Goal: Task Accomplishment & Management: Complete application form

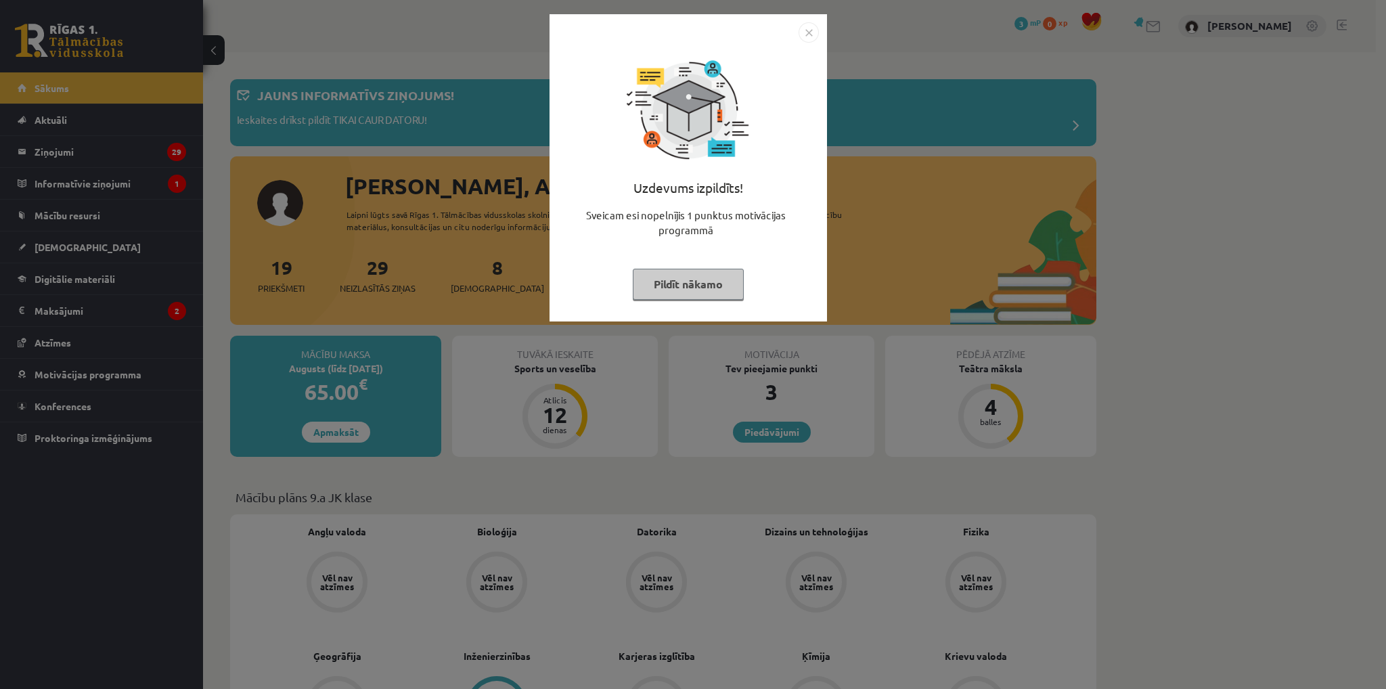
drag, startPoint x: 0, startPoint y: 0, endPoint x: 357, endPoint y: 257, distance: 439.5
click at [357, 257] on div "Uzdevums izpildīts! Sveicam esi nopelnījis 1 punktus motivācijas programmā Pild…" at bounding box center [693, 344] width 1386 height 689
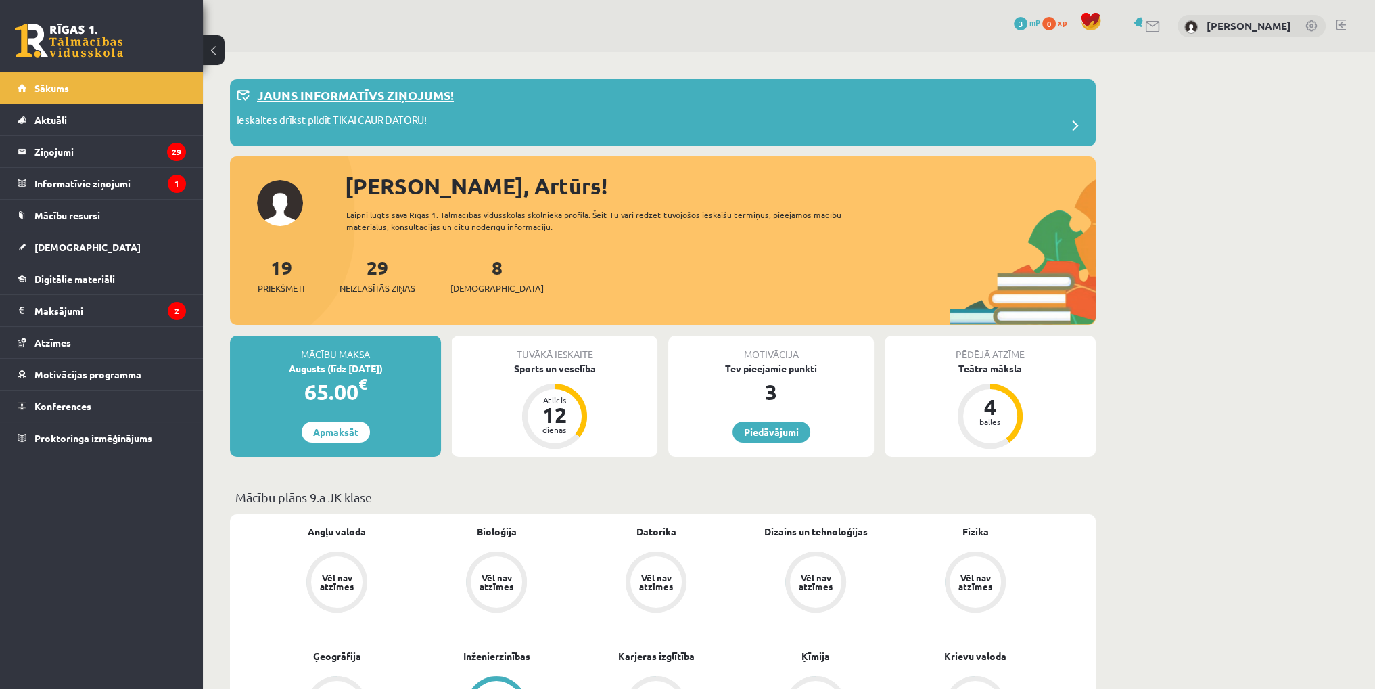
click at [305, 118] on p "Ieskaites drīkst pildīt TIKAI CAUR DATORU!" at bounding box center [332, 121] width 190 height 19
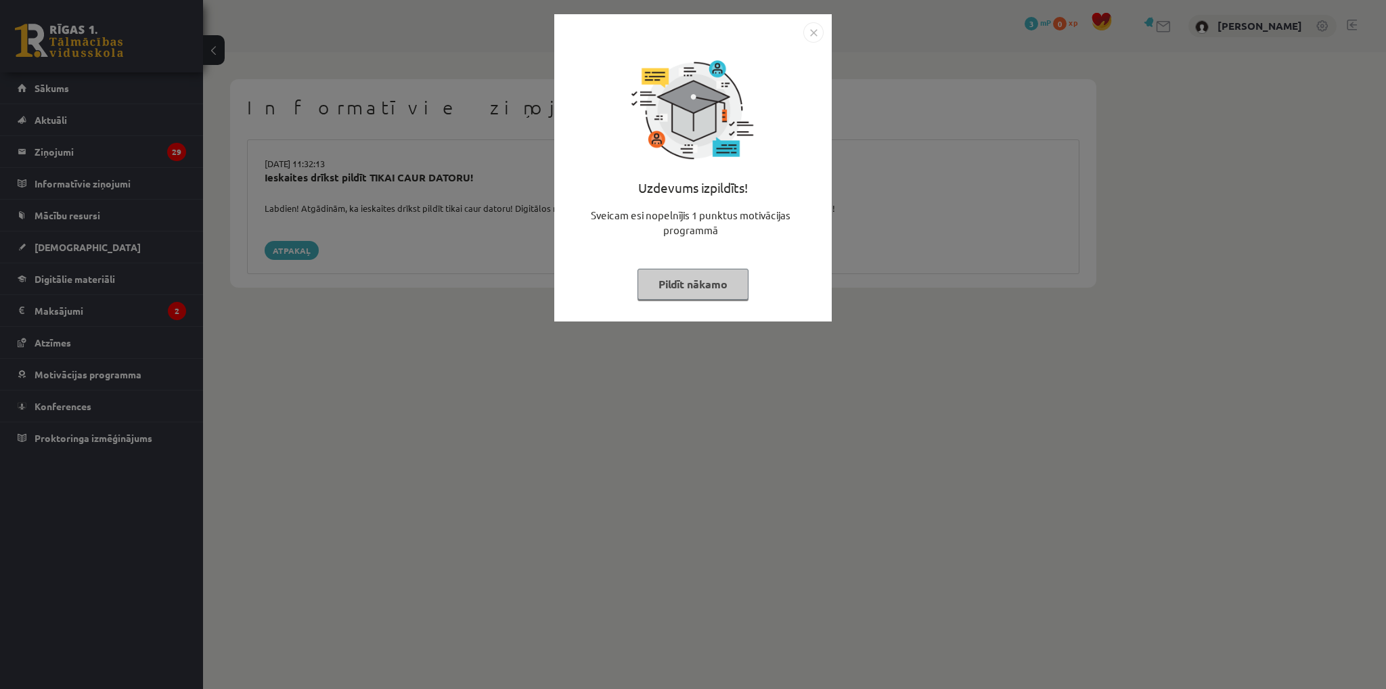
click at [475, 255] on div "Uzdevums izpildīts! Sveicam esi nopelnījis 1 punktus motivācijas programmā Pild…" at bounding box center [693, 344] width 1386 height 689
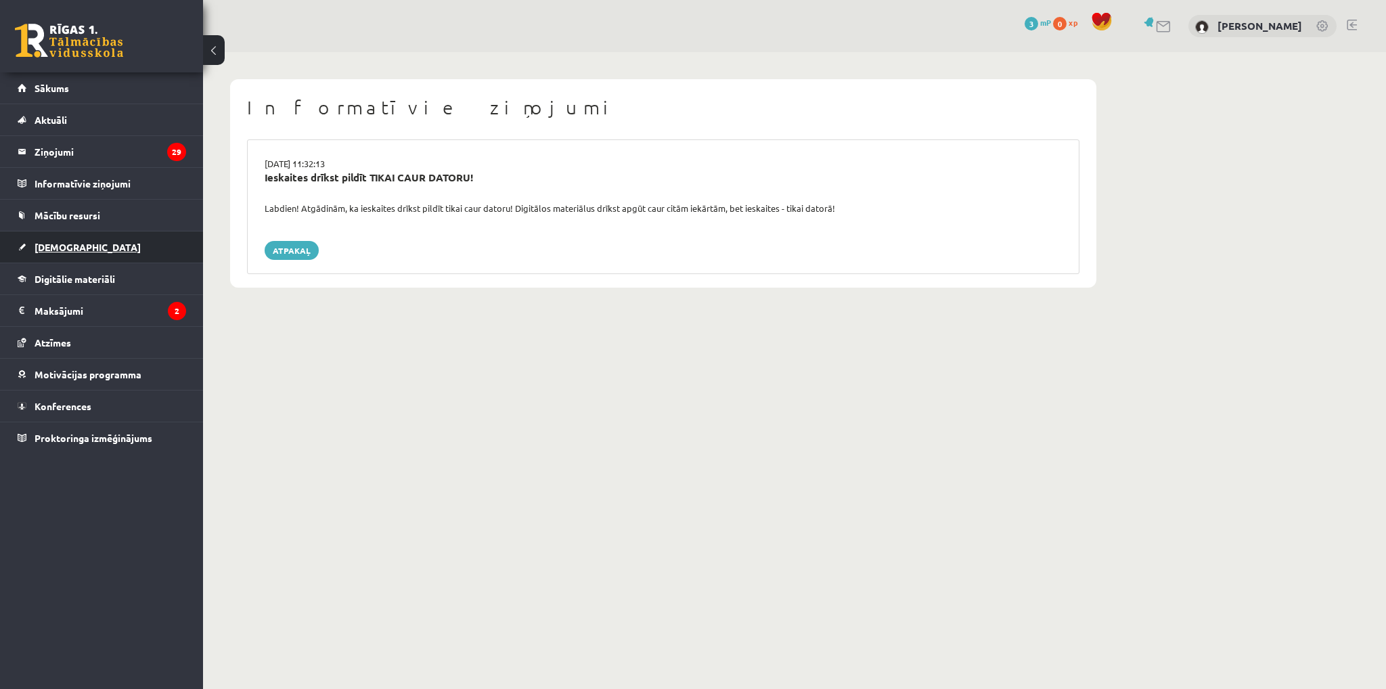
click at [91, 243] on link "[DEMOGRAPHIC_DATA]" at bounding box center [102, 246] width 168 height 31
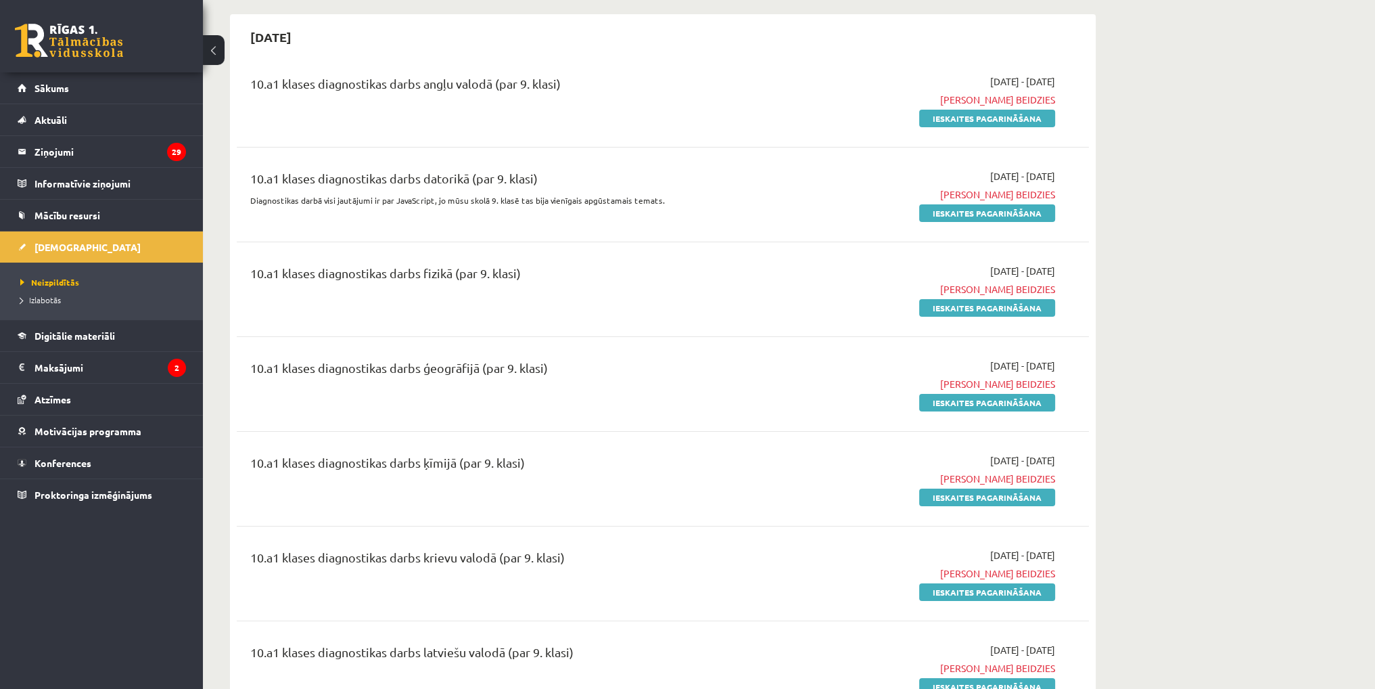
scroll to position [68, 0]
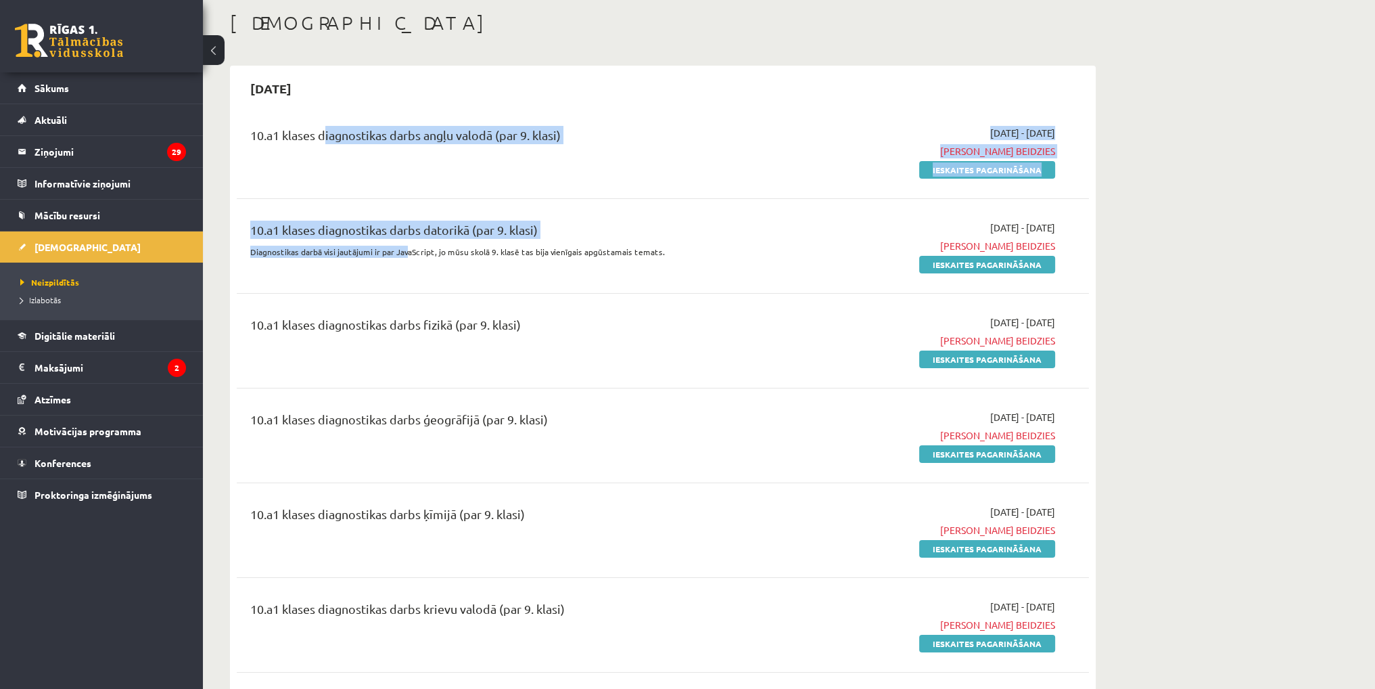
drag, startPoint x: 319, startPoint y: 133, endPoint x: 407, endPoint y: 268, distance: 160.4
click at [407, 268] on div "10.a1 klases diagnostikas darbs angļu valodā (par 9. klasi) 2025-09-01 - 2025-0…" at bounding box center [663, 633] width 852 height 1042
click at [407, 268] on div "10.a1 klases diagnostikas darbs datorikā (par 9. klasi) Diagnostikas darbā visi…" at bounding box center [515, 246] width 550 height 51
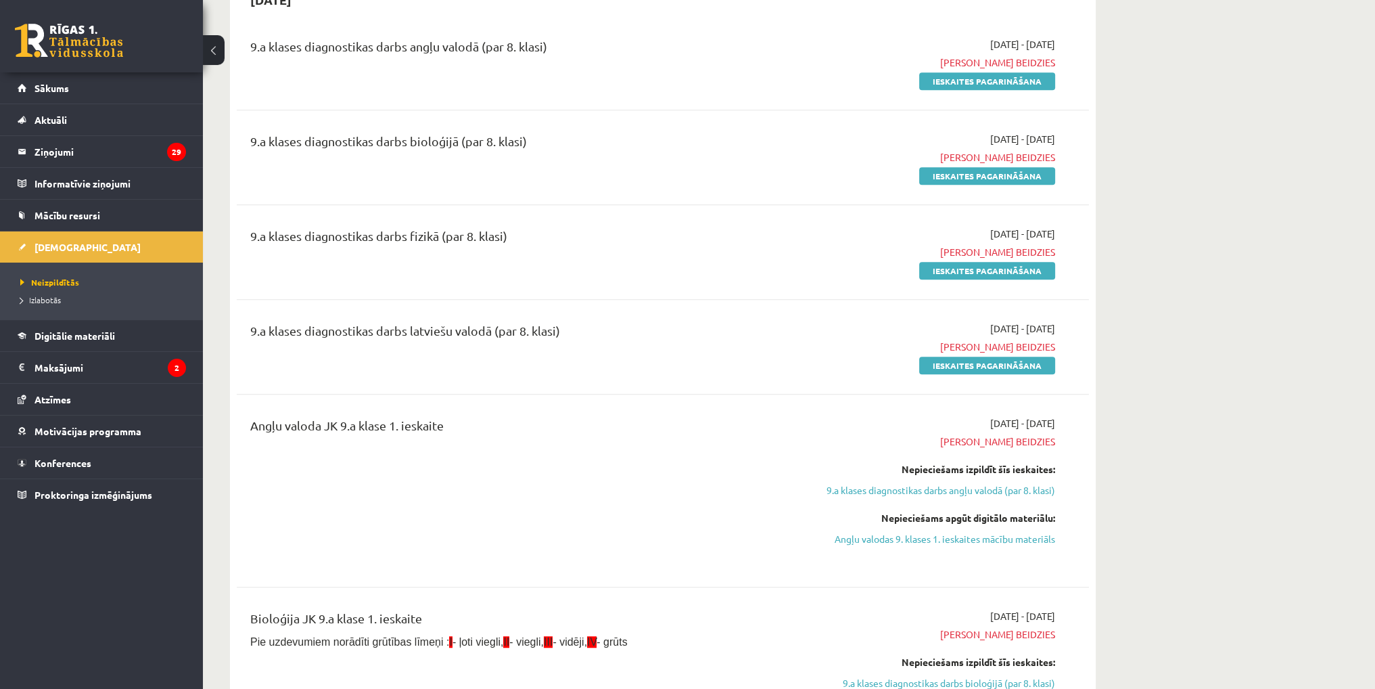
scroll to position [1285, 0]
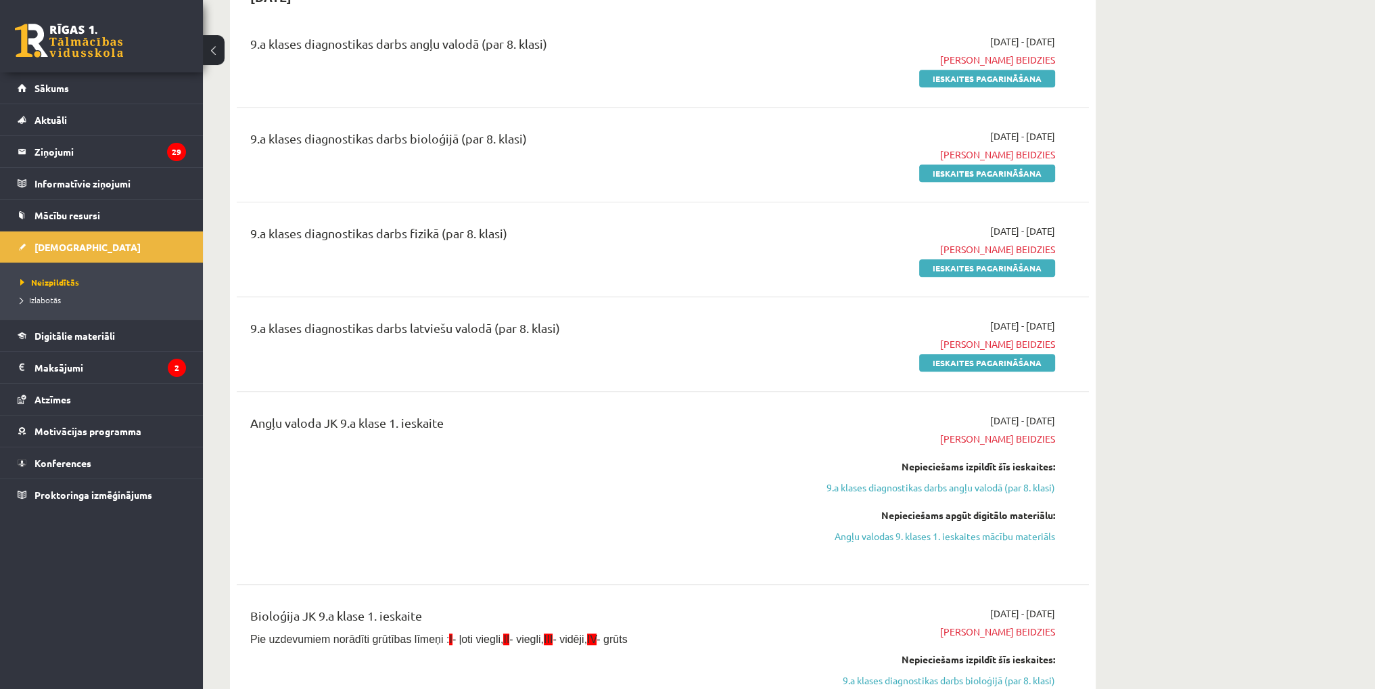
drag, startPoint x: 916, startPoint y: 534, endPoint x: 754, endPoint y: 71, distance: 490.4
click at [916, 534] on link "Angļu valodas 9. klases 1. ieskaites mācību materiāls" at bounding box center [927, 536] width 255 height 14
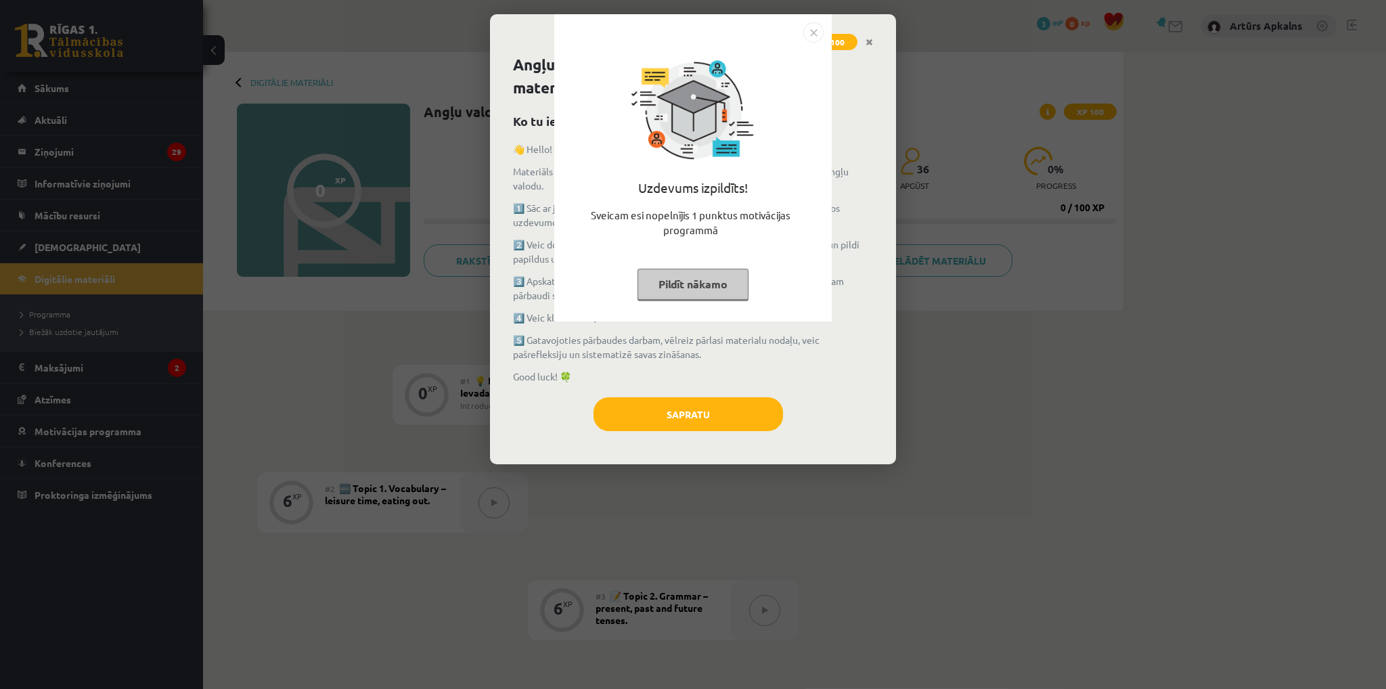
click at [670, 282] on button "Pildīt nākamo" at bounding box center [692, 284] width 111 height 31
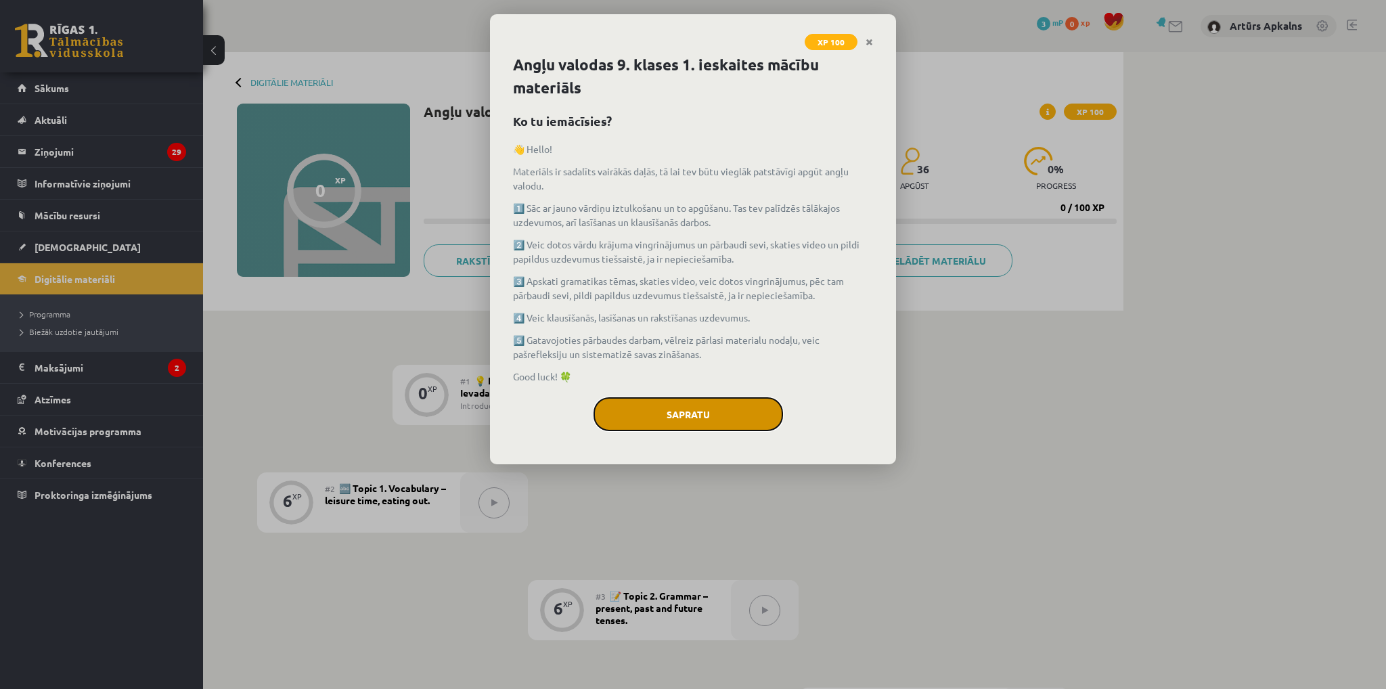
click at [700, 411] on button "Sapratu" at bounding box center [687, 414] width 189 height 34
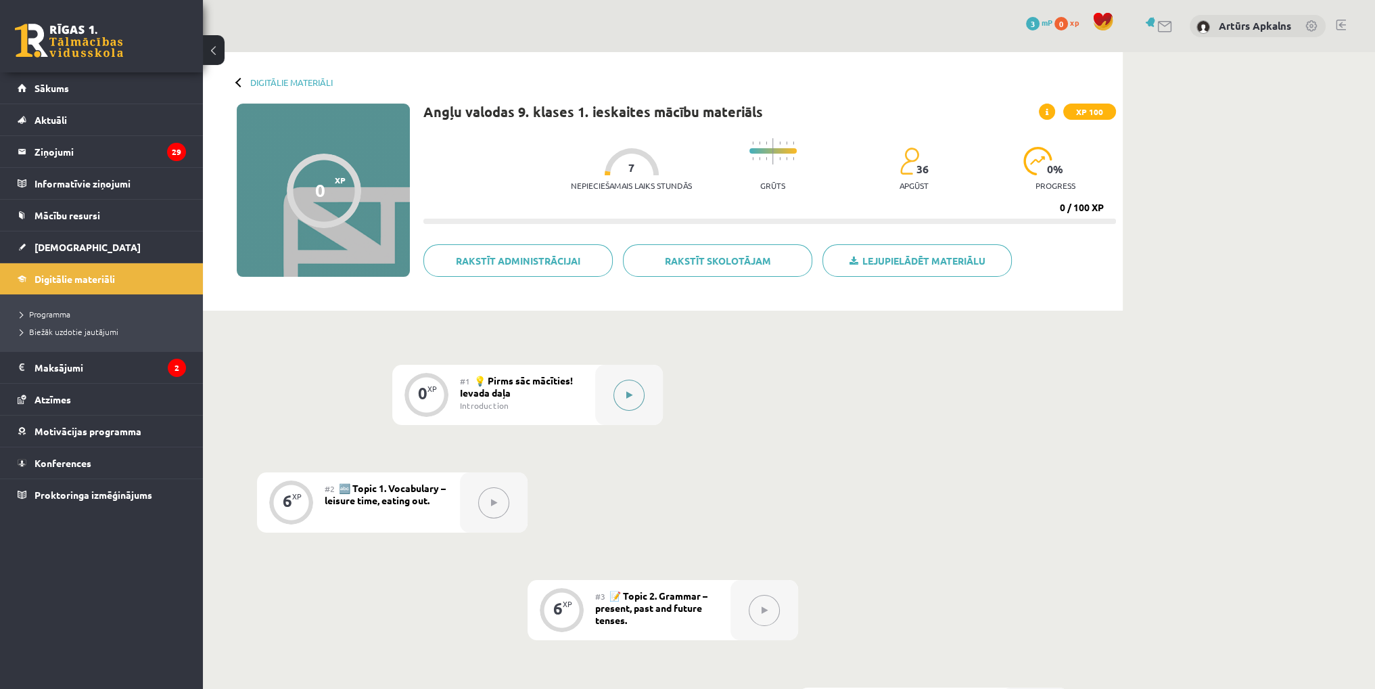
click at [628, 385] on button at bounding box center [629, 395] width 31 height 31
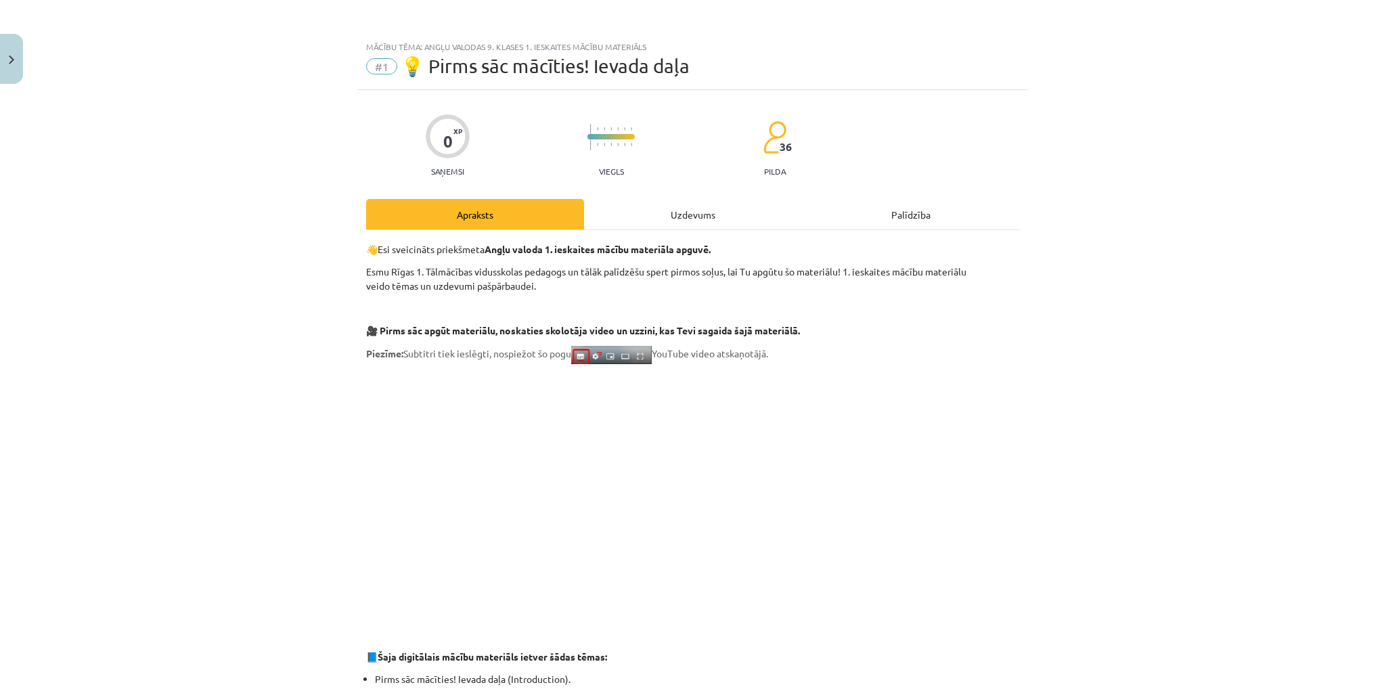
click at [668, 206] on div "Uzdevums" at bounding box center [693, 214] width 218 height 30
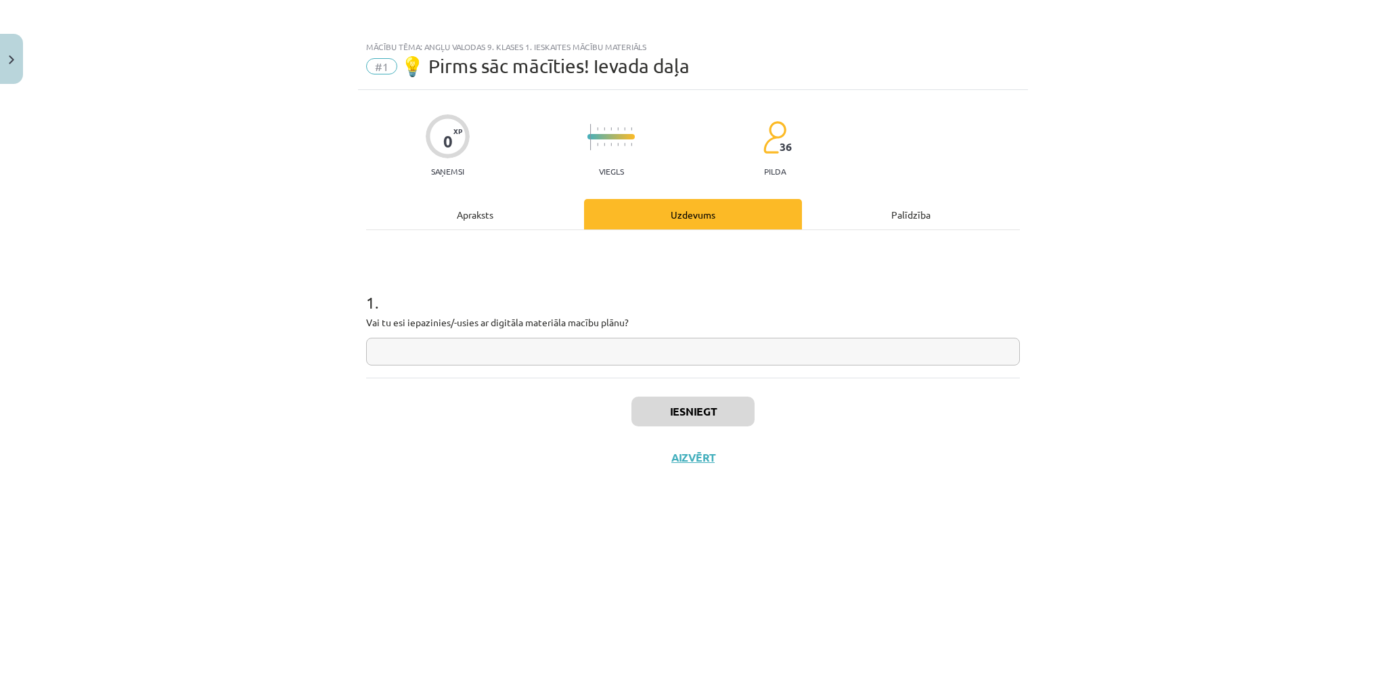
click at [618, 342] on input "text" at bounding box center [693, 352] width 654 height 28
type input "*"
click at [692, 392] on div "Iesniegt Aizvērt" at bounding box center [693, 424] width 654 height 95
click at [687, 401] on button "Iesniegt" at bounding box center [692, 411] width 123 height 30
click at [689, 466] on button "Nākamā nodarbība" at bounding box center [692, 466] width 133 height 31
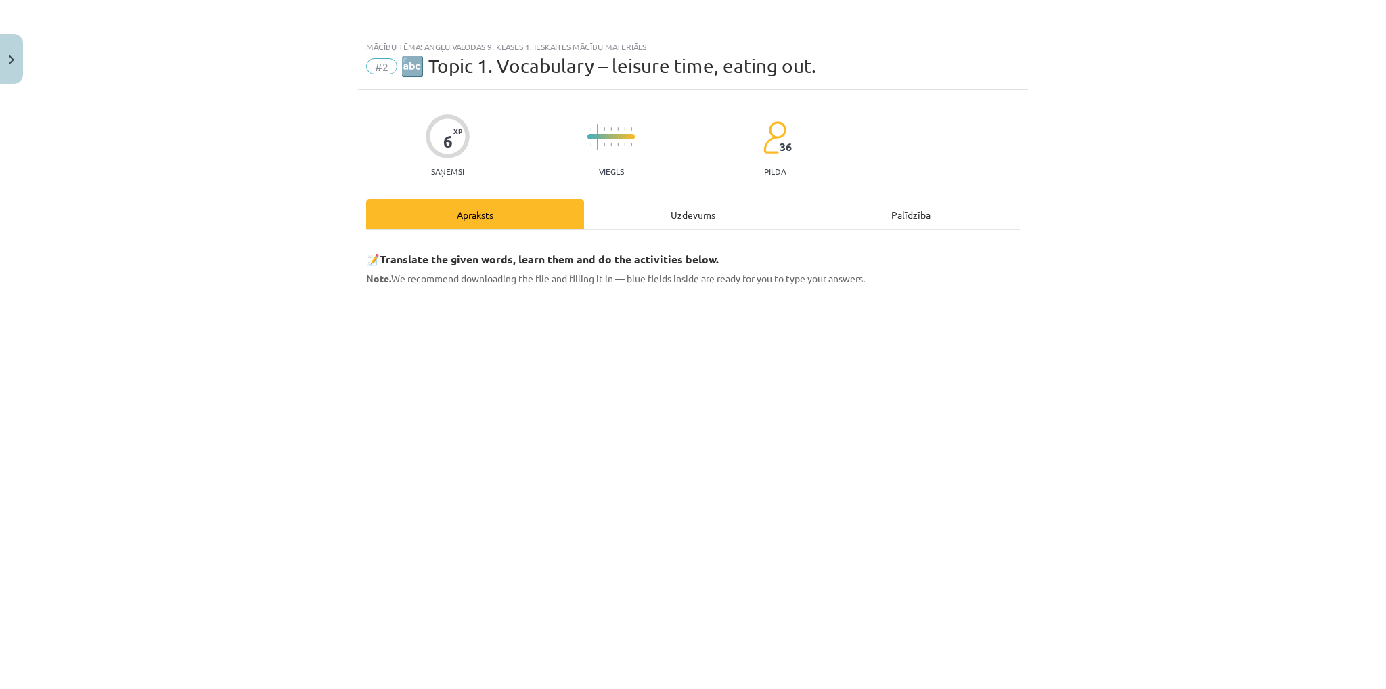
click at [626, 209] on div "Uzdevums" at bounding box center [693, 214] width 218 height 30
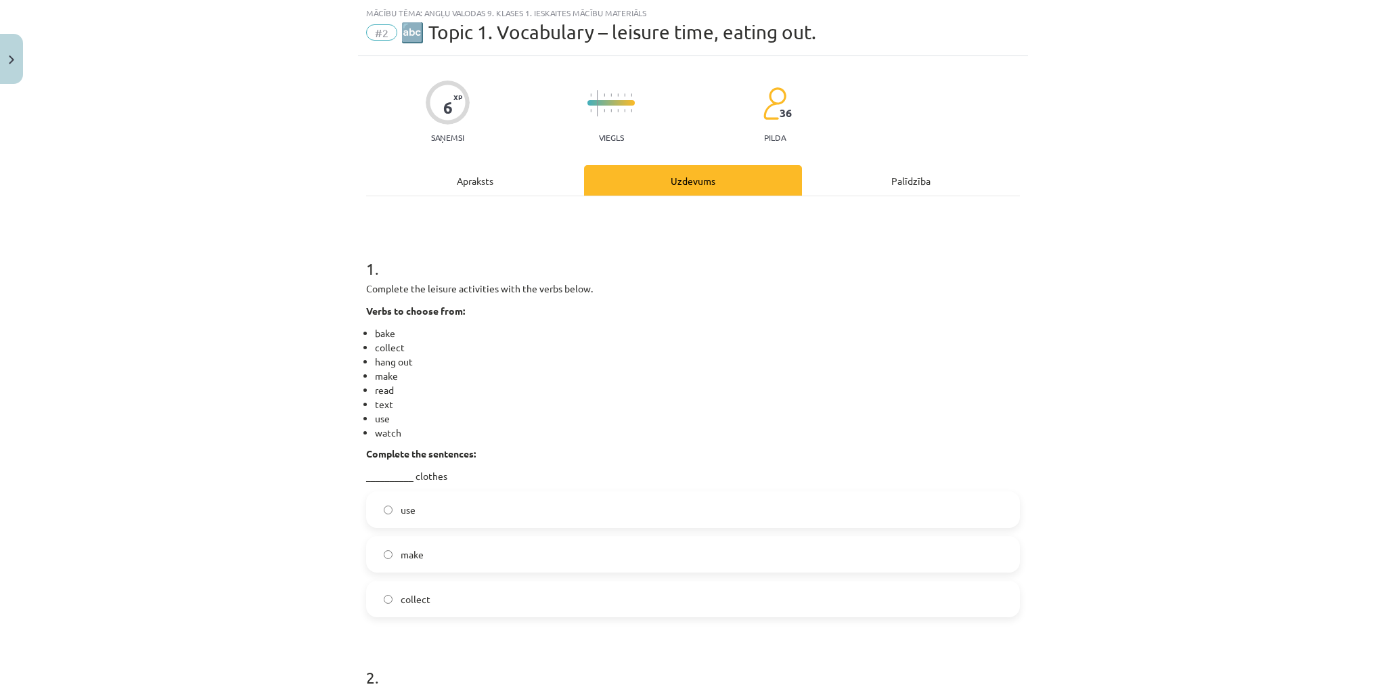
scroll to position [101, 0]
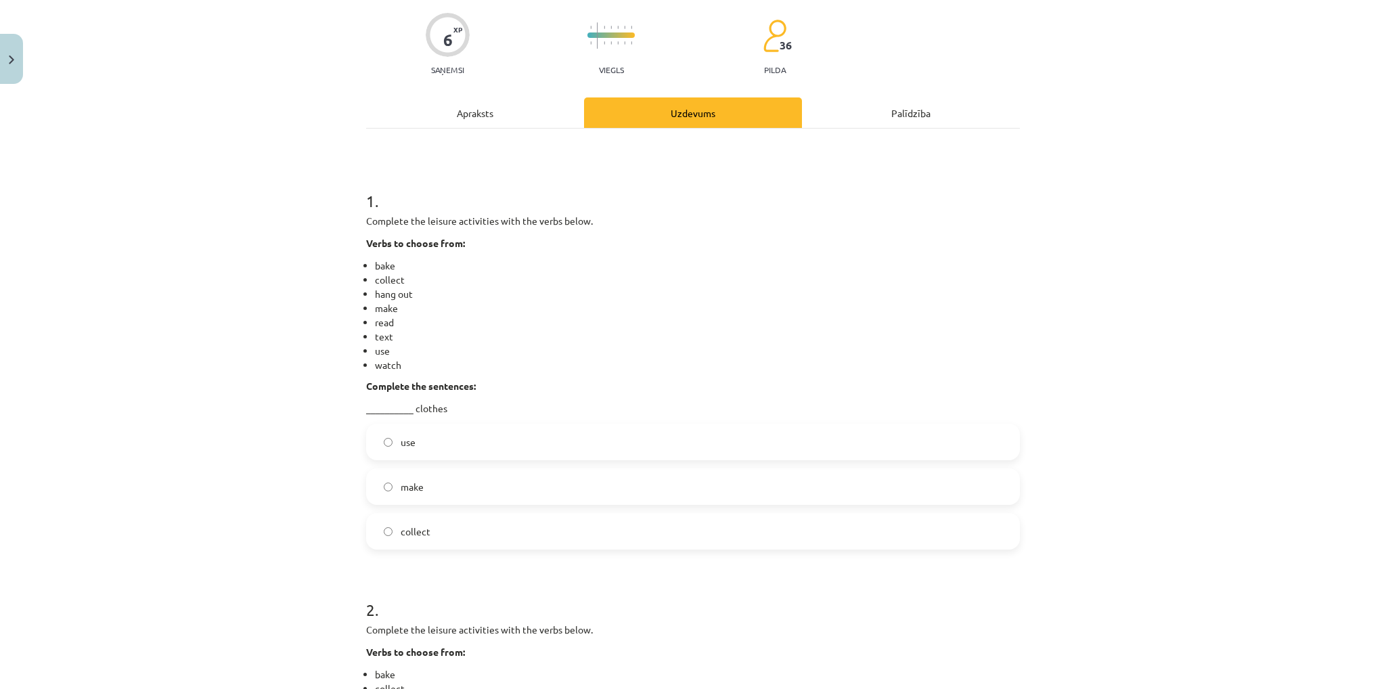
click at [440, 524] on label "collect" at bounding box center [692, 531] width 651 height 34
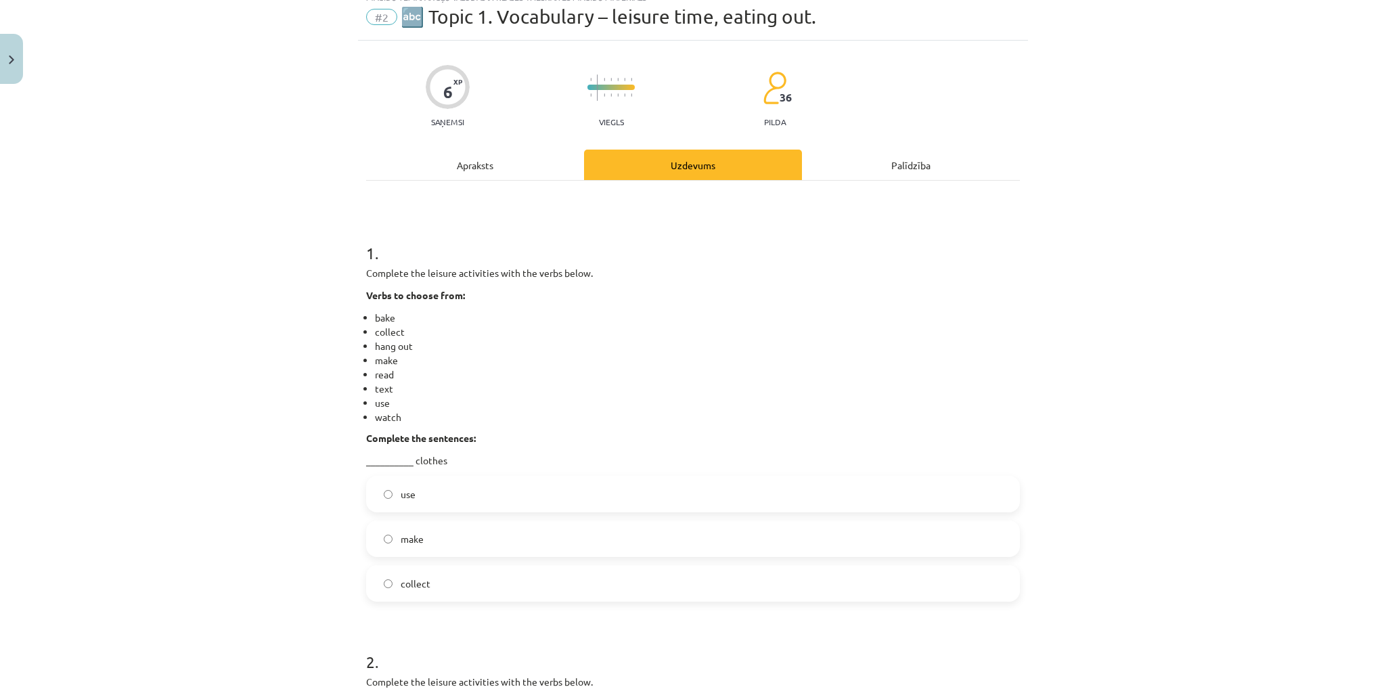
scroll to position [34, 0]
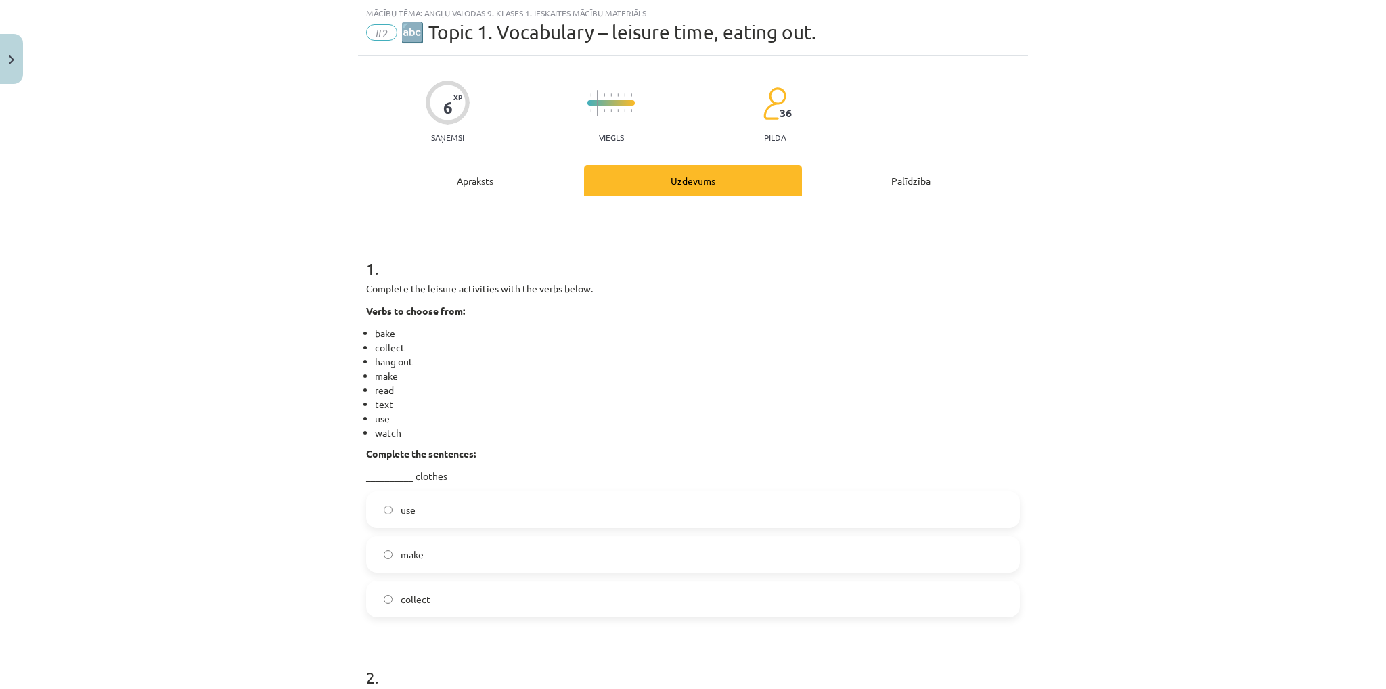
click at [452, 290] on p "Complete the leisure activities with the verbs below." at bounding box center [693, 288] width 654 height 14
click at [482, 301] on div "Complete the leisure activities with the verbs below. Verbs to choose from: bak…" at bounding box center [693, 382] width 654 height 202
drag, startPoint x: 482, startPoint y: 301, endPoint x: 460, endPoint y: 277, distance: 32.6
click at [460, 277] on h1 "1 ." at bounding box center [693, 256] width 654 height 42
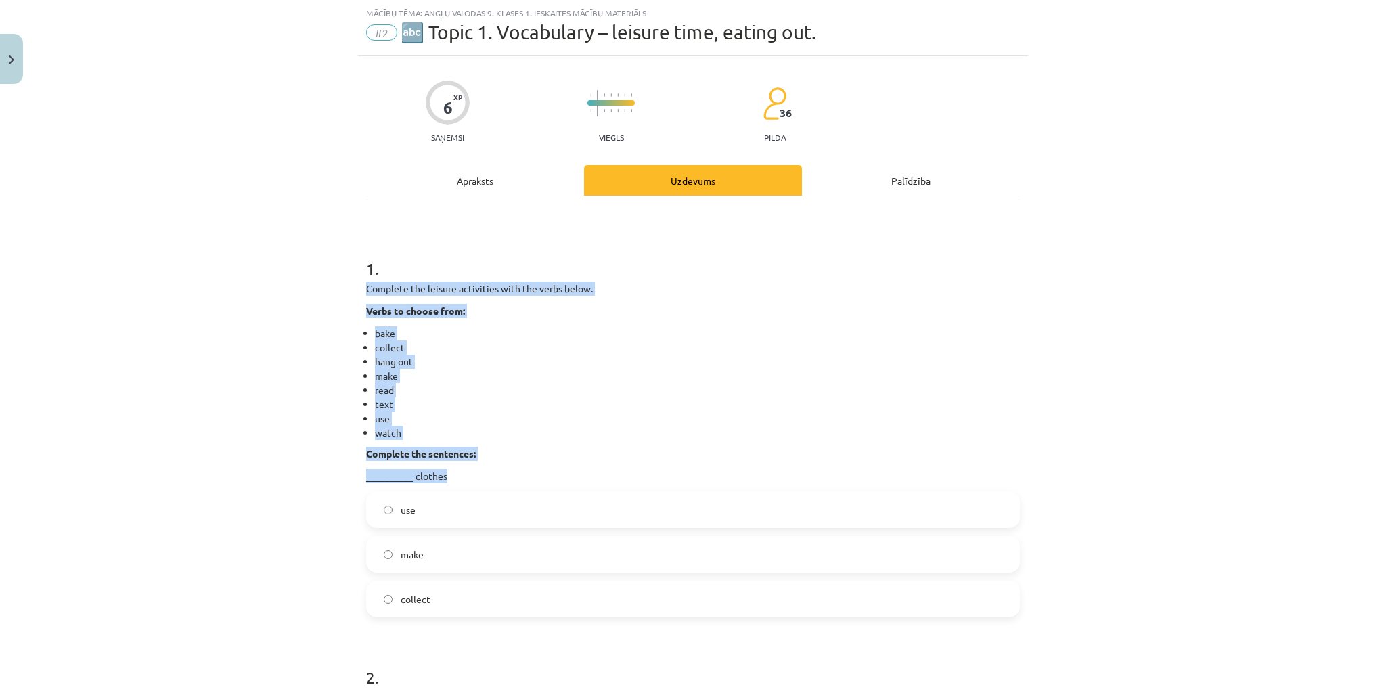
drag, startPoint x: 354, startPoint y: 288, endPoint x: 549, endPoint y: 464, distance: 262.5
click at [625, 355] on li "hang out" at bounding box center [697, 361] width 645 height 14
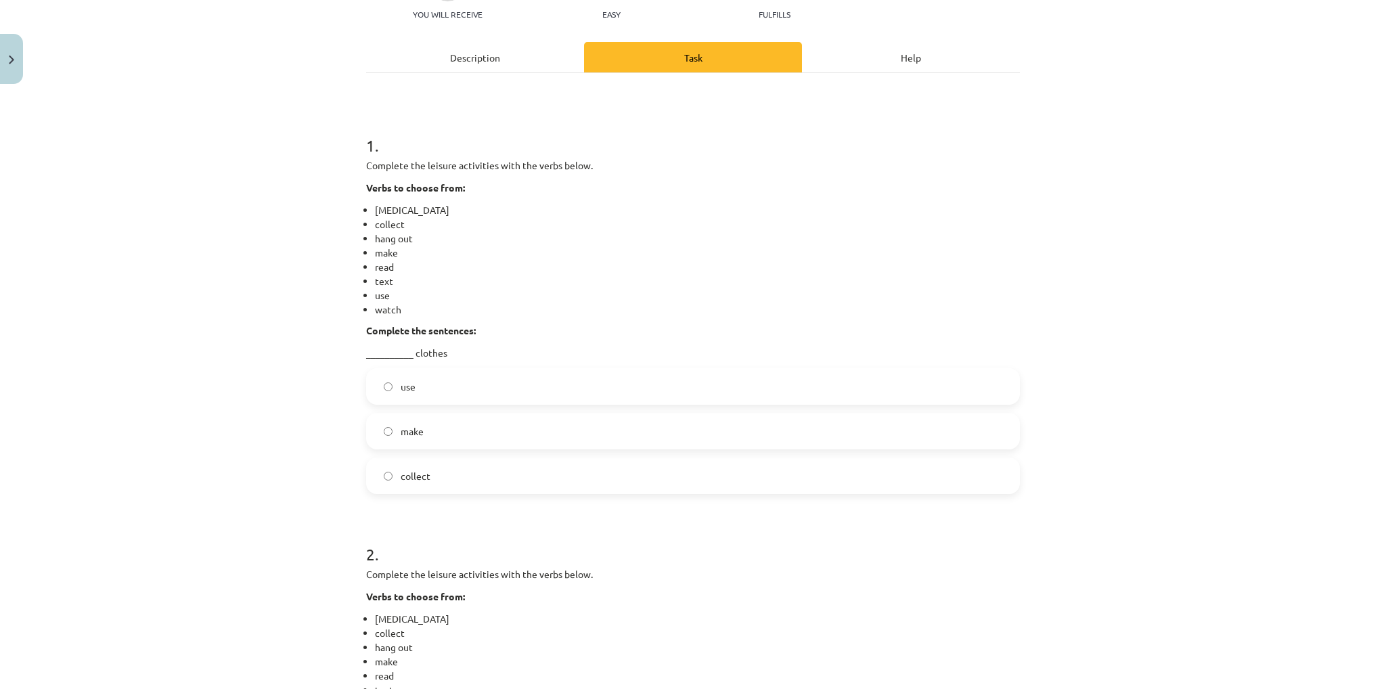
scroll to position [271, 0]
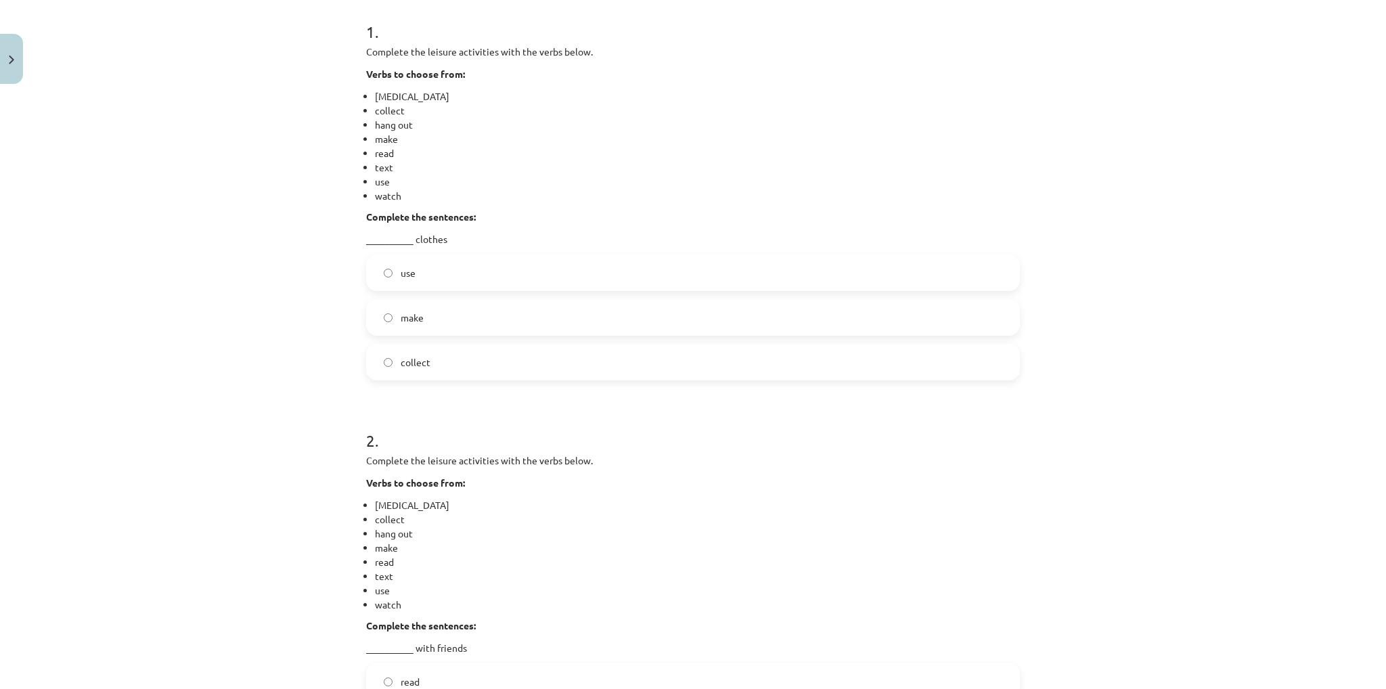
click at [417, 271] on label "use" at bounding box center [692, 273] width 651 height 34
click at [417, 361] on font "collect" at bounding box center [416, 362] width 30 height 12
click at [419, 320] on label "make" at bounding box center [692, 317] width 651 height 34
click at [419, 278] on label "use" at bounding box center [692, 273] width 651 height 34
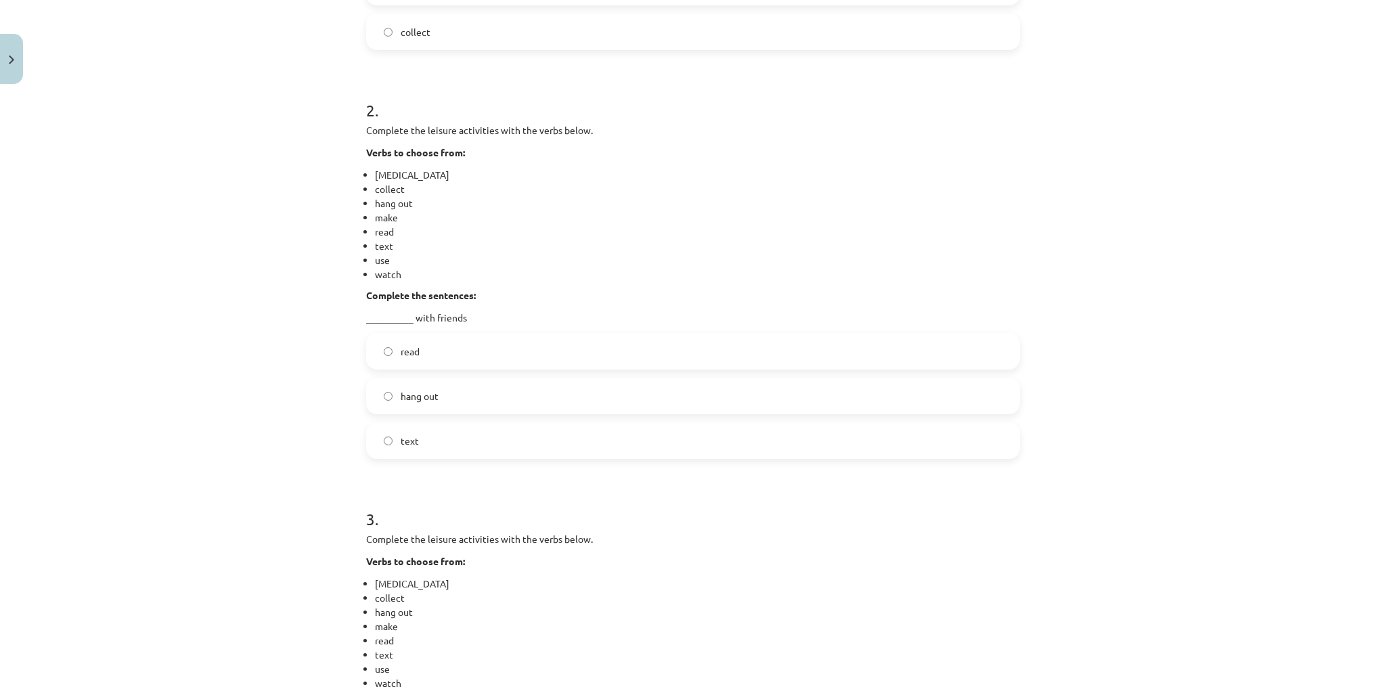
scroll to position [609, 0]
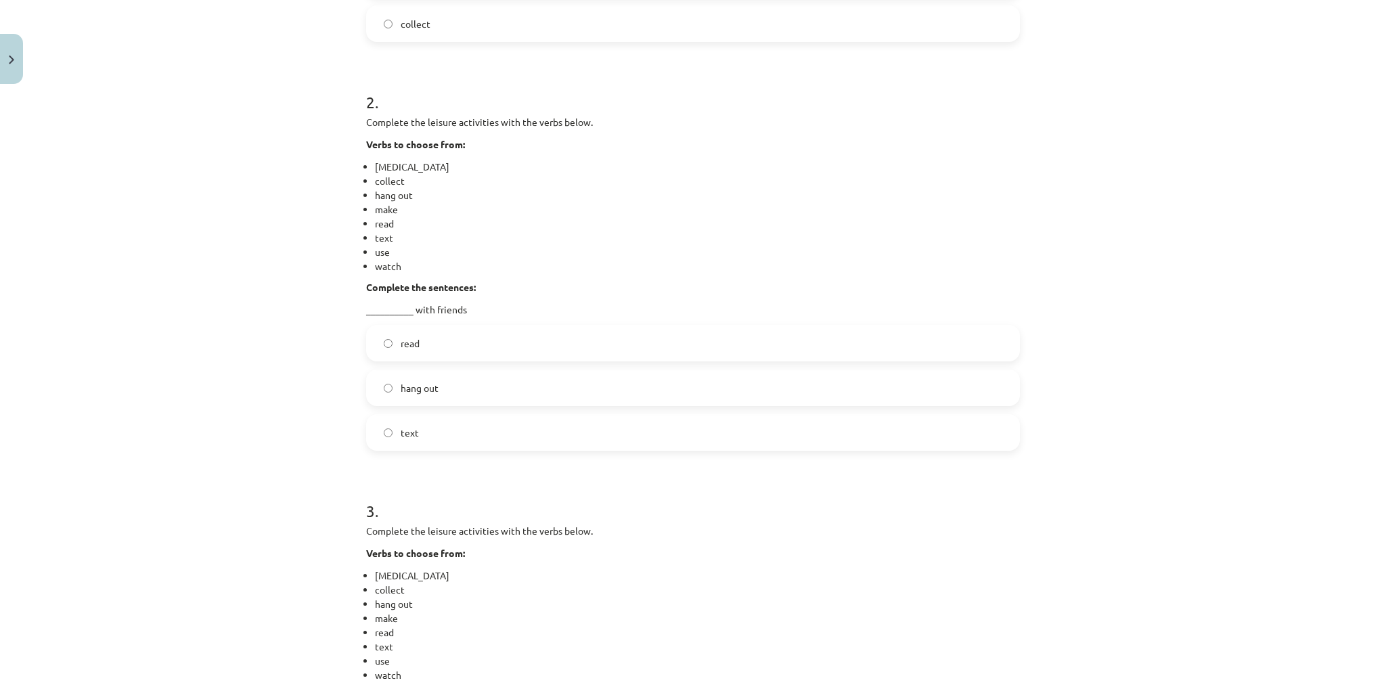
click at [428, 382] on font "hang out" at bounding box center [420, 388] width 38 height 12
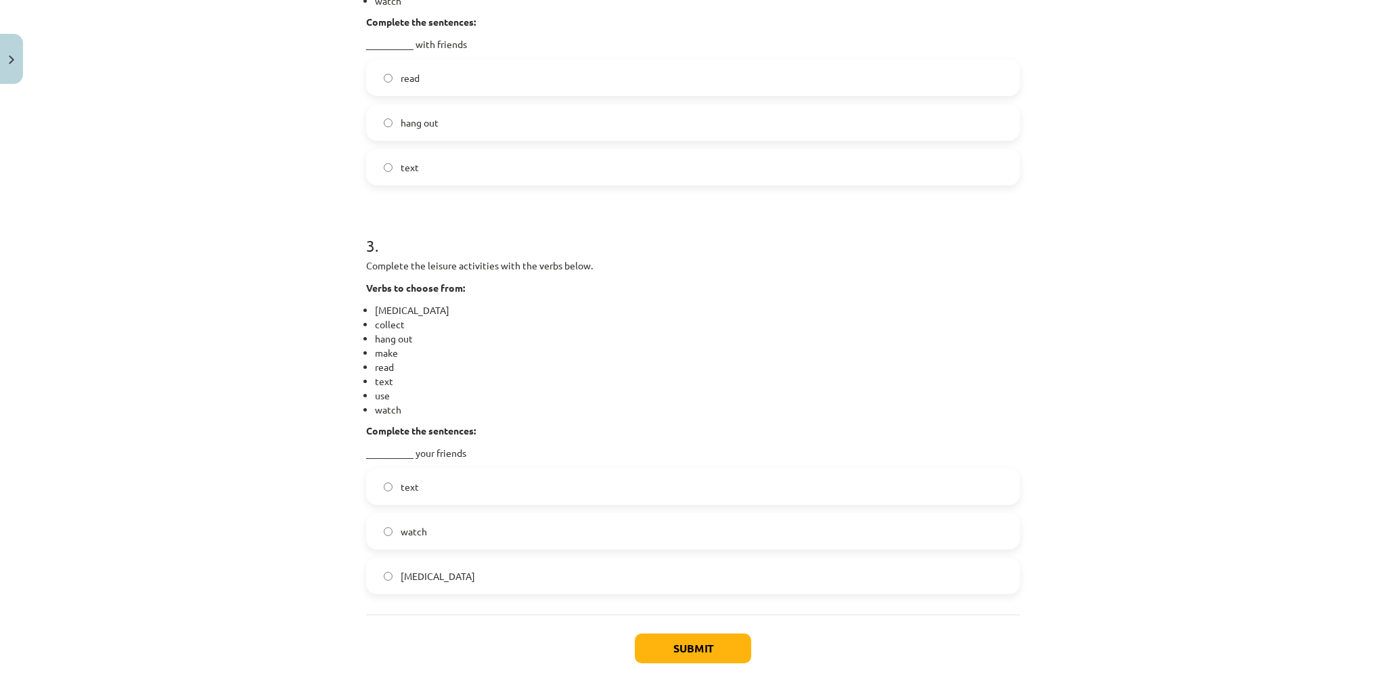
scroll to position [879, 0]
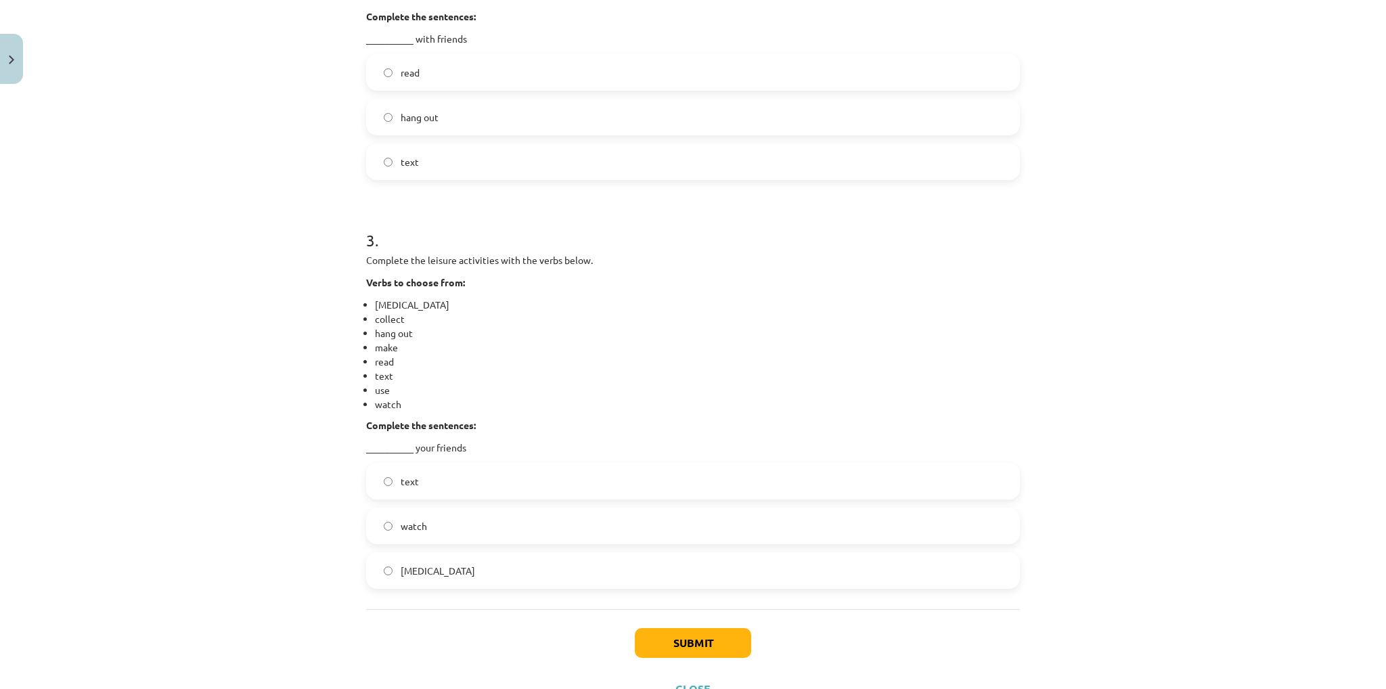
click at [405, 480] on font "text" at bounding box center [410, 481] width 18 height 12
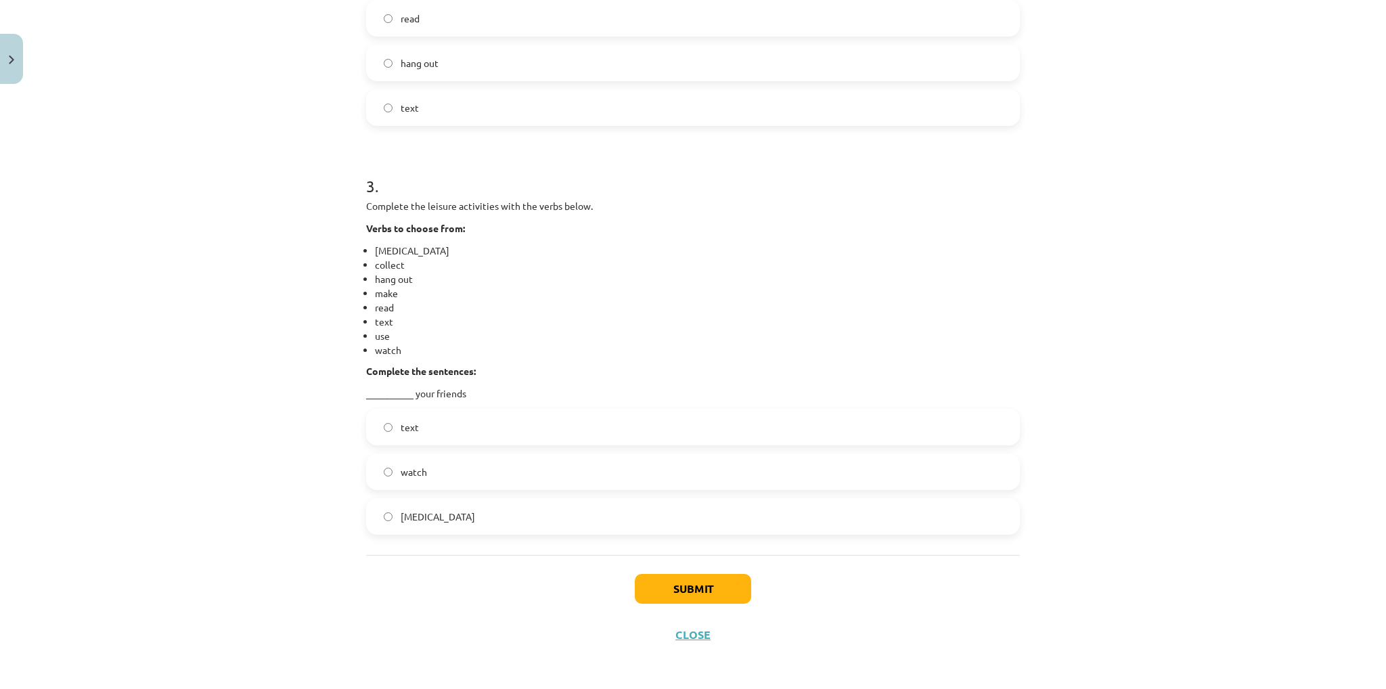
scroll to position [936, 0]
click at [686, 589] on font "Submit" at bounding box center [692, 585] width 39 height 14
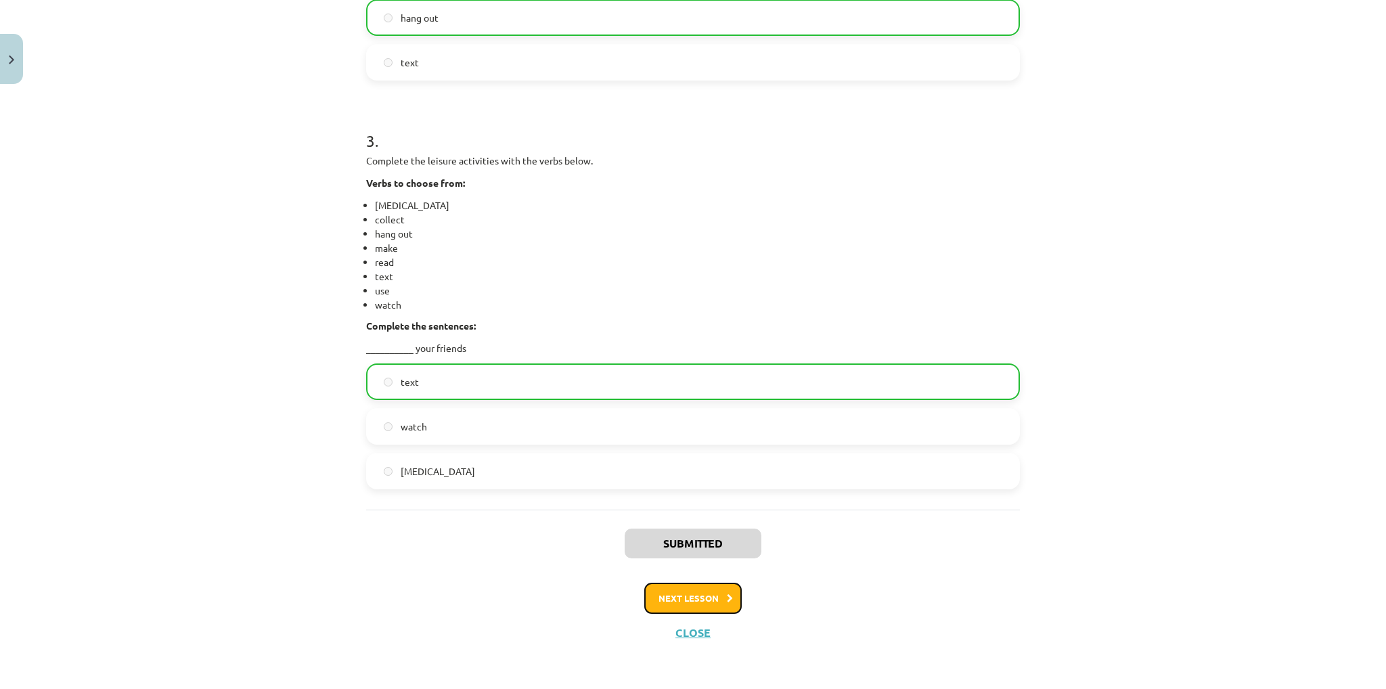
click at [702, 597] on font "Next lesson" at bounding box center [688, 598] width 60 height 12
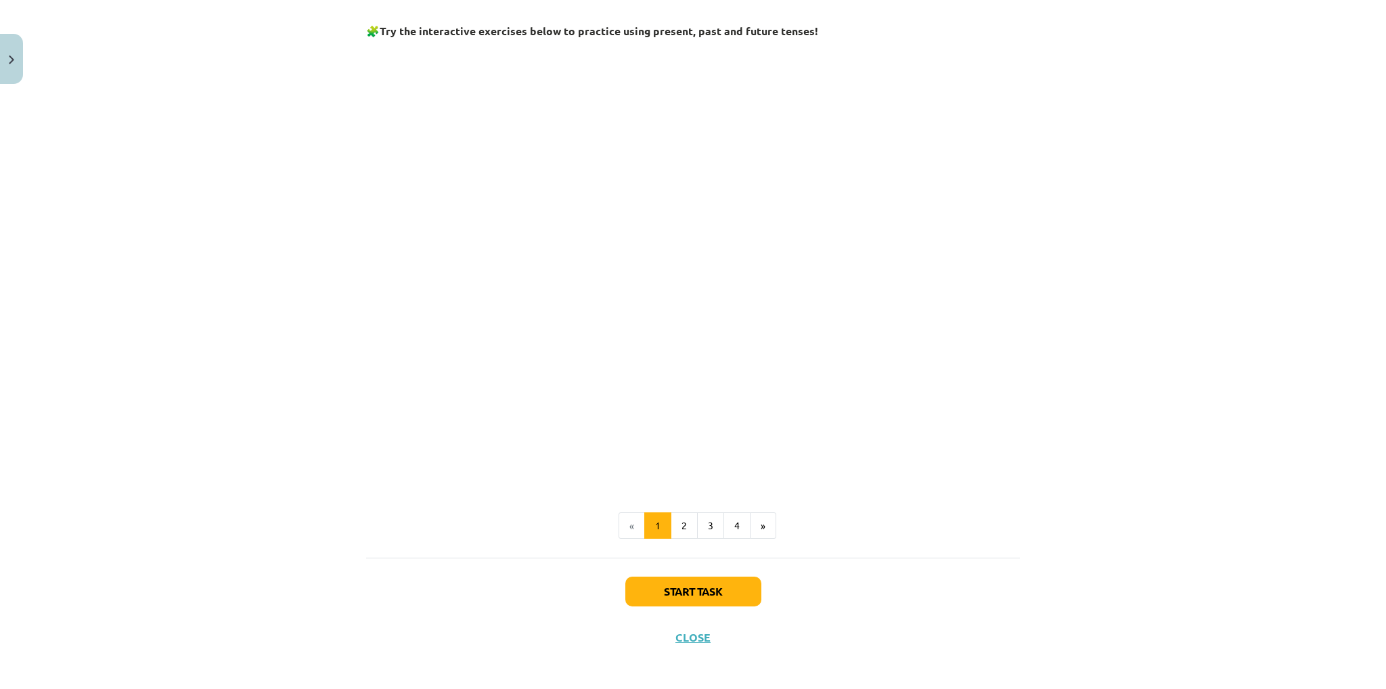
scroll to position [1281, 0]
click at [717, 582] on font "Start task" at bounding box center [693, 588] width 59 height 14
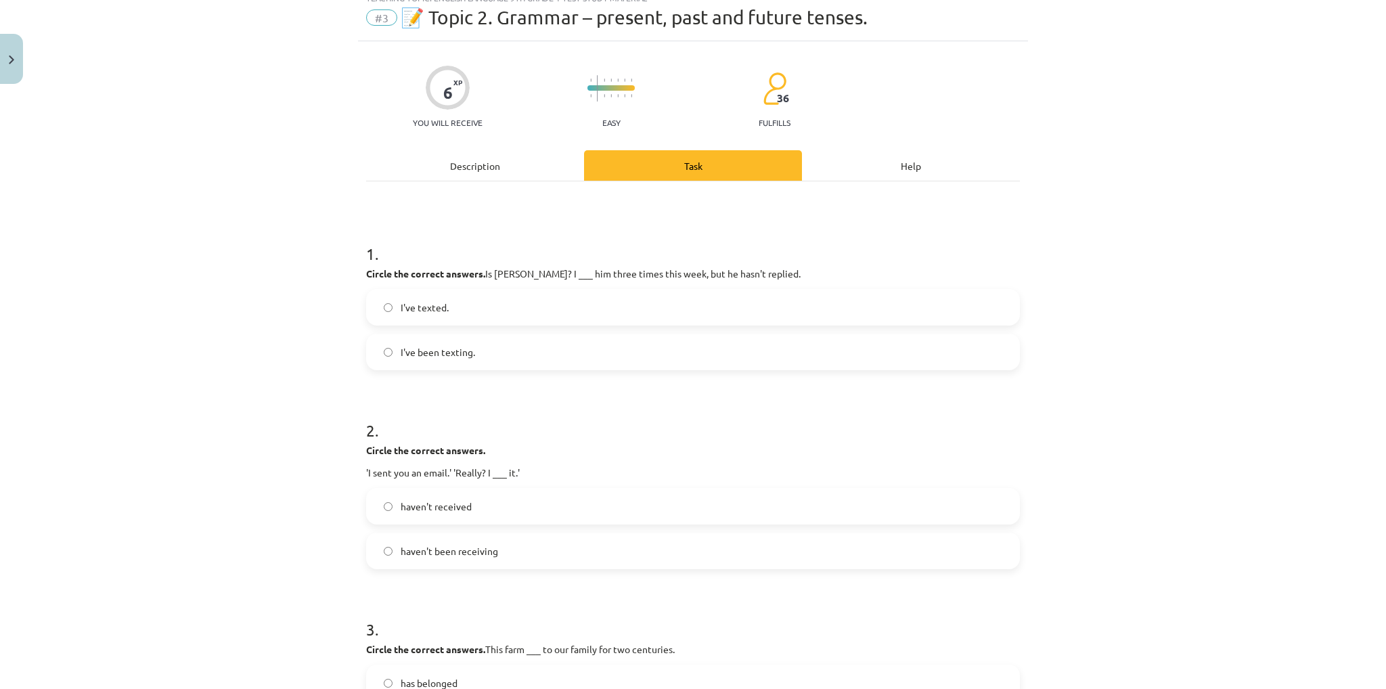
scroll to position [34, 0]
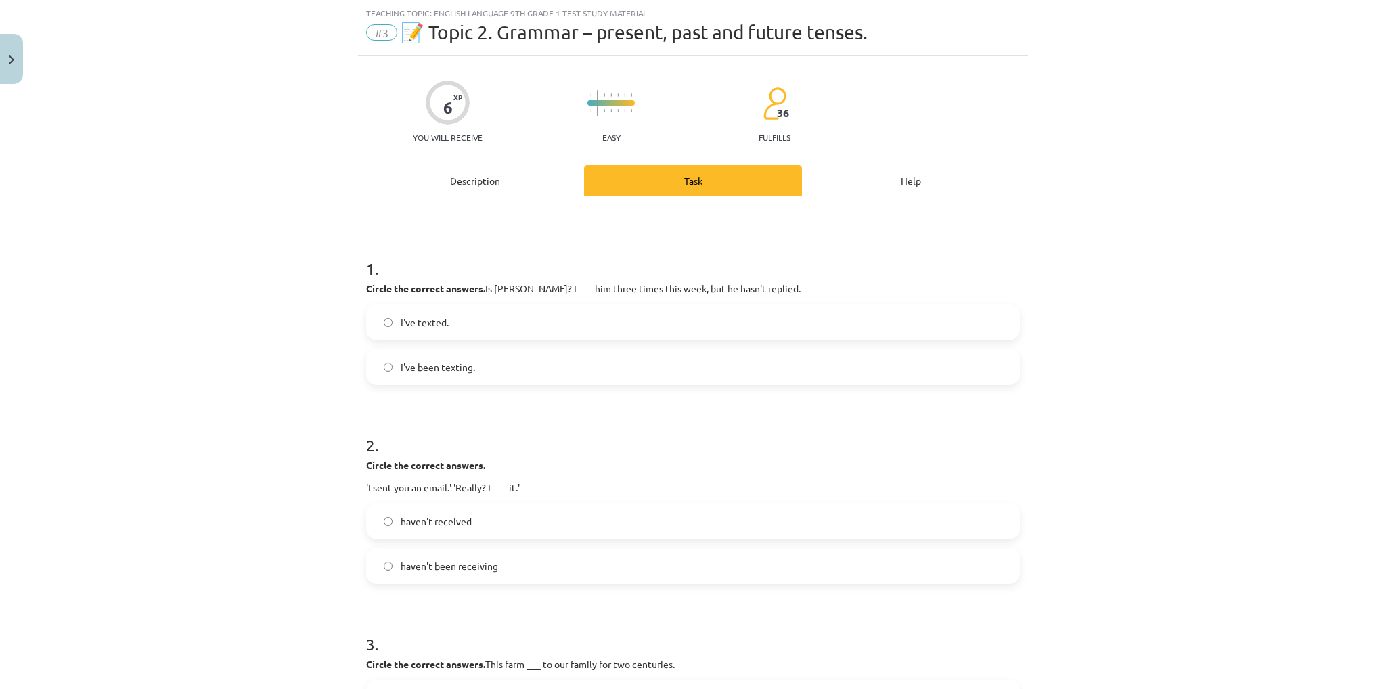
click at [479, 327] on label "I've texted." at bounding box center [692, 322] width 651 height 34
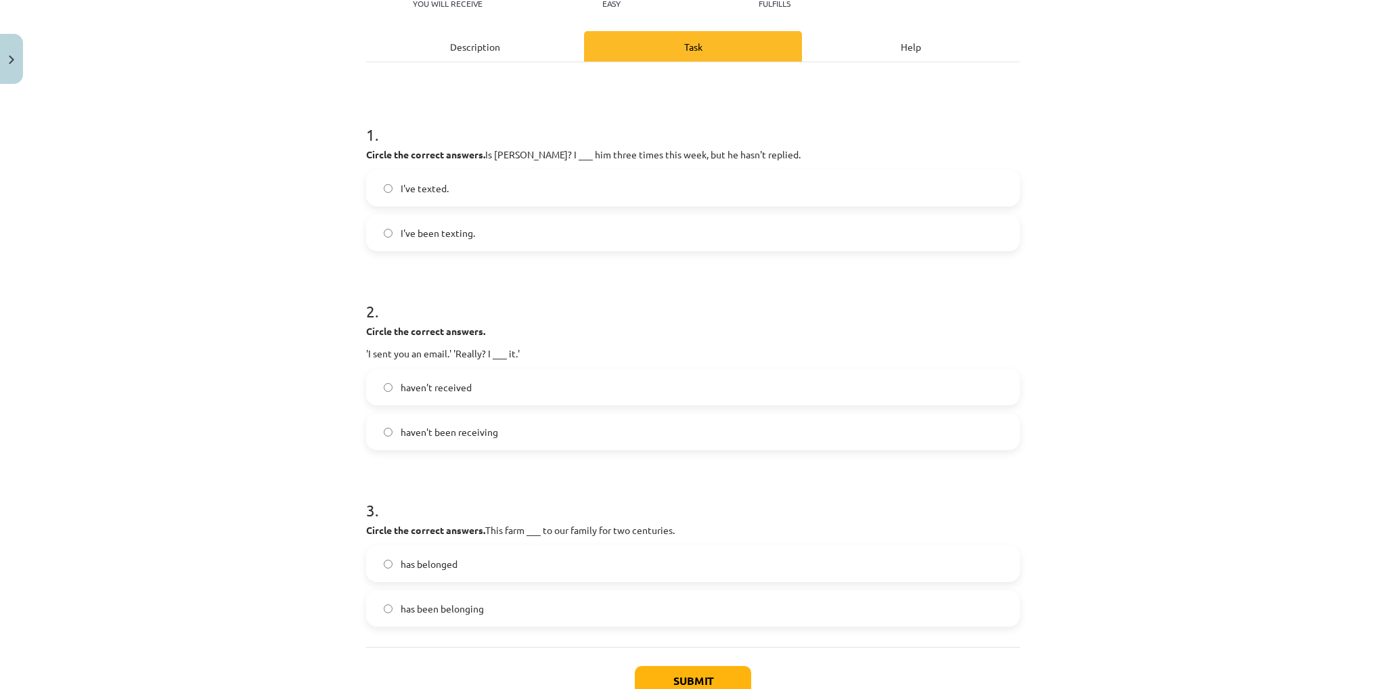
scroll to position [169, 0]
click at [475, 389] on label "haven't received" at bounding box center [692, 386] width 651 height 34
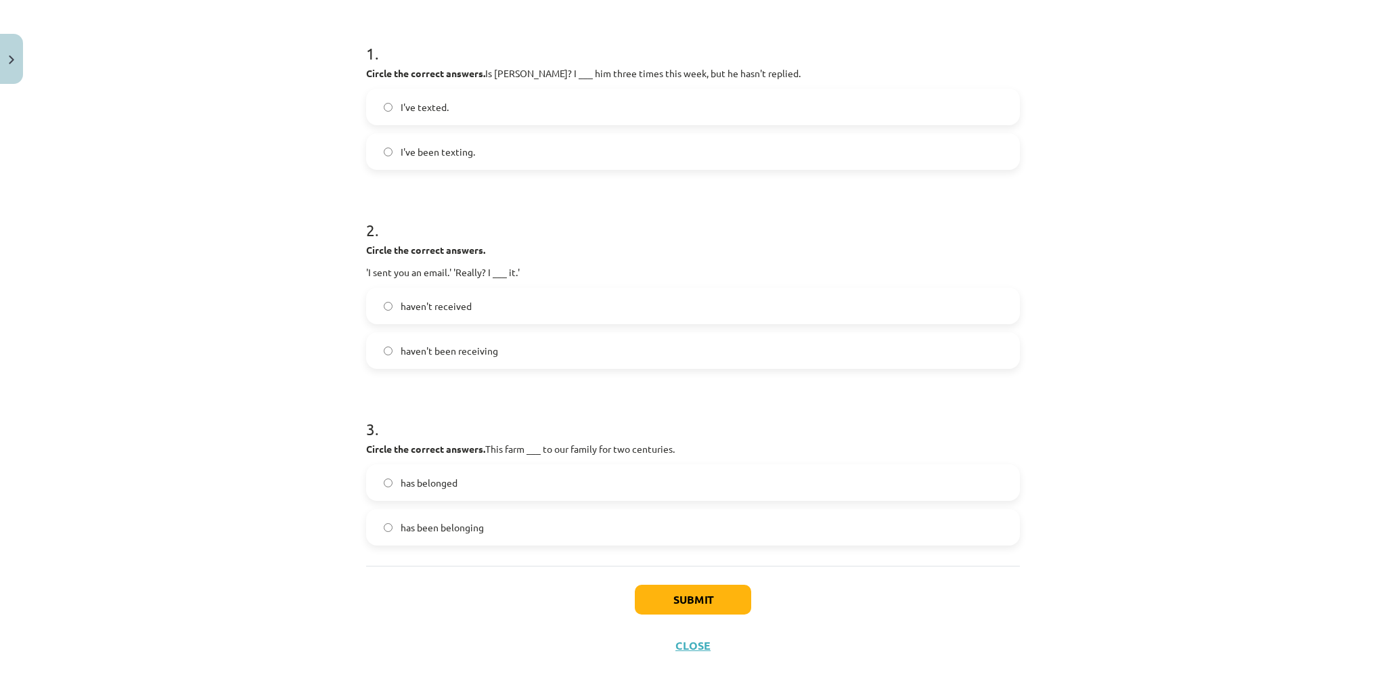
scroll to position [262, 0]
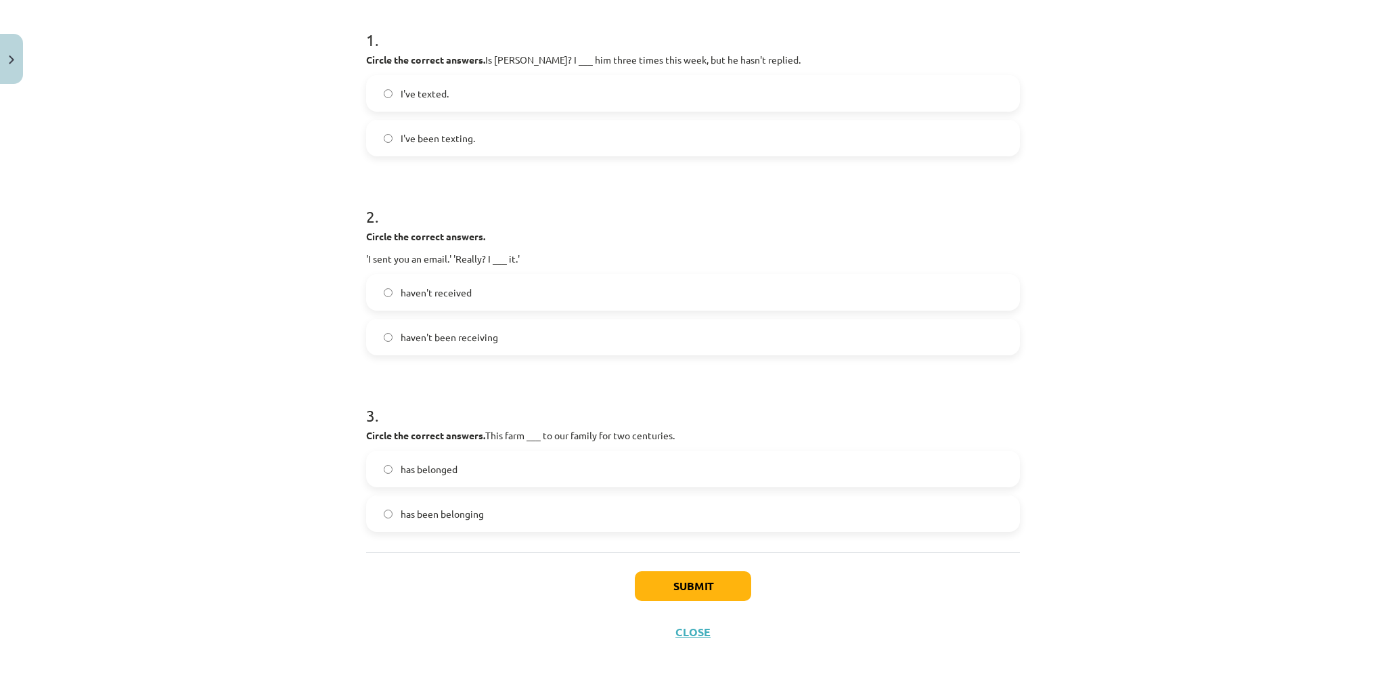
click at [461, 472] on label "has belonged" at bounding box center [692, 469] width 651 height 34
click at [701, 574] on button "Submit" at bounding box center [693, 586] width 116 height 30
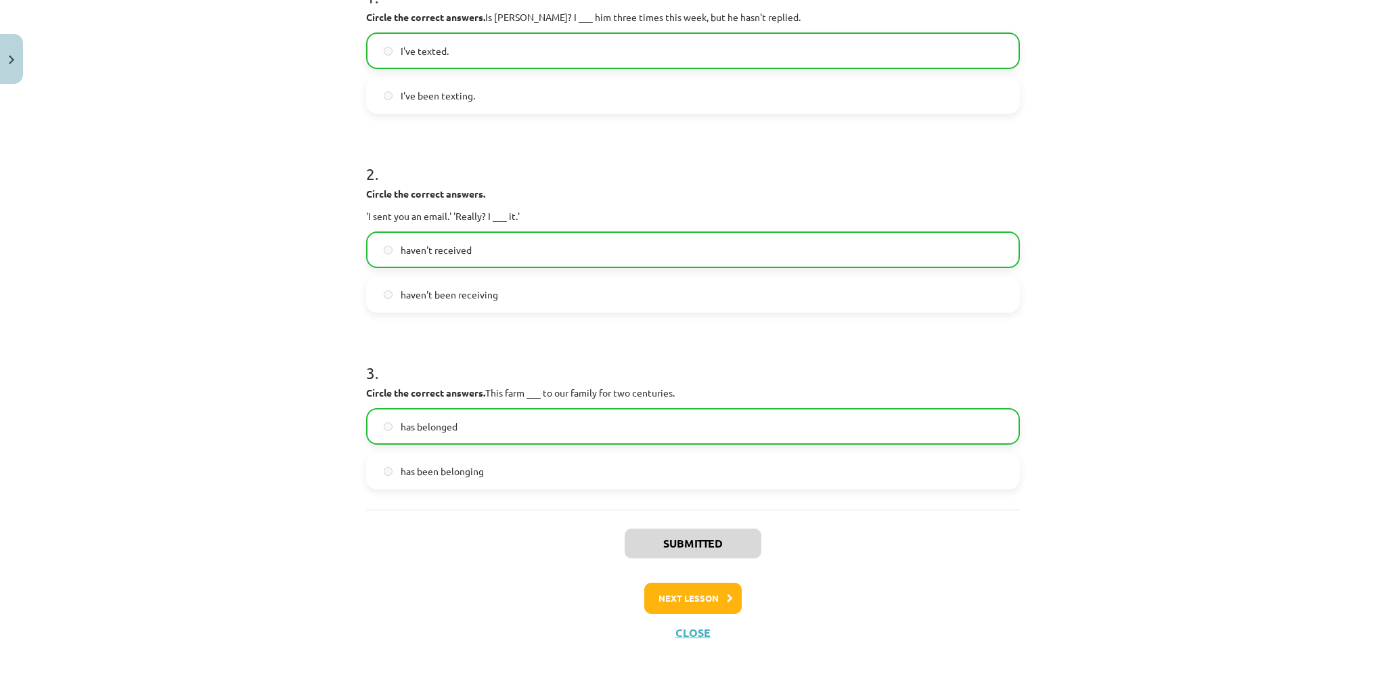
click at [710, 612] on div "Submitted Next lesson Close" at bounding box center [693, 578] width 654 height 138
click at [701, 595] on font "Next lesson" at bounding box center [688, 598] width 60 height 12
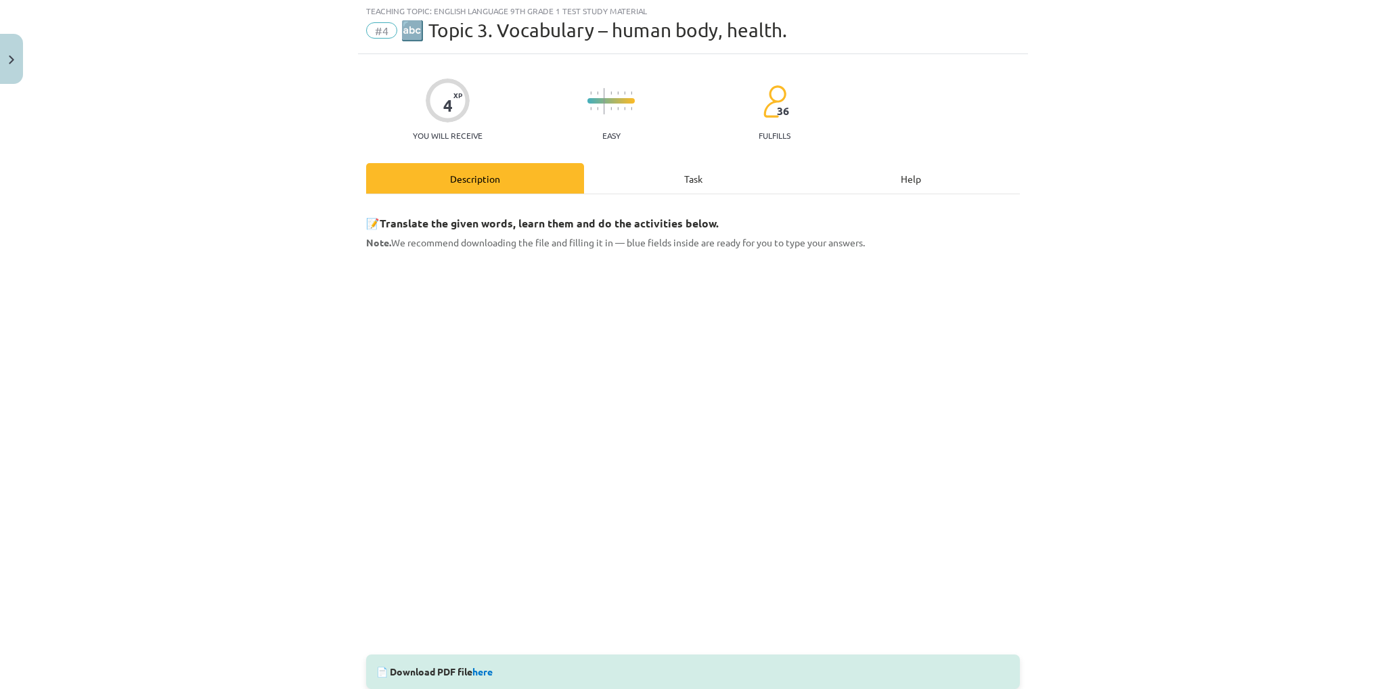
scroll to position [34, 0]
click at [636, 179] on div "Task" at bounding box center [693, 180] width 218 height 30
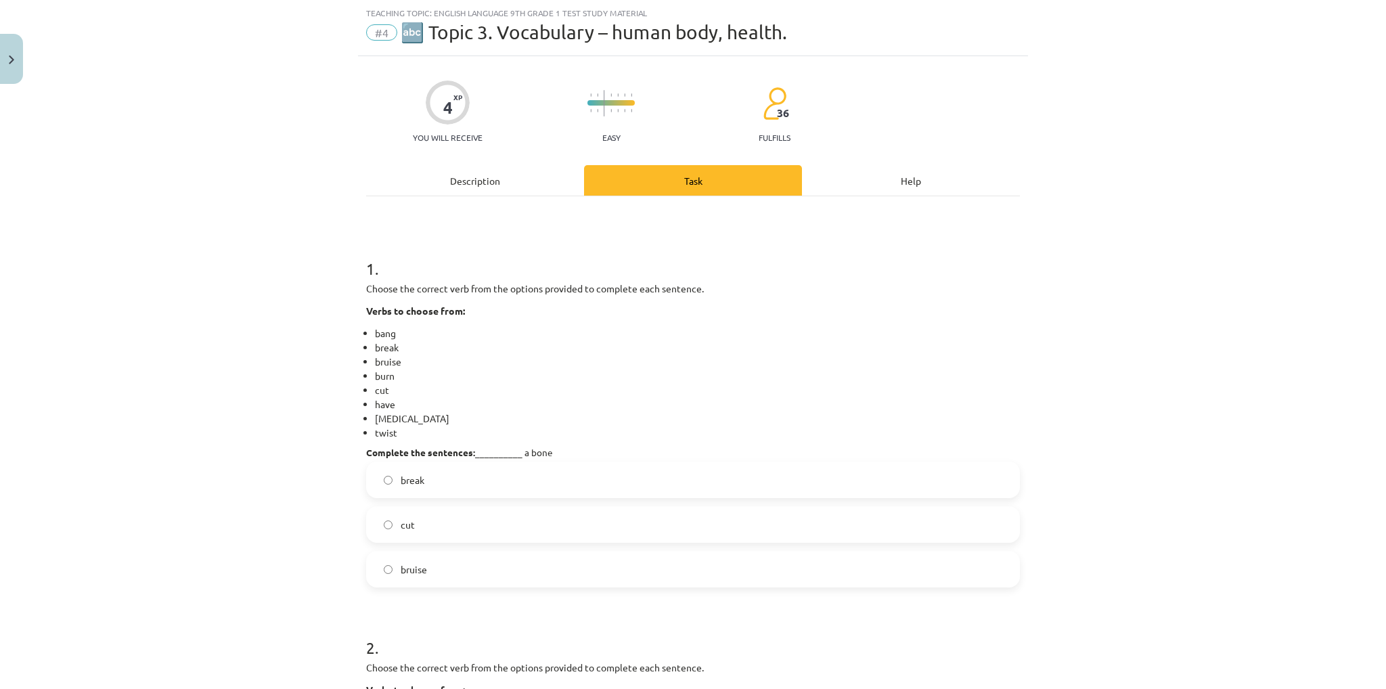
click at [403, 476] on font "break" at bounding box center [413, 480] width 24 height 12
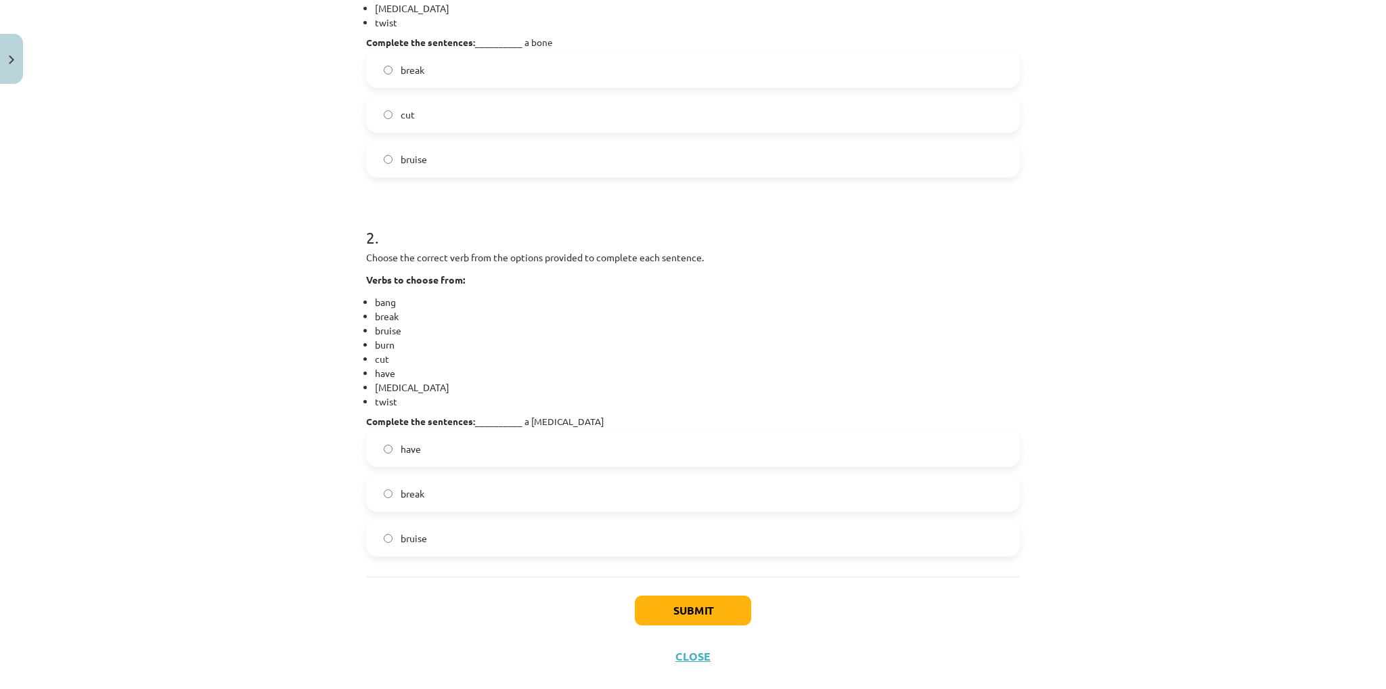
scroll to position [468, 0]
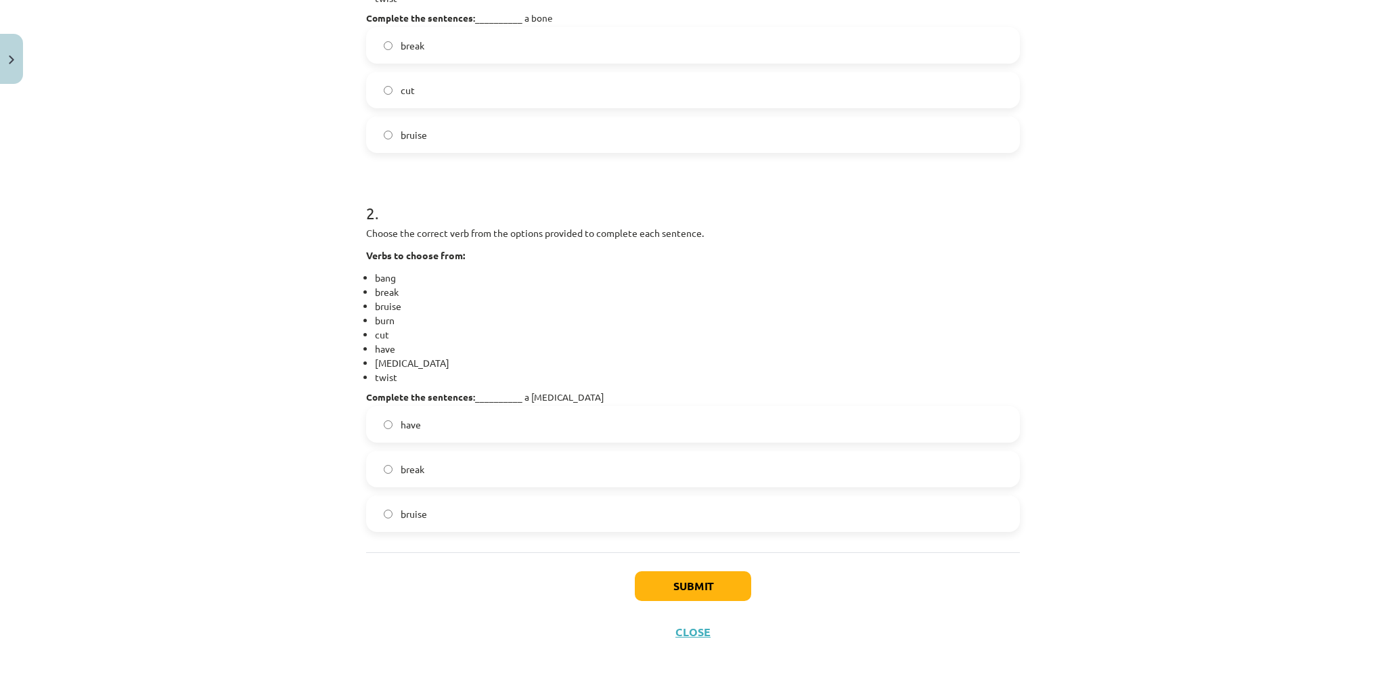
click at [433, 422] on label "have" at bounding box center [692, 424] width 651 height 34
click at [695, 577] on button "Submit" at bounding box center [693, 586] width 116 height 30
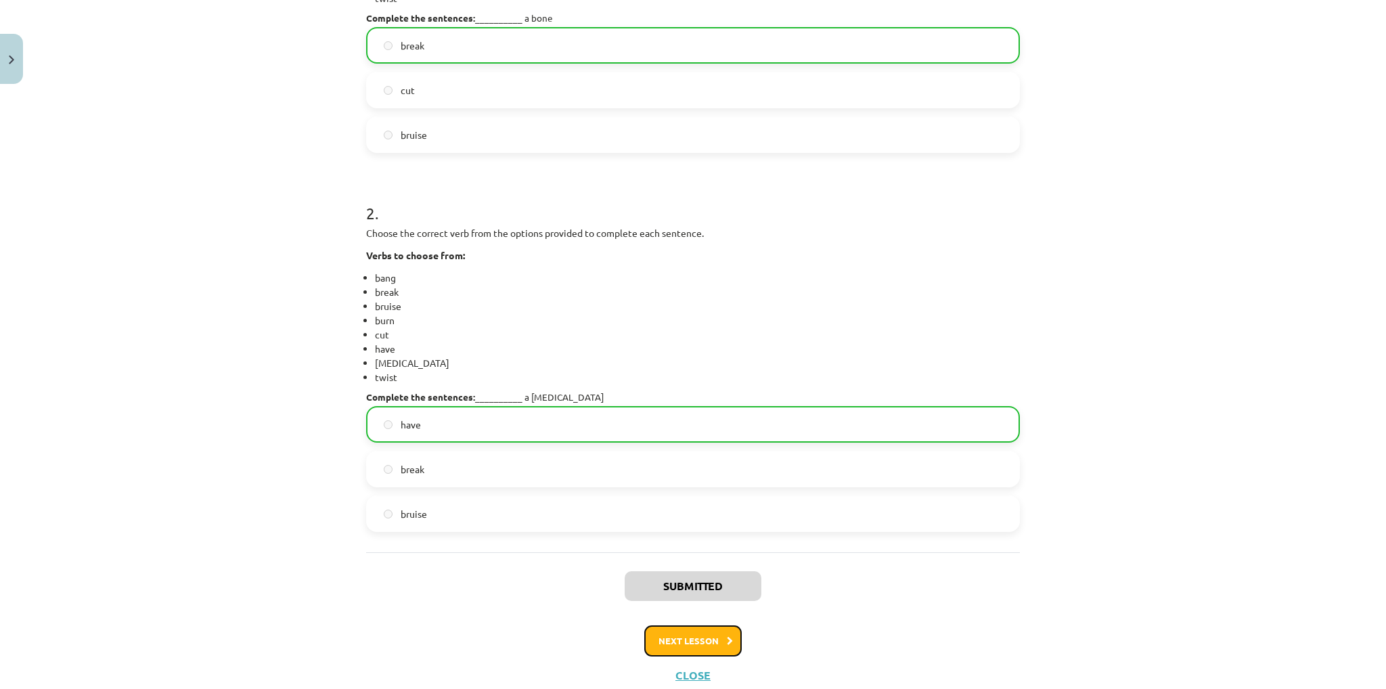
click at [692, 637] on font "Next lesson" at bounding box center [688, 641] width 60 height 12
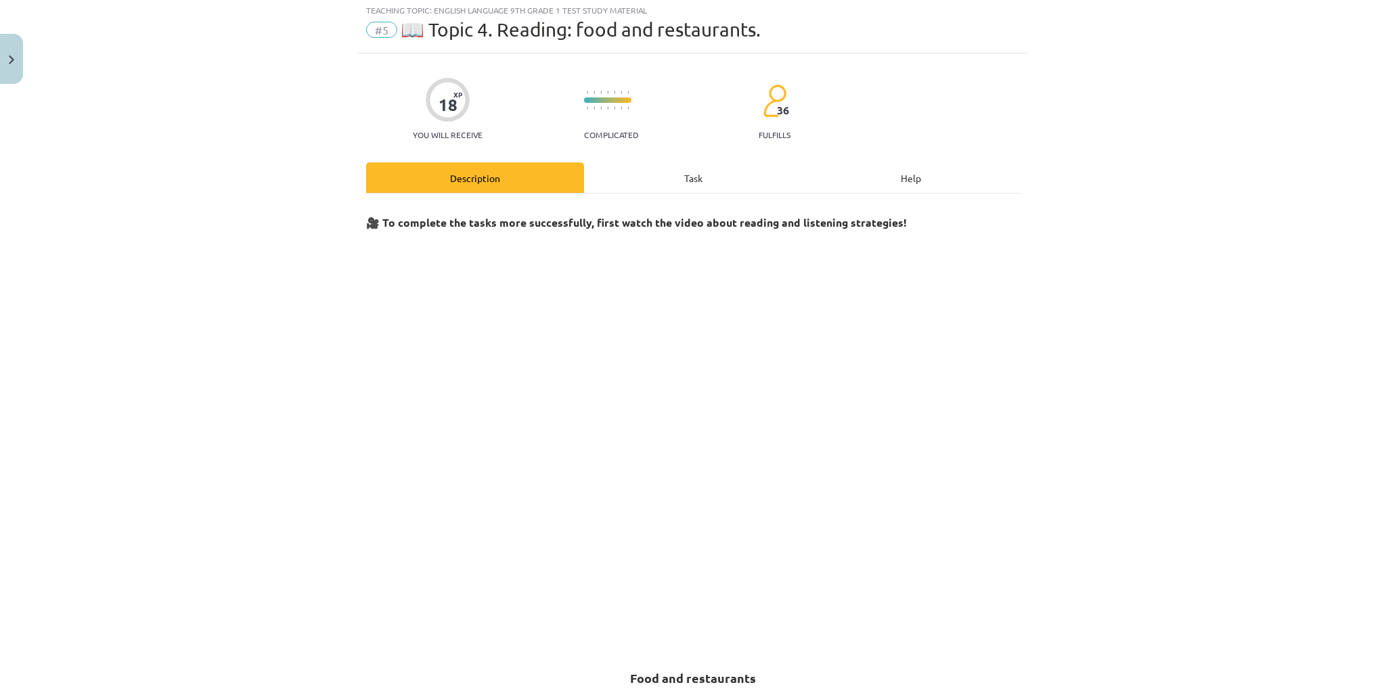
scroll to position [34, 0]
click at [662, 179] on div "Task" at bounding box center [693, 180] width 218 height 30
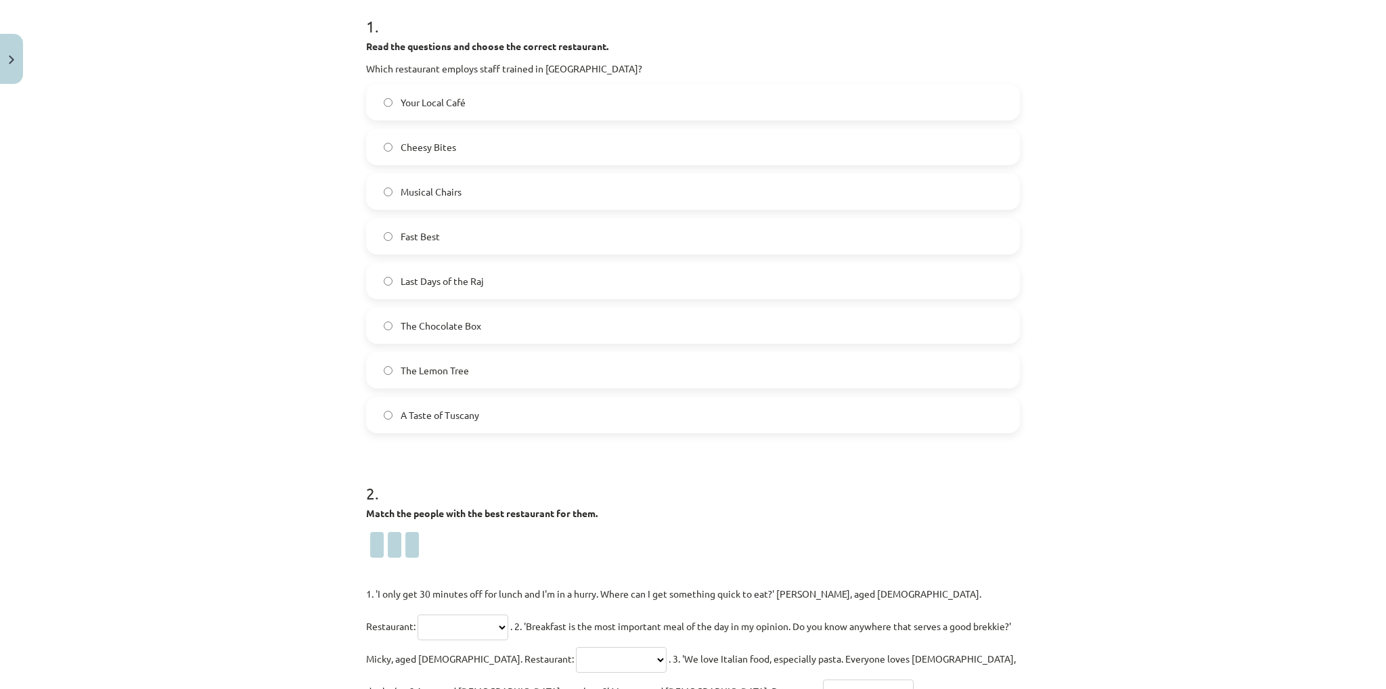
scroll to position [237, 0]
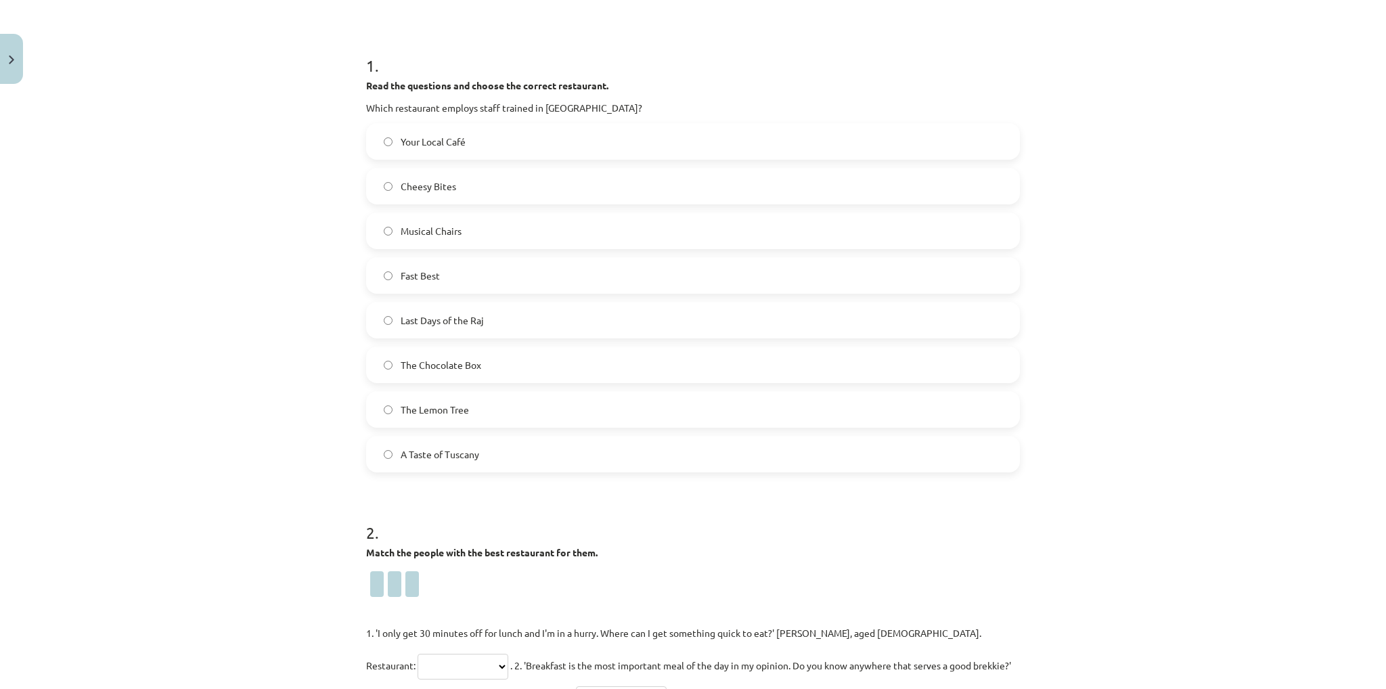
click at [438, 457] on font "A Taste of Tuscany" at bounding box center [440, 454] width 78 height 12
drag, startPoint x: 487, startPoint y: 454, endPoint x: 441, endPoint y: 456, distance: 46.0
click at [441, 456] on label "A Taste of Tuscany" at bounding box center [692, 454] width 651 height 34
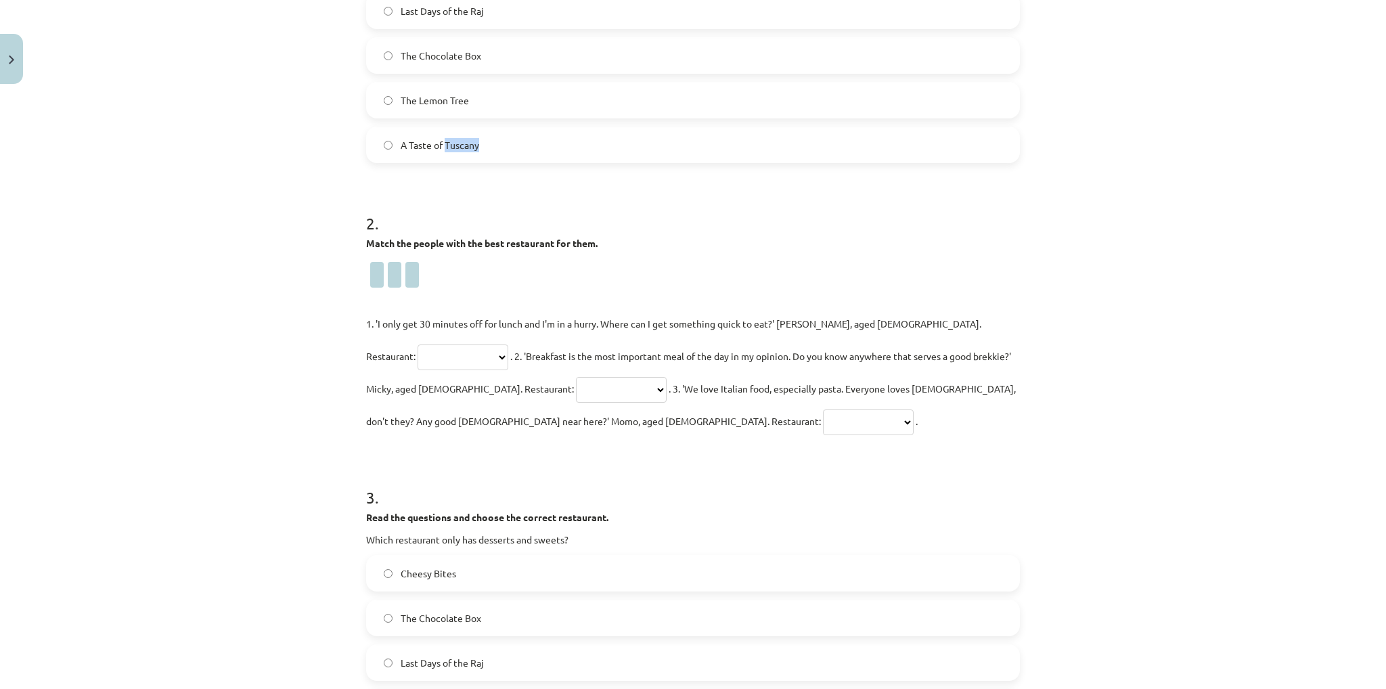
scroll to position [575, 0]
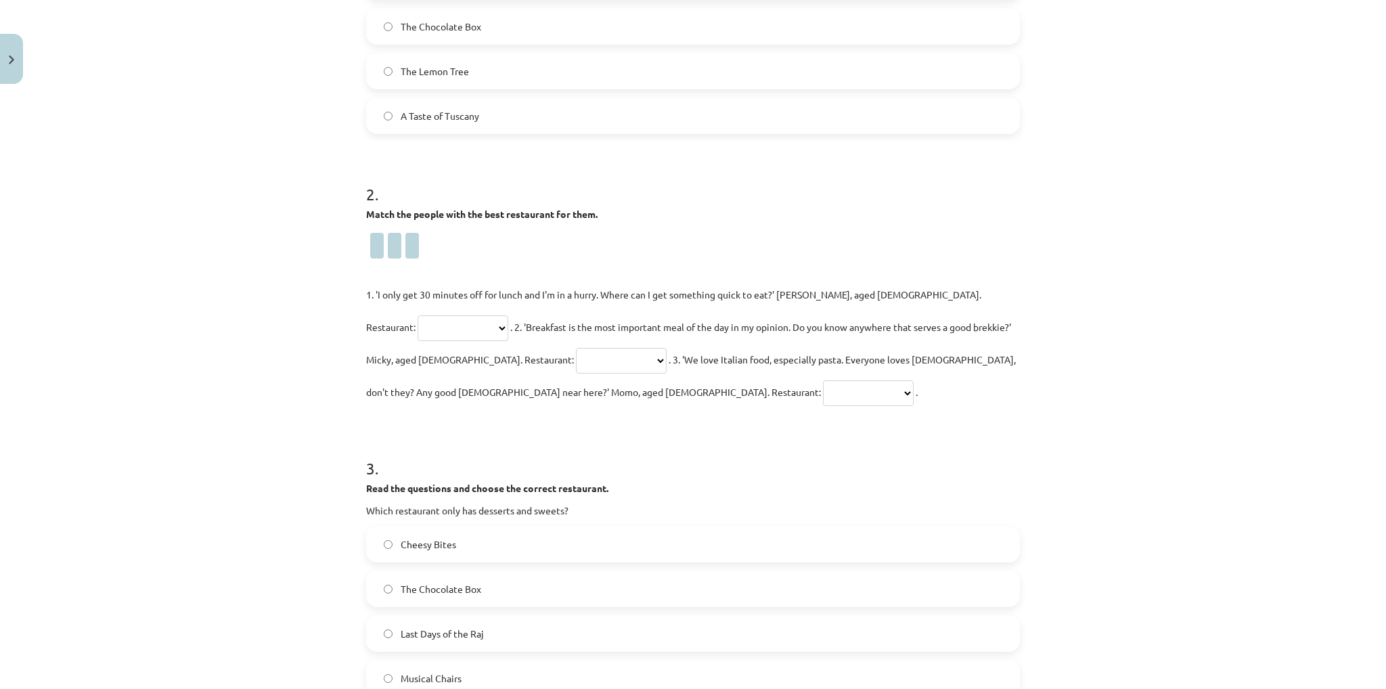
click at [374, 236] on span at bounding box center [377, 246] width 14 height 26
click at [508, 315] on select "**********" at bounding box center [462, 328] width 91 height 26
drag, startPoint x: 917, startPoint y: 285, endPoint x: 885, endPoint y: 286, distance: 31.8
click at [508, 315] on select "**********" at bounding box center [462, 328] width 91 height 26
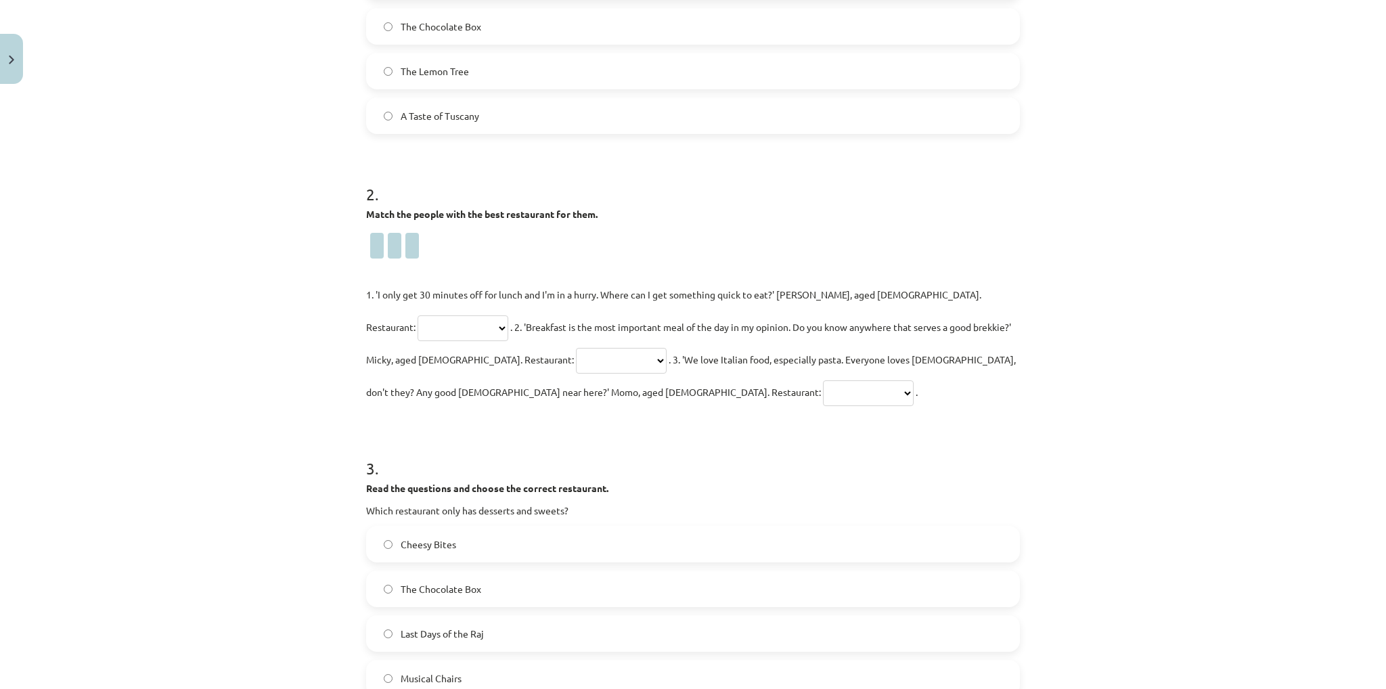
select select "*********"
click at [508, 315] on select "**********" at bounding box center [462, 328] width 91 height 26
drag, startPoint x: 856, startPoint y: 326, endPoint x: 832, endPoint y: 325, distance: 23.7
click at [832, 325] on font ". 2. 'Breakfast is the most important meal of the day in my opinion. Do you kno…" at bounding box center [688, 343] width 645 height 45
drag, startPoint x: 825, startPoint y: 327, endPoint x: 857, endPoint y: 325, distance: 31.8
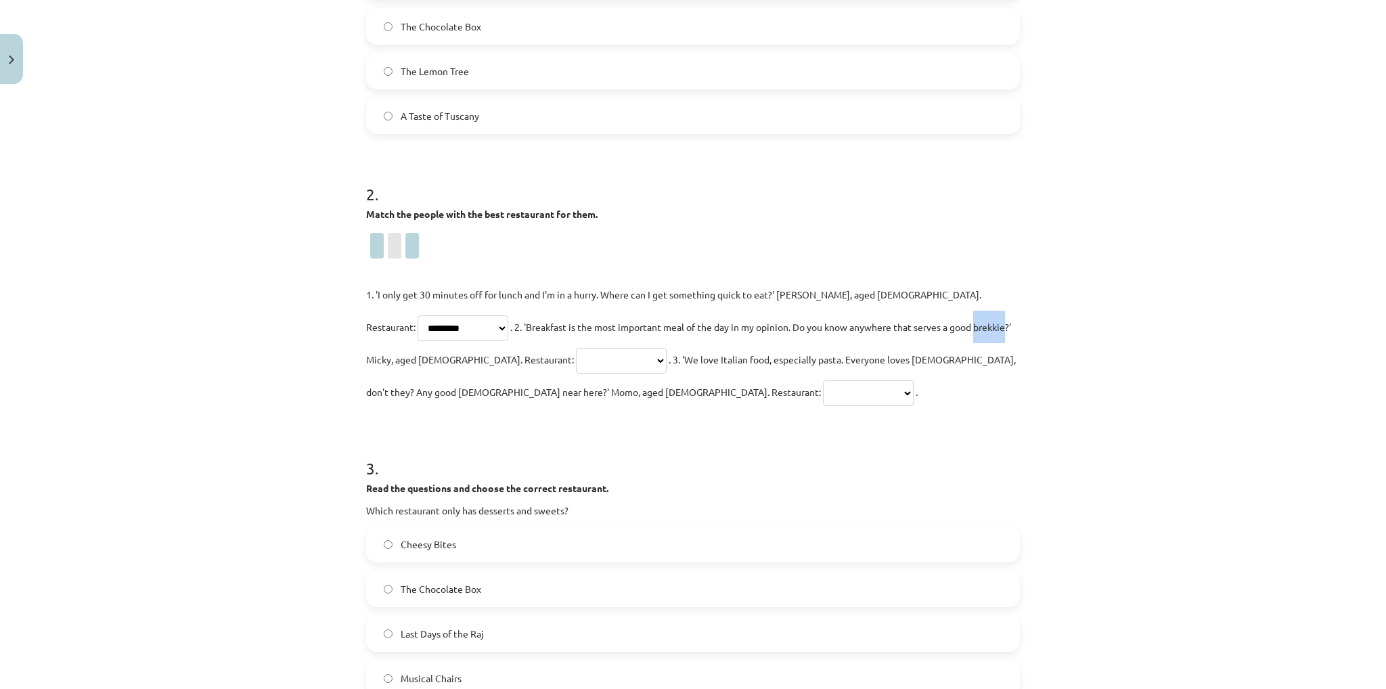
click at [857, 325] on font ". 2. 'Breakfast is the most important meal of the day in my opinion. Do you kno…" at bounding box center [688, 343] width 645 height 45
click at [739, 325] on font ". 2. 'Breakfast is the most important meal of the day in my opinion. Do you kno…" at bounding box center [688, 343] width 645 height 45
click at [437, 344] on p "**********" at bounding box center [693, 343] width 654 height 130
drag, startPoint x: 434, startPoint y: 357, endPoint x: 425, endPoint y: 368, distance: 14.4
click at [576, 357] on select "**********" at bounding box center [621, 361] width 91 height 26
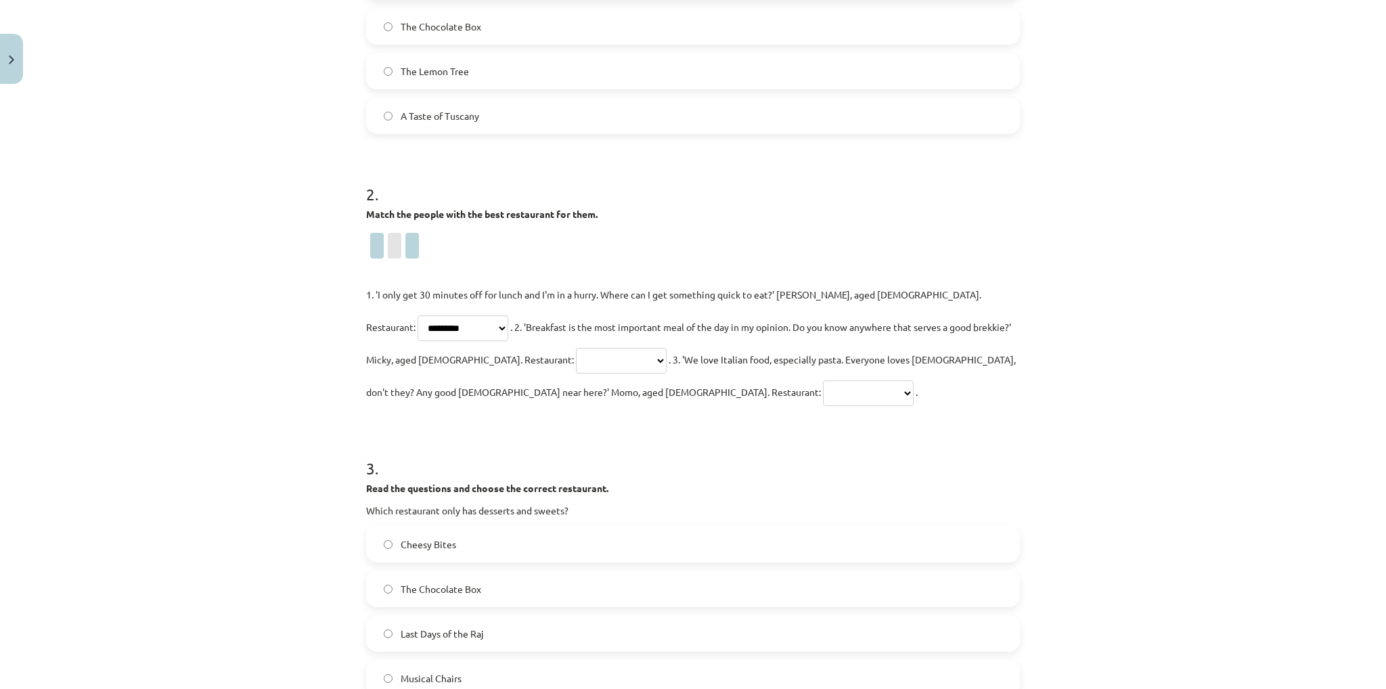
select select "**********"
click at [576, 348] on select "**********" at bounding box center [621, 361] width 91 height 26
click at [823, 396] on select "**********" at bounding box center [868, 393] width 91 height 26
select select "**********"
click at [823, 380] on select "**********" at bounding box center [868, 393] width 91 height 26
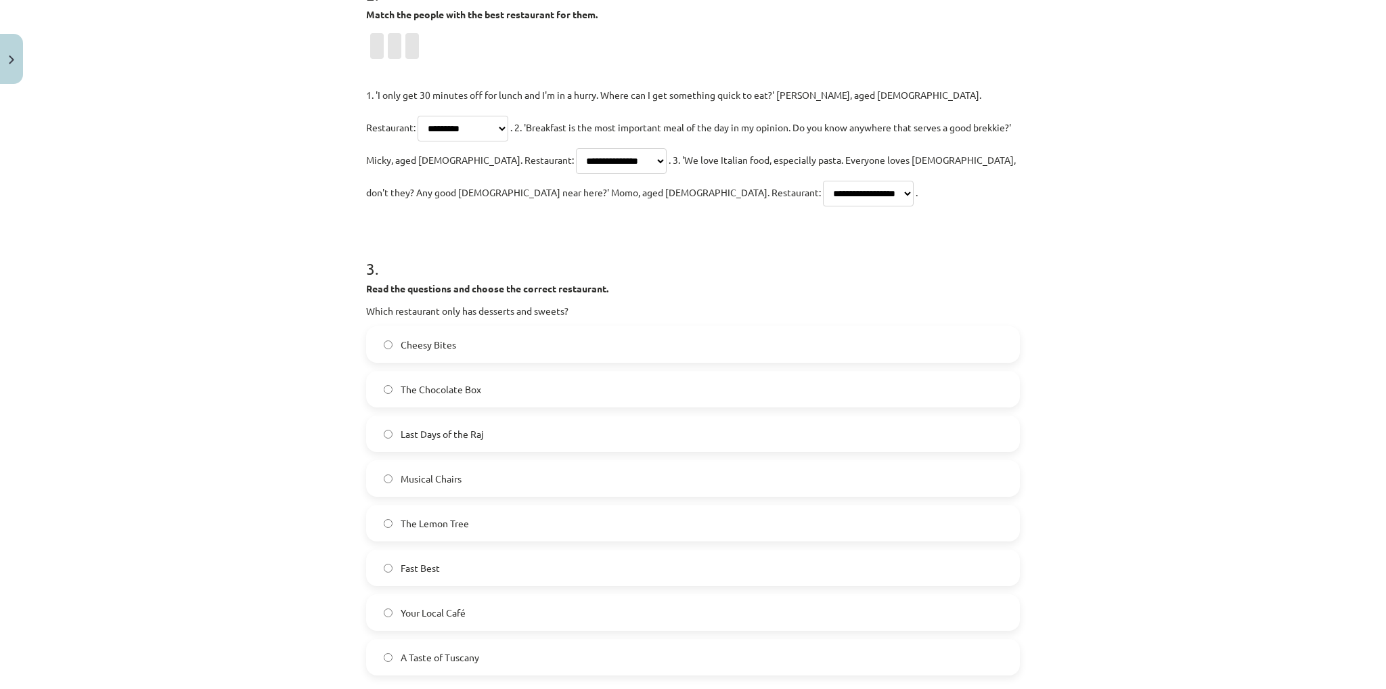
scroll to position [778, 0]
click at [464, 387] on font "The Chocolate Box" at bounding box center [441, 386] width 81 height 12
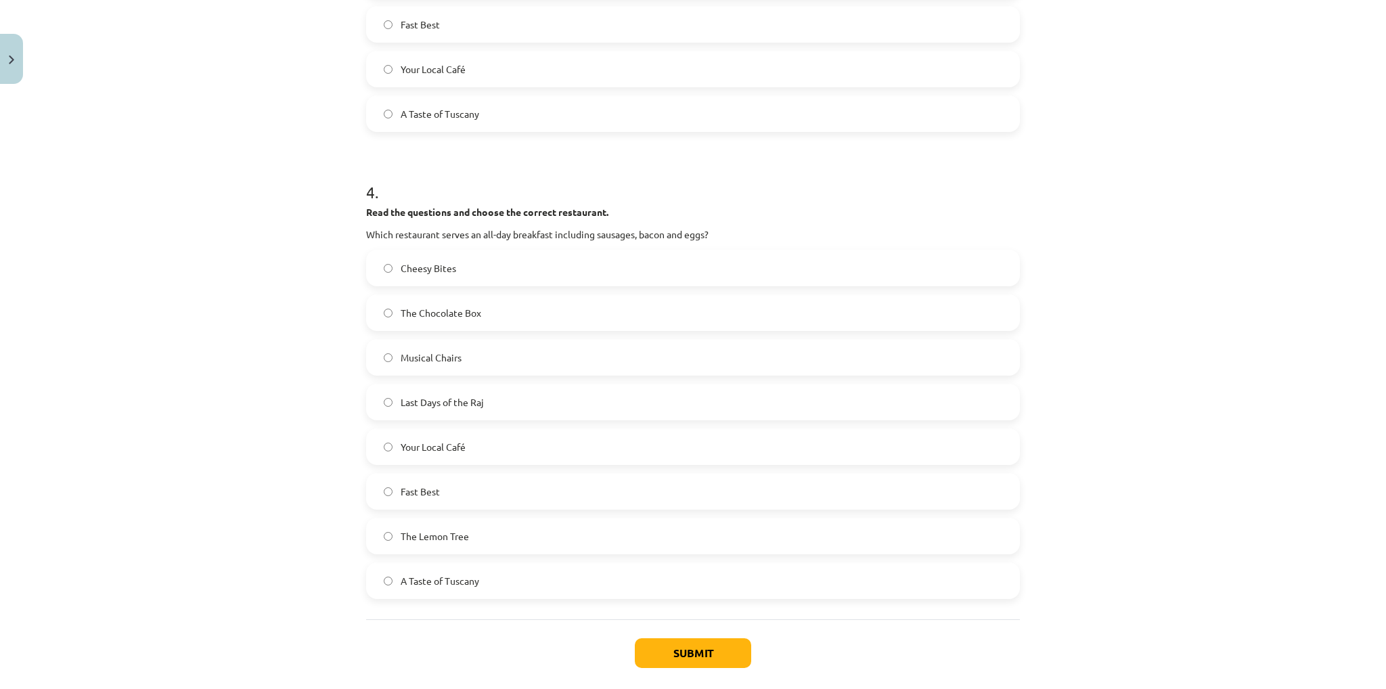
scroll to position [1319, 0]
click at [449, 448] on font "Your Local Café" at bounding box center [433, 445] width 65 height 12
click at [662, 646] on button "Submit" at bounding box center [693, 652] width 116 height 30
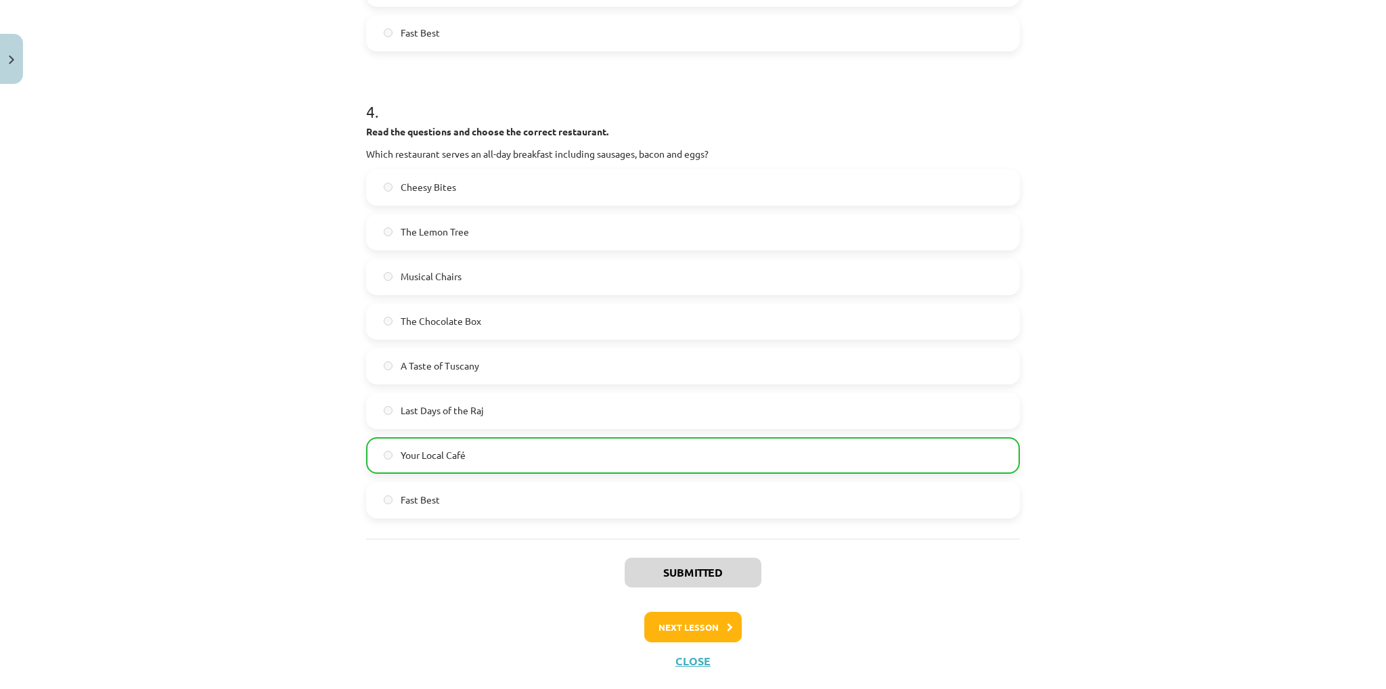
drag, startPoint x: 373, startPoint y: 485, endPoint x: 402, endPoint y: 648, distance: 165.6
click at [717, 612] on button "Next lesson" at bounding box center [692, 627] width 97 height 31
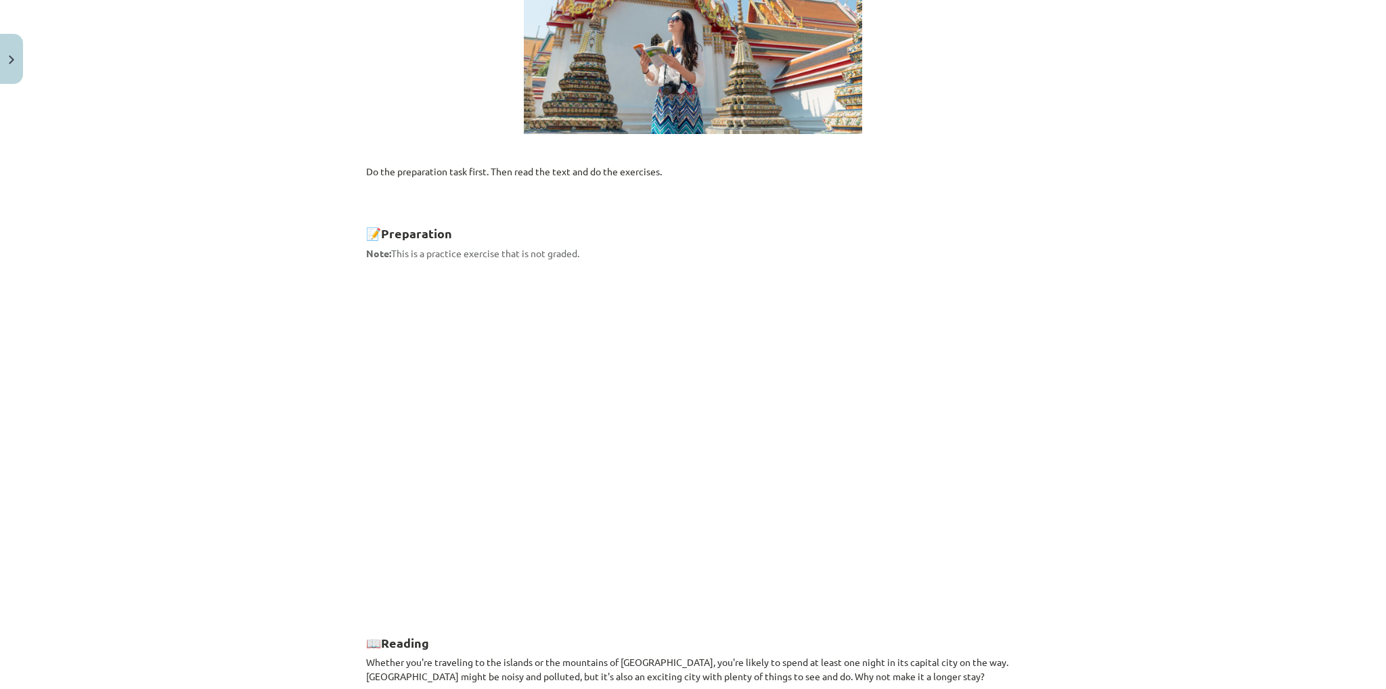
scroll to position [432, 0]
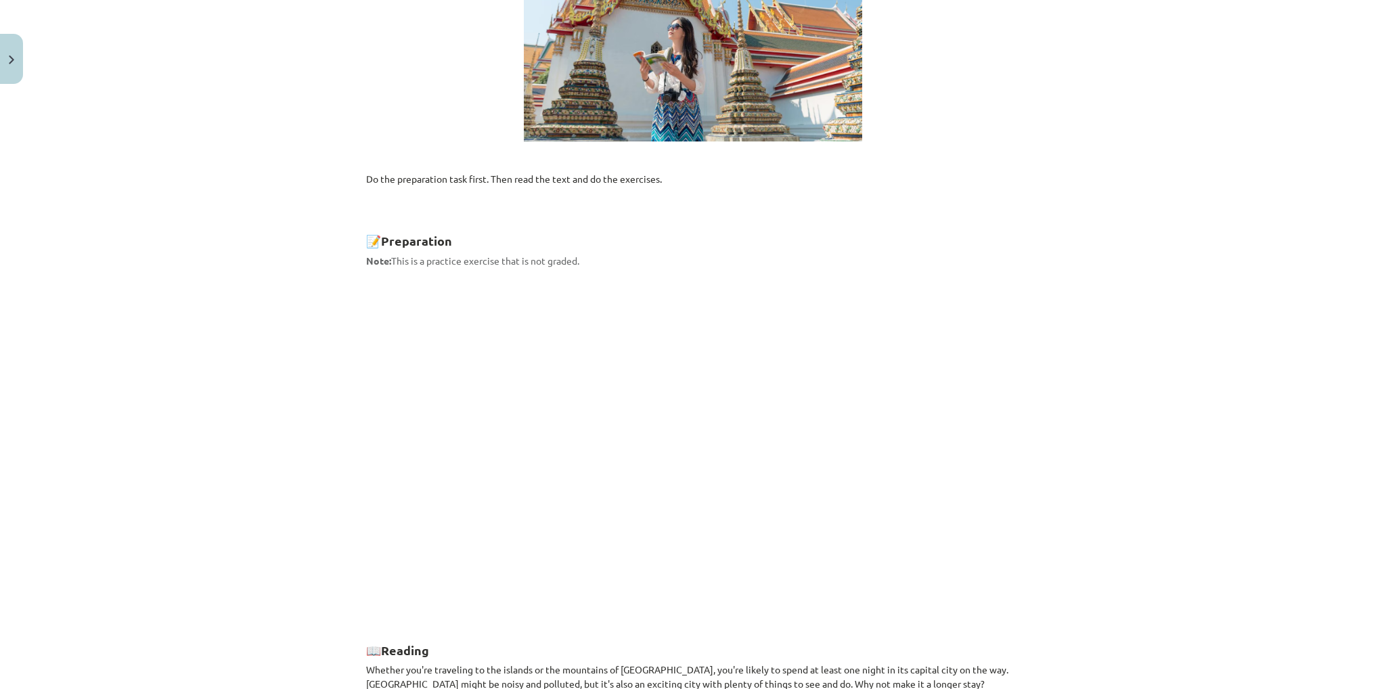
drag, startPoint x: 291, startPoint y: 430, endPoint x: 343, endPoint y: 407, distance: 57.2
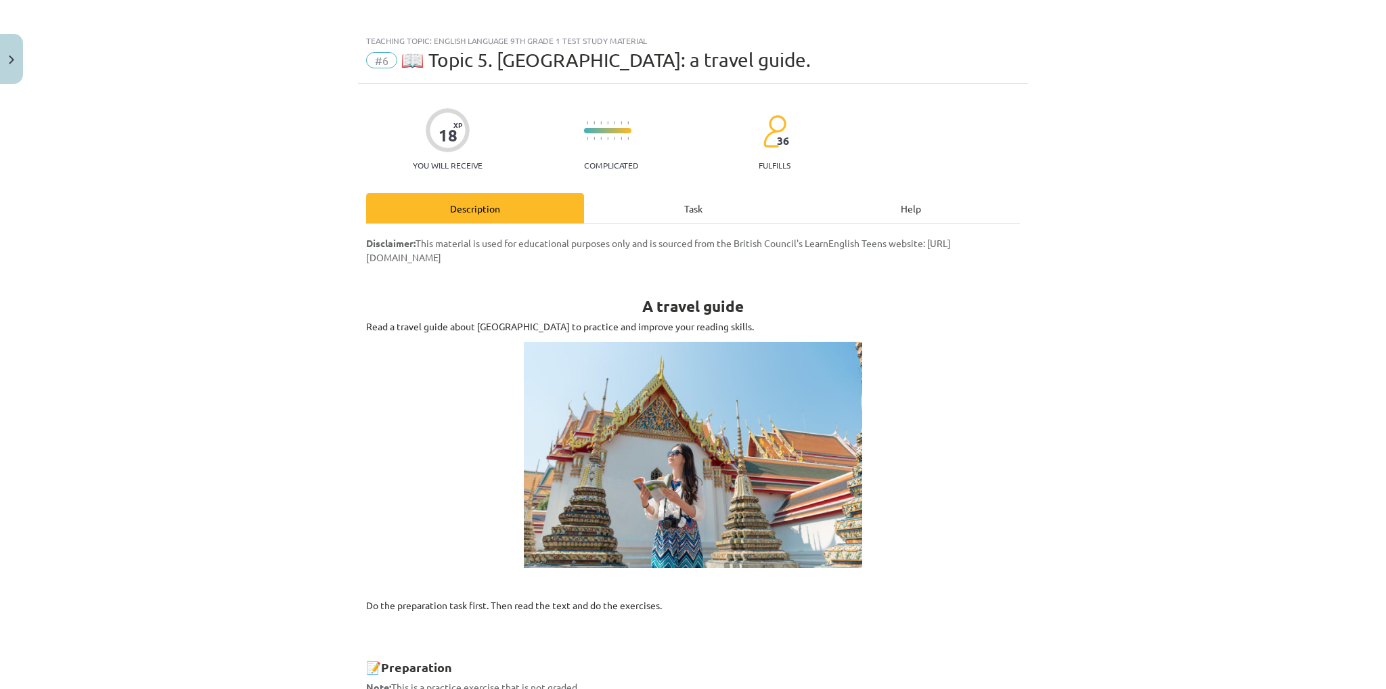
scroll to position [0, 0]
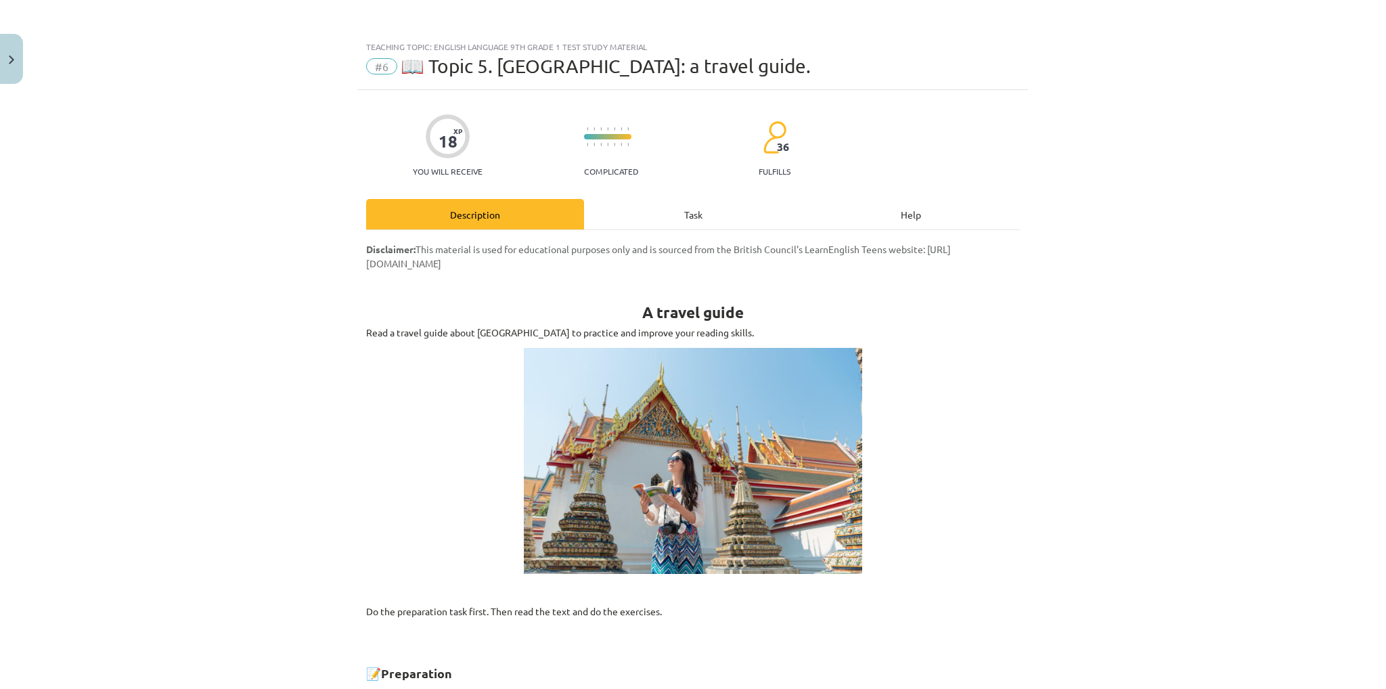
click at [616, 209] on div "Task" at bounding box center [693, 214] width 218 height 30
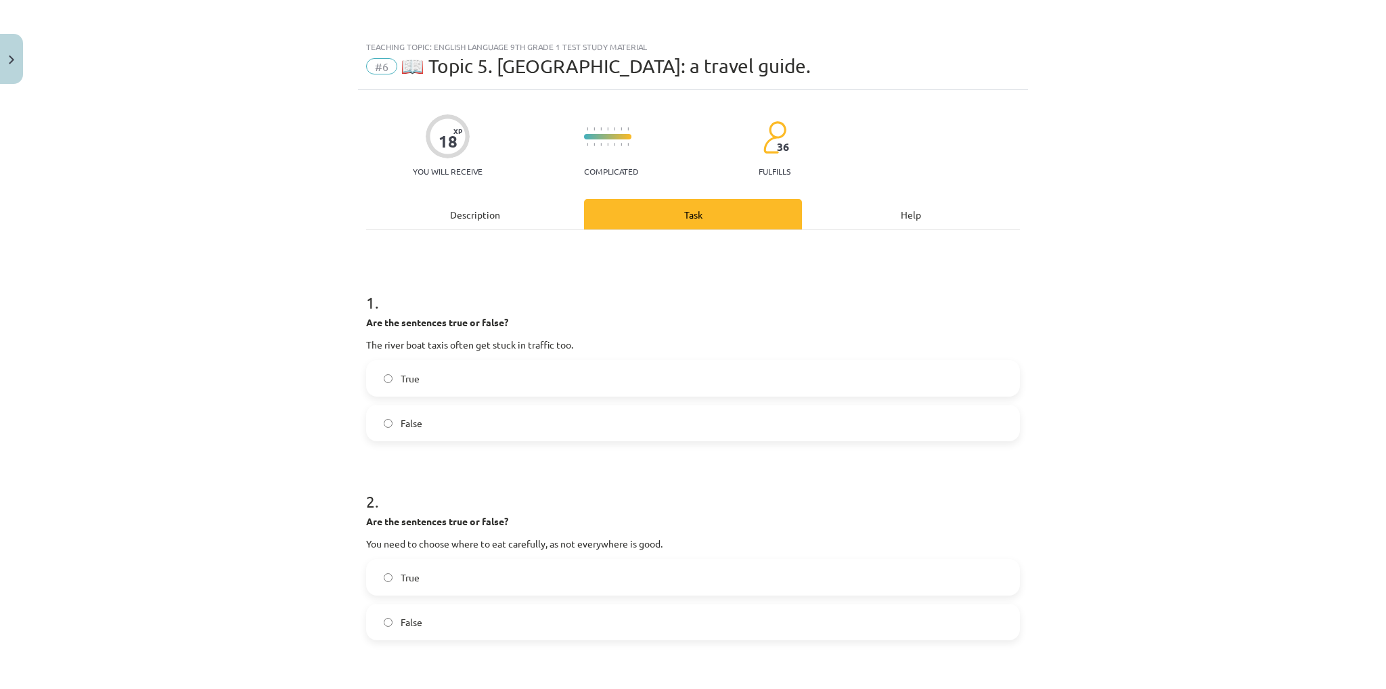
scroll to position [34, 0]
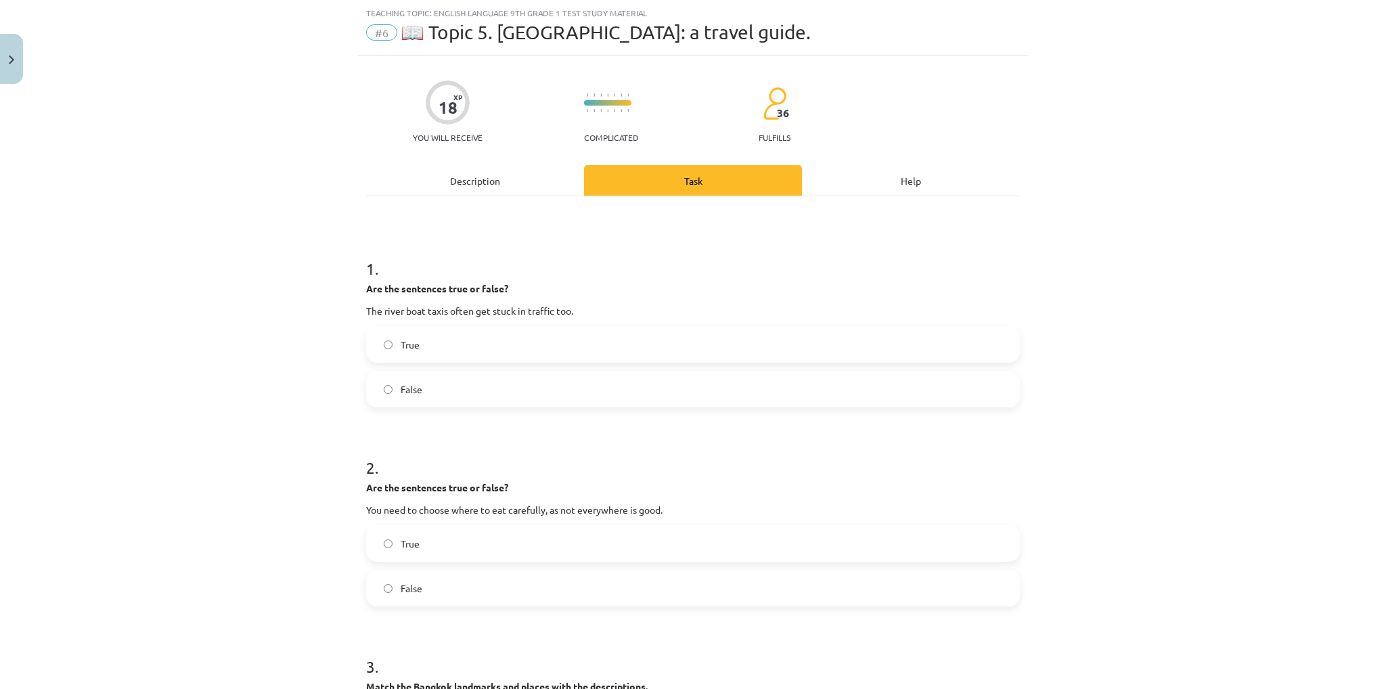
click at [409, 386] on font "False" at bounding box center [412, 389] width 22 height 12
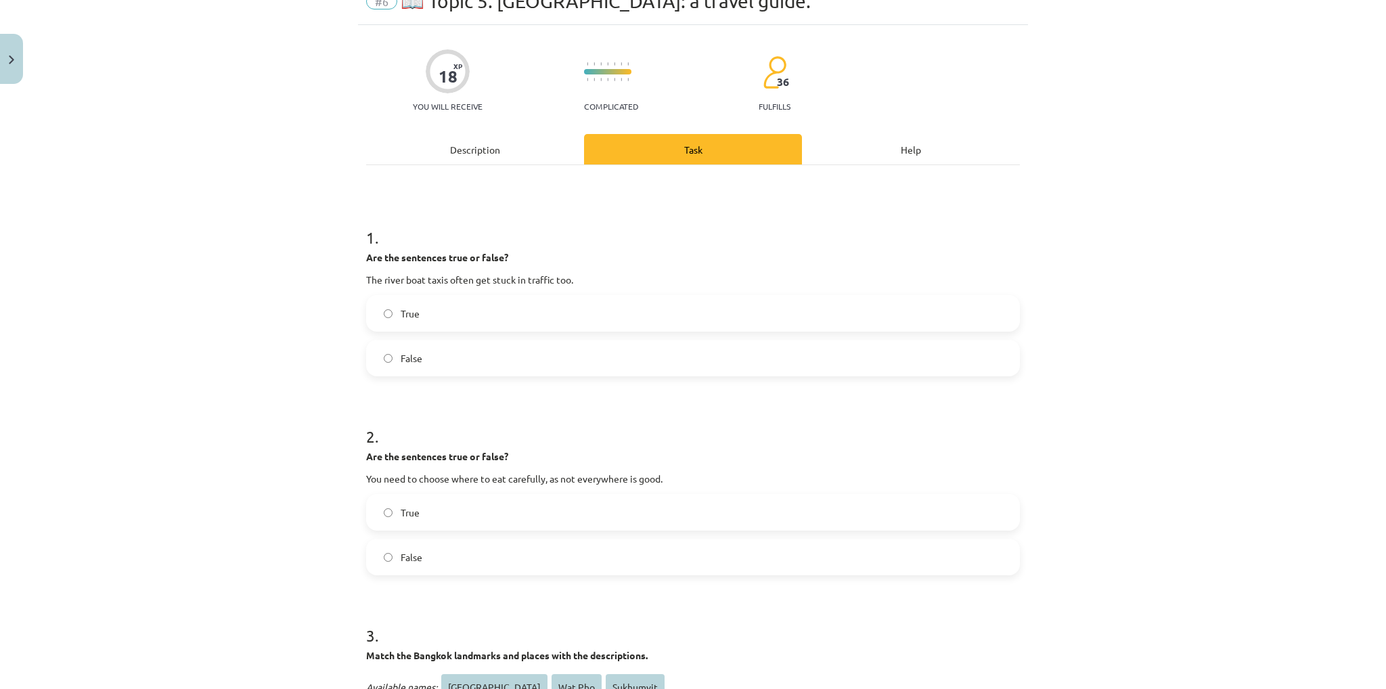
scroll to position [169, 0]
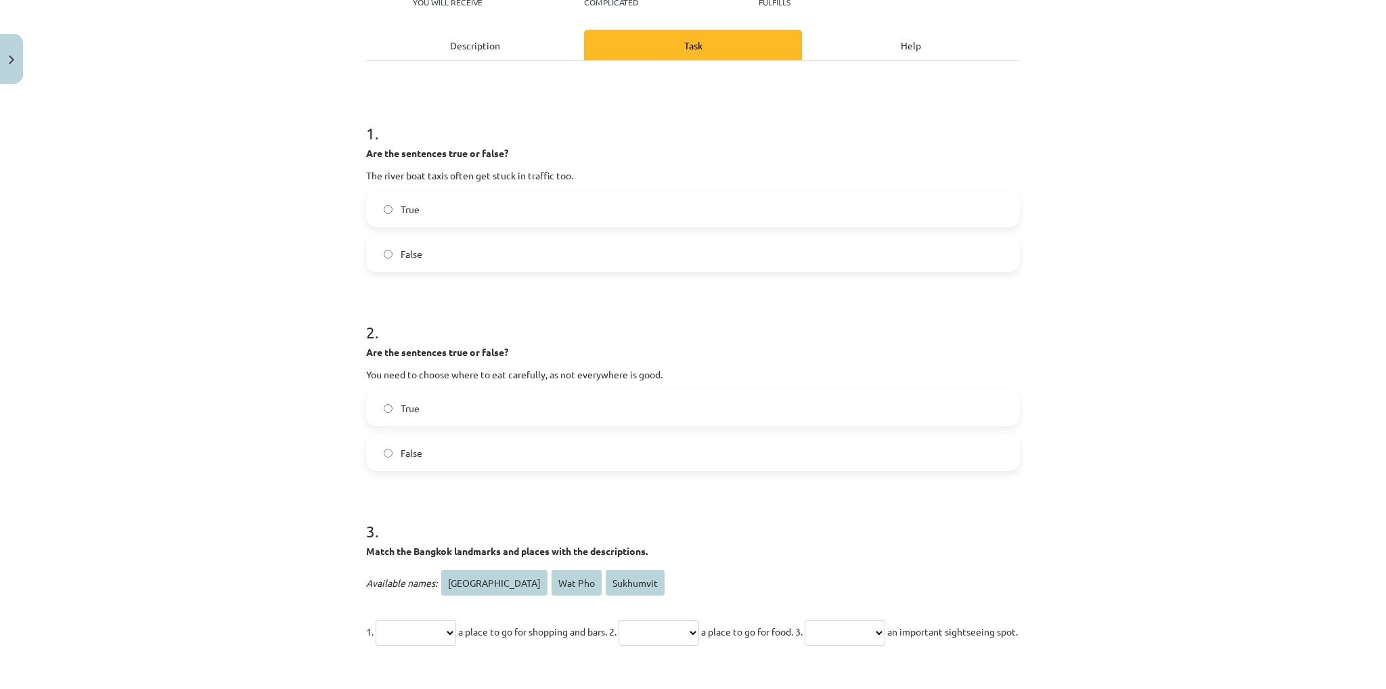
click at [476, 396] on label "True" at bounding box center [692, 408] width 651 height 34
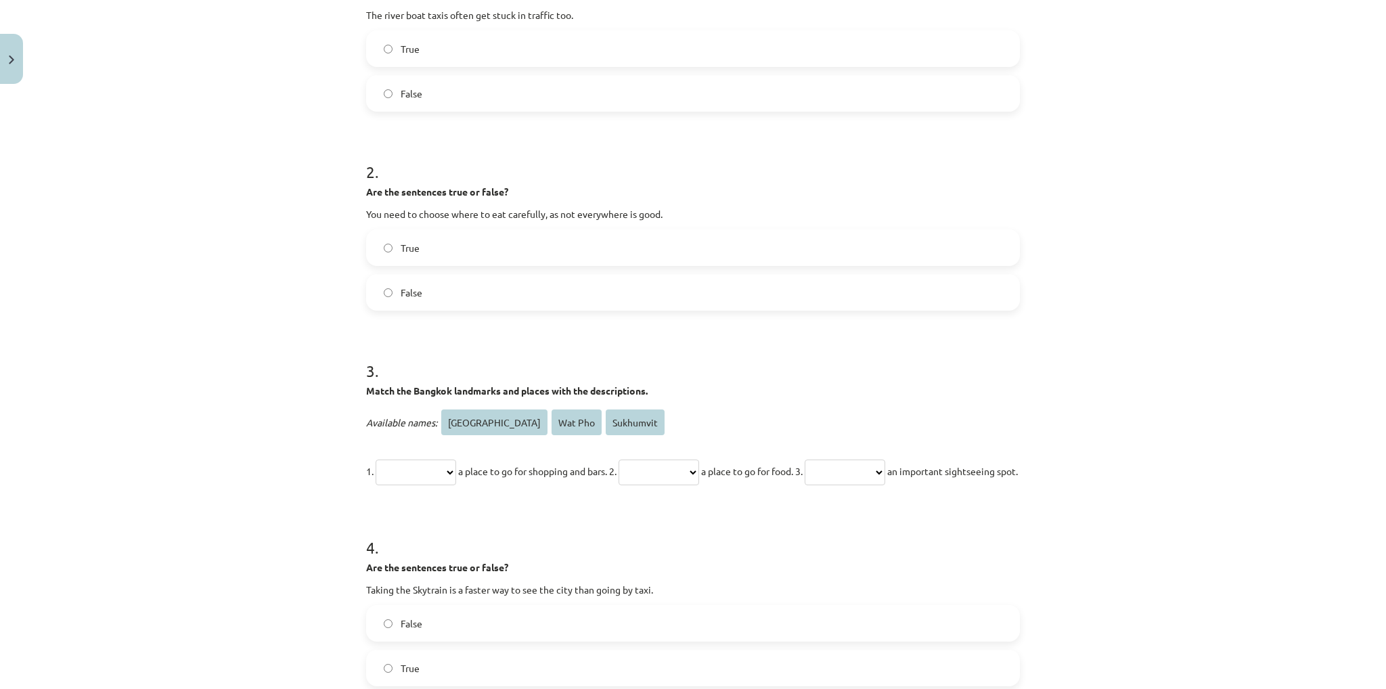
scroll to position [372, 0]
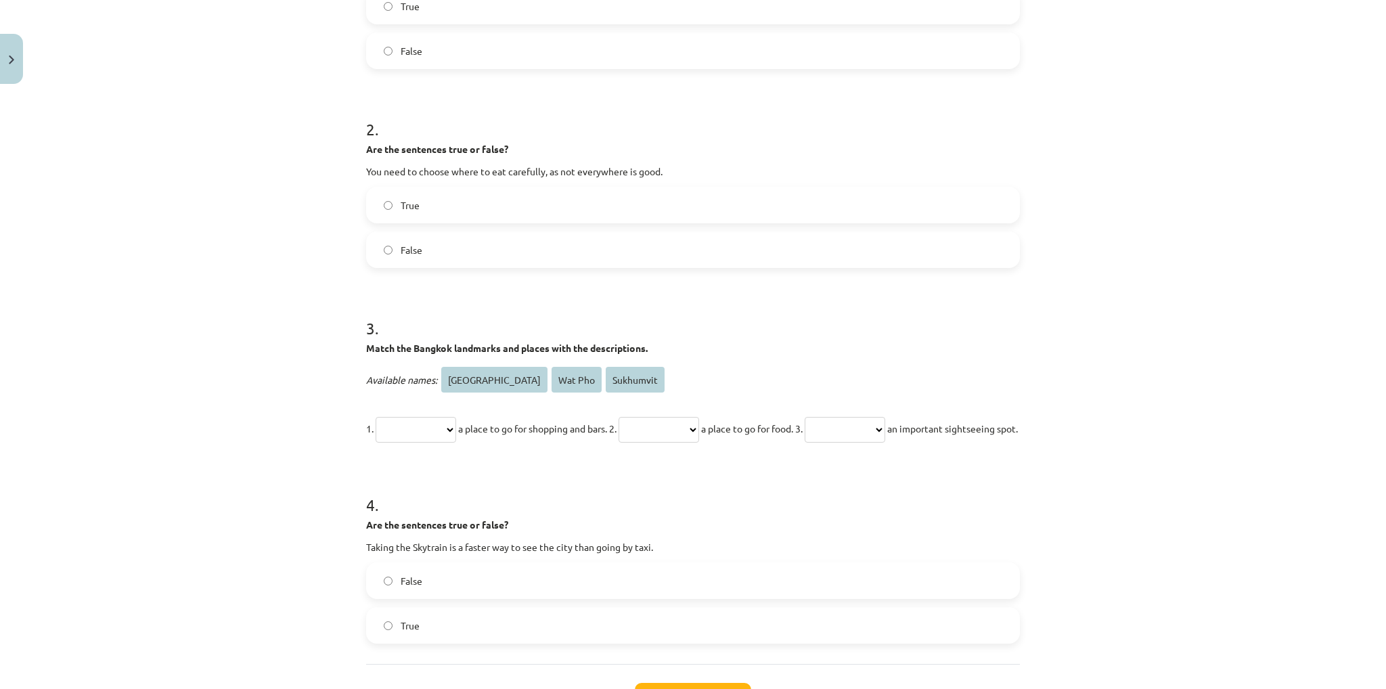
drag, startPoint x: 534, startPoint y: 377, endPoint x: 574, endPoint y: 377, distance: 39.2
click at [574, 377] on span "Wat Pho" at bounding box center [576, 380] width 50 height 26
click at [885, 434] on select "**********" at bounding box center [844, 430] width 81 height 26
select select "*******"
click at [842, 417] on select "**********" at bounding box center [844, 430] width 81 height 26
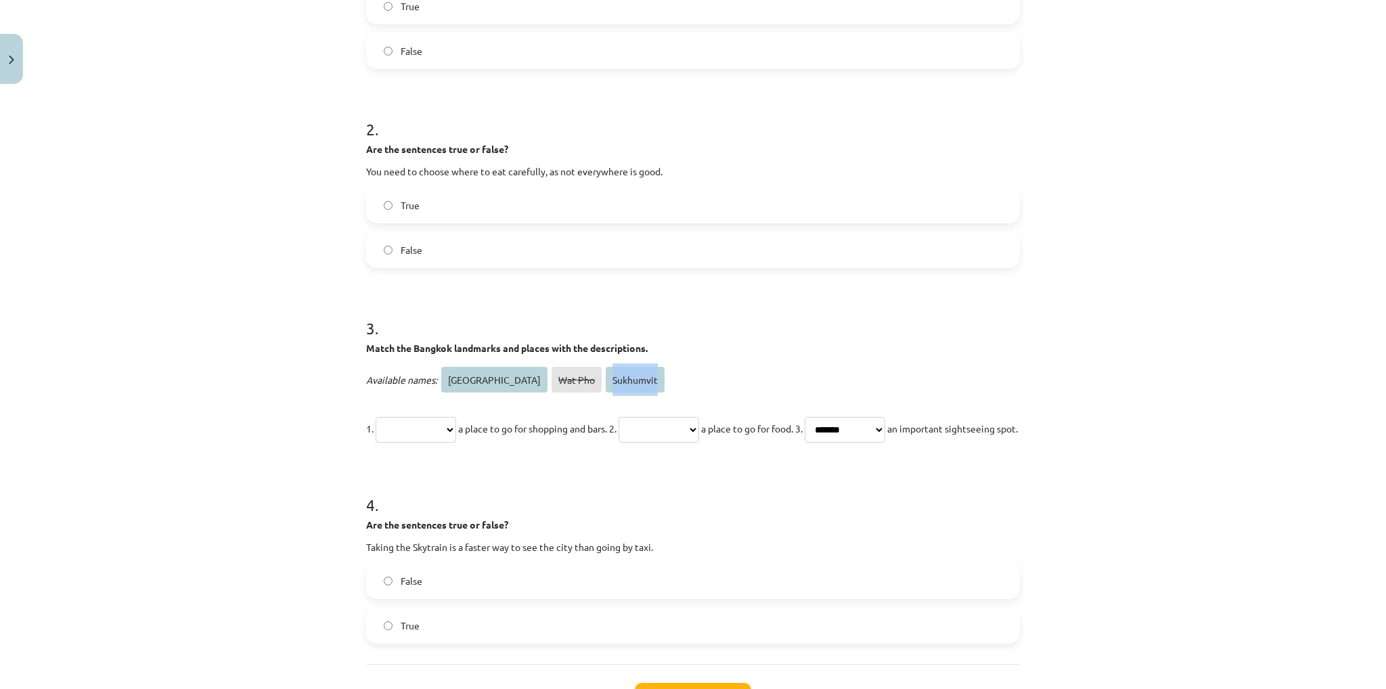
drag, startPoint x: 626, startPoint y: 380, endPoint x: 582, endPoint y: 379, distance: 44.7
click at [582, 379] on p "Available names: Yaowarat Street Wat Pho Sukhumvit" at bounding box center [693, 379] width 654 height 32
click at [441, 426] on select "**********" at bounding box center [415, 430] width 81 height 26
select select "**********"
click at [375, 417] on select "**********" at bounding box center [415, 430] width 81 height 26
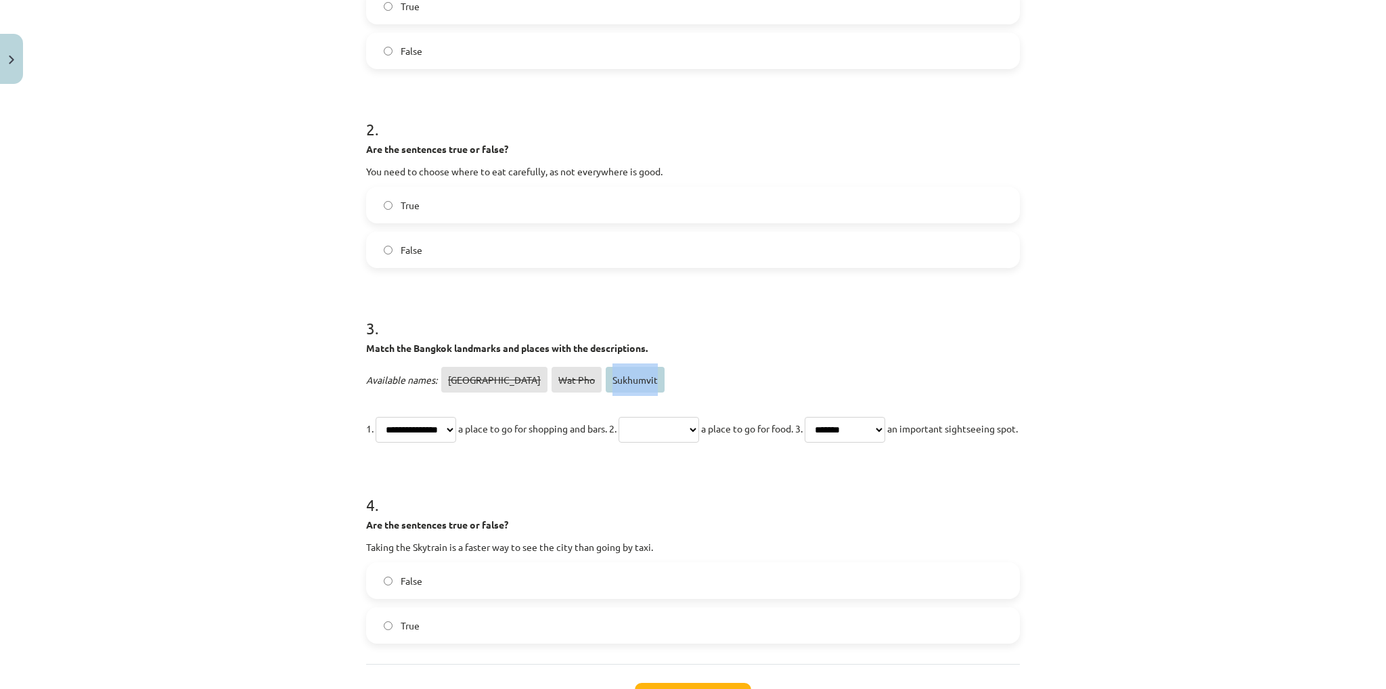
click at [692, 420] on select "**********" at bounding box center [658, 430] width 81 height 26
click at [635, 417] on select "**********" at bounding box center [658, 430] width 81 height 26
click at [691, 432] on select "**********" at bounding box center [658, 430] width 81 height 26
select select "*********"
click at [635, 417] on select "**********" at bounding box center [658, 430] width 81 height 26
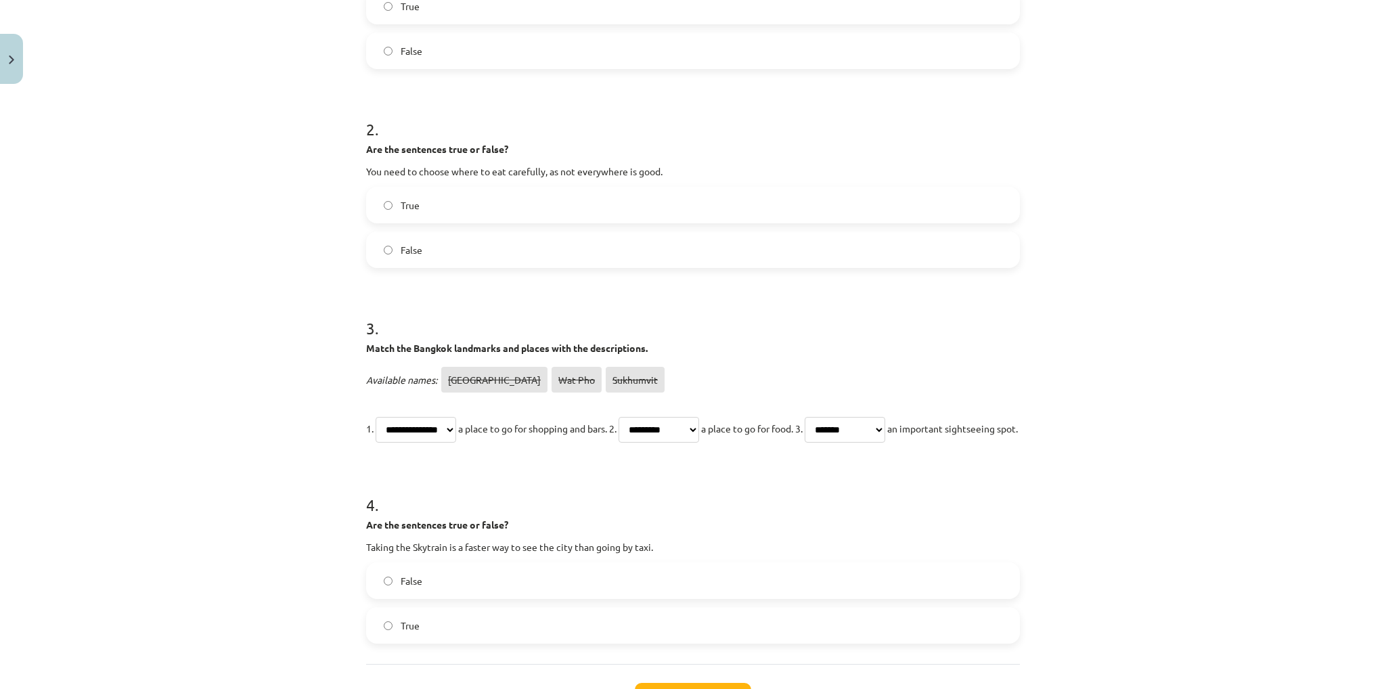
click at [673, 482] on form "**********" at bounding box center [693, 270] width 654 height 746
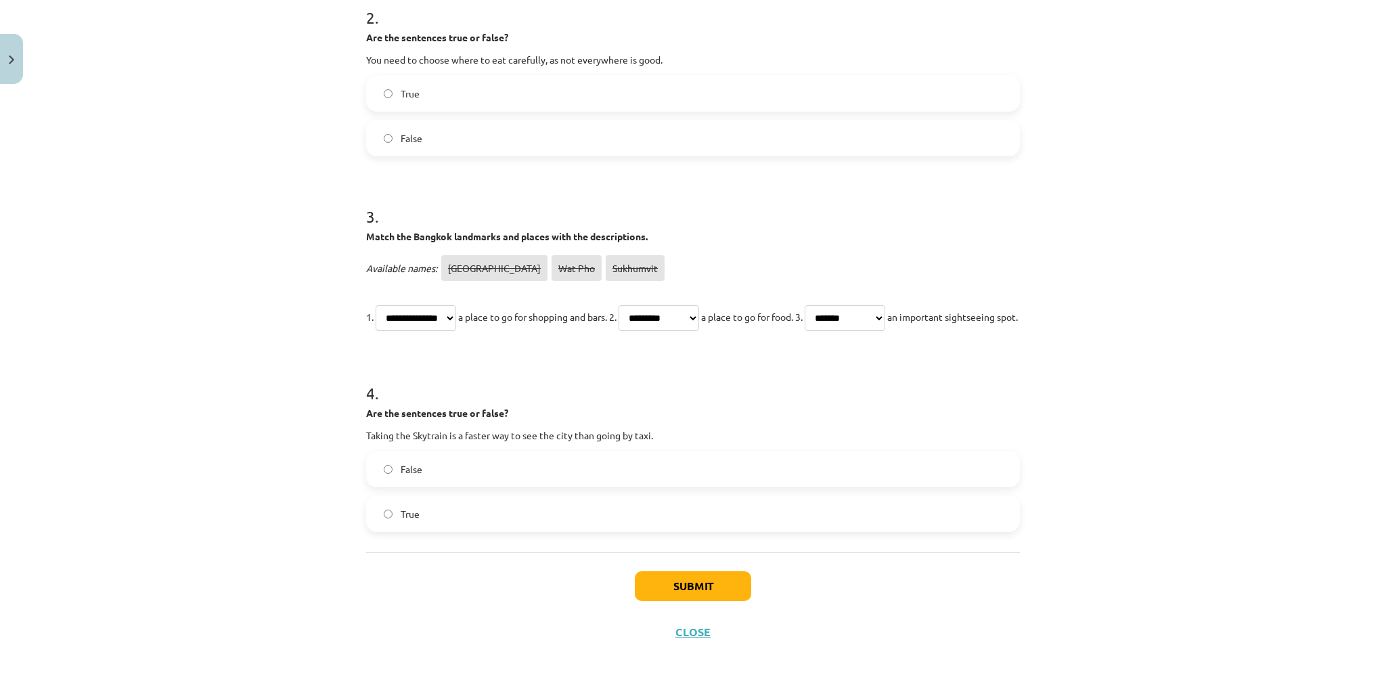
scroll to position [516, 0]
drag, startPoint x: 441, startPoint y: 432, endPoint x: 409, endPoint y: 429, distance: 32.0
click at [409, 429] on font "Taking the Skytrain is a faster way to see the city than going by taxi." at bounding box center [509, 435] width 287 height 12
drag, startPoint x: 646, startPoint y: 436, endPoint x: 333, endPoint y: 430, distance: 313.3
click at [333, 430] on div "**********" at bounding box center [693, 344] width 1386 height 689
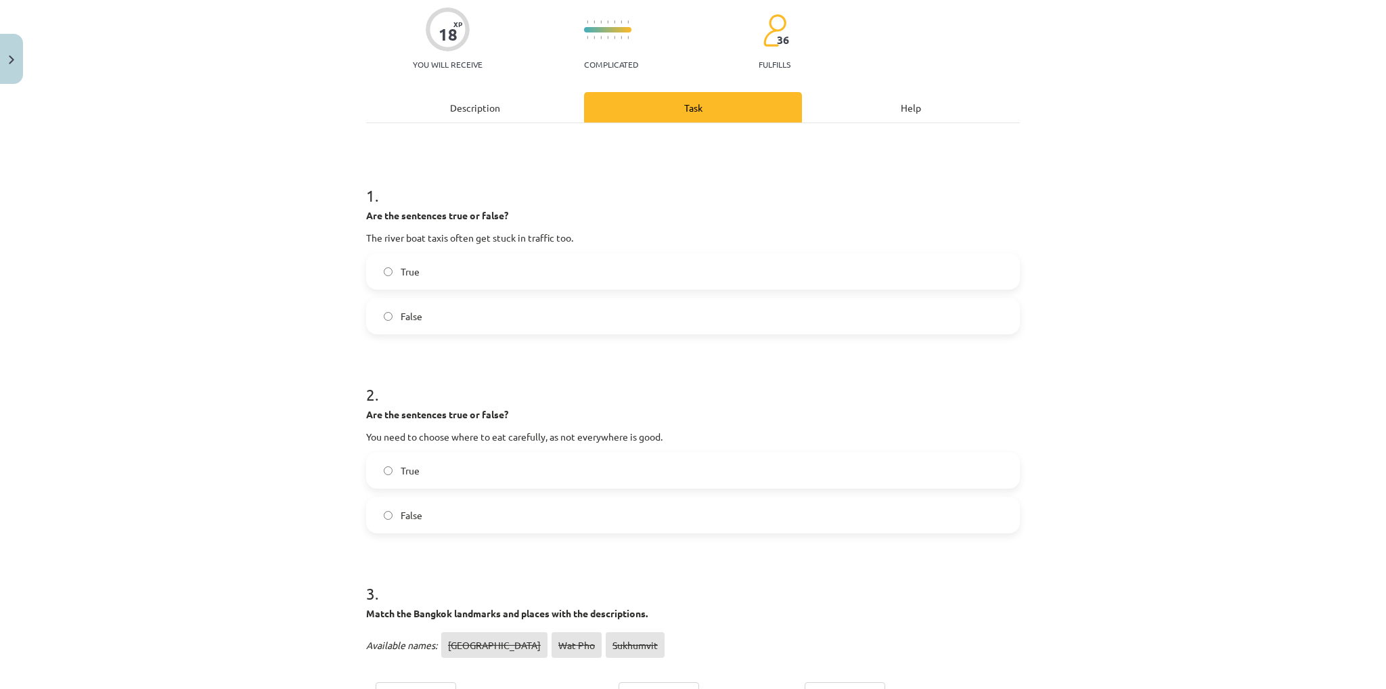
scroll to position [110, 0]
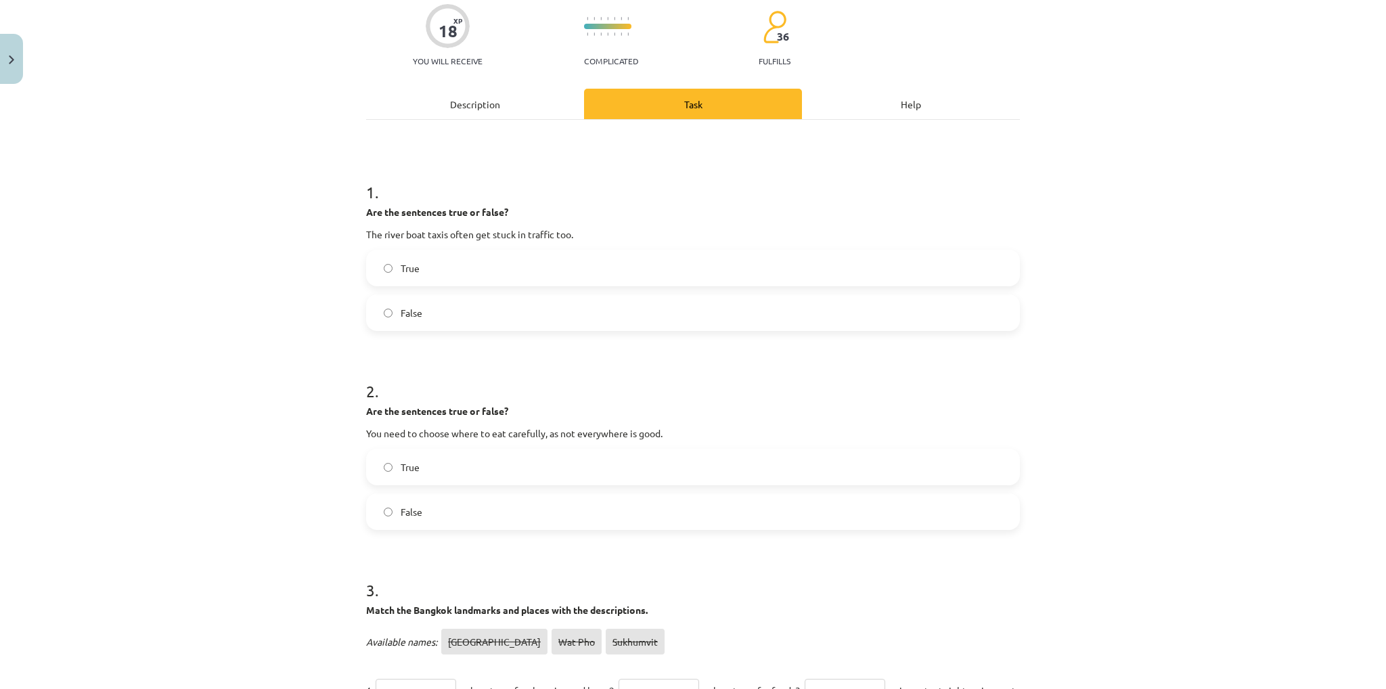
click at [395, 508] on label "False" at bounding box center [692, 512] width 651 height 34
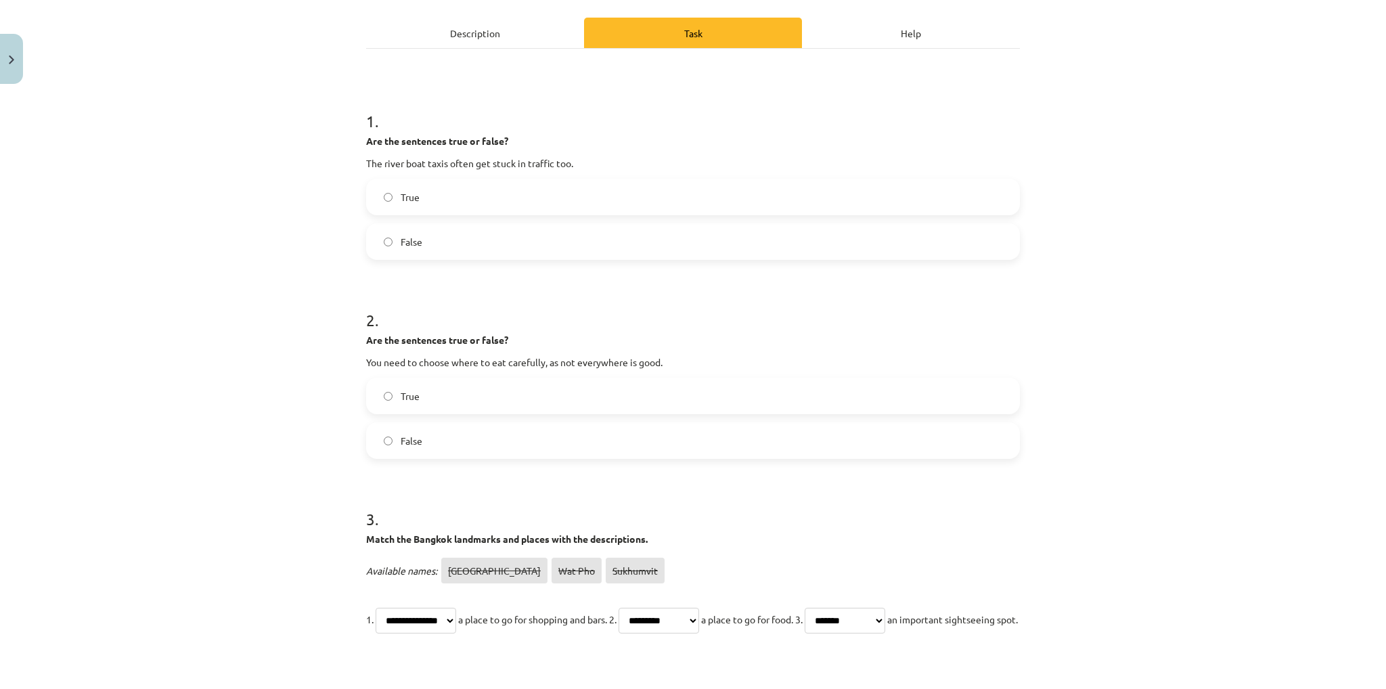
scroll to position [516, 0]
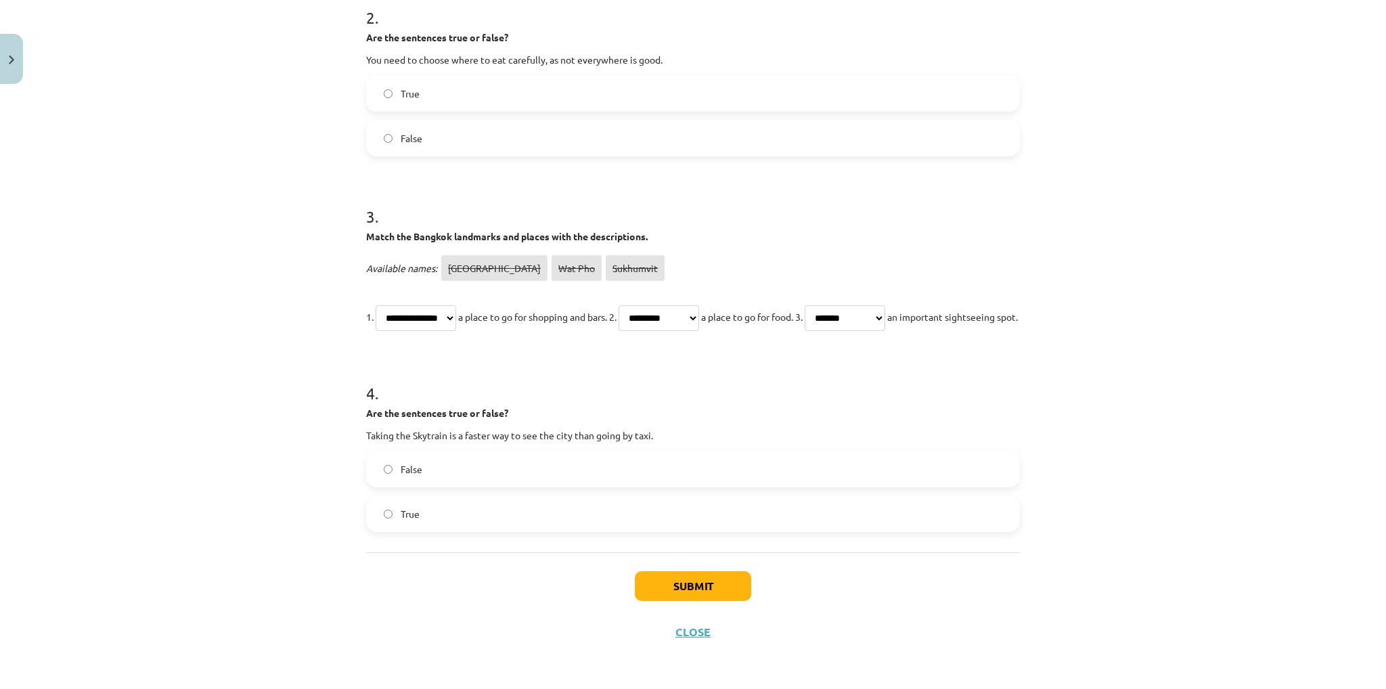
click at [400, 503] on label "True" at bounding box center [692, 514] width 651 height 34
click at [661, 574] on button "Submit" at bounding box center [693, 586] width 116 height 30
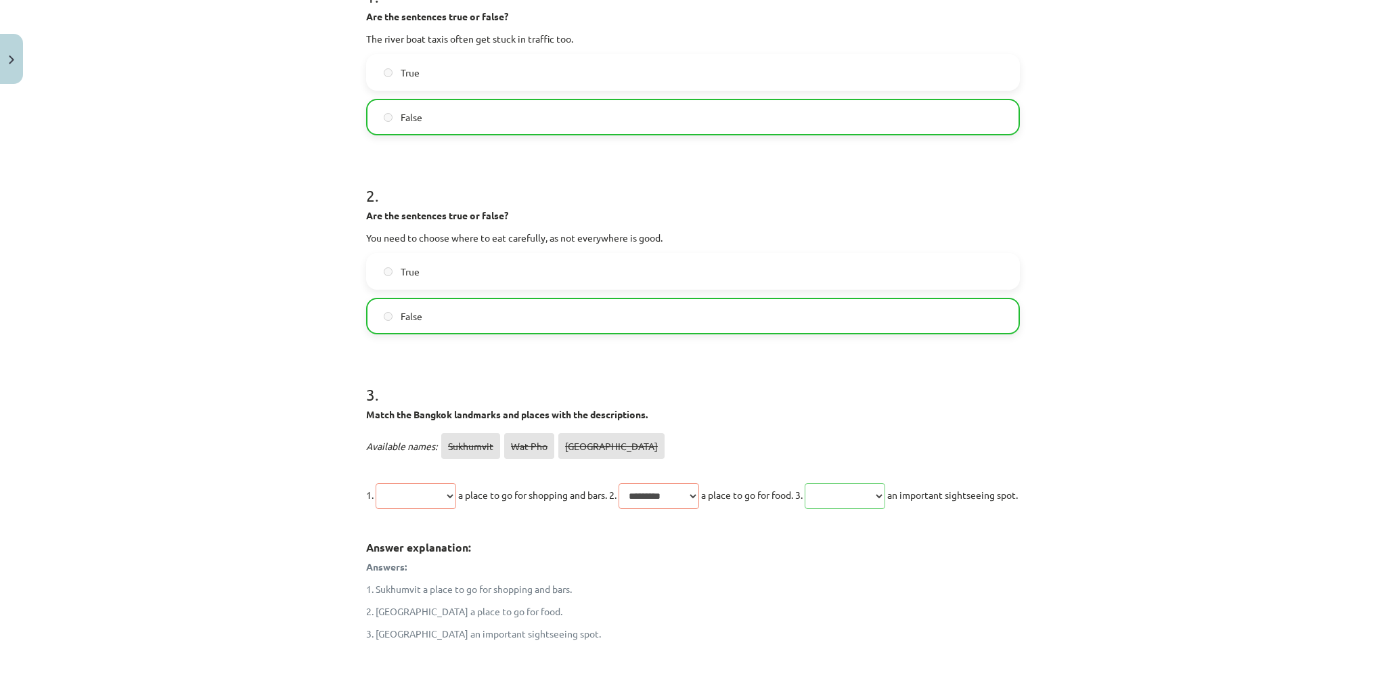
scroll to position [0, 0]
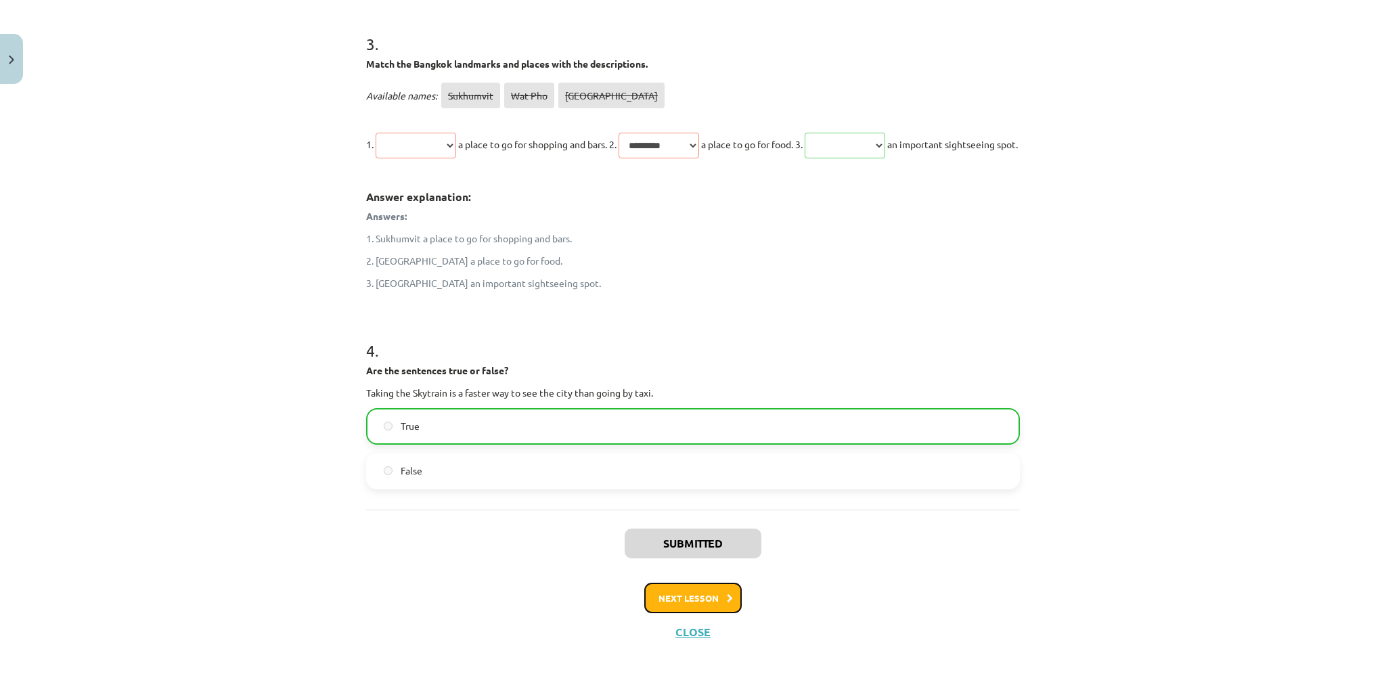
click at [695, 612] on button "Next lesson" at bounding box center [692, 597] width 97 height 31
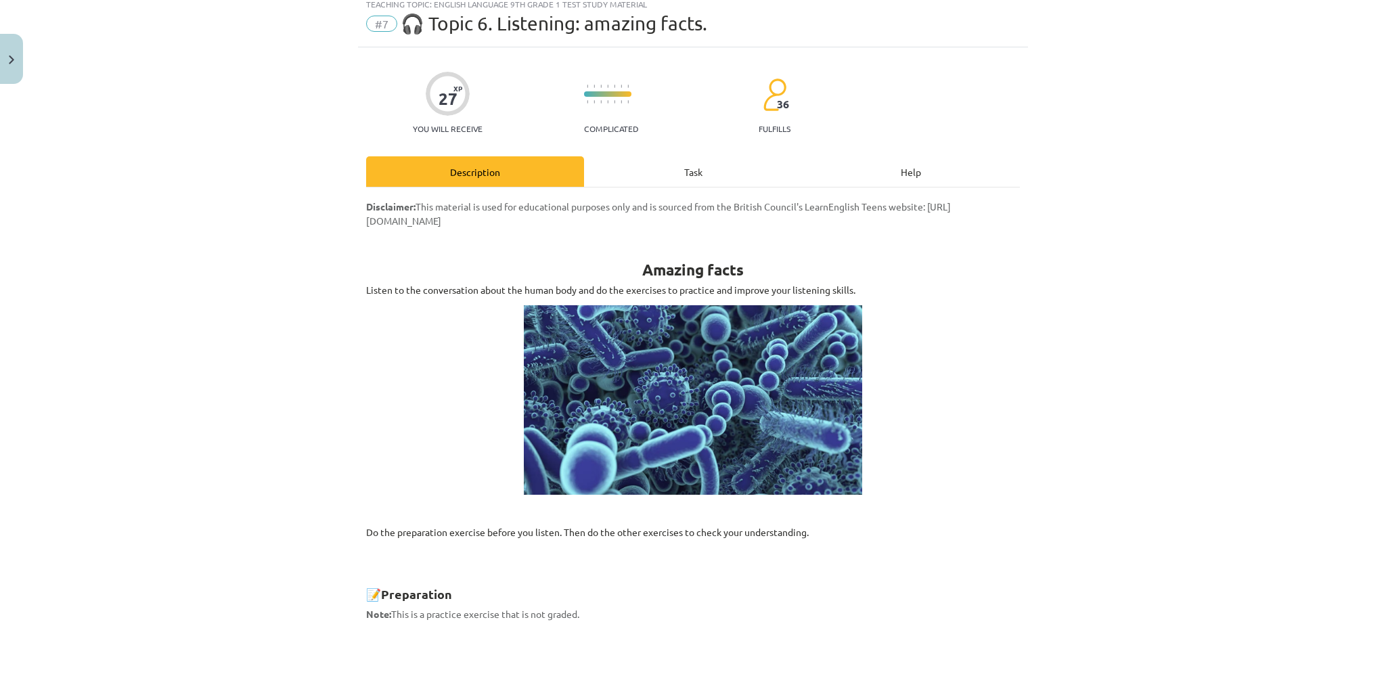
scroll to position [34, 0]
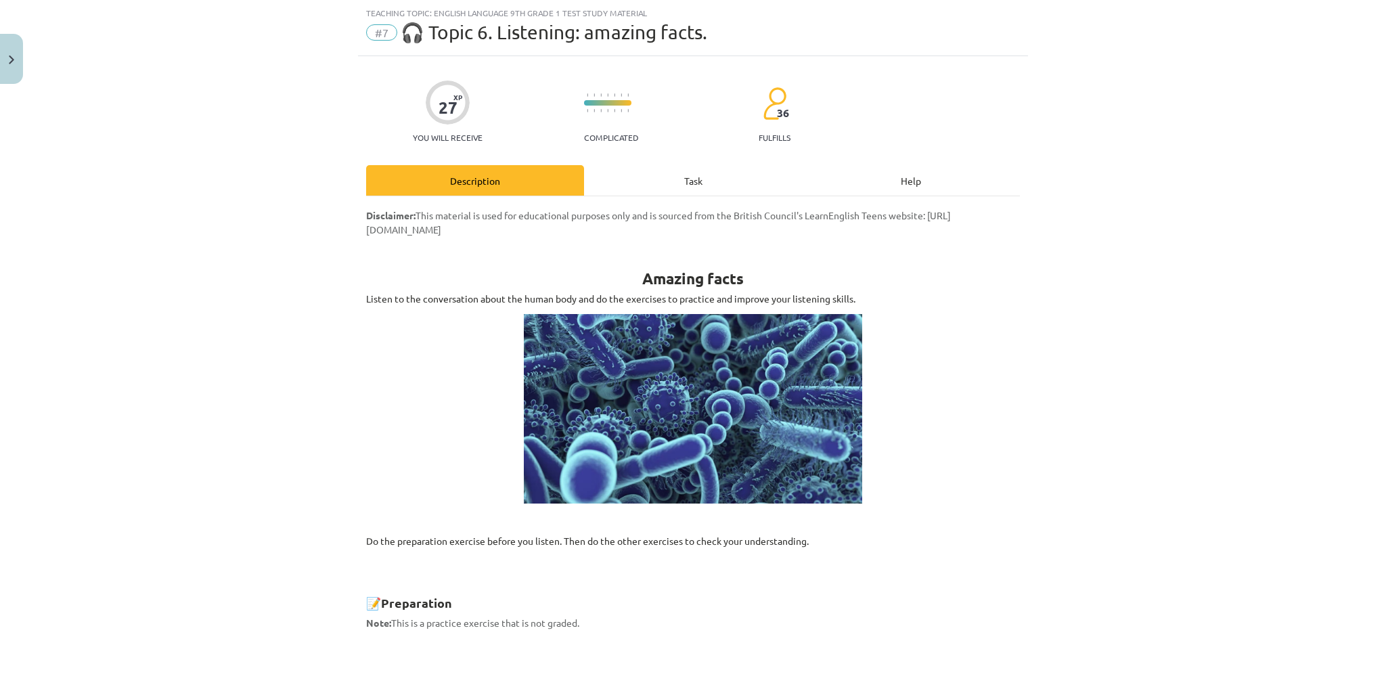
click at [662, 184] on div "Task" at bounding box center [693, 180] width 218 height 30
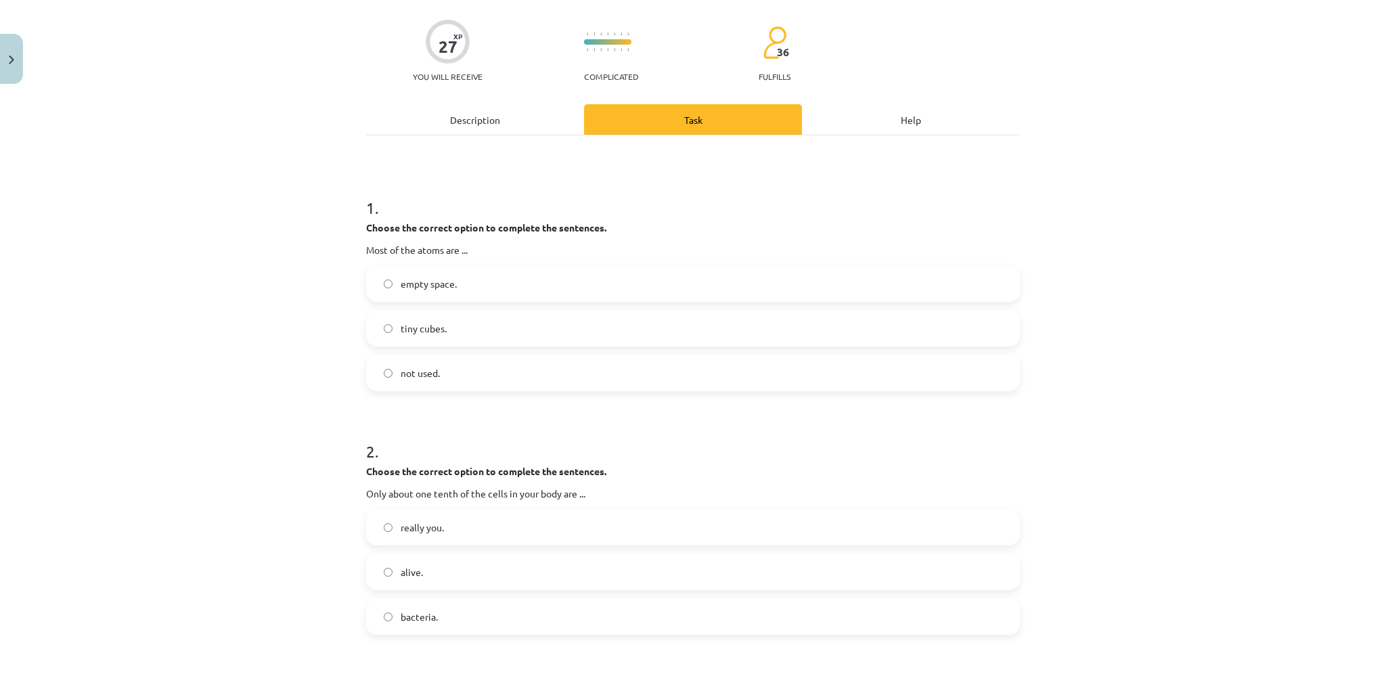
scroll to position [101, 0]
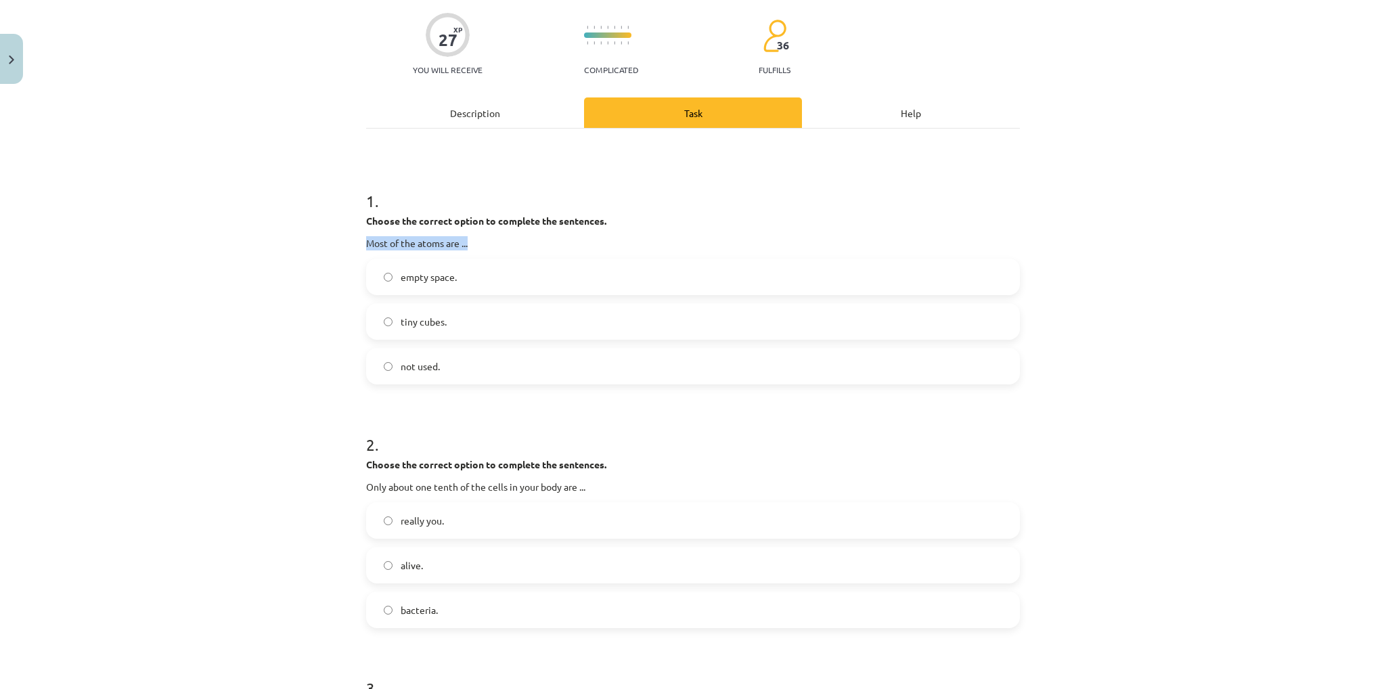
drag, startPoint x: 474, startPoint y: 239, endPoint x: 360, endPoint y: 244, distance: 113.8
drag, startPoint x: 506, startPoint y: 373, endPoint x: 362, endPoint y: 240, distance: 196.3
click at [366, 240] on div "1 . Choose the correct option to complete the sentences. Most of the atoms are …" at bounding box center [693, 276] width 654 height 216
click at [300, 218] on div "Teaching topic: English language 9th grade 1 test study material #7 🎧 Topic 6. …" at bounding box center [693, 344] width 1386 height 689
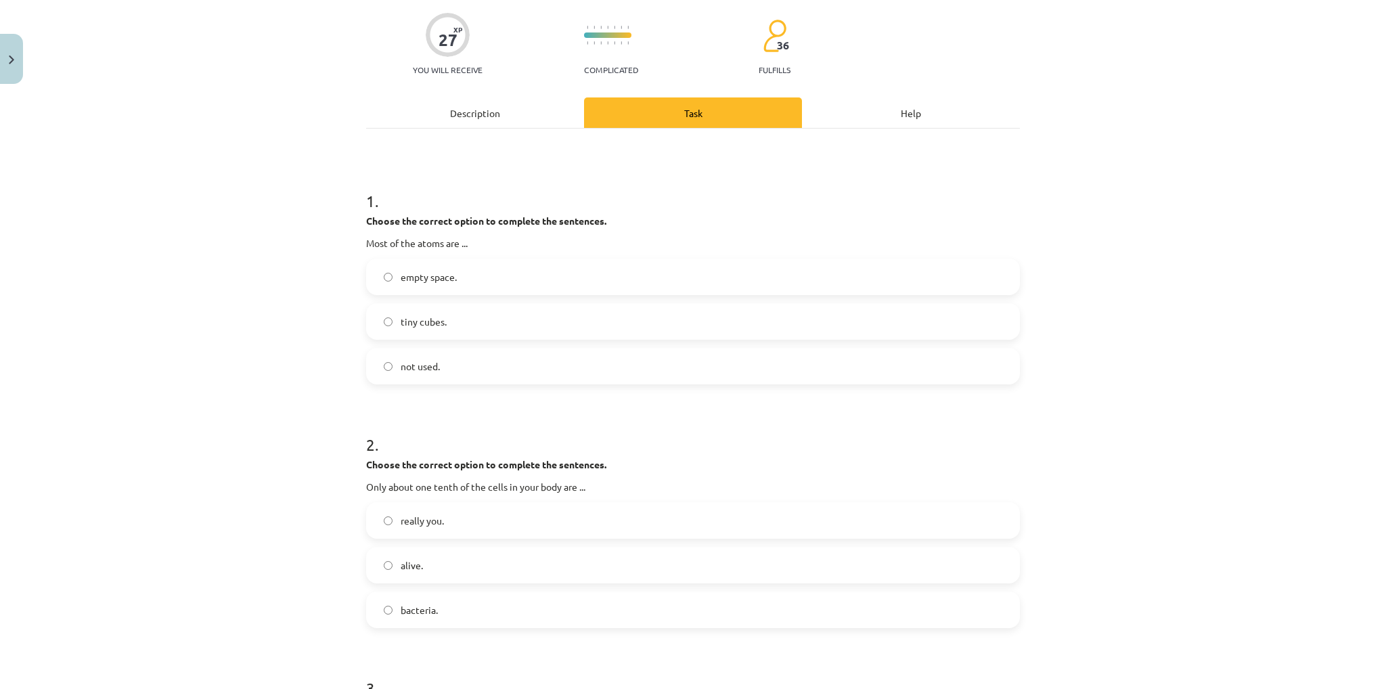
click at [453, 278] on label "empty space." at bounding box center [692, 277] width 651 height 34
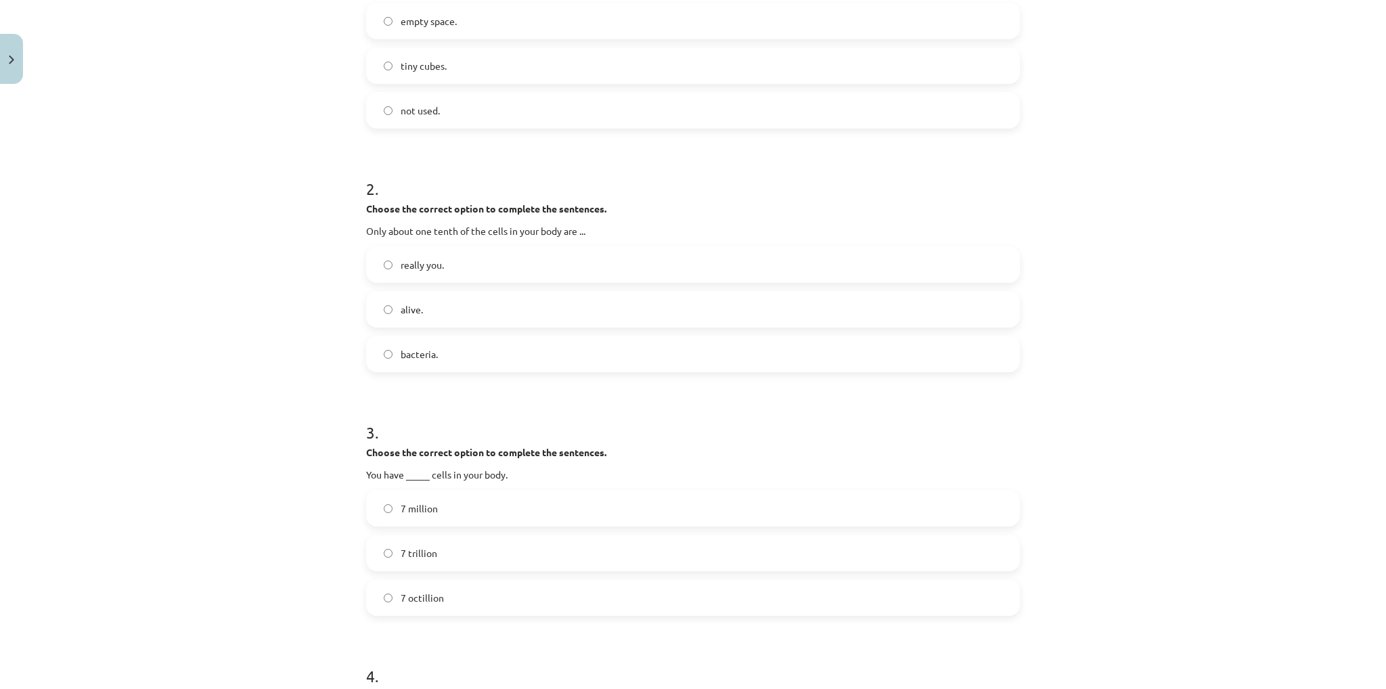
scroll to position [372, 0]
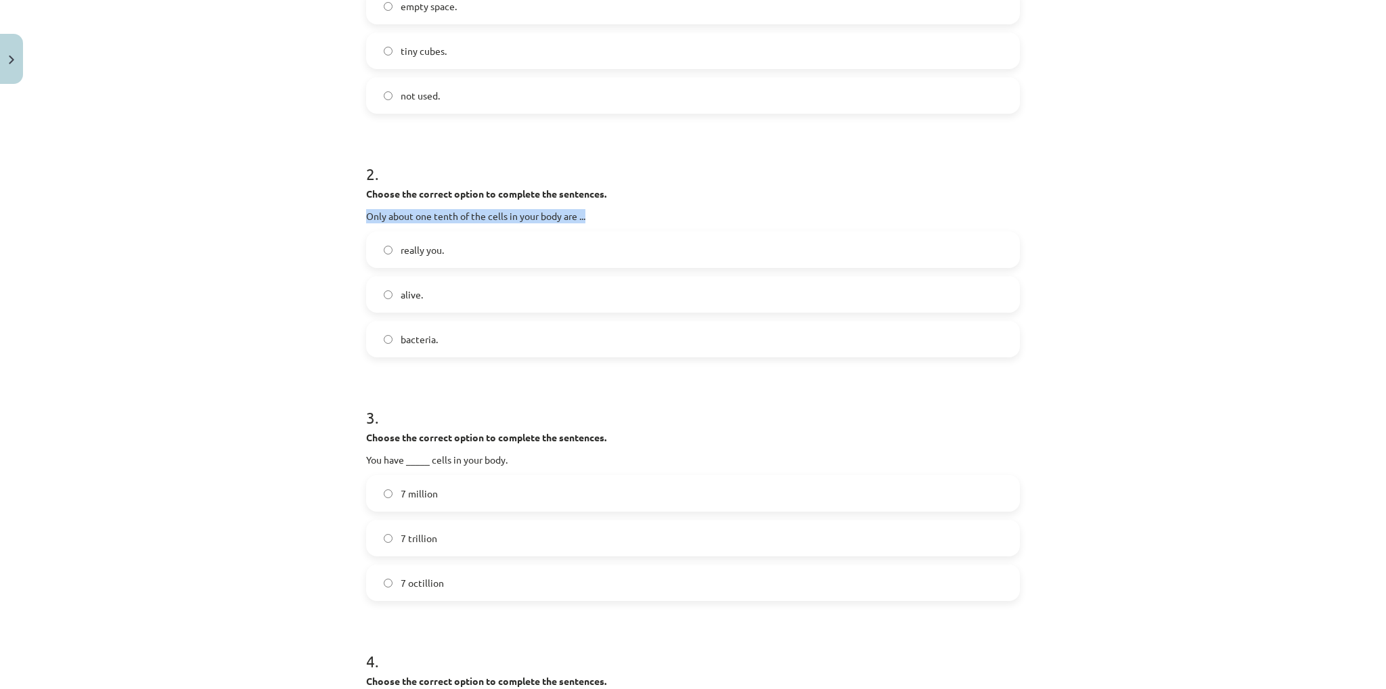
drag, startPoint x: 593, startPoint y: 214, endPoint x: 352, endPoint y: 213, distance: 240.8
click at [352, 213] on div "Teaching topic: English language 9th grade 1 test study material #7 🎧 Topic 6. …" at bounding box center [693, 344] width 1386 height 689
click at [407, 245] on font "really you." at bounding box center [422, 250] width 43 height 12
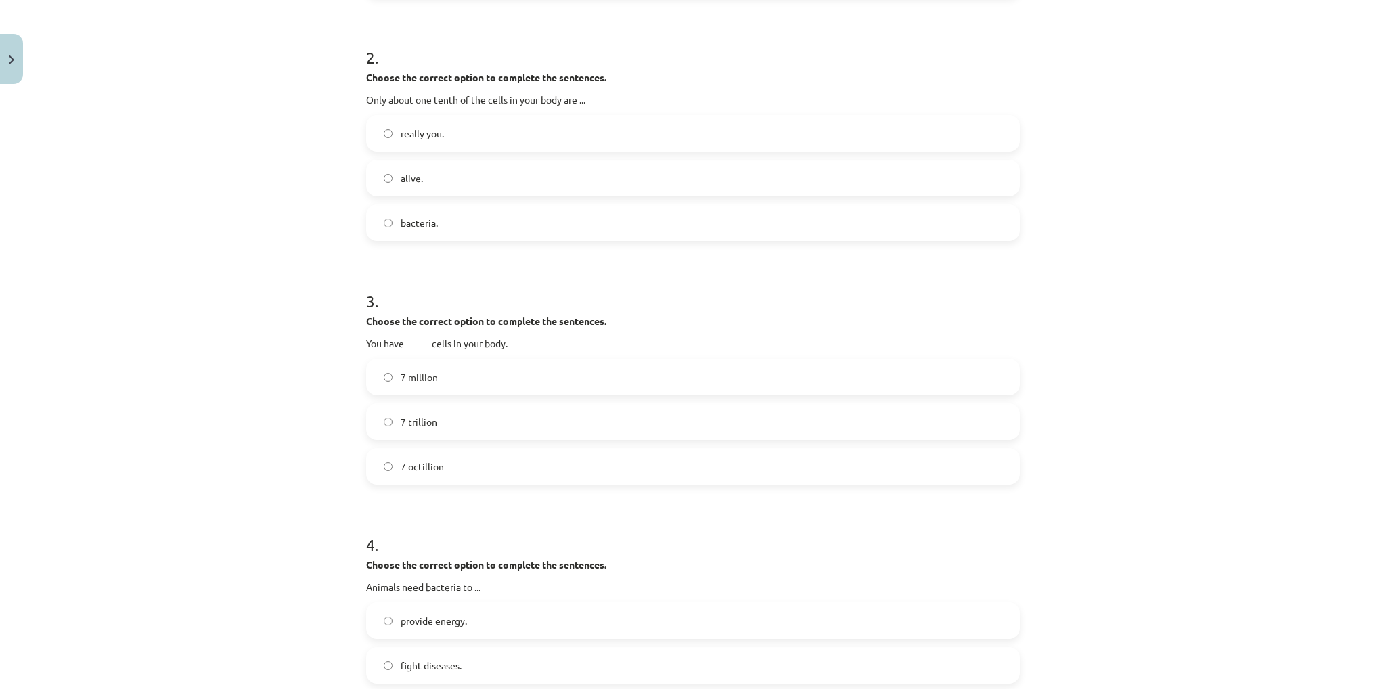
scroll to position [507, 0]
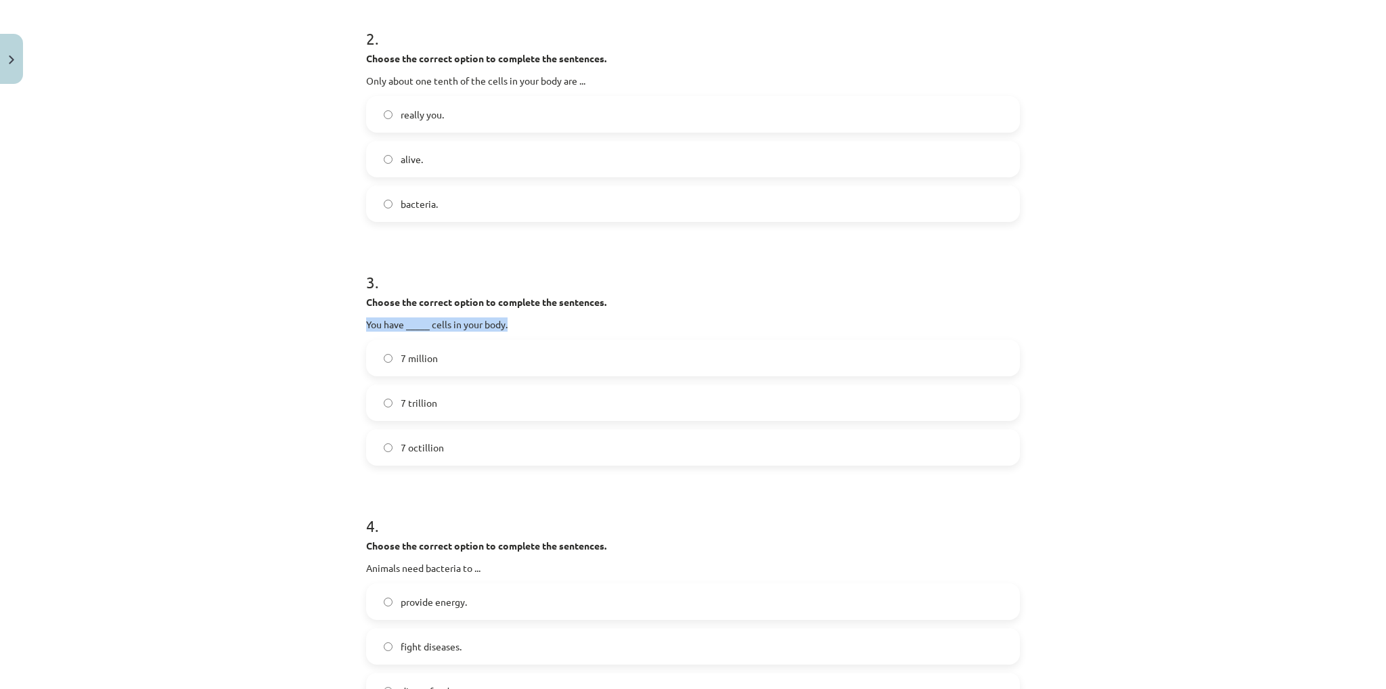
drag, startPoint x: 524, startPoint y: 313, endPoint x: 355, endPoint y: 321, distance: 169.4
click at [348, 321] on div "Teaching topic: English language 9th grade 1 test study material #7 🎧 Topic 6. …" at bounding box center [693, 344] width 1386 height 689
click at [445, 400] on label "7 trillion" at bounding box center [692, 403] width 651 height 34
drag, startPoint x: 524, startPoint y: 321, endPoint x: 363, endPoint y: 320, distance: 161.0
click at [366, 320] on p "You have _____ cells in your body." at bounding box center [693, 324] width 654 height 14
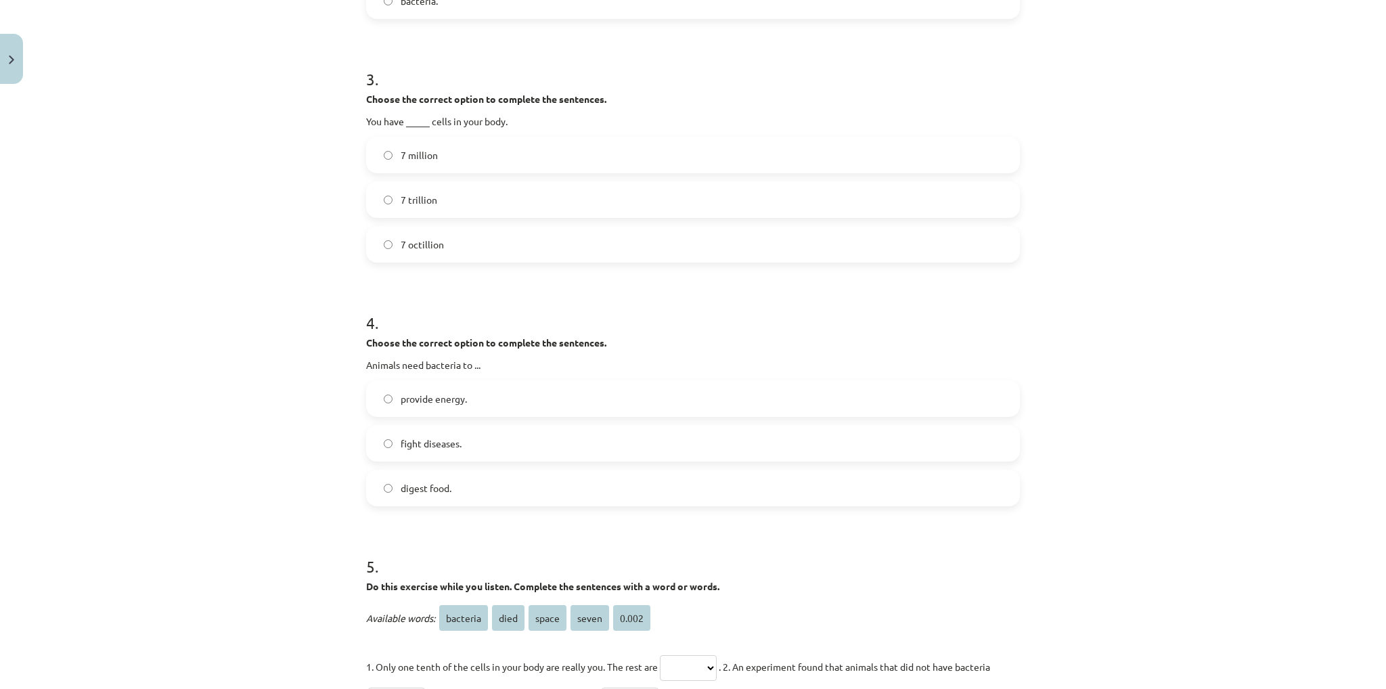
click at [300, 265] on div "Teaching topic: English language 9th grade 1 test study material #7 🎧 Topic 6. …" at bounding box center [693, 344] width 1386 height 689
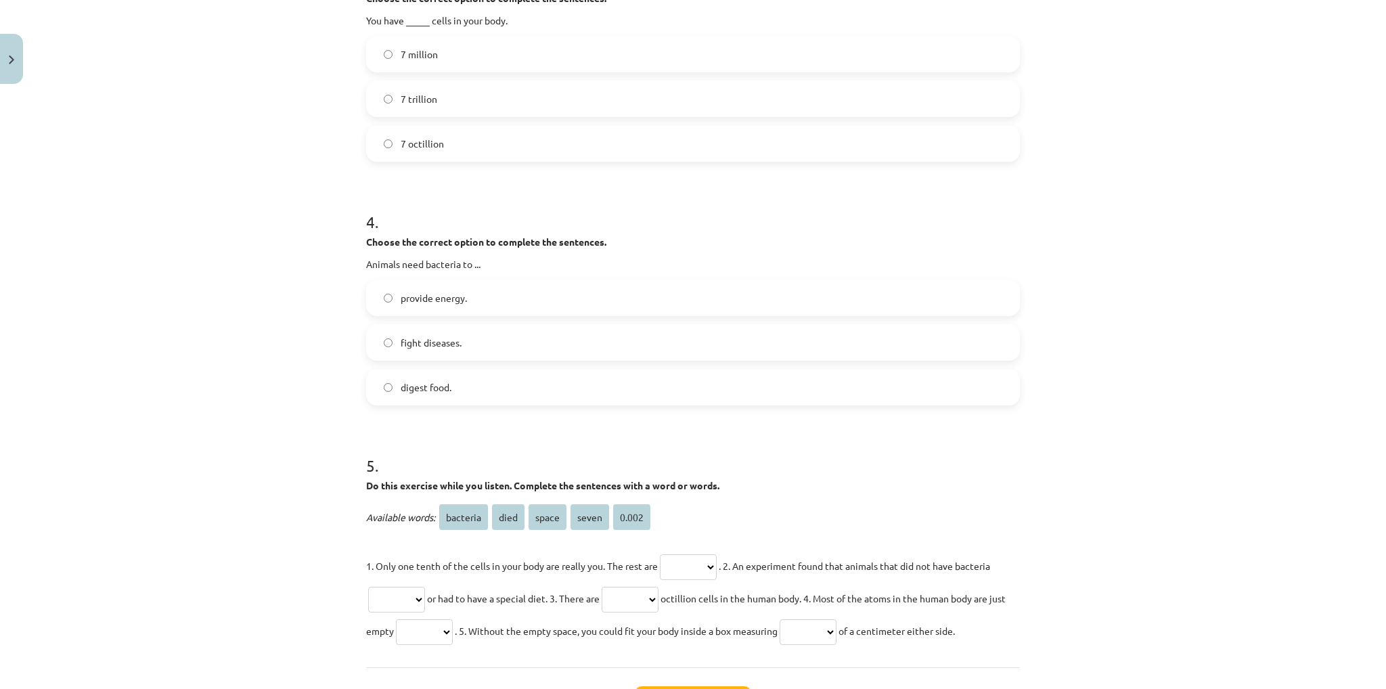
scroll to position [846, 0]
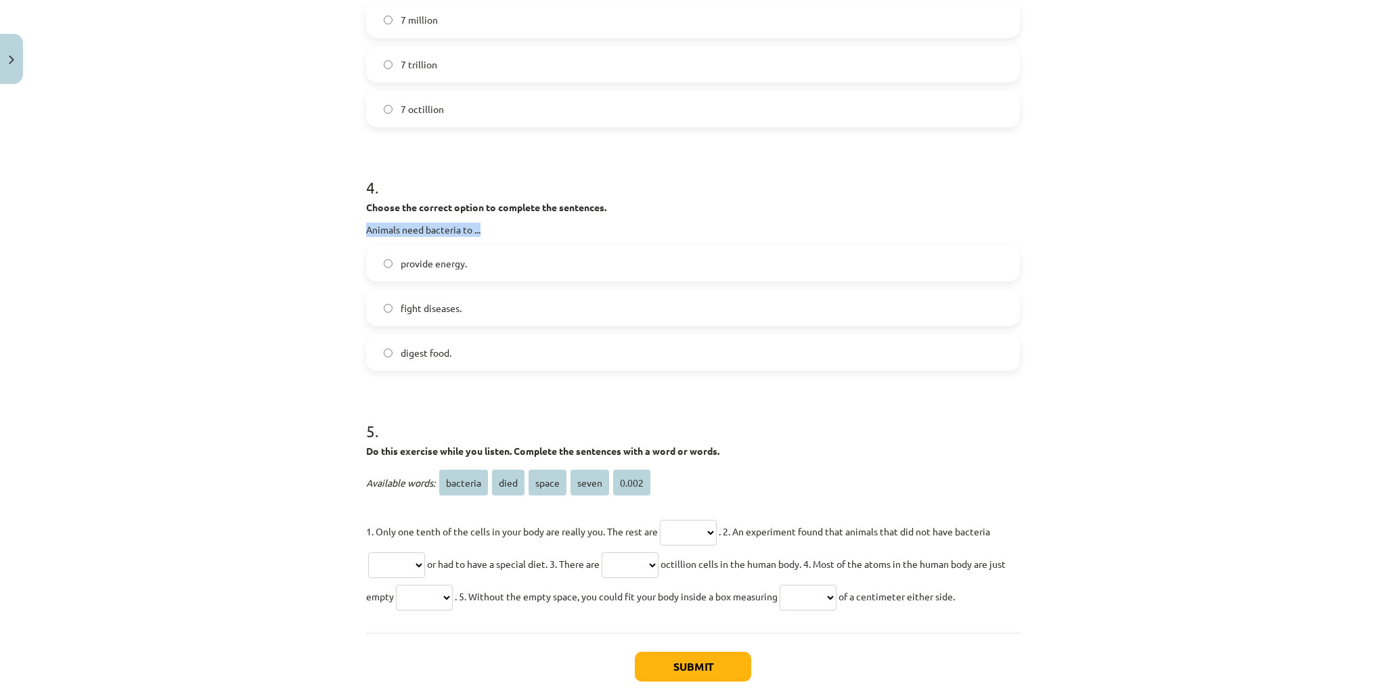
drag, startPoint x: 351, startPoint y: 229, endPoint x: 496, endPoint y: 231, distance: 144.8
click at [496, 231] on div "Teaching topic: English language 9th grade 1 test study material #7 🎧 Topic 6. …" at bounding box center [693, 344] width 1386 height 689
click at [416, 339] on label "digest food." at bounding box center [692, 353] width 651 height 34
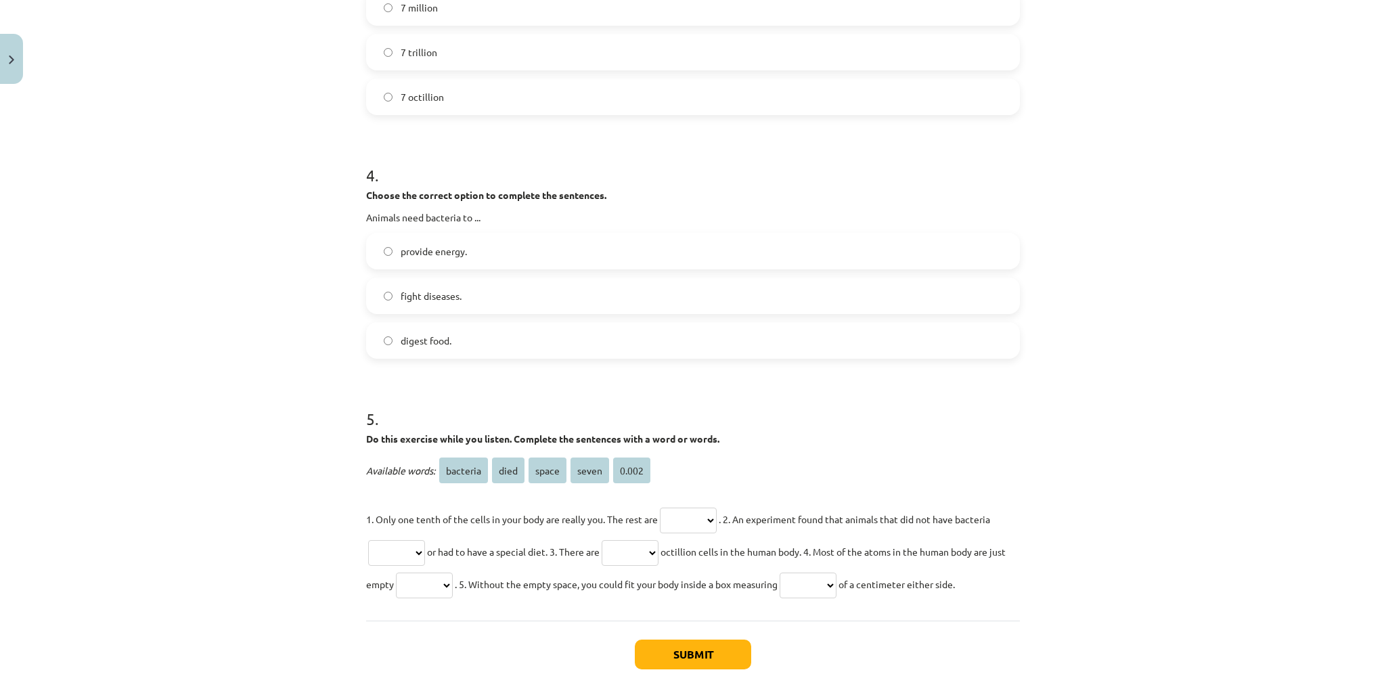
scroll to position [925, 0]
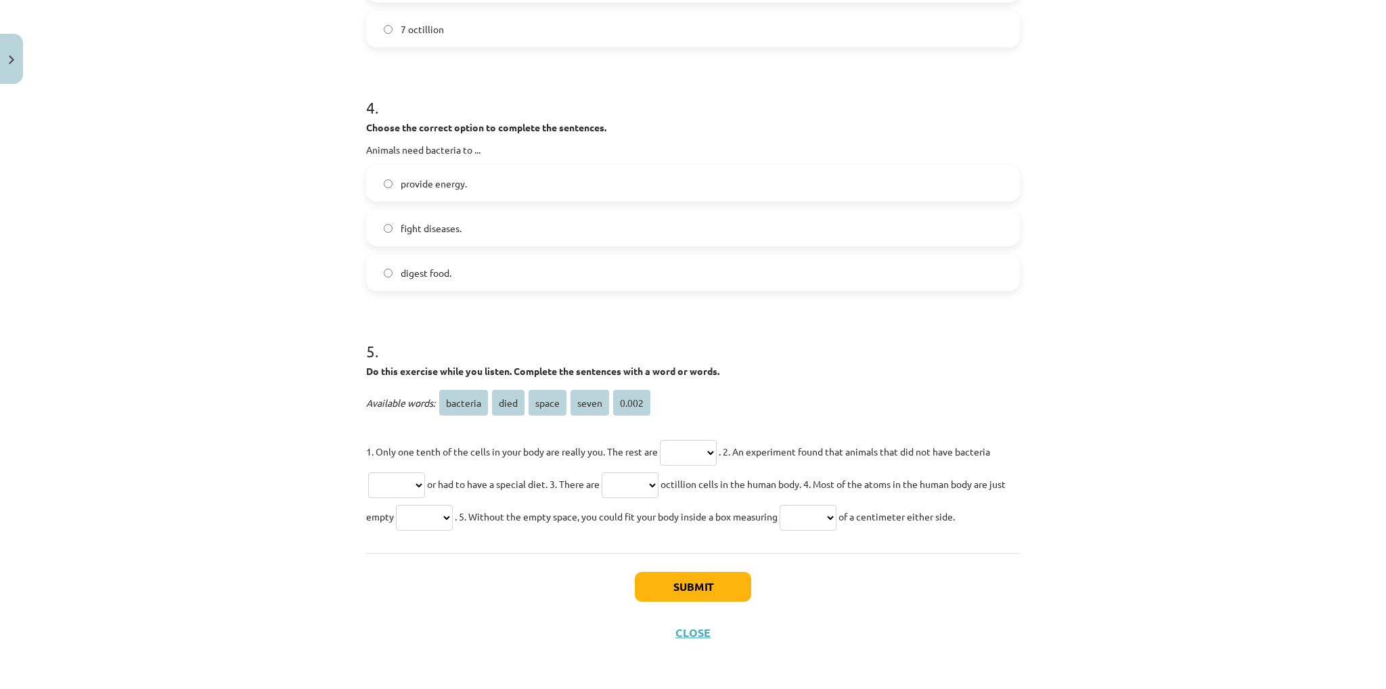
click at [679, 457] on select "******** **** ***** ***** *****" at bounding box center [688, 453] width 57 height 26
click at [630, 426] on div "Available words: bacteria died space seven 0.002 1. Only one tenth of the cells…" at bounding box center [693, 459] width 654 height 146
click at [407, 484] on select "******** **** ***** ***** *****" at bounding box center [396, 485] width 57 height 26
select select "********"
click at [368, 472] on select "******** **** ***** ***** *****" at bounding box center [396, 485] width 57 height 26
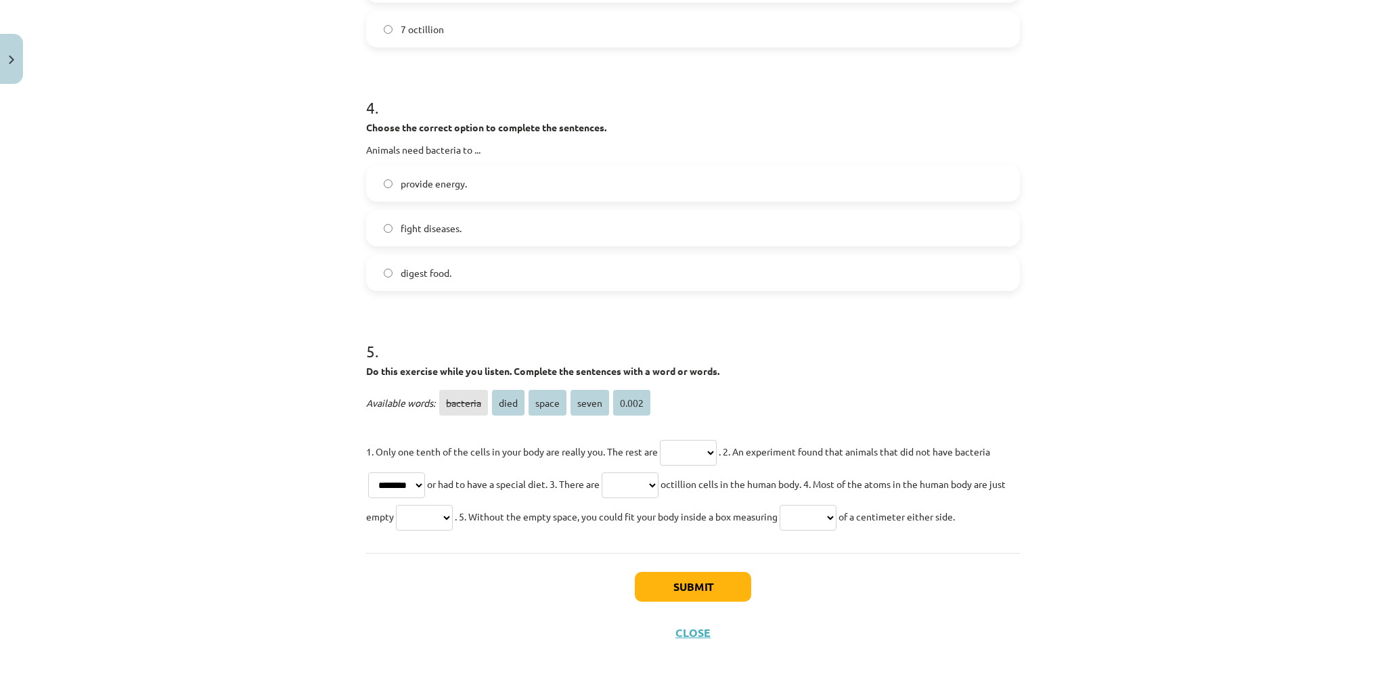
click at [625, 480] on select "******** **** ***** ***** *****" at bounding box center [629, 485] width 57 height 26
click at [629, 481] on select "******** **** ***** ***** *****" at bounding box center [629, 485] width 57 height 26
select select "*****"
click at [605, 472] on select "******** **** ***** ***** *****" at bounding box center [629, 485] width 57 height 26
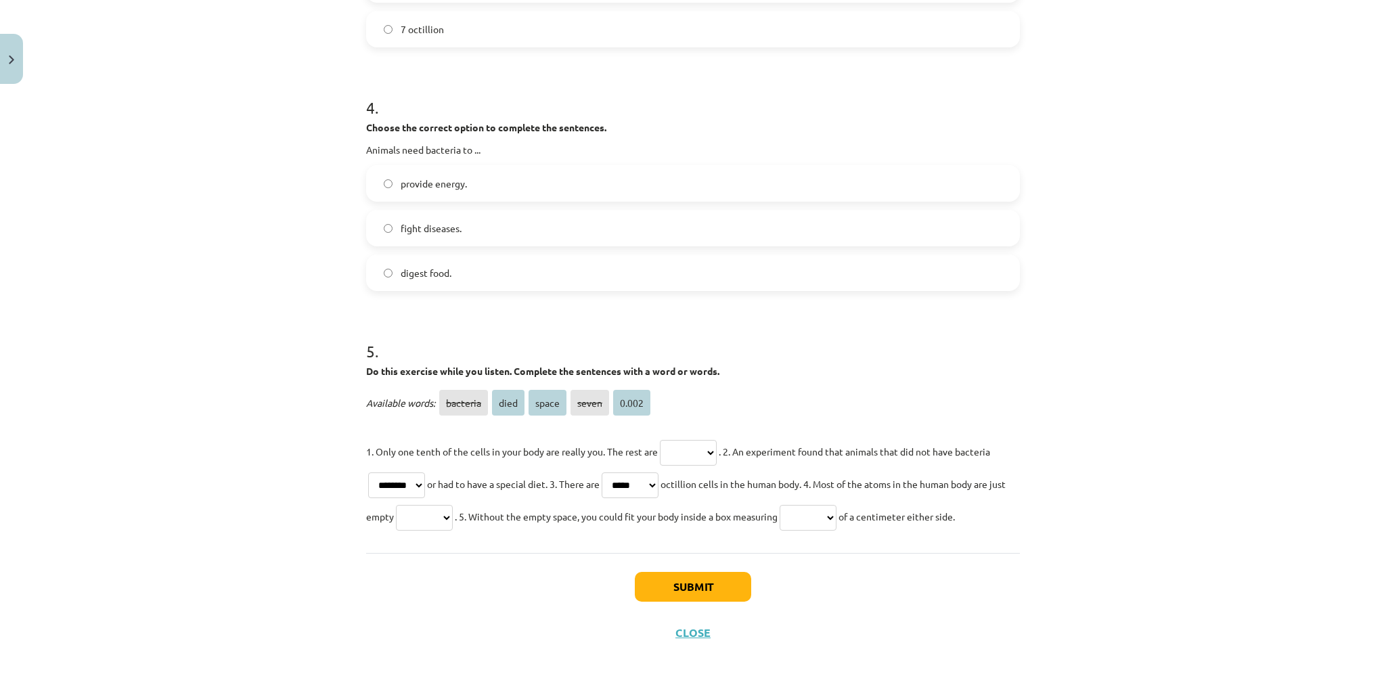
click at [411, 515] on select "******** **** ***** ***** *****" at bounding box center [424, 518] width 57 height 26
select select "*****"
click at [408, 505] on select "******** **** ***** ***** *****" at bounding box center [424, 518] width 57 height 26
click at [821, 515] on select "******** **** ***** ***** *****" at bounding box center [807, 518] width 57 height 26
select select "*****"
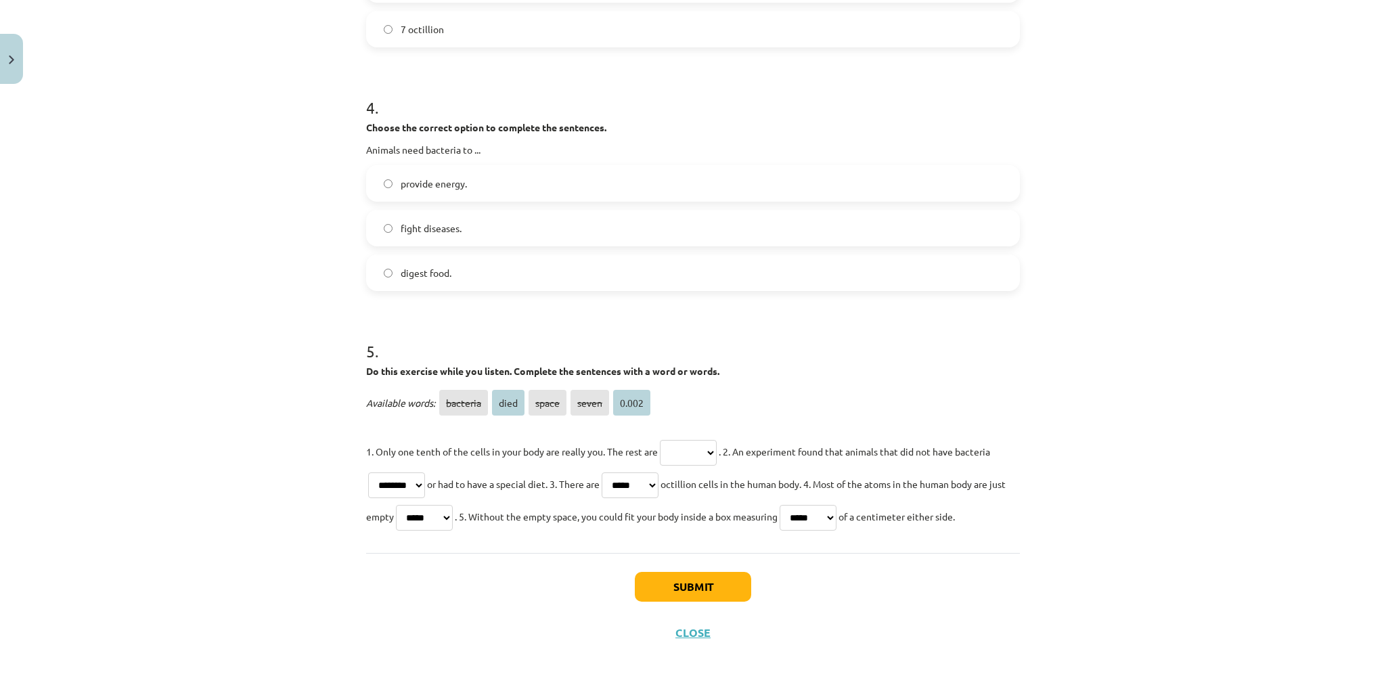
click at [801, 505] on select "******** **** ***** ***** *****" at bounding box center [807, 518] width 57 height 26
click at [673, 452] on select "******** **** ***** ***** *****" at bounding box center [688, 453] width 57 height 26
select select "********"
click at [660, 440] on select "******** **** ***** ***** *****" at bounding box center [688, 453] width 57 height 26
click at [705, 578] on button "Submit" at bounding box center [693, 587] width 116 height 30
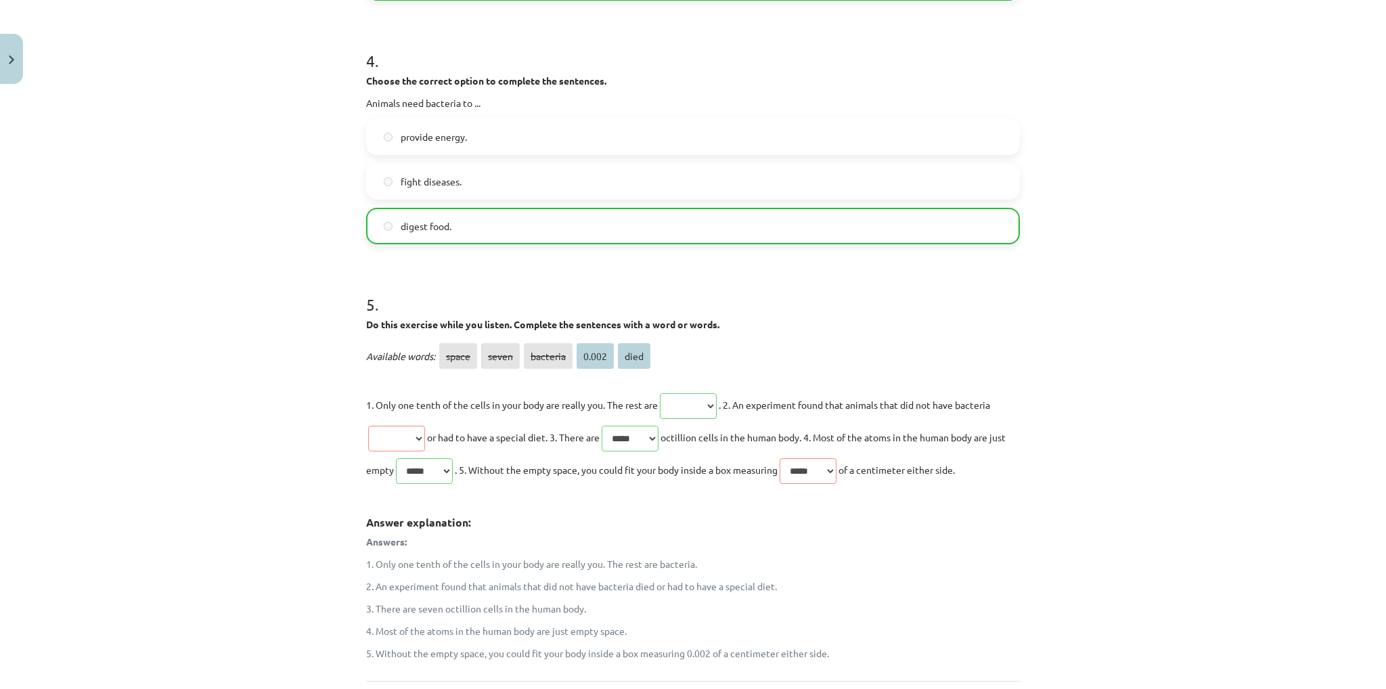
scroll to position [1143, 0]
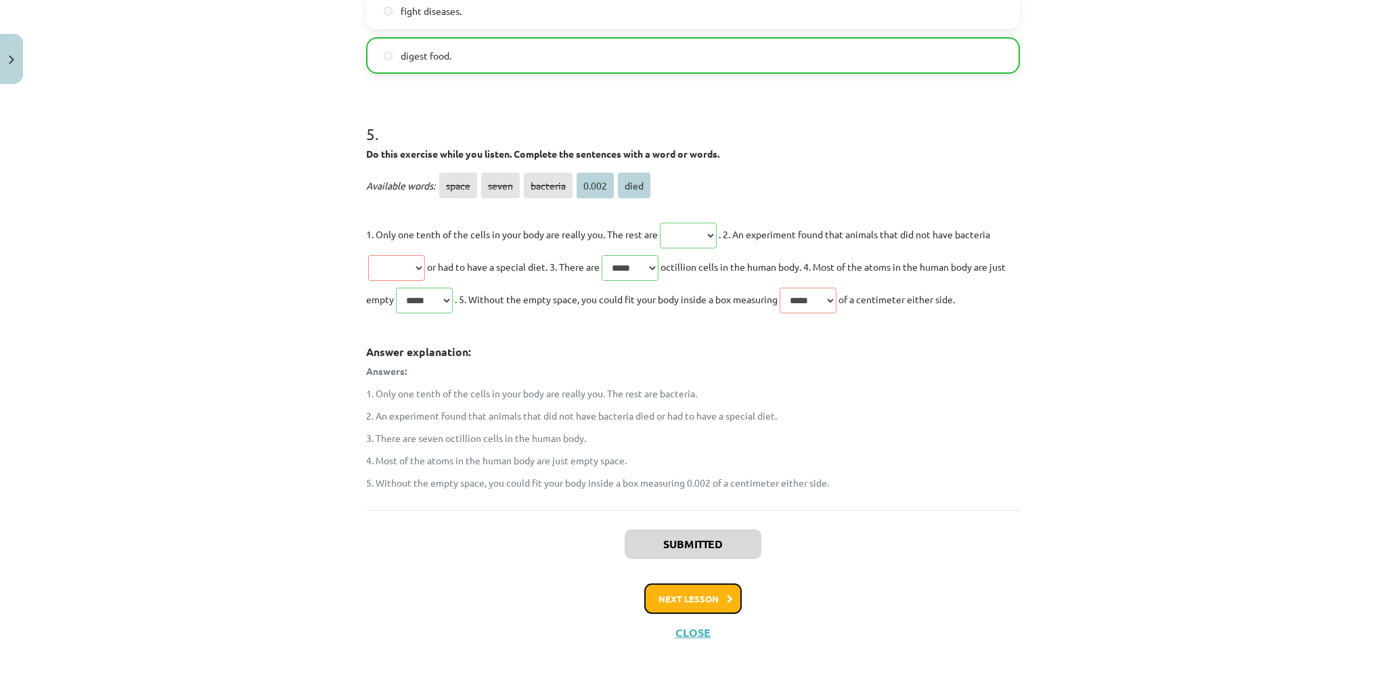
click at [704, 593] on font "Next lesson" at bounding box center [688, 599] width 60 height 12
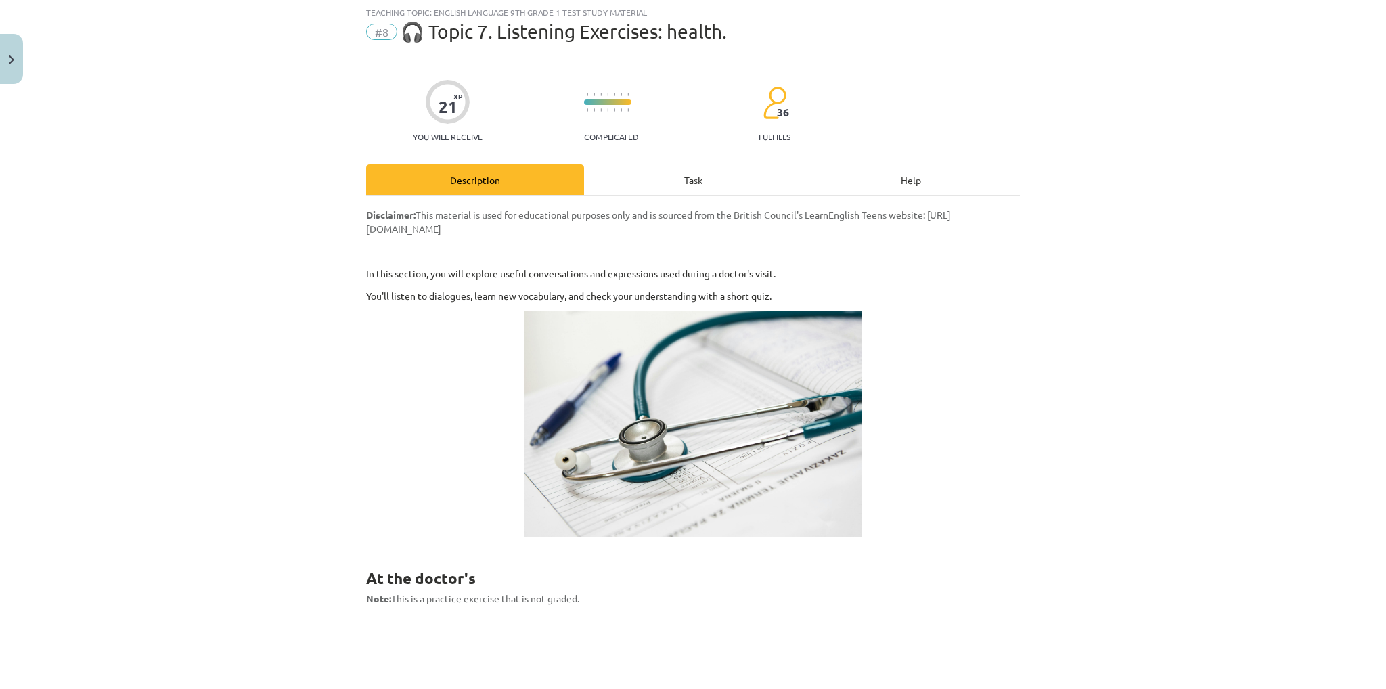
scroll to position [34, 0]
click at [660, 186] on div "Task" at bounding box center [693, 180] width 218 height 30
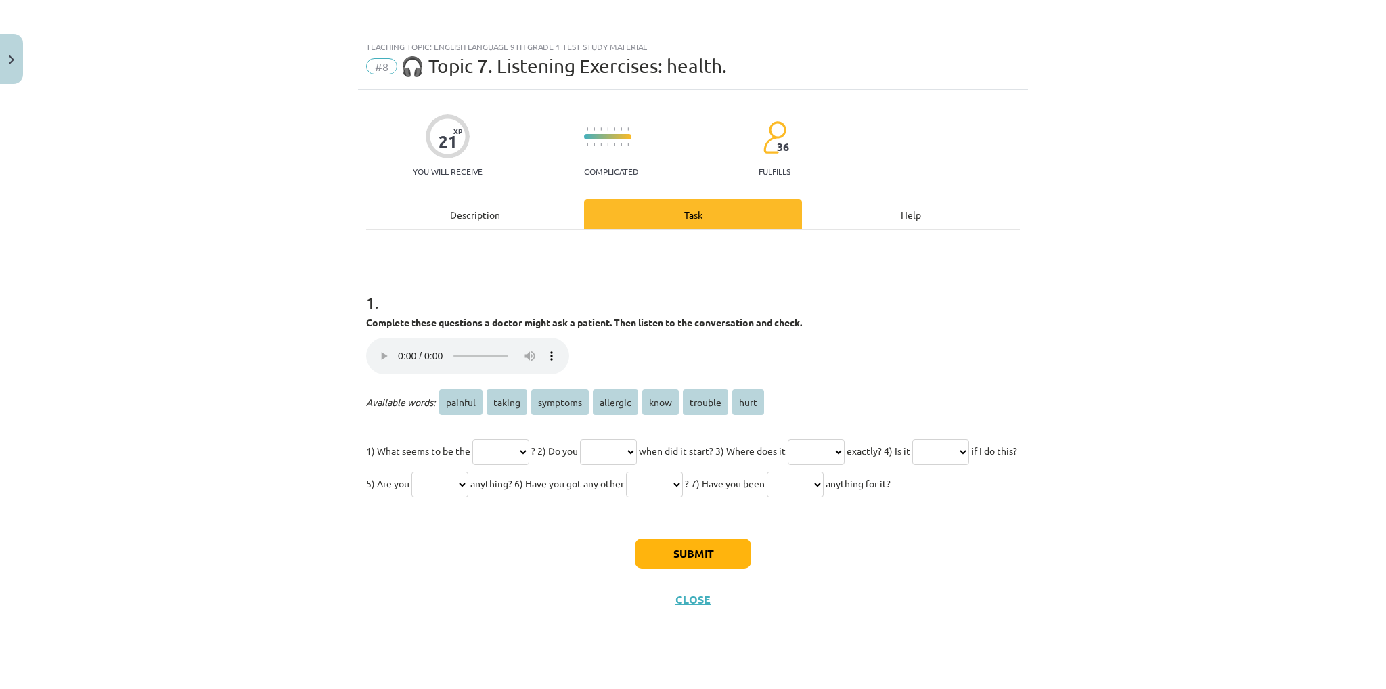
click at [484, 448] on select "******* ****** ******** ******** **** ******* ****" at bounding box center [500, 452] width 57 height 26
click at [520, 614] on div "Submit Close" at bounding box center [693, 567] width 654 height 95
click at [625, 453] on select "******* ****** ******** ******** **** ******* ****" at bounding box center [608, 452] width 57 height 26
click at [622, 455] on select "******* ****** ******** ******** **** ******* ****" at bounding box center [608, 452] width 57 height 26
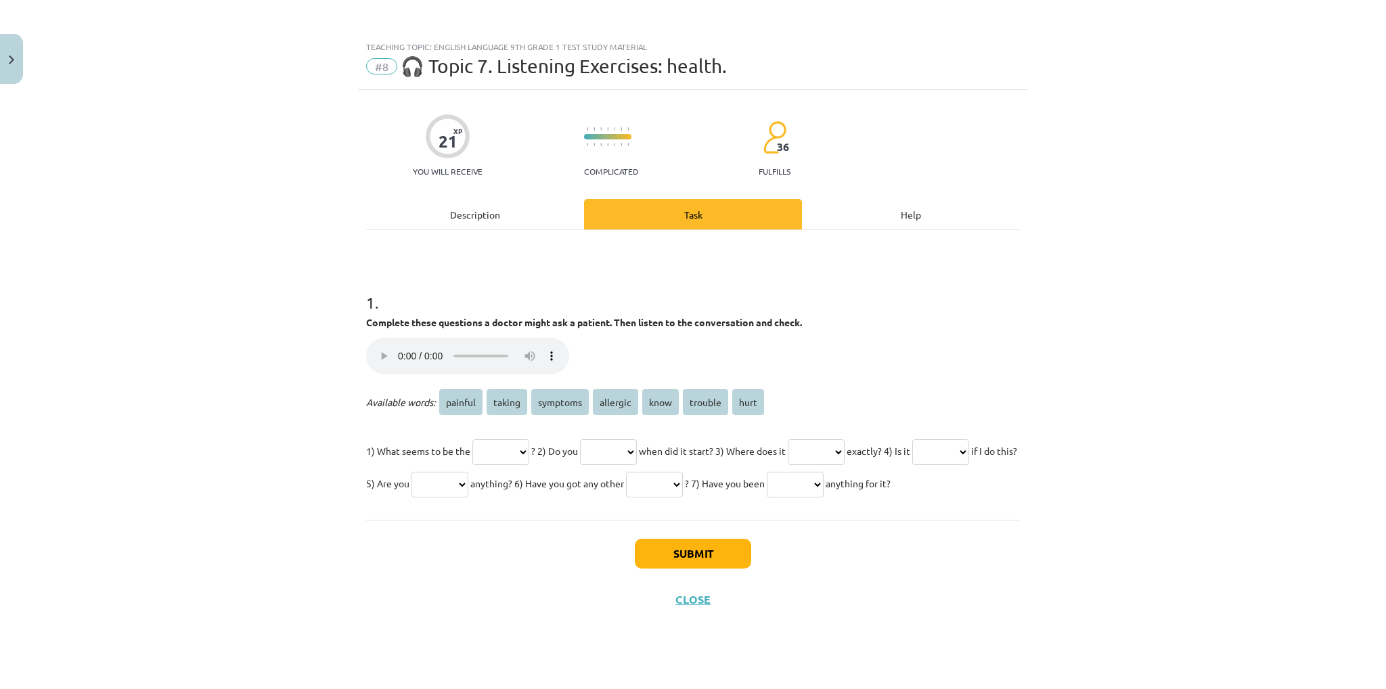
click at [549, 553] on div "Submit Close" at bounding box center [693, 567] width 654 height 95
click at [833, 449] on select "******* ****** ******** ******** **** ******* ****" at bounding box center [815, 452] width 57 height 26
select select "****"
click at [813, 439] on select "******* ****** ******** ******** **** ******* ****" at bounding box center [815, 452] width 57 height 26
click at [912, 465] on select "******* ****** ******** ******** **** ******* ****" at bounding box center [940, 452] width 57 height 26
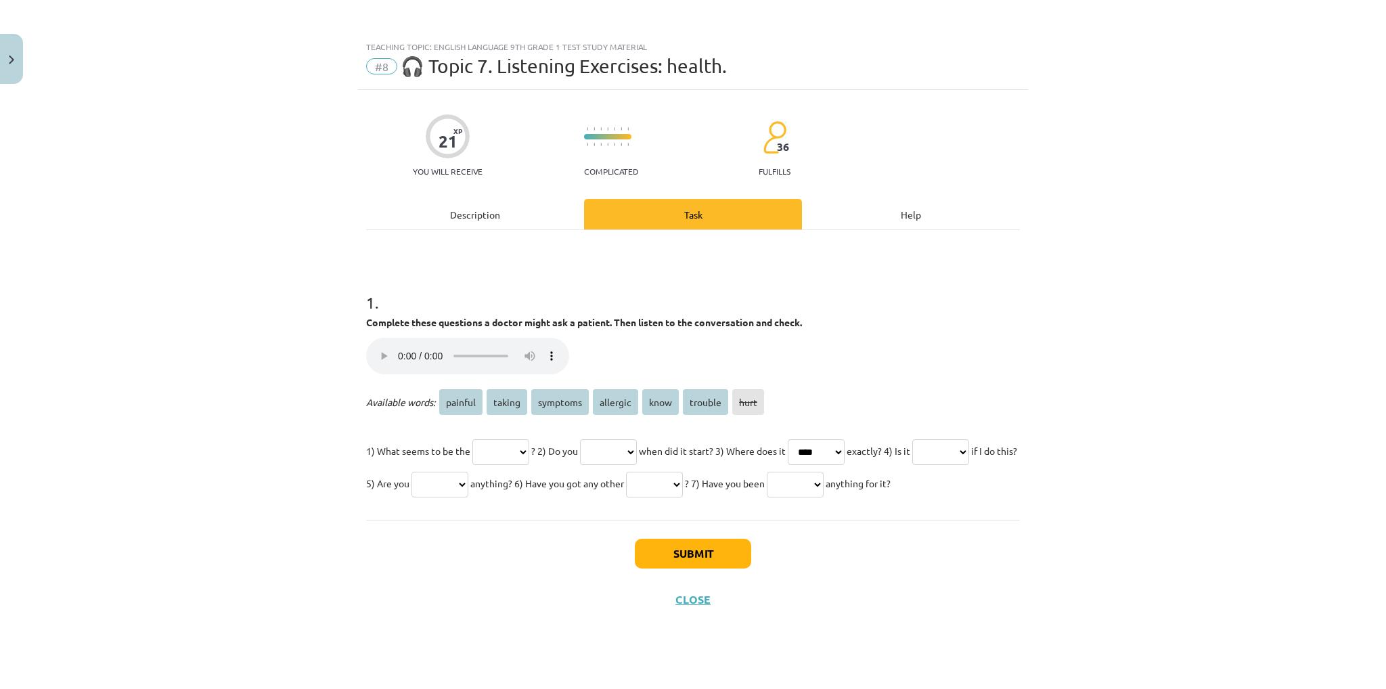
select select "*******"
click at [912, 465] on select "******* ****** ******** ******** **** ******* ****" at bounding box center [940, 452] width 57 height 26
click at [468, 488] on select "******* ****** ******** ******** **** ******* ****" at bounding box center [439, 485] width 57 height 26
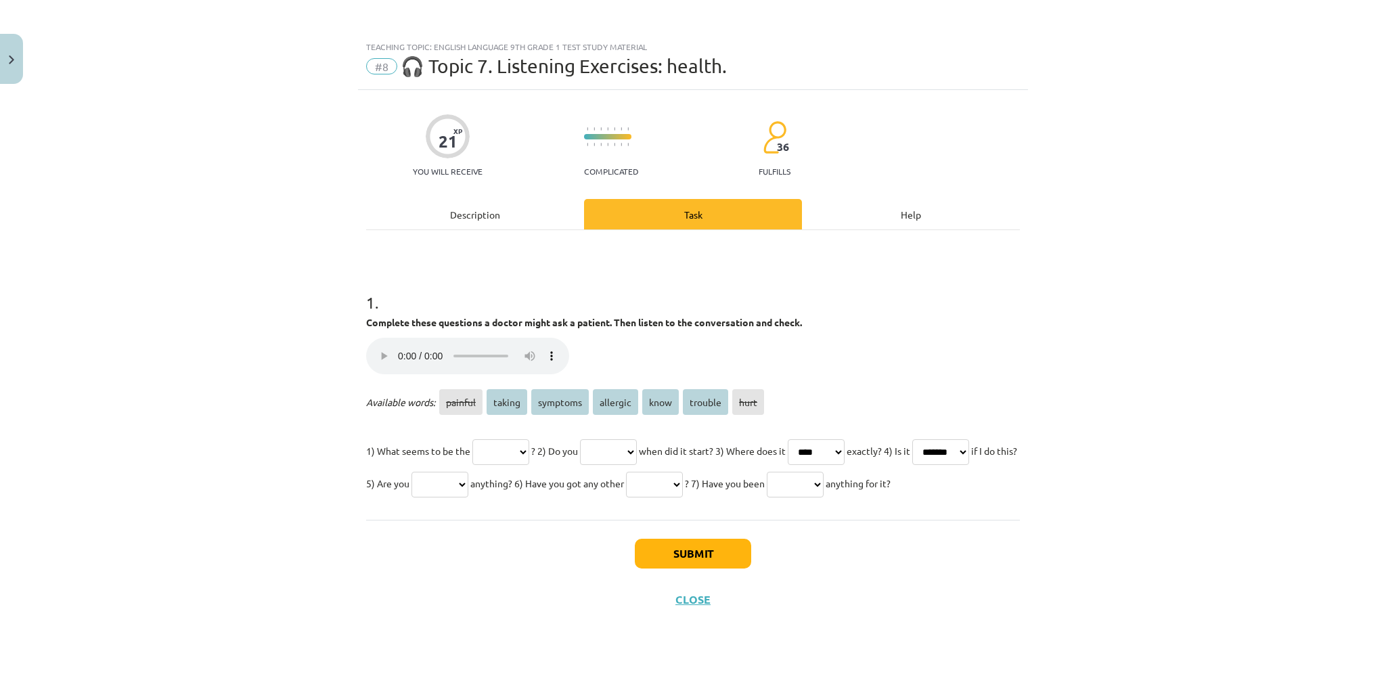
select select "********"
click at [468, 472] on select "******* ****** ******** ******** **** ******* ****" at bounding box center [439, 485] width 57 height 26
click at [683, 482] on select "******* ****** ******** ******** **** ******* ****" at bounding box center [654, 485] width 57 height 26
select select "********"
click at [683, 472] on select "******* ****** ******** ******** **** ******* ****" at bounding box center [654, 485] width 57 height 26
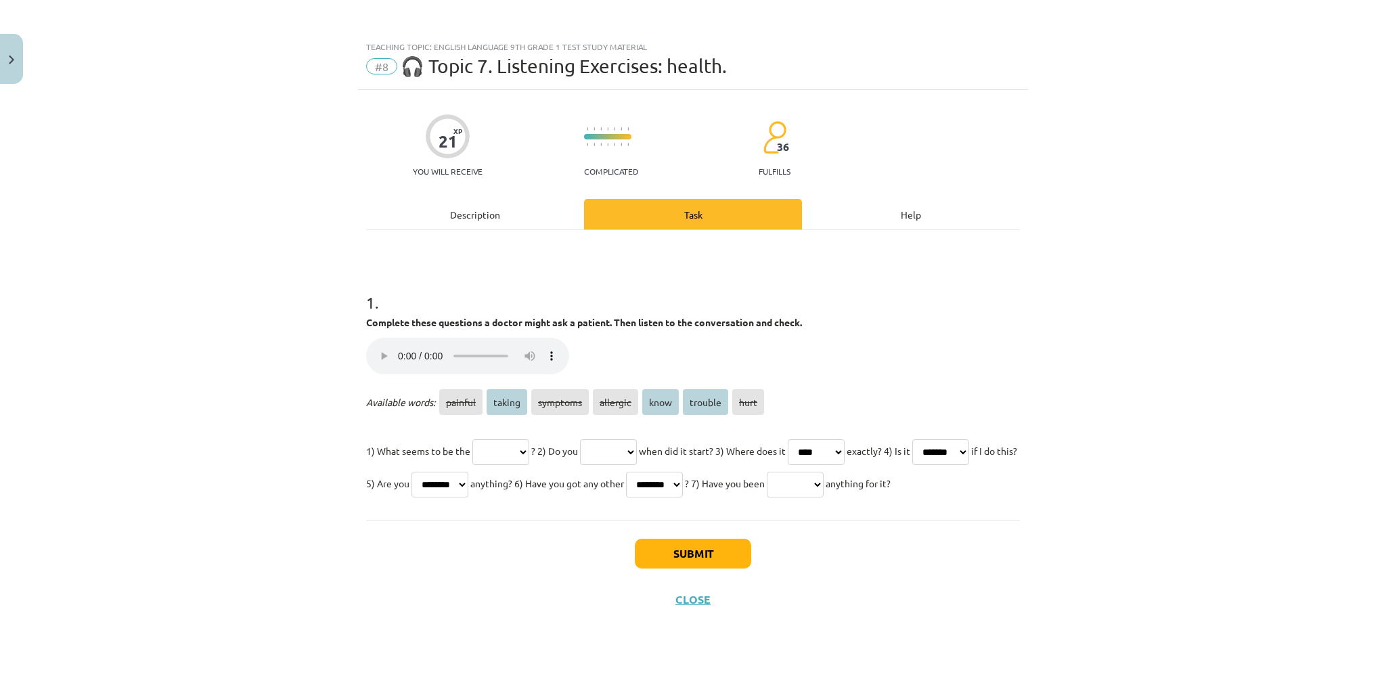
click at [823, 485] on select "******* ****** ******** ******** **** ******* ****" at bounding box center [795, 485] width 57 height 26
click at [823, 484] on select "******* ****** ******** ******** **** ******* ****" at bounding box center [795, 485] width 57 height 26
select select "******"
click at [823, 472] on select "******* ****** ******** ******** **** ******* ****" at bounding box center [795, 485] width 57 height 26
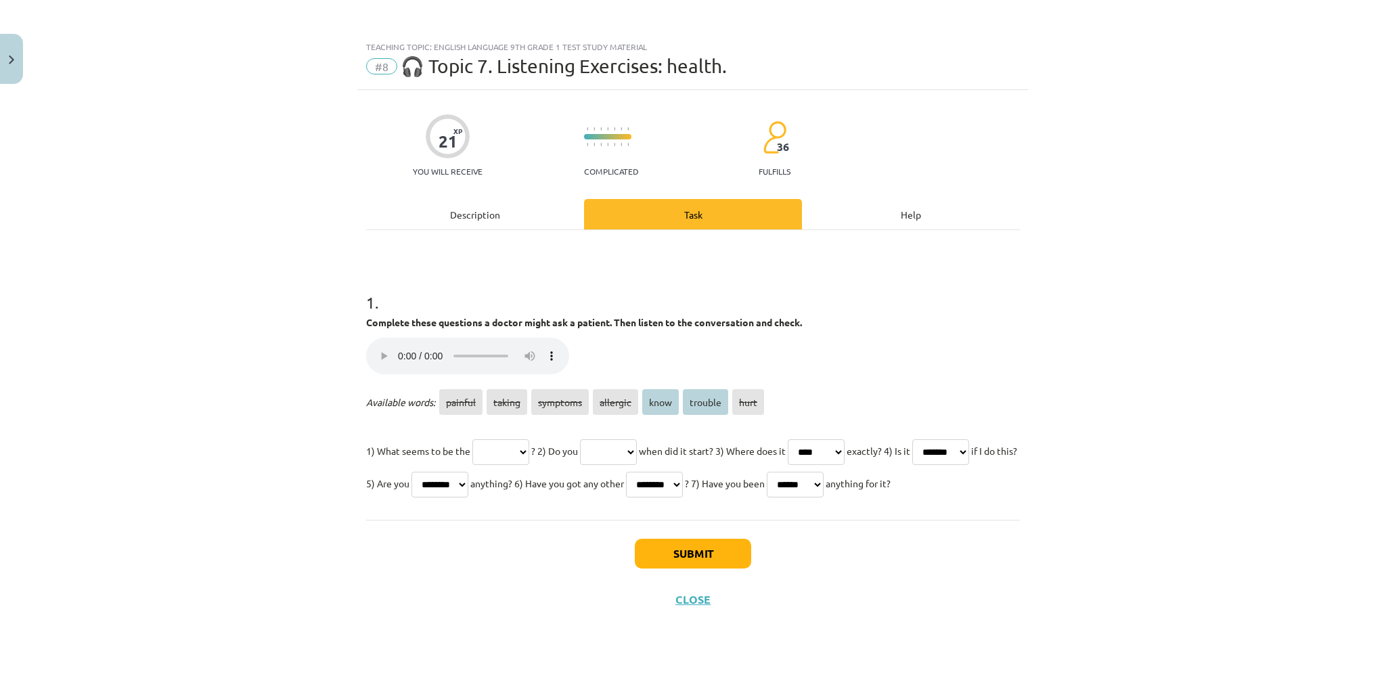
click at [493, 449] on select "******* ****** ******** ******** **** ******* ****" at bounding box center [500, 452] width 57 height 26
select select "*******"
click at [472, 439] on select "******* ****** ******** ******** **** ******* ****" at bounding box center [500, 452] width 57 height 26
click at [622, 455] on select "******* ****** ******** ******** **** ******* ****" at bounding box center [608, 452] width 57 height 26
select select "****"
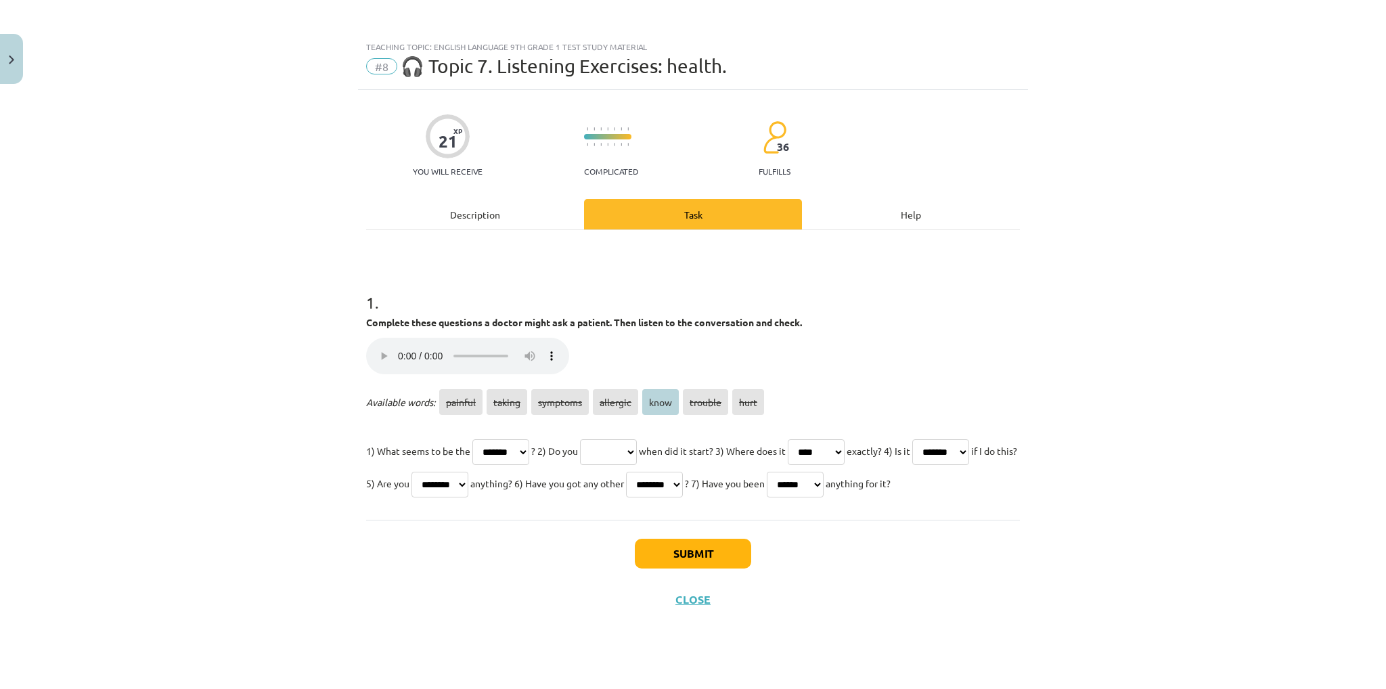
click at [590, 439] on select "******* ****** ******** ******** **** ******* ****" at bounding box center [608, 452] width 57 height 26
click at [676, 568] on button "Submit" at bounding box center [693, 554] width 116 height 30
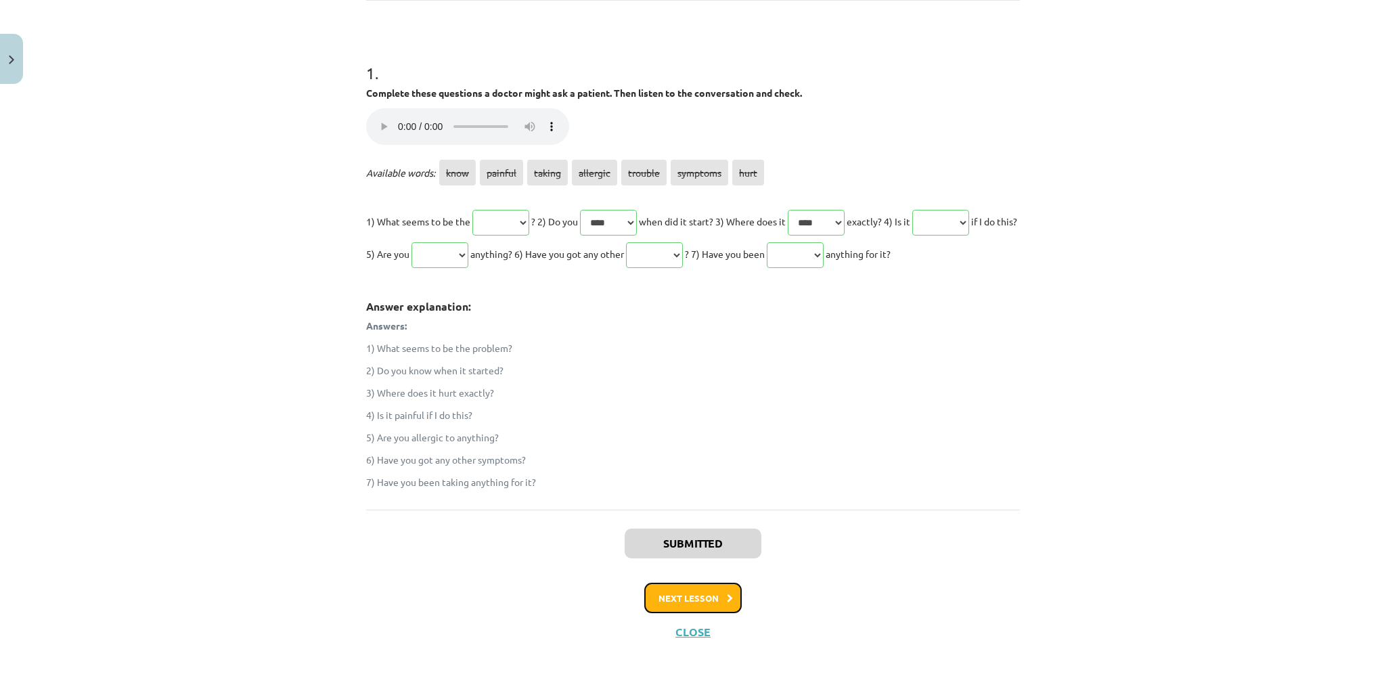
click at [686, 593] on font "Next lesson" at bounding box center [688, 598] width 60 height 12
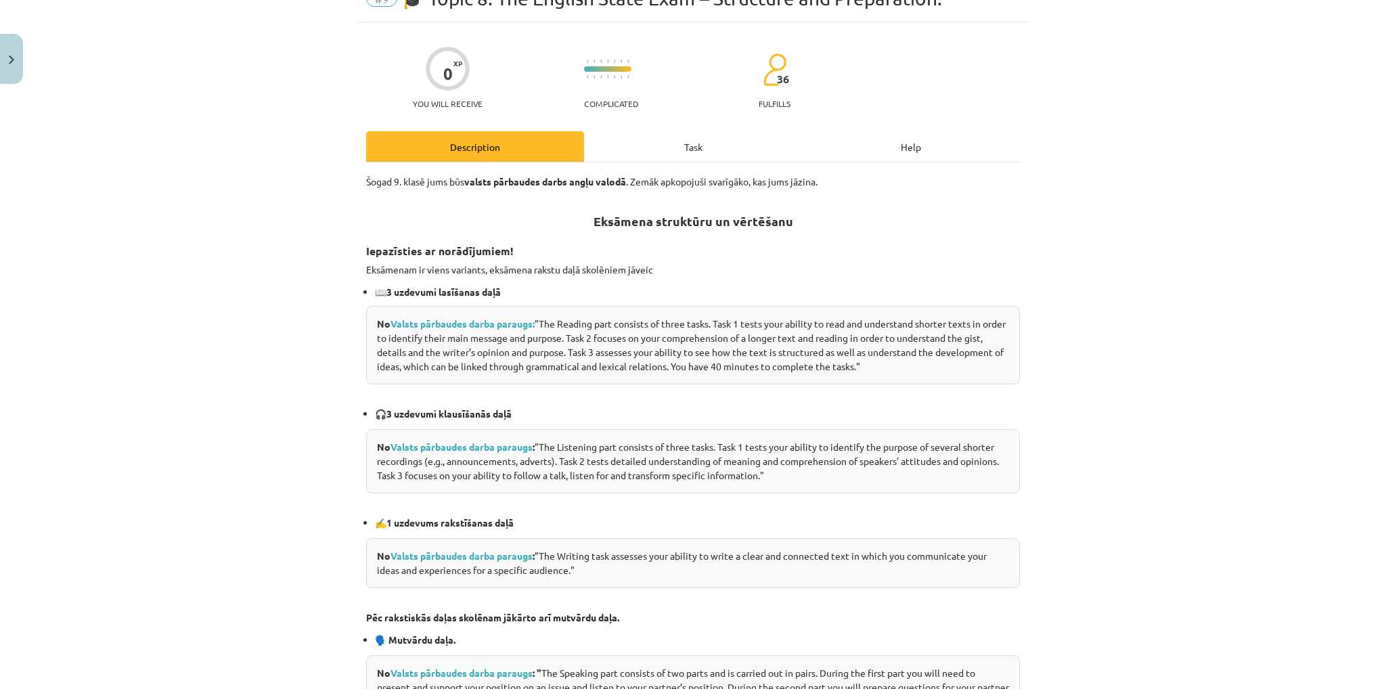
scroll to position [34, 0]
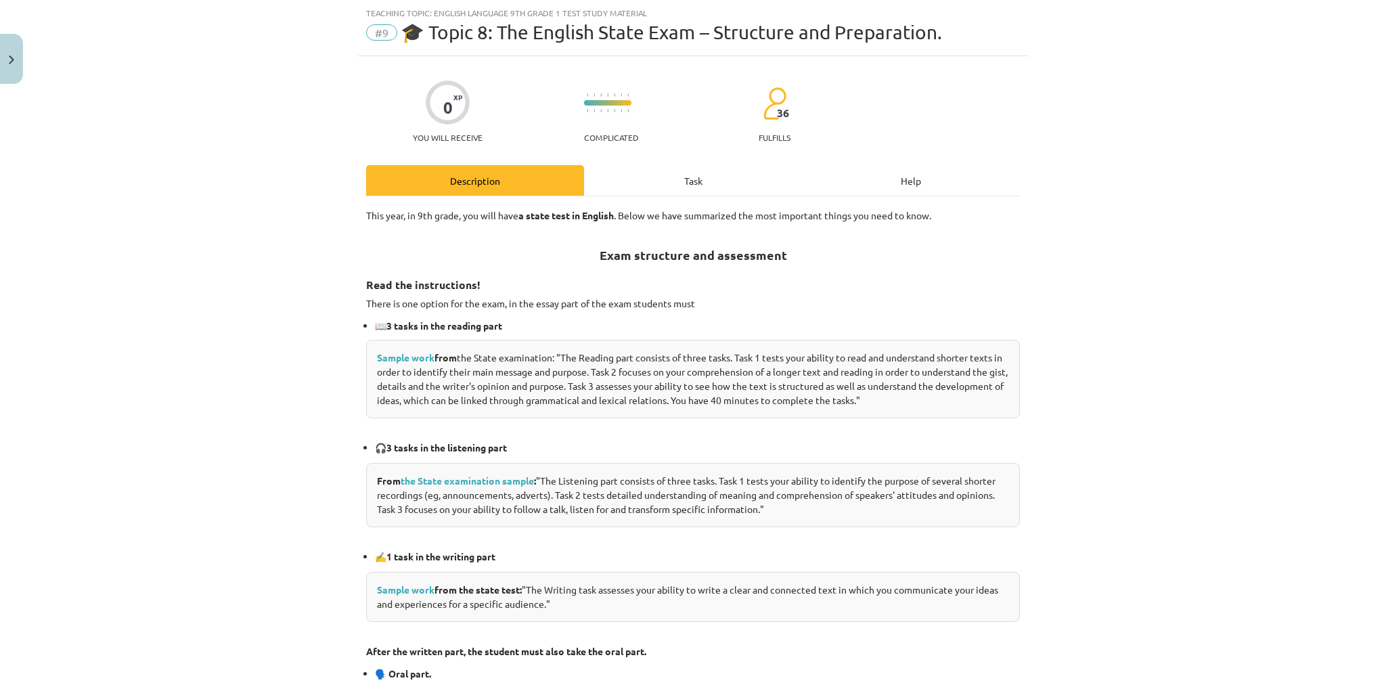
click at [620, 187] on div "Task" at bounding box center [693, 180] width 218 height 30
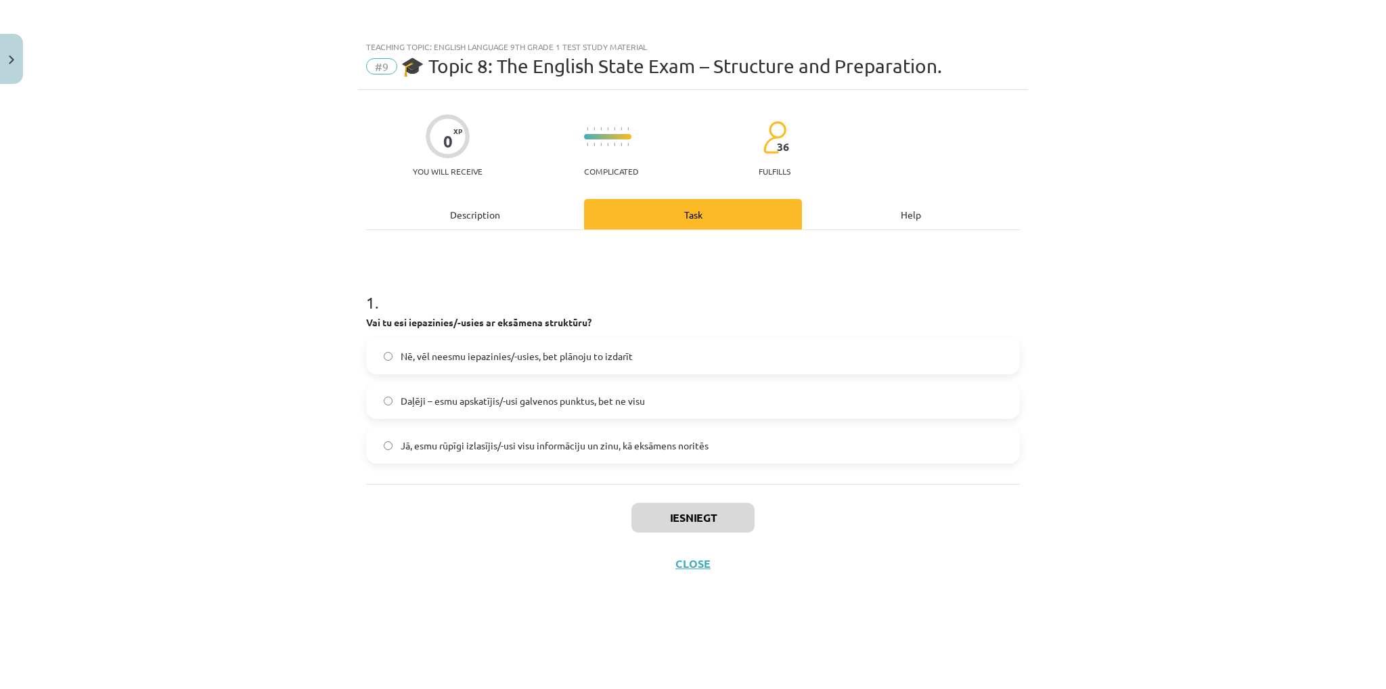
scroll to position [0, 0]
click at [530, 395] on font "Partially – I have covered the main points, but not everything" at bounding box center [531, 400] width 260 height 12
click at [660, 511] on button "Submit" at bounding box center [693, 518] width 116 height 30
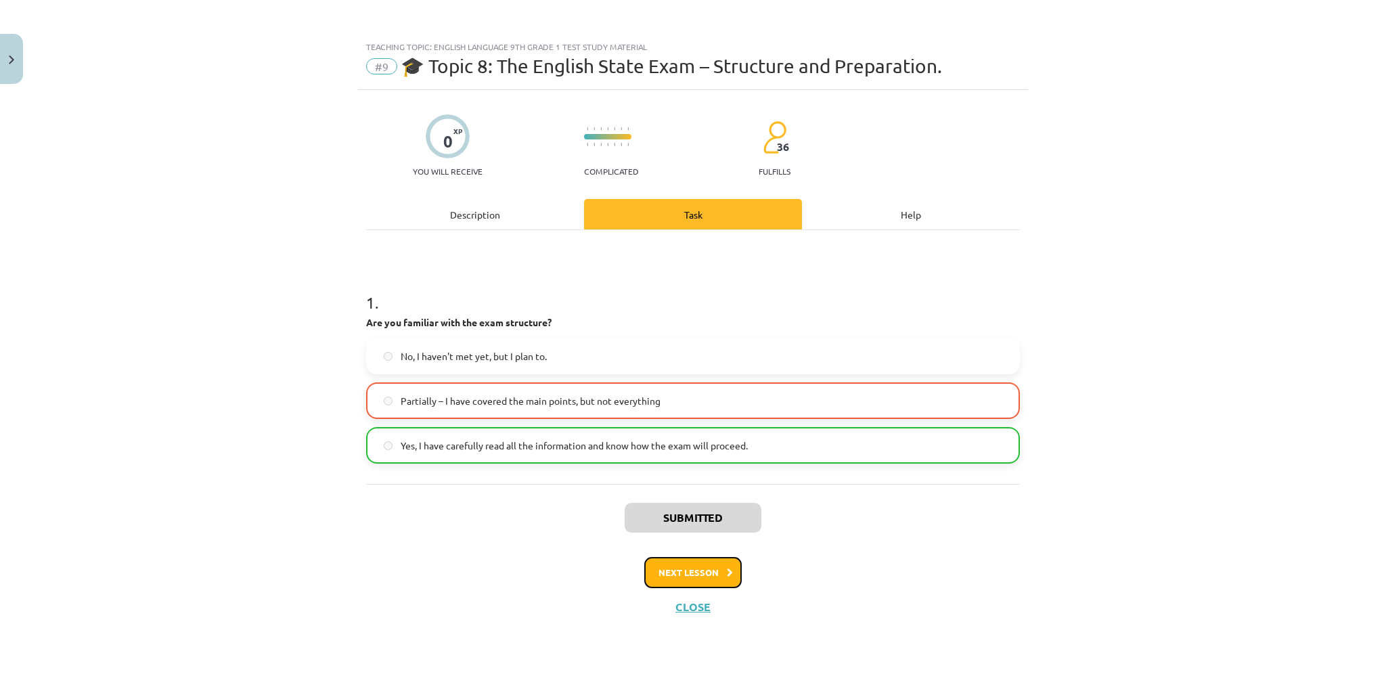
click at [695, 571] on font "Next lesson" at bounding box center [688, 572] width 60 height 12
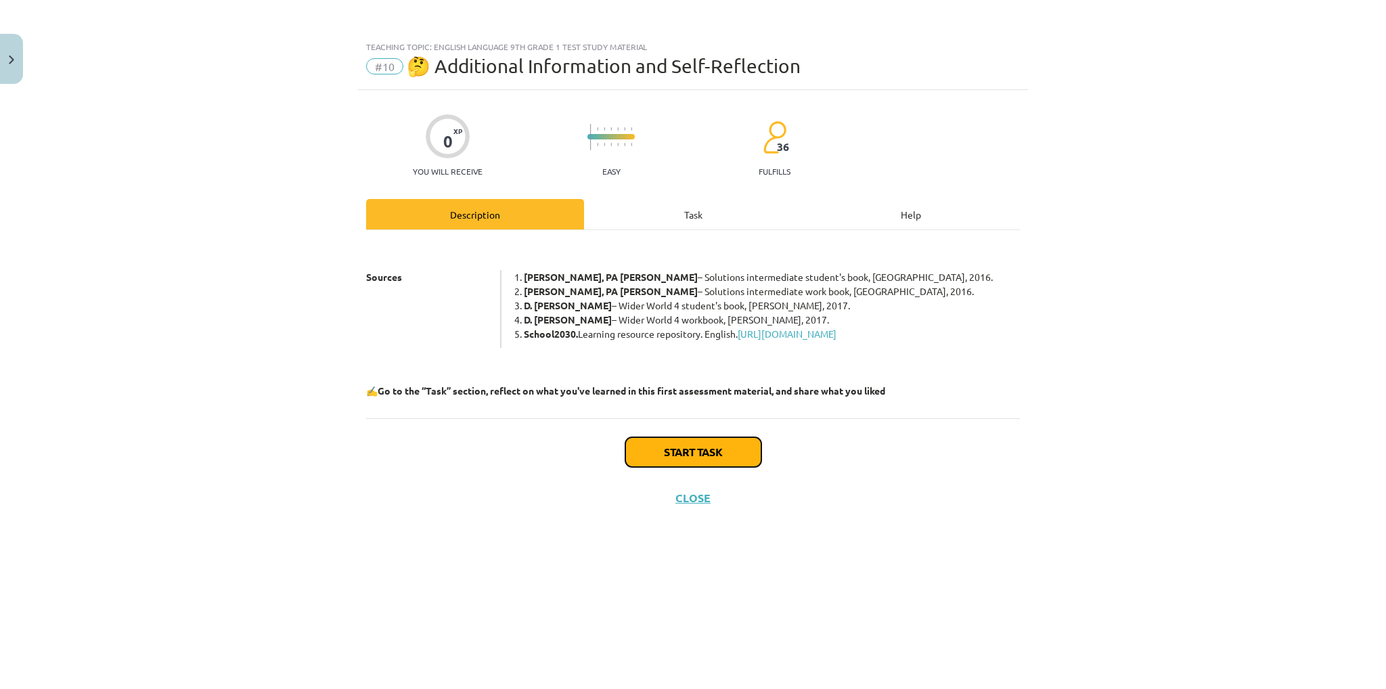
click at [718, 459] on font "Start task" at bounding box center [693, 451] width 59 height 14
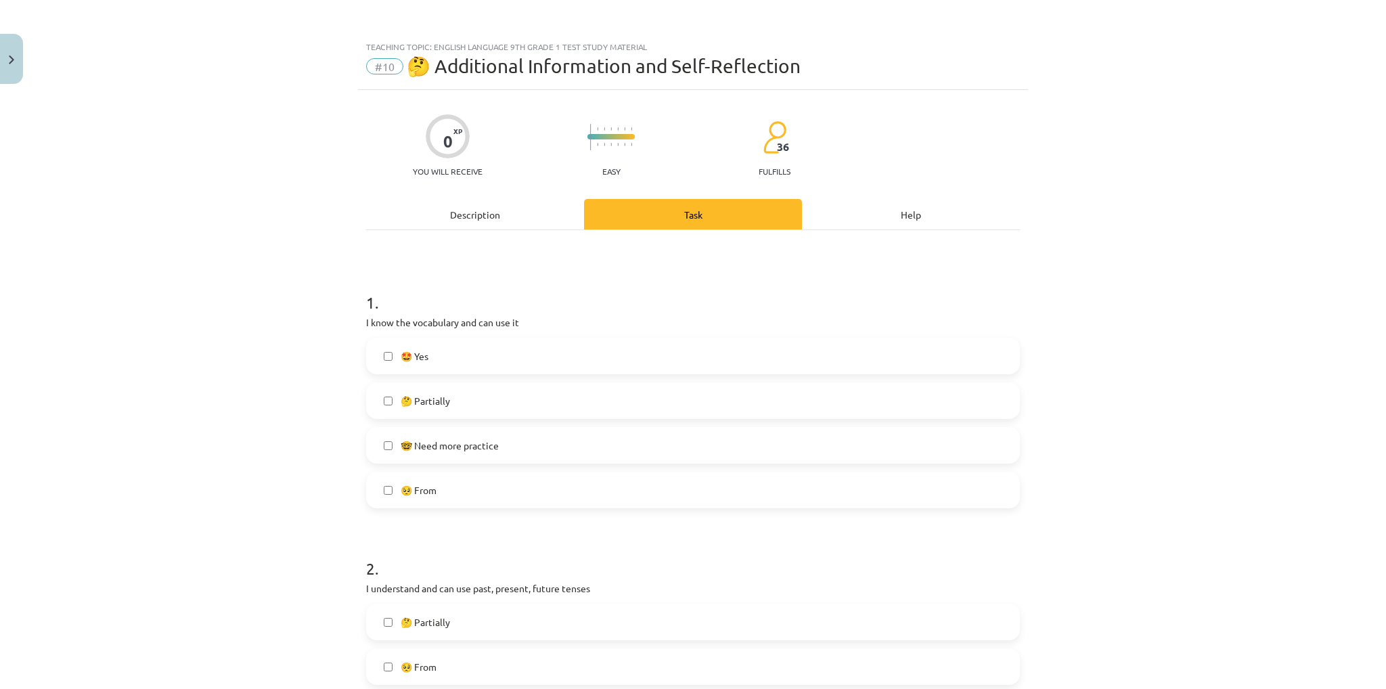
click at [421, 401] on font "🤔 Partially" at bounding box center [425, 400] width 49 height 12
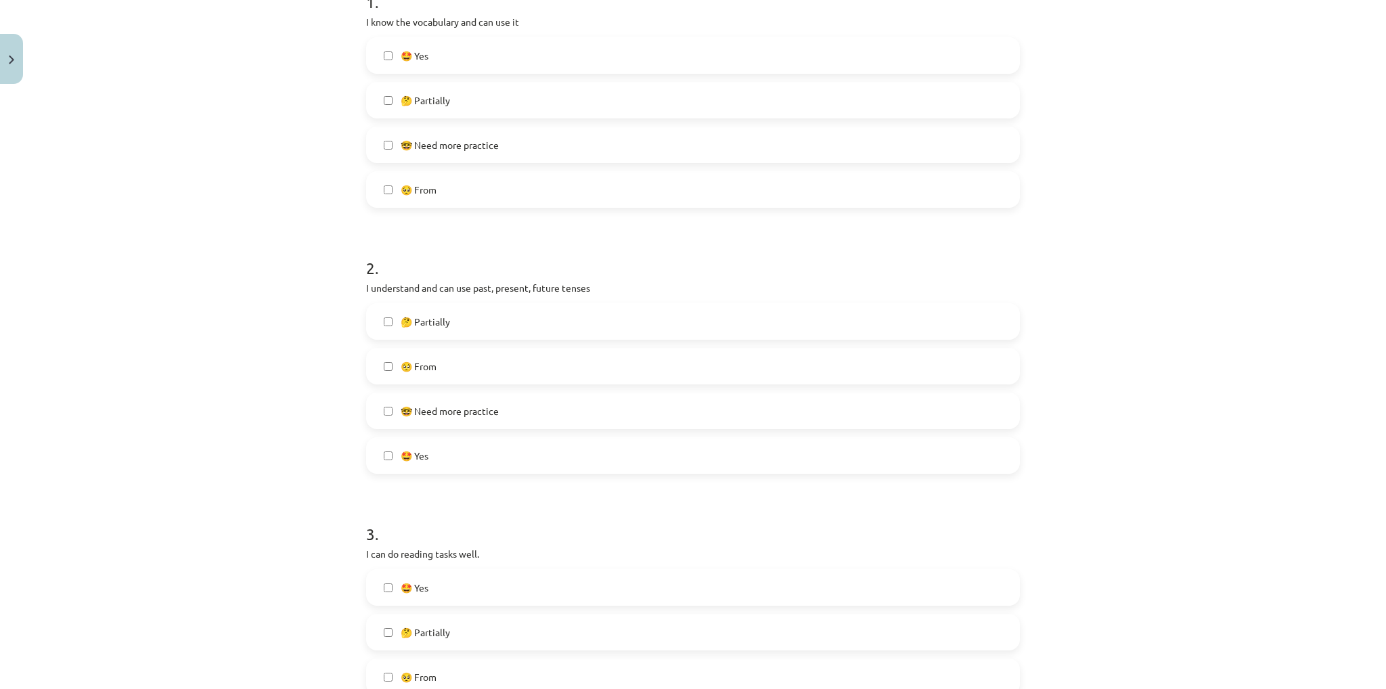
scroll to position [338, 0]
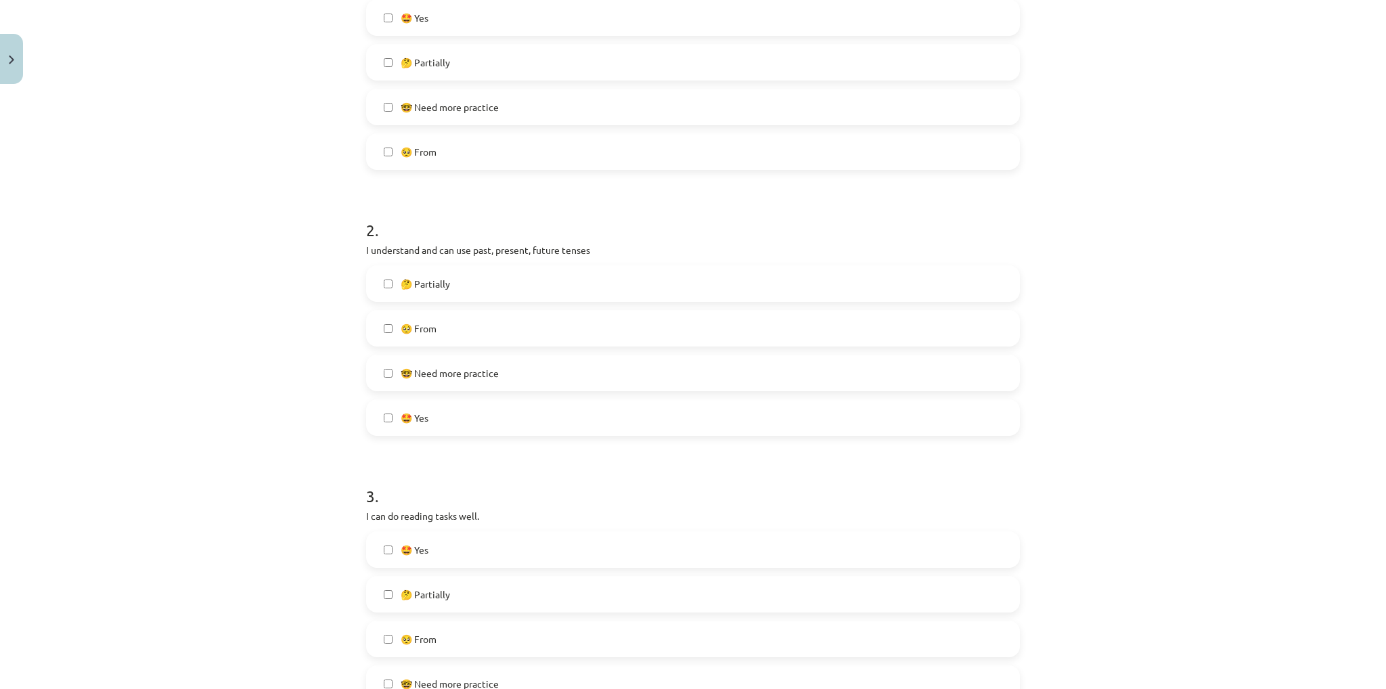
click at [432, 288] on span "🤔 Partially" at bounding box center [425, 284] width 49 height 14
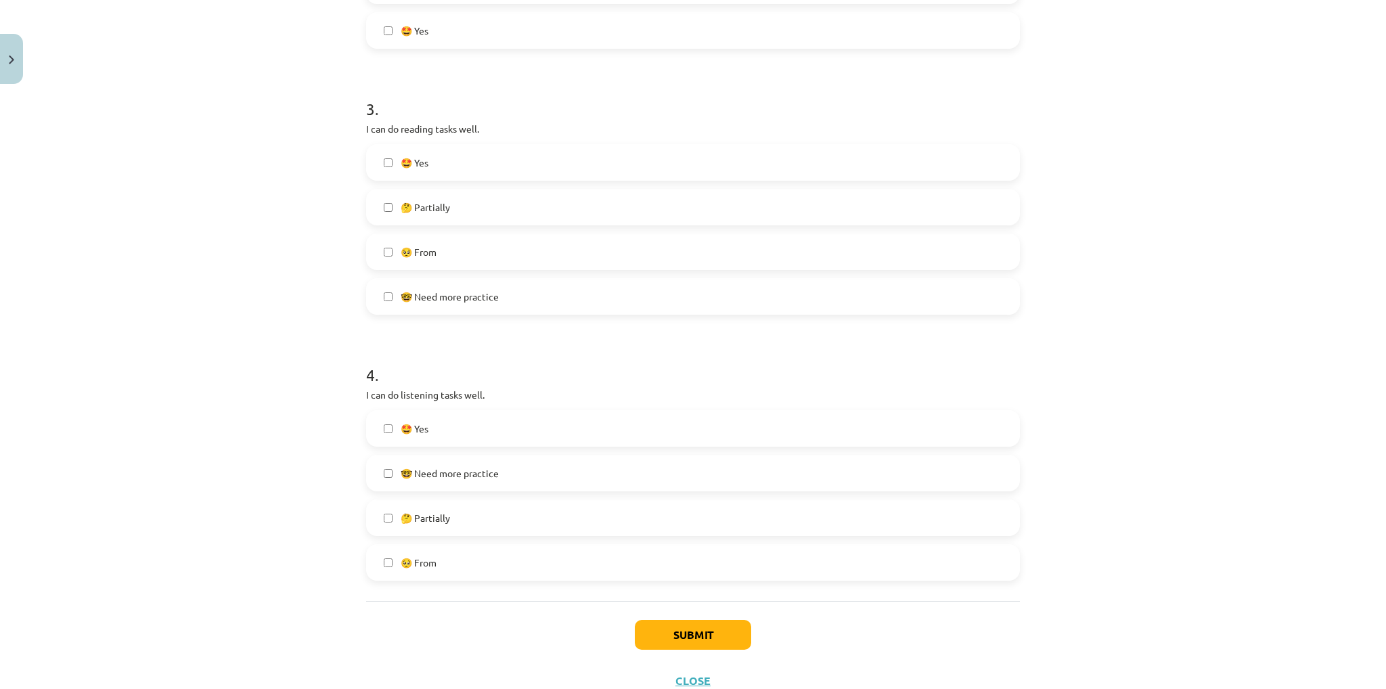
scroll to position [744, 0]
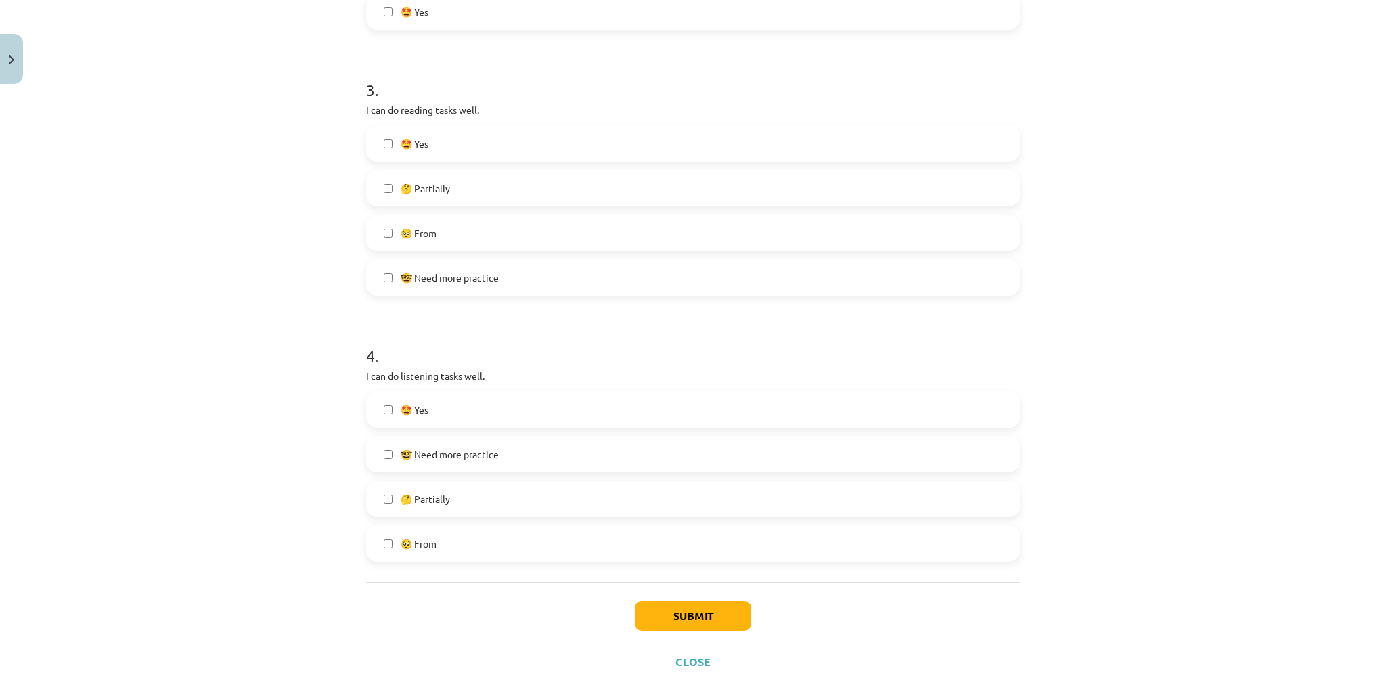
click at [422, 191] on font "🤔 Partially" at bounding box center [425, 188] width 49 height 12
click at [462, 497] on label "🤔 Partially" at bounding box center [692, 499] width 651 height 34
click at [689, 612] on font "Submit" at bounding box center [692, 615] width 39 height 14
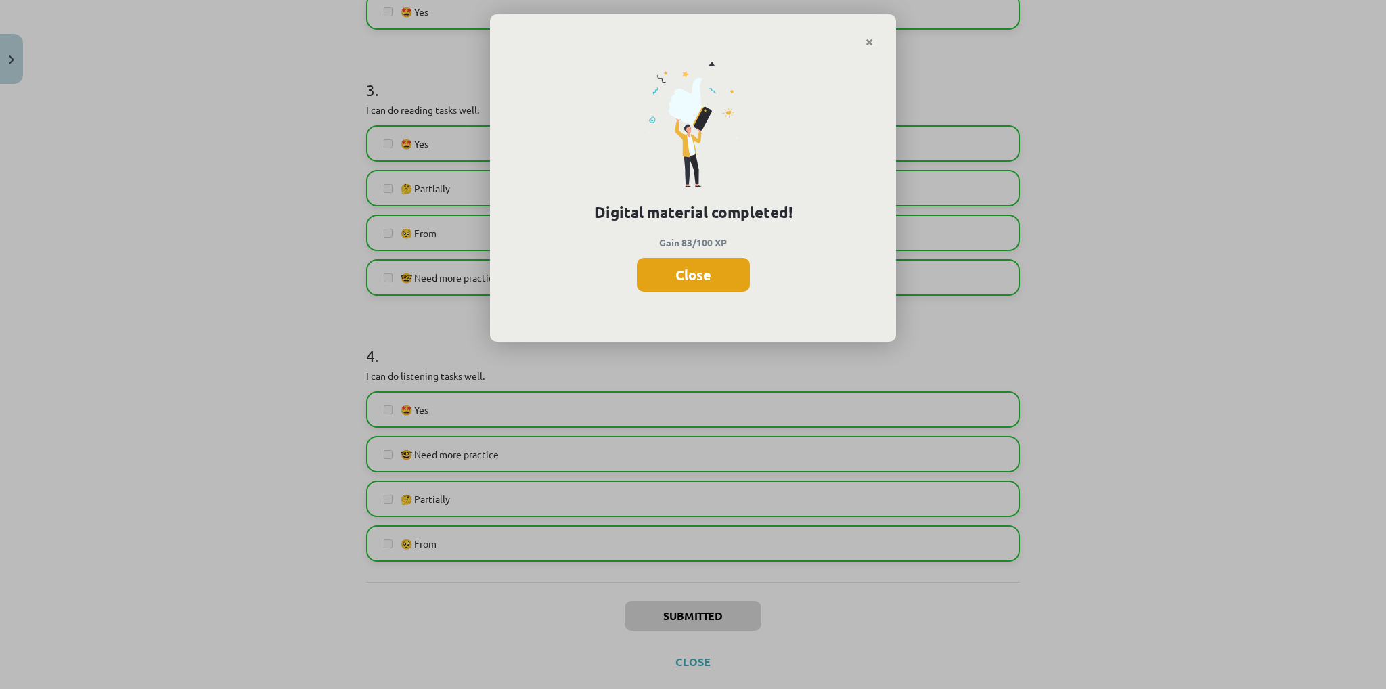
click at [701, 275] on font "Close" at bounding box center [693, 275] width 36 height 18
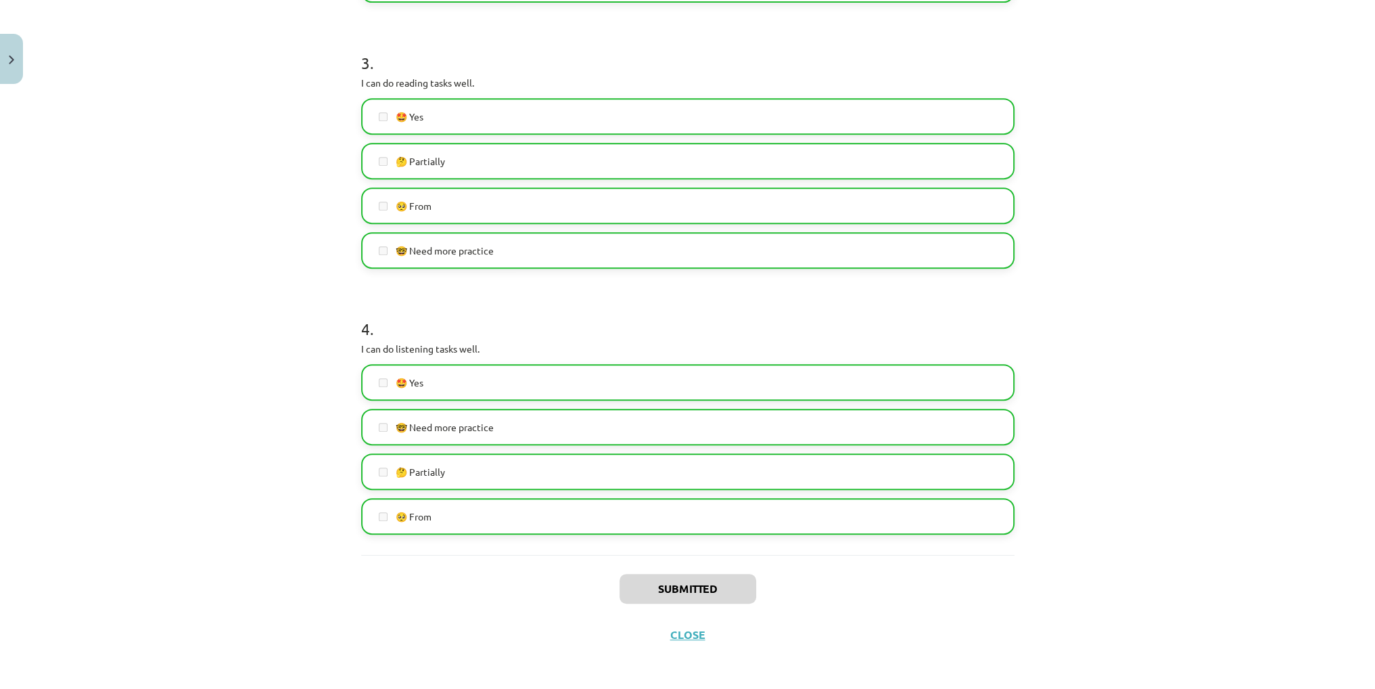
scroll to position [774, 0]
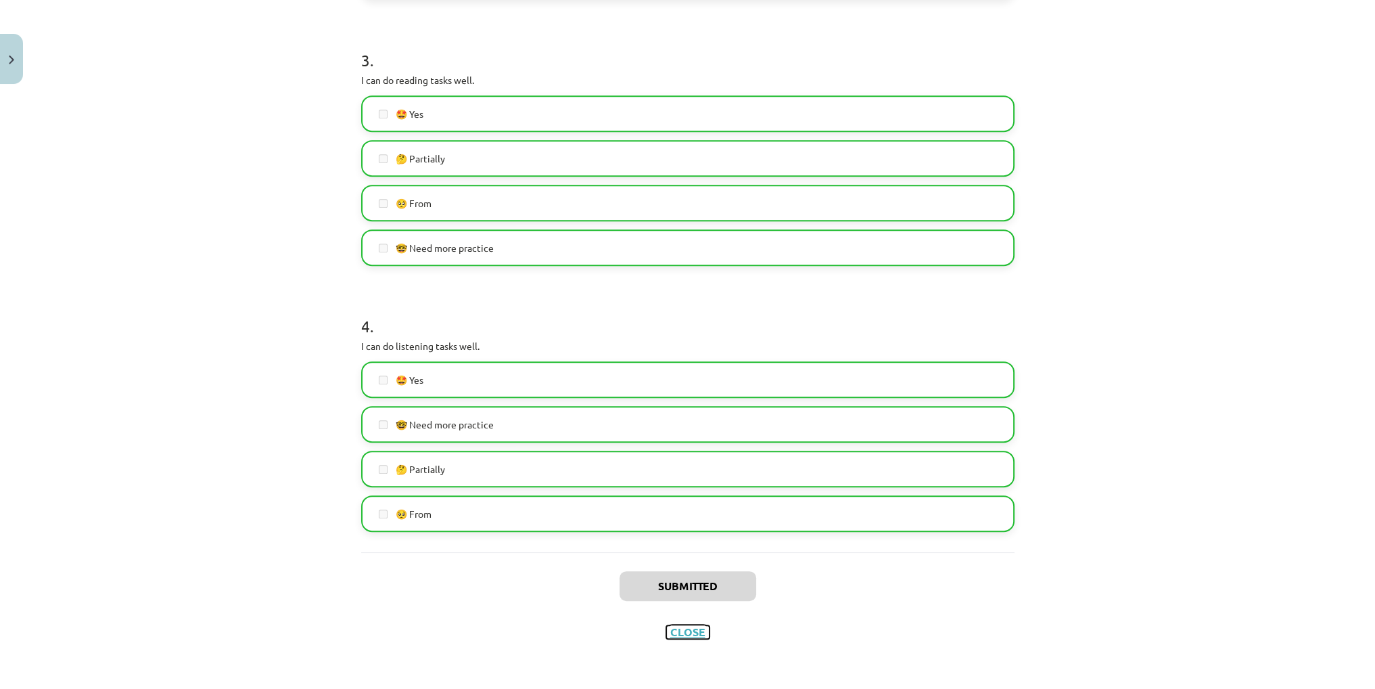
click at [677, 631] on font "Close" at bounding box center [687, 631] width 35 height 14
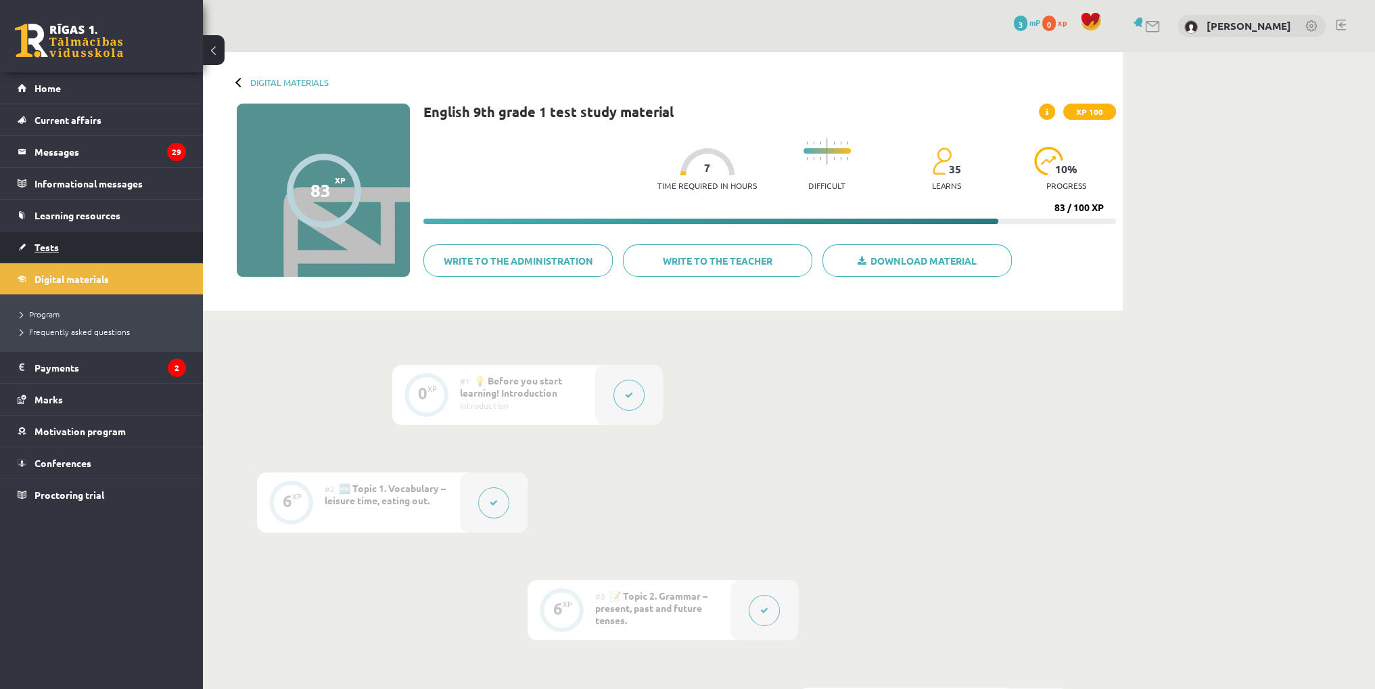
click at [85, 235] on link "Tests" at bounding box center [102, 246] width 168 height 31
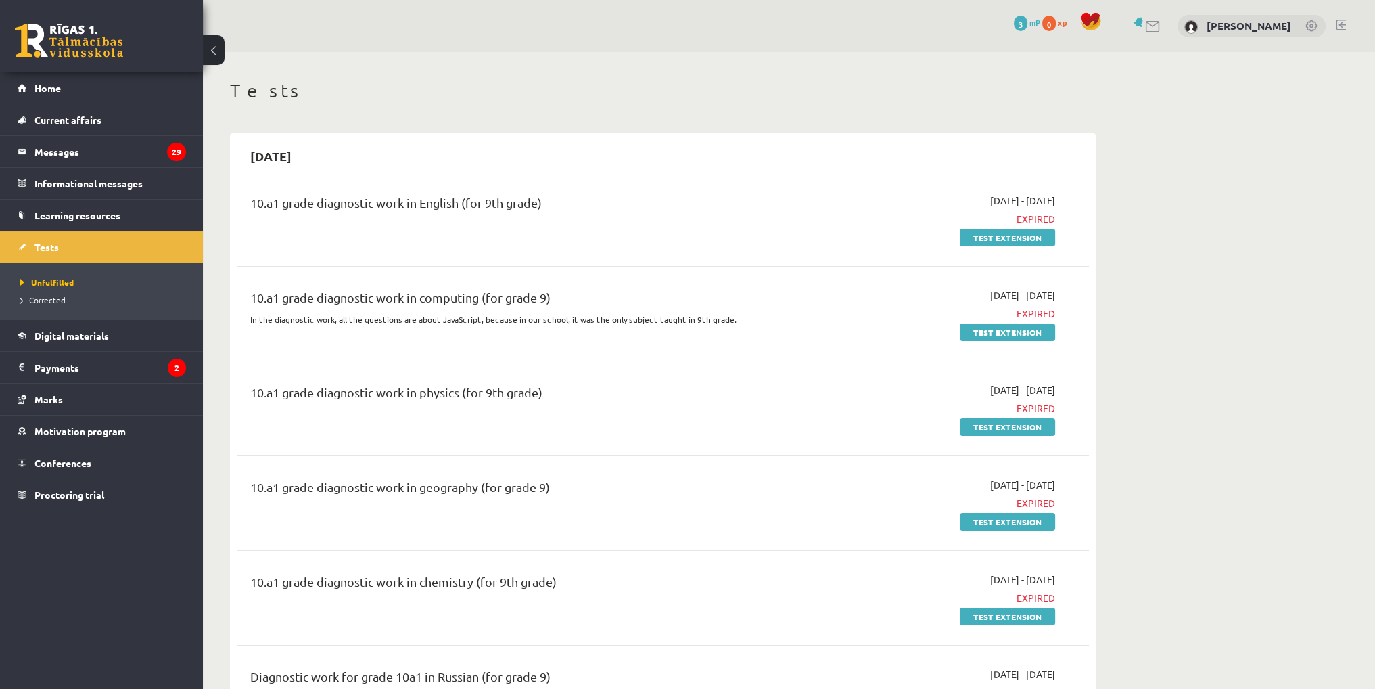
click at [992, 234] on font "Test extension" at bounding box center [1008, 237] width 68 height 11
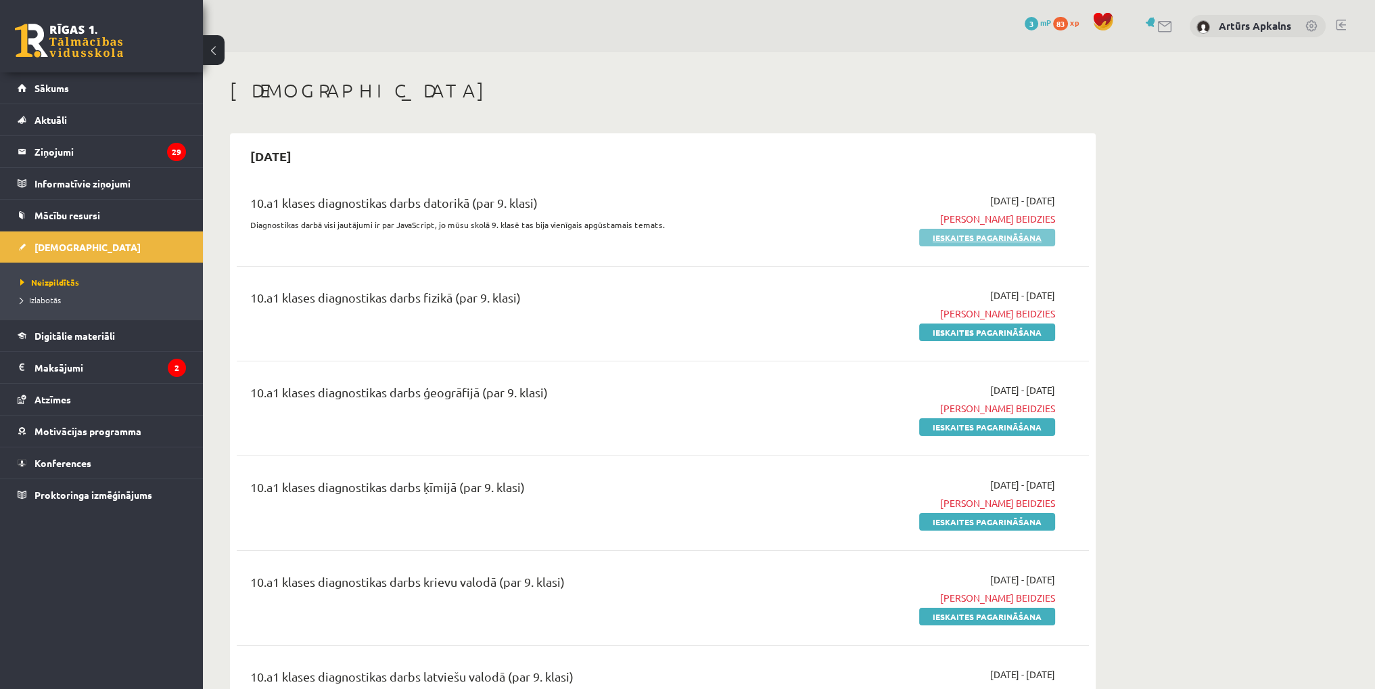
click at [955, 238] on link "Ieskaites pagarināšana" at bounding box center [987, 238] width 136 height 18
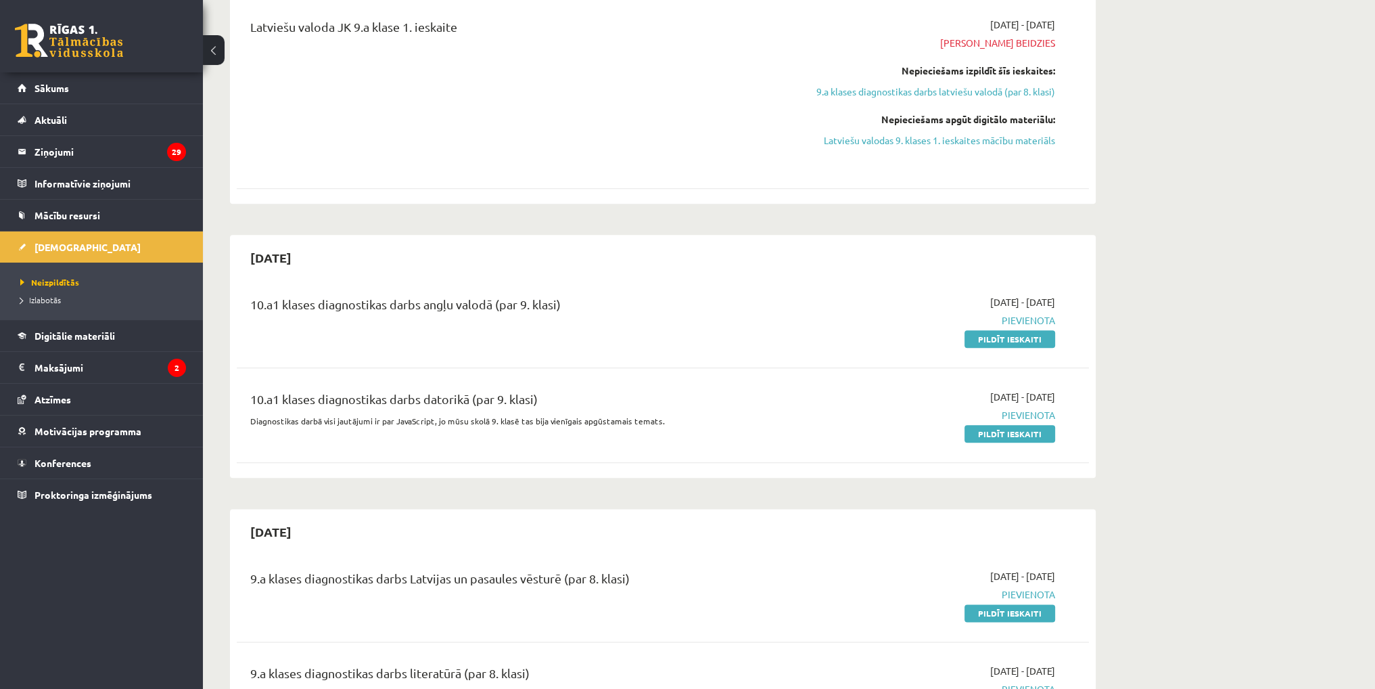
scroll to position [2097, 0]
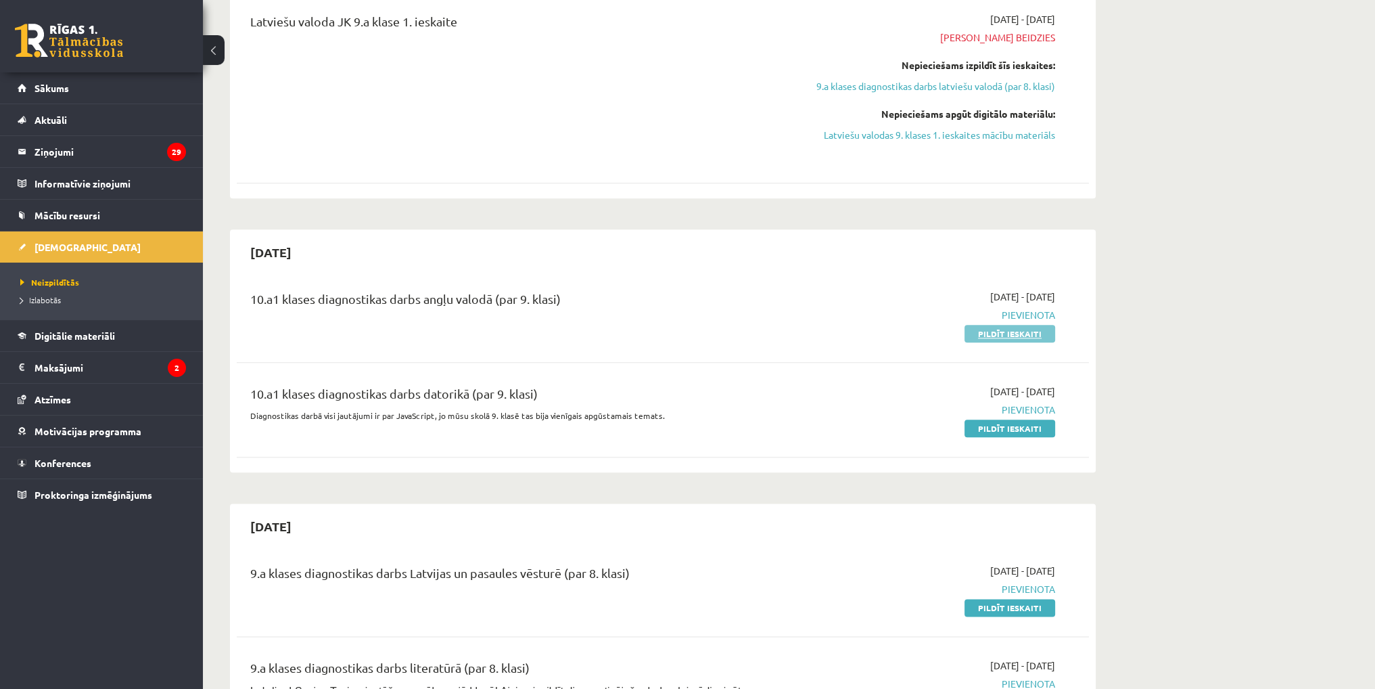
click at [997, 334] on link "Pildīt ieskaiti" at bounding box center [1010, 334] width 91 height 18
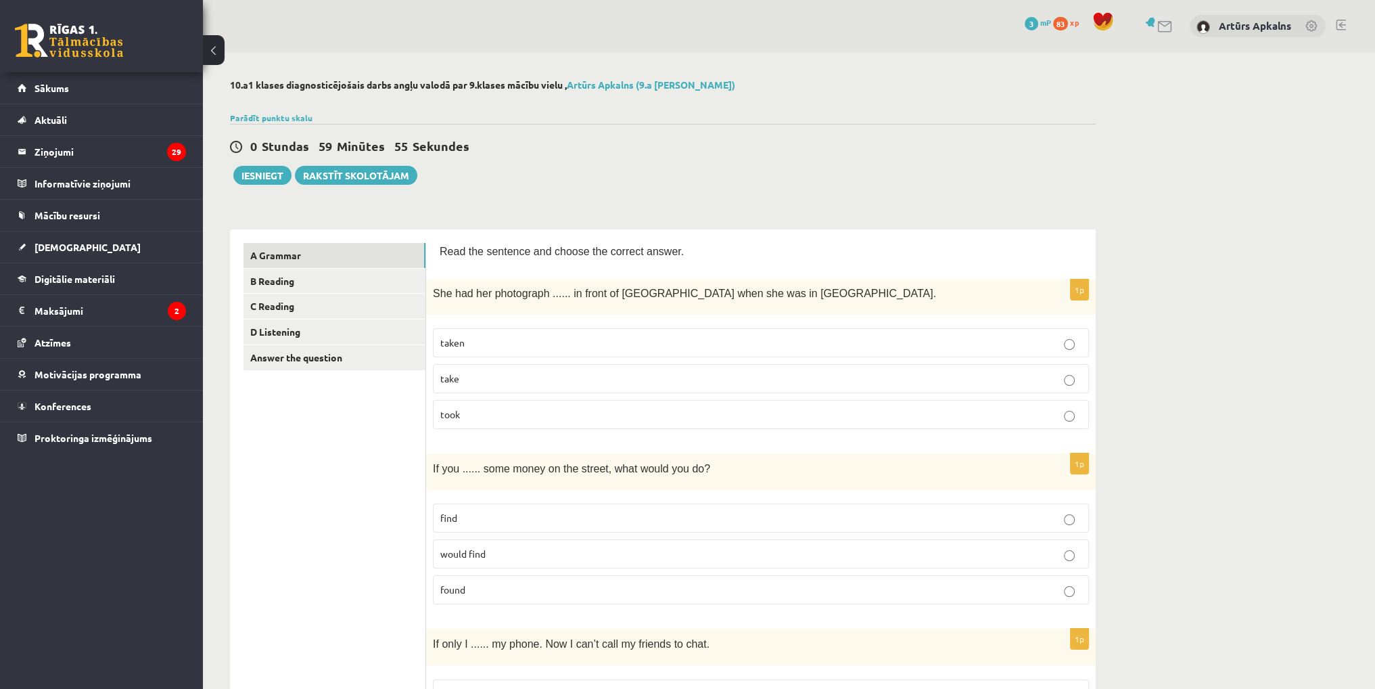
click at [465, 350] on label "taken" at bounding box center [761, 342] width 656 height 29
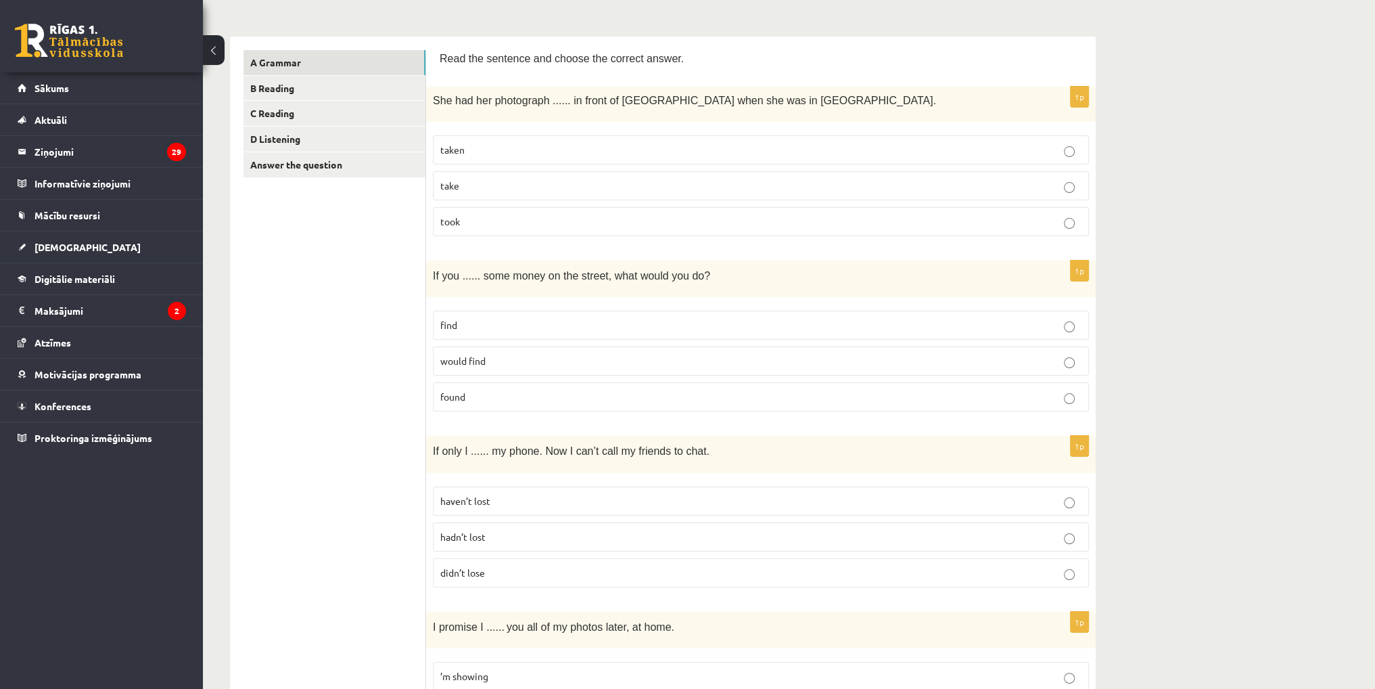
scroll to position [203, 0]
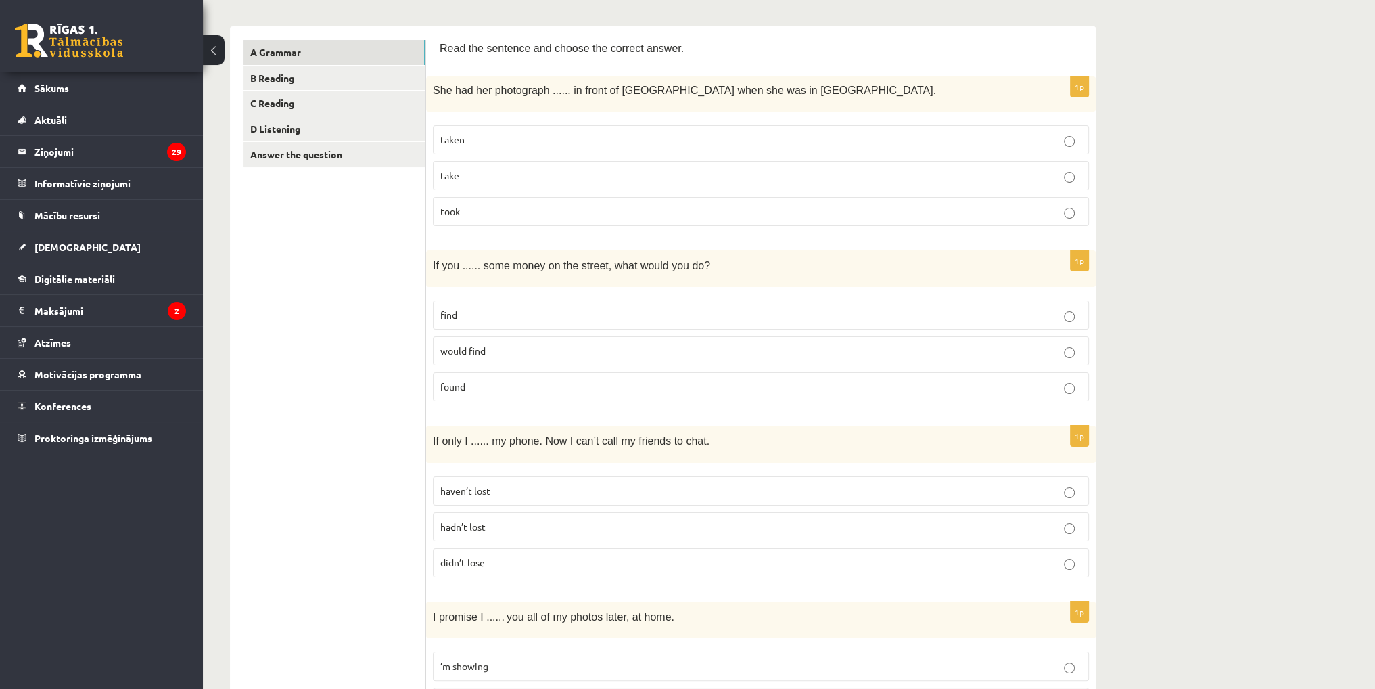
click at [469, 315] on p "find" at bounding box center [760, 315] width 641 height 14
click at [480, 380] on p "found" at bounding box center [760, 387] width 641 height 14
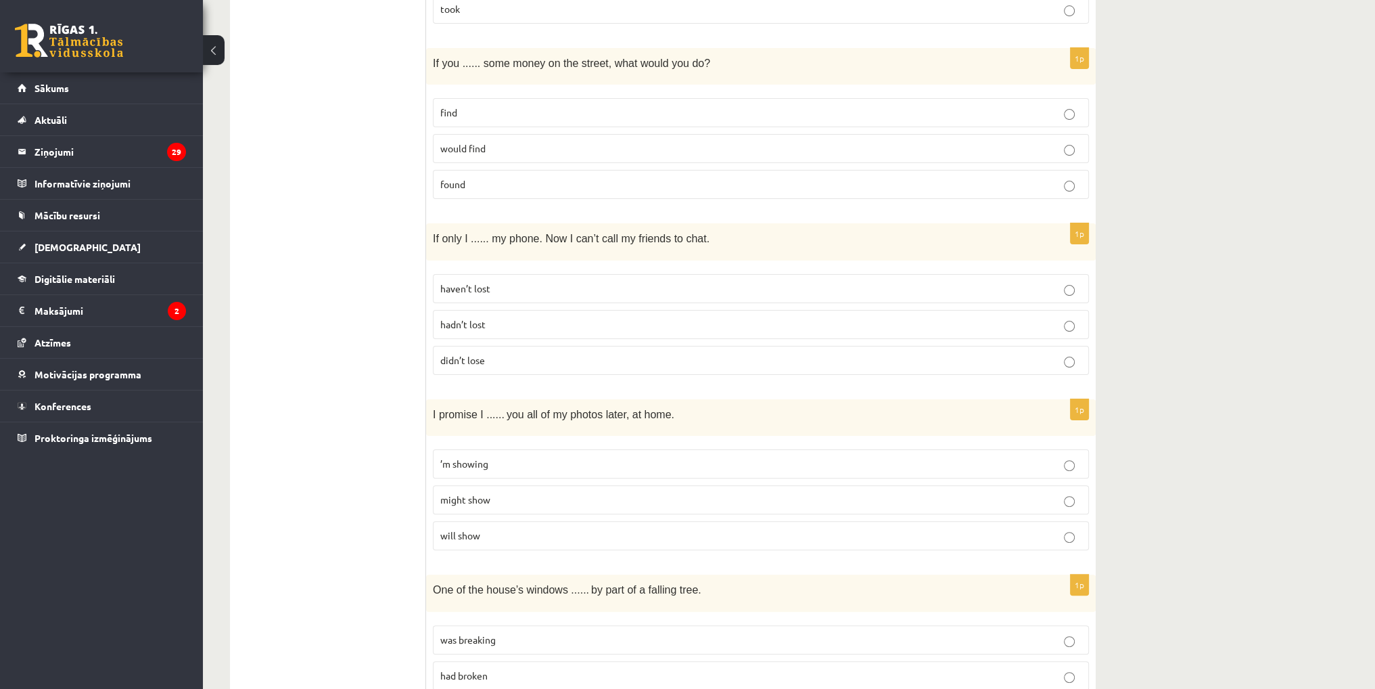
scroll to position [406, 0]
click at [483, 320] on span "hadn’t lost" at bounding box center [462, 323] width 45 height 12
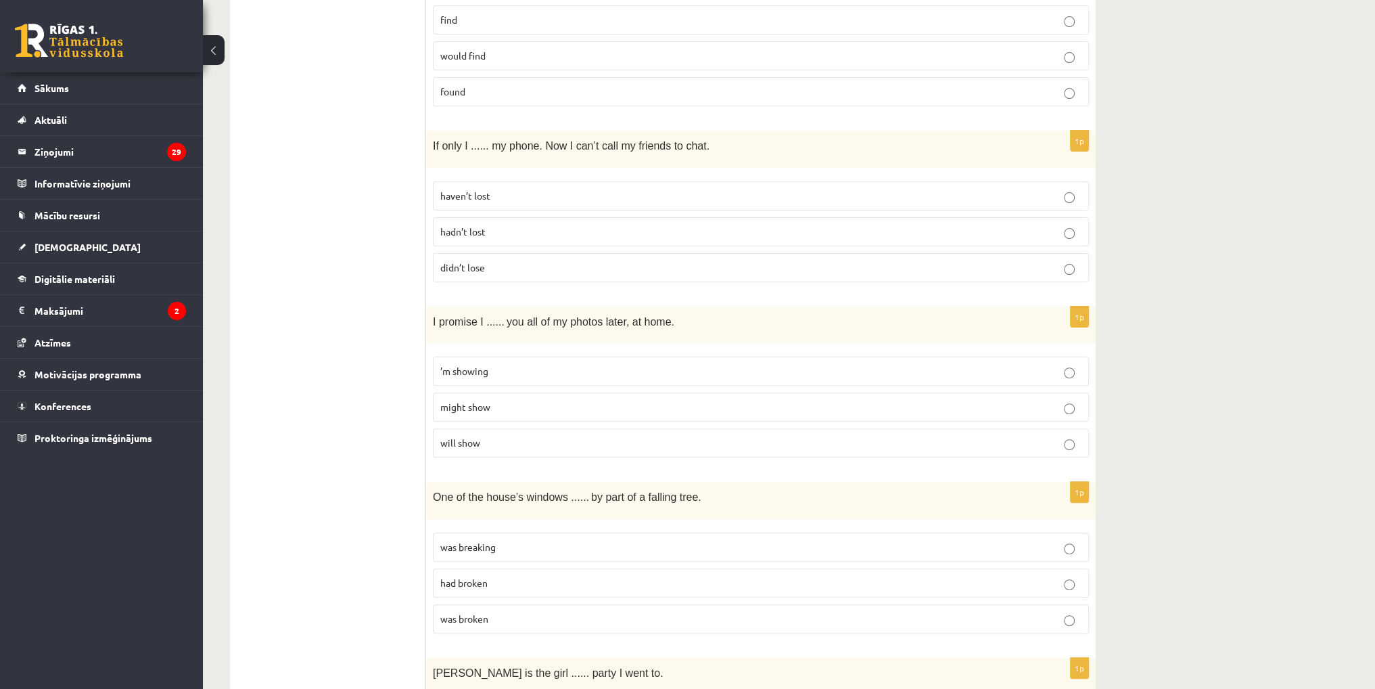
scroll to position [541, 0]
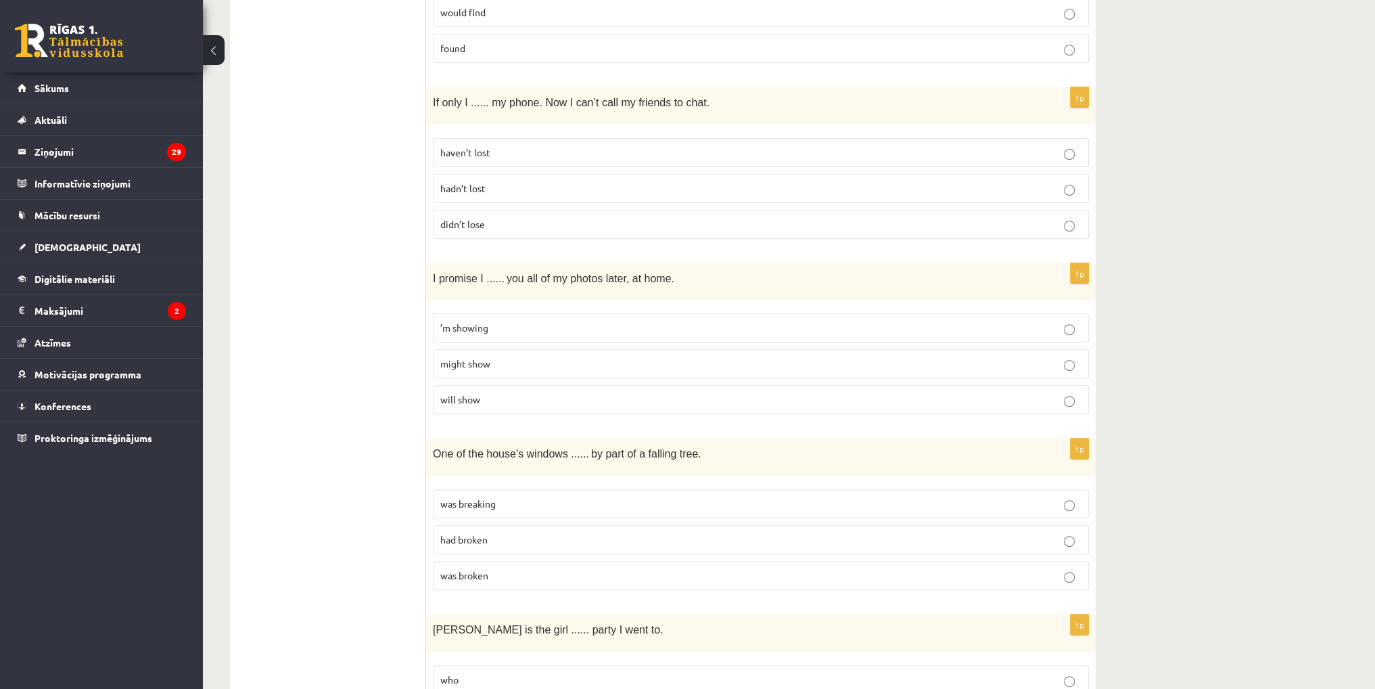
click at [490, 396] on p "will show" at bounding box center [760, 399] width 641 height 14
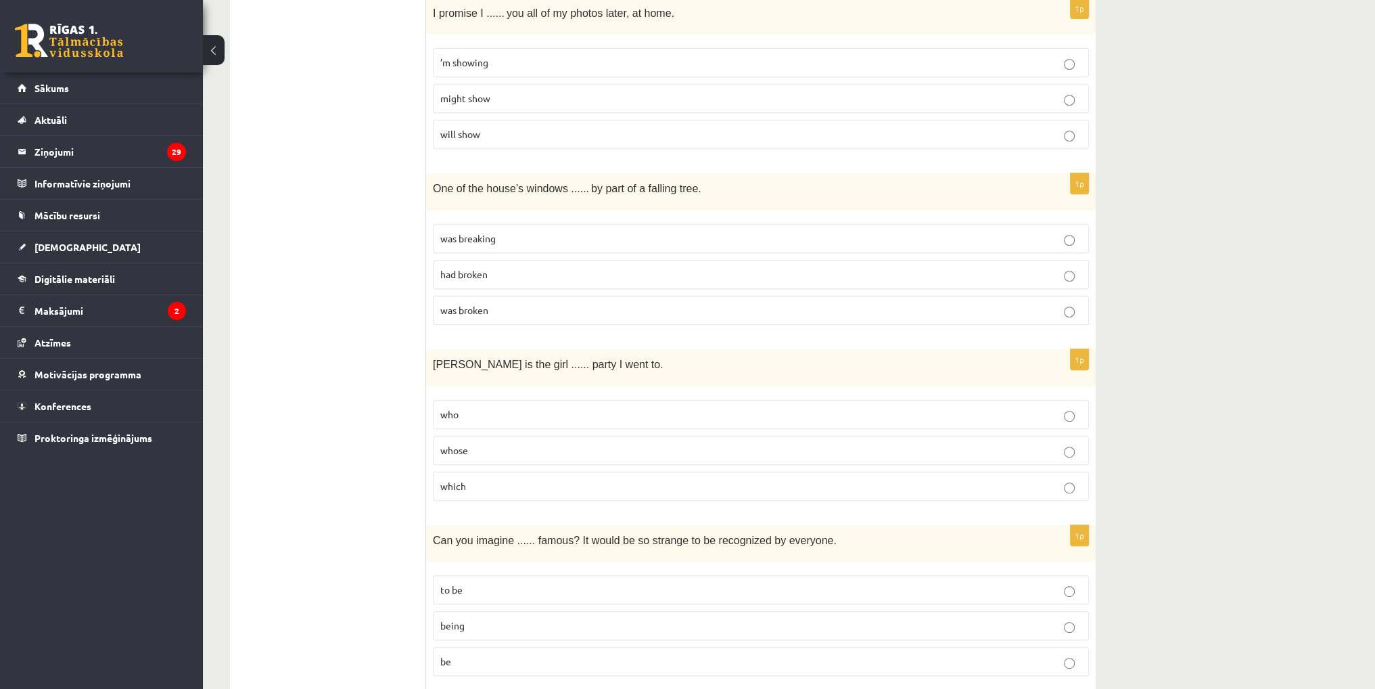
scroll to position [812, 0]
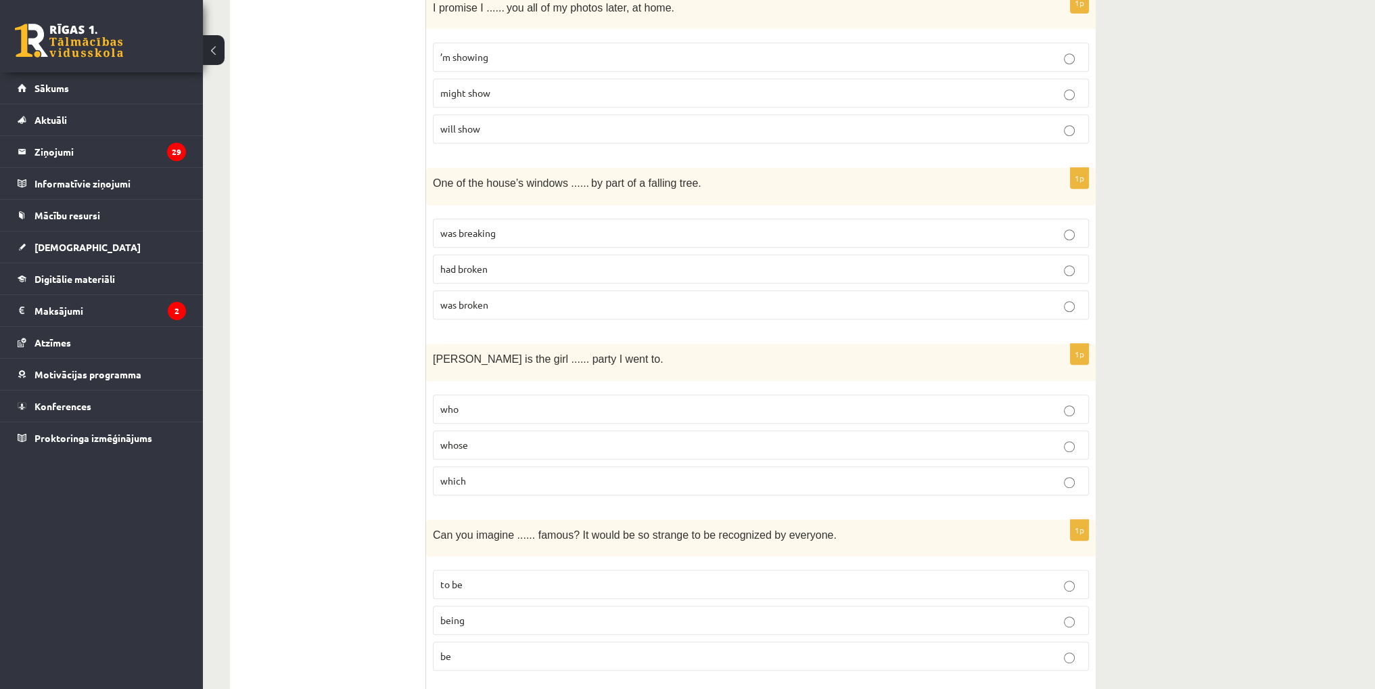
click at [493, 304] on p "was broken" at bounding box center [760, 305] width 641 height 14
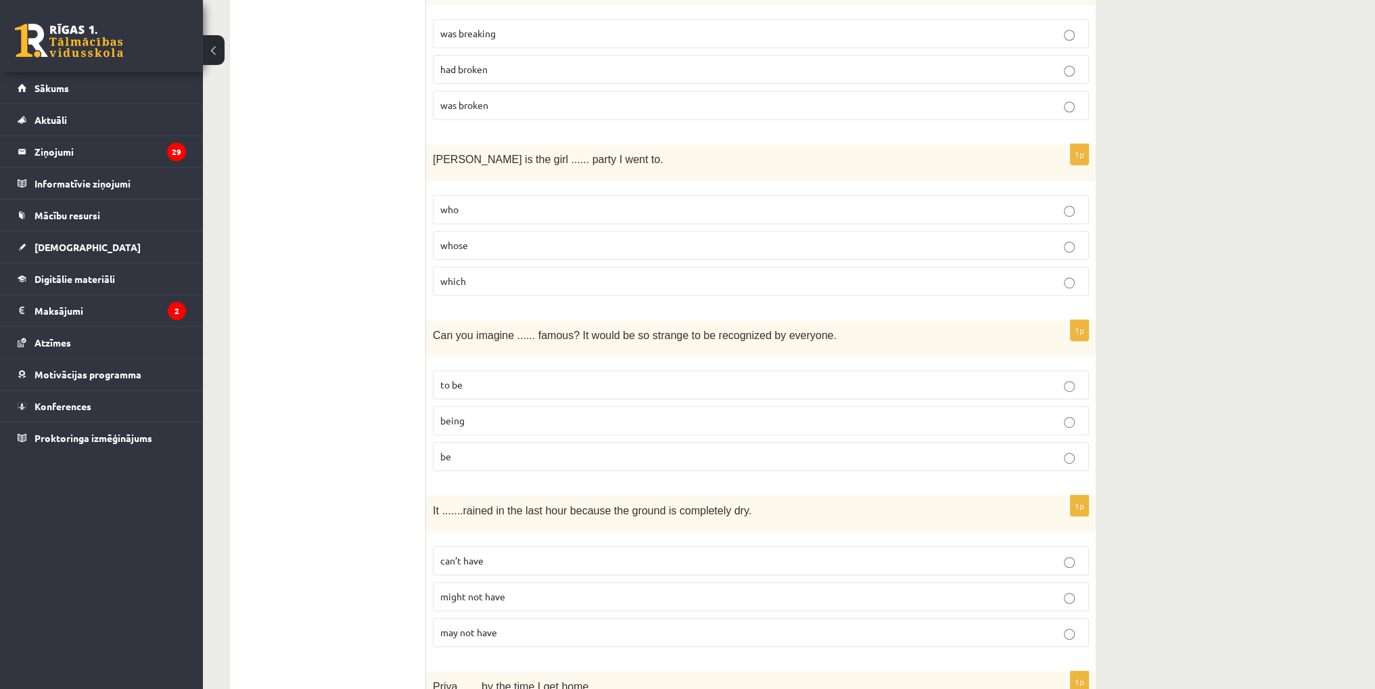
scroll to position [1015, 0]
click at [483, 272] on p "which" at bounding box center [760, 278] width 641 height 14
click at [475, 235] on p "whose" at bounding box center [760, 242] width 641 height 14
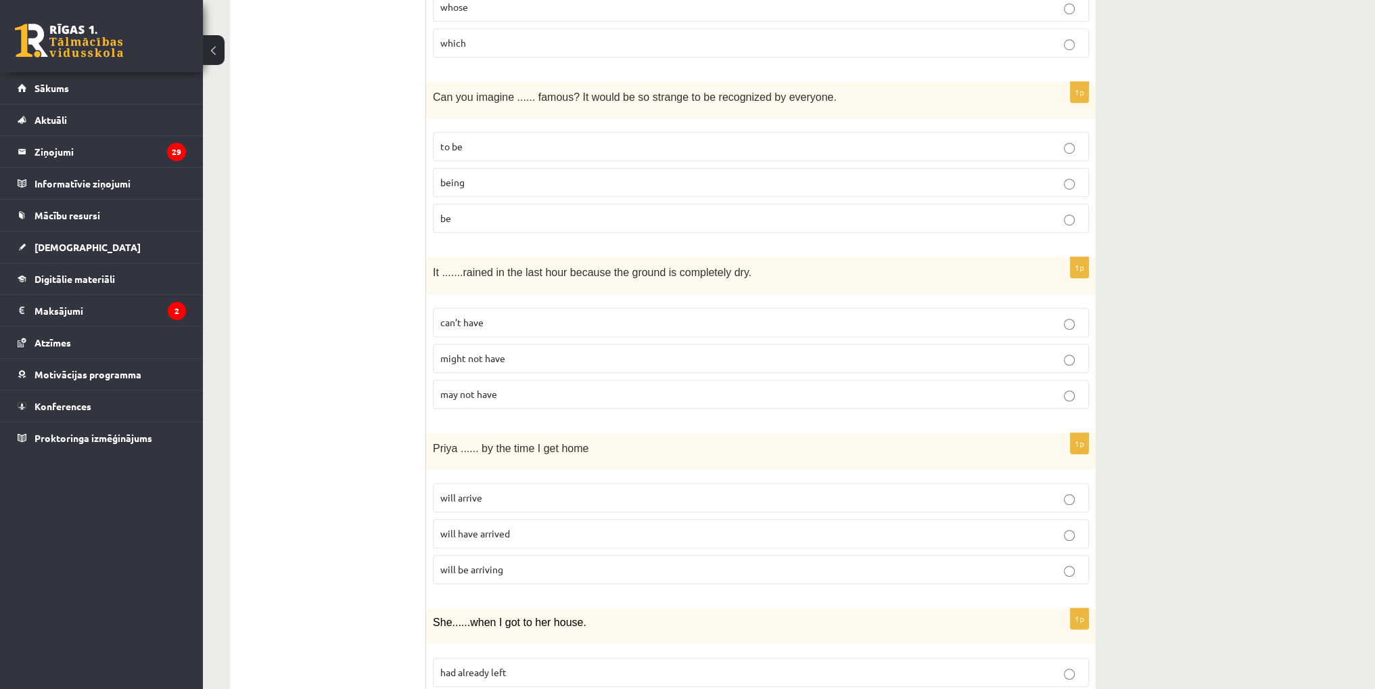
scroll to position [1285, 0]
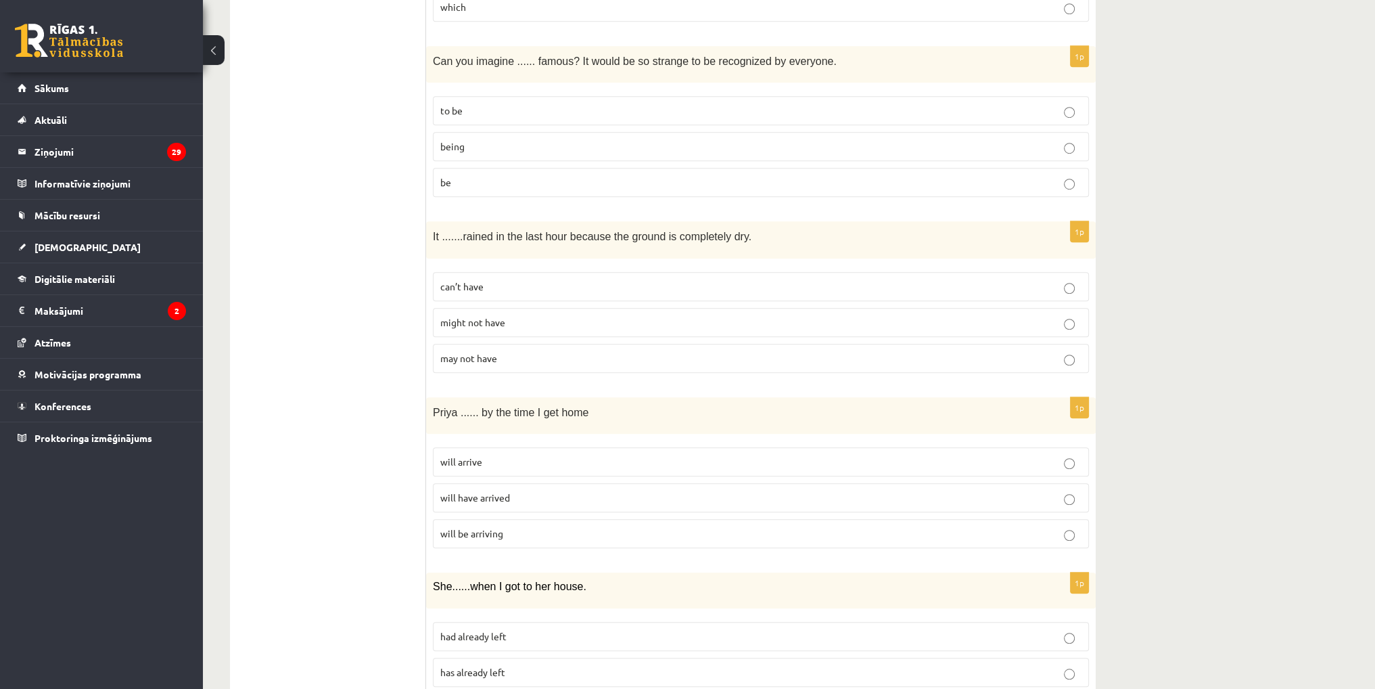
click at [476, 139] on p "being" at bounding box center [760, 146] width 641 height 14
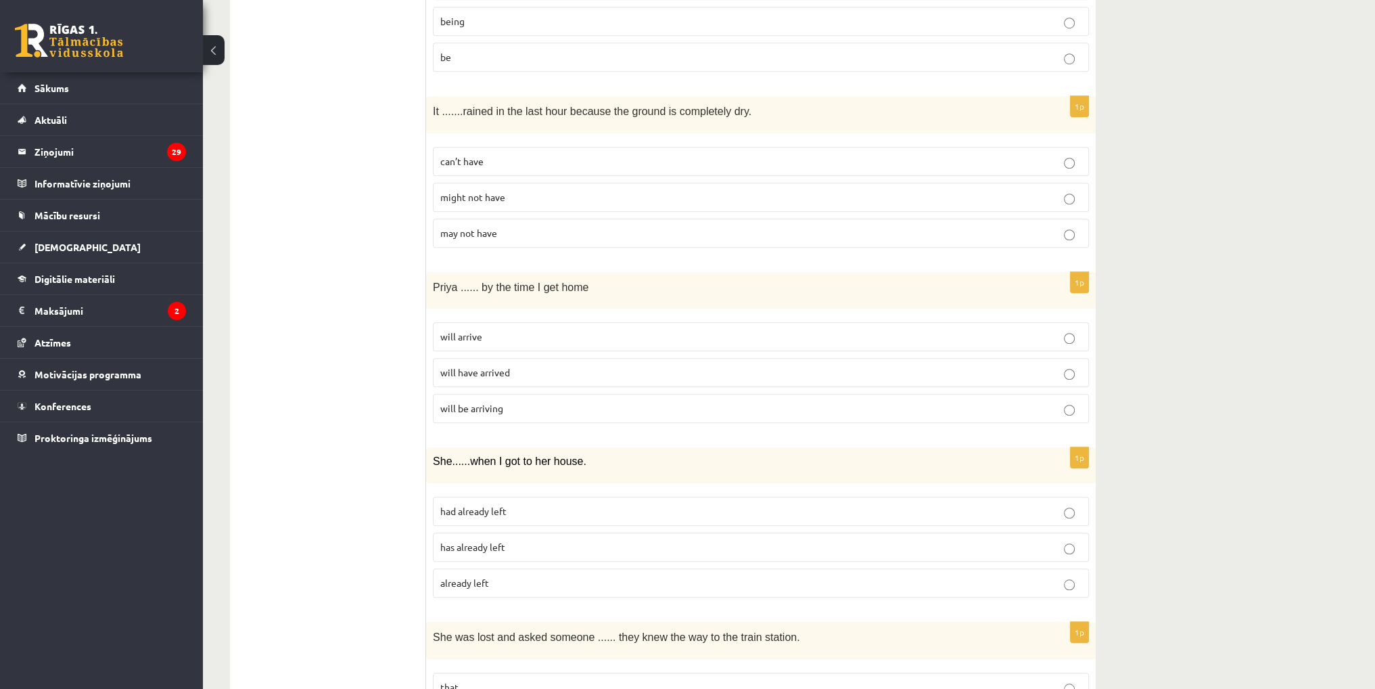
scroll to position [1421, 0]
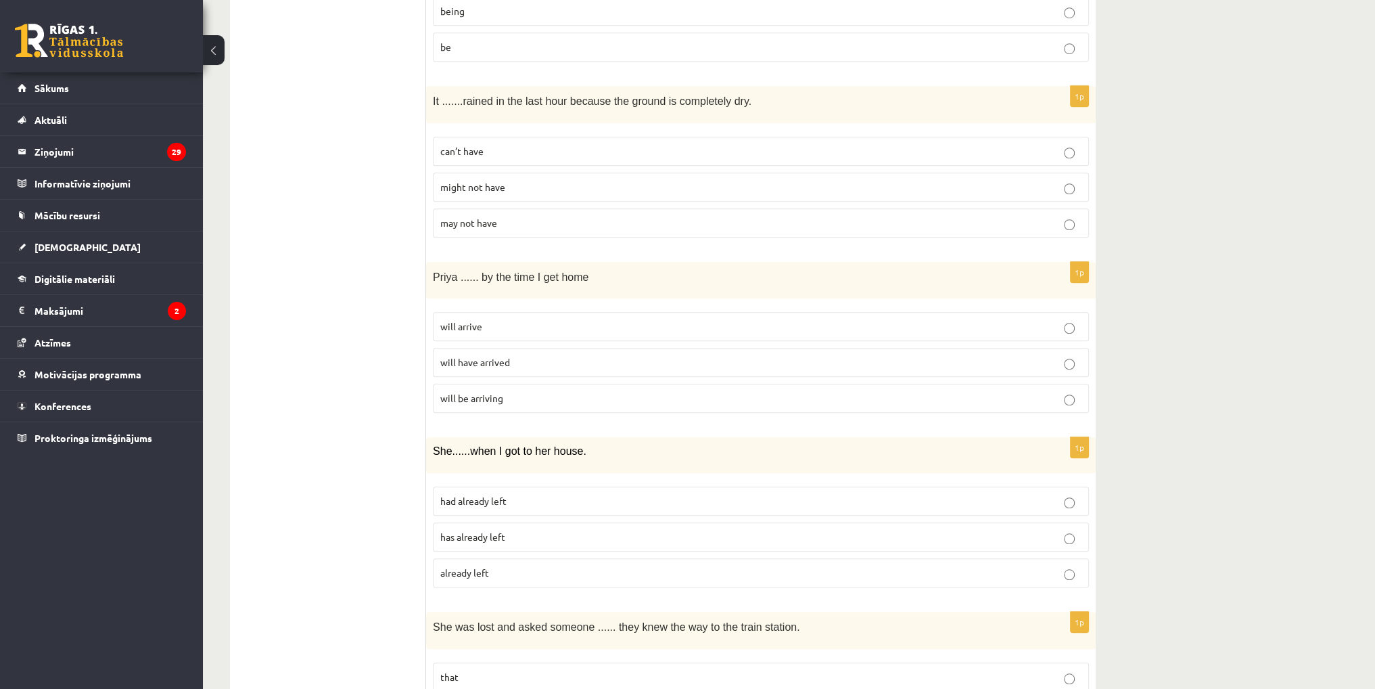
click at [497, 185] on p "might not have" at bounding box center [760, 187] width 641 height 14
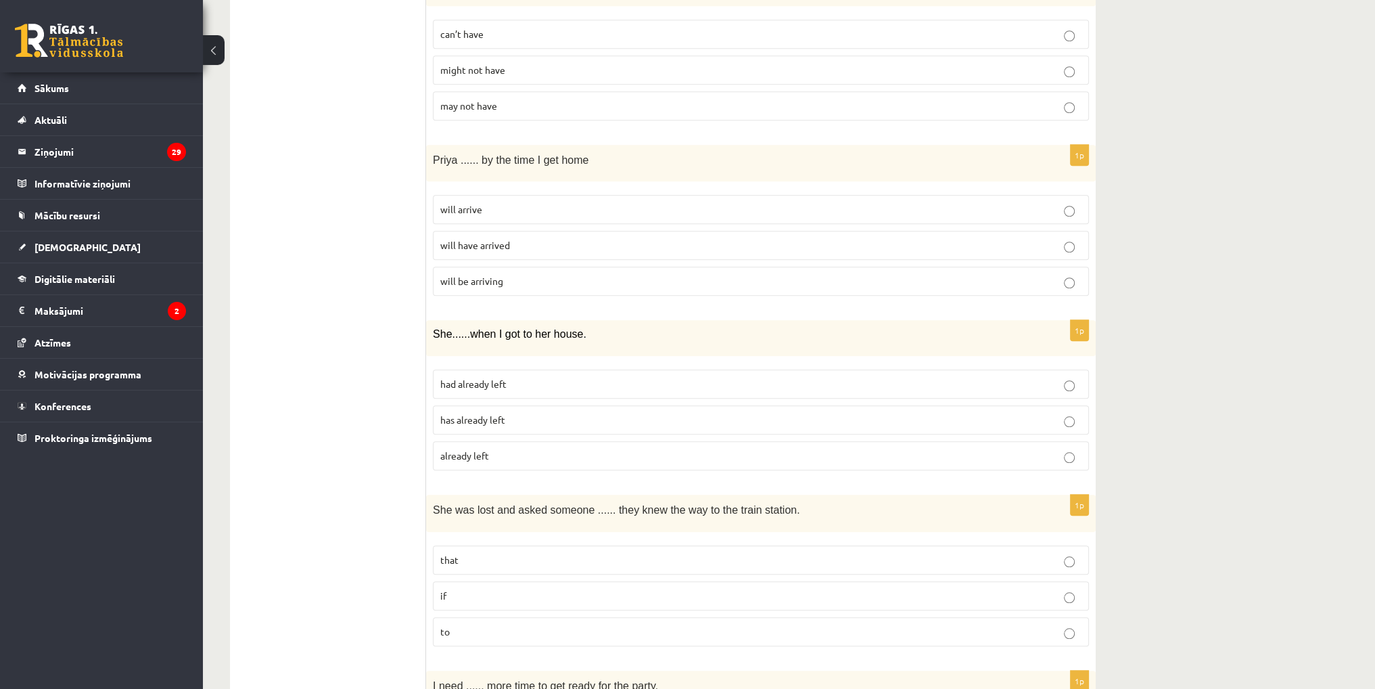
scroll to position [1556, 0]
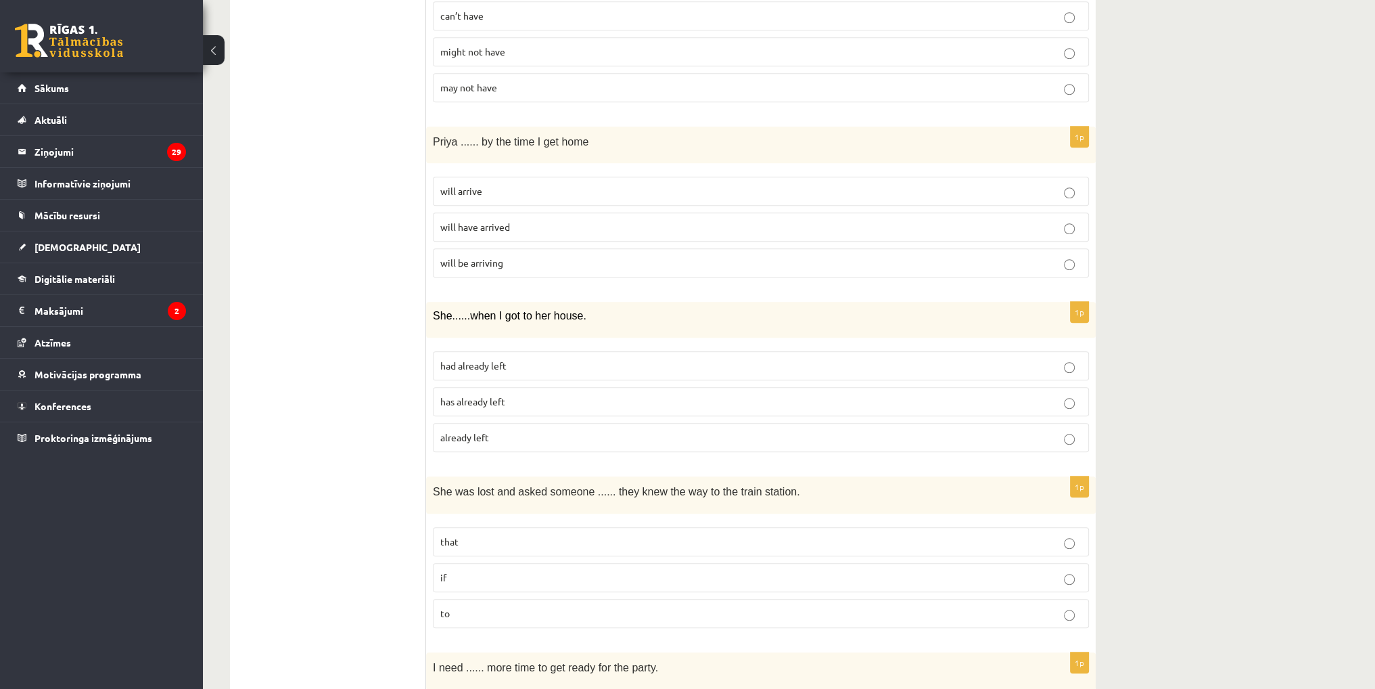
click at [504, 187] on p "will arrive" at bounding box center [760, 191] width 641 height 14
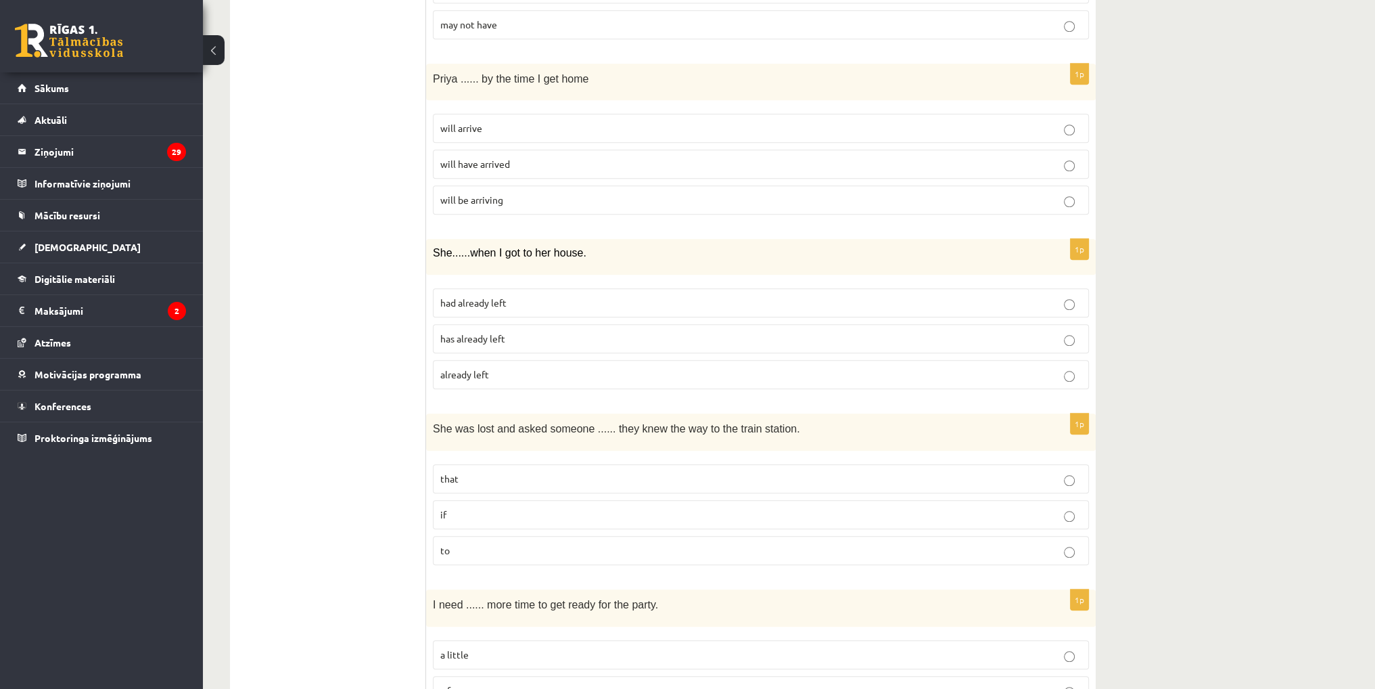
scroll to position [1624, 0]
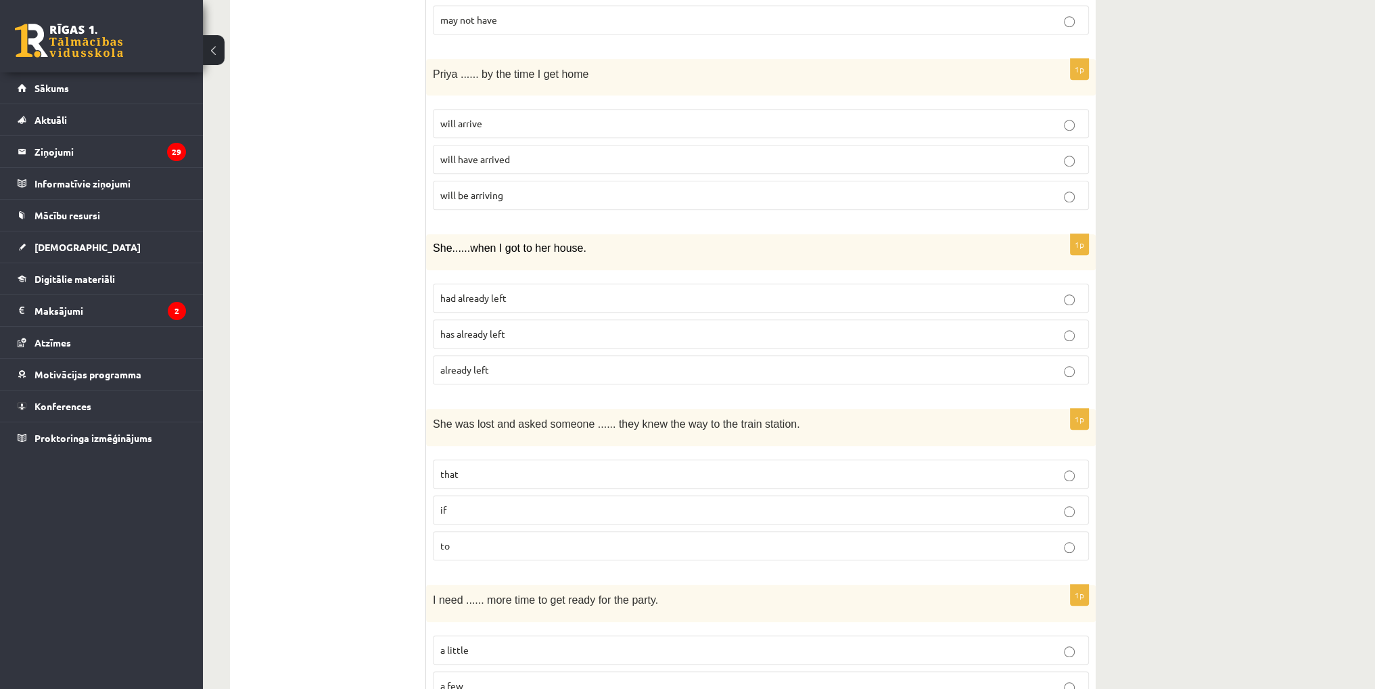
click at [501, 292] on span "had already left" at bounding box center [473, 298] width 66 height 12
click at [509, 367] on p "already left" at bounding box center [760, 370] width 641 height 14
click at [474, 292] on span "had already left" at bounding box center [473, 298] width 66 height 12
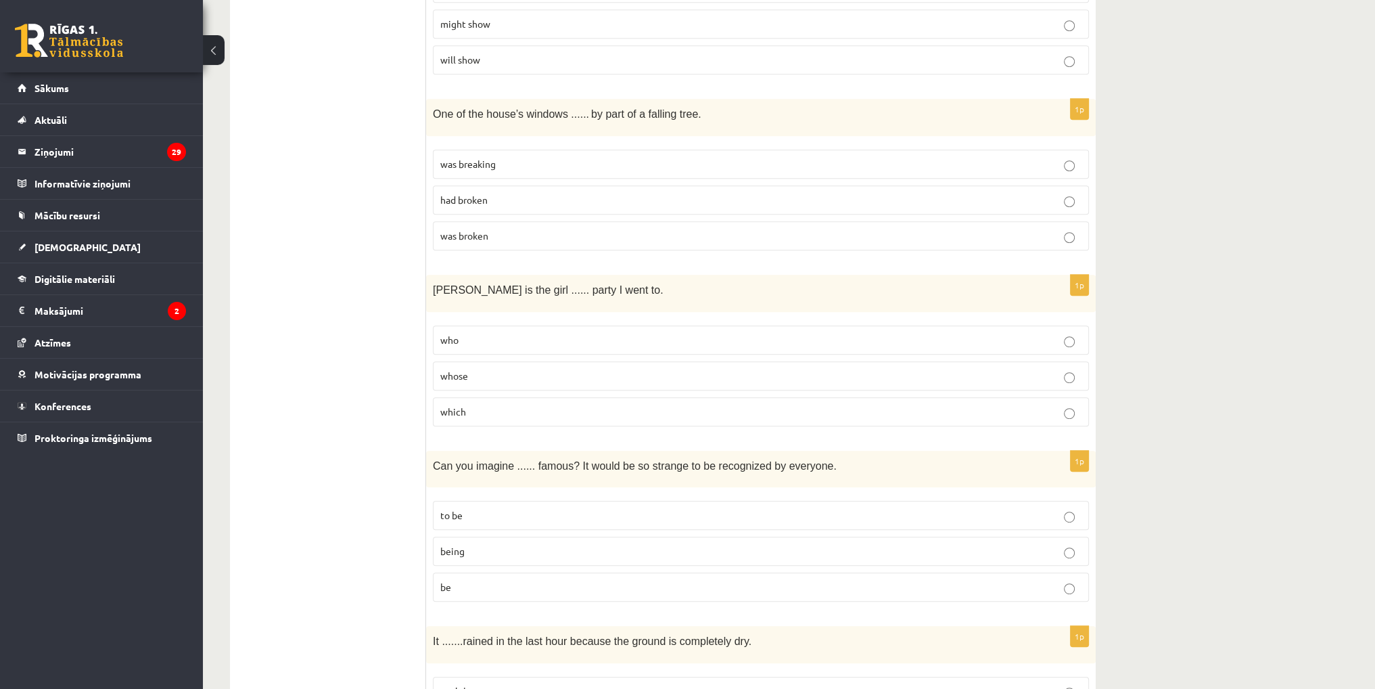
scroll to position [0, 0]
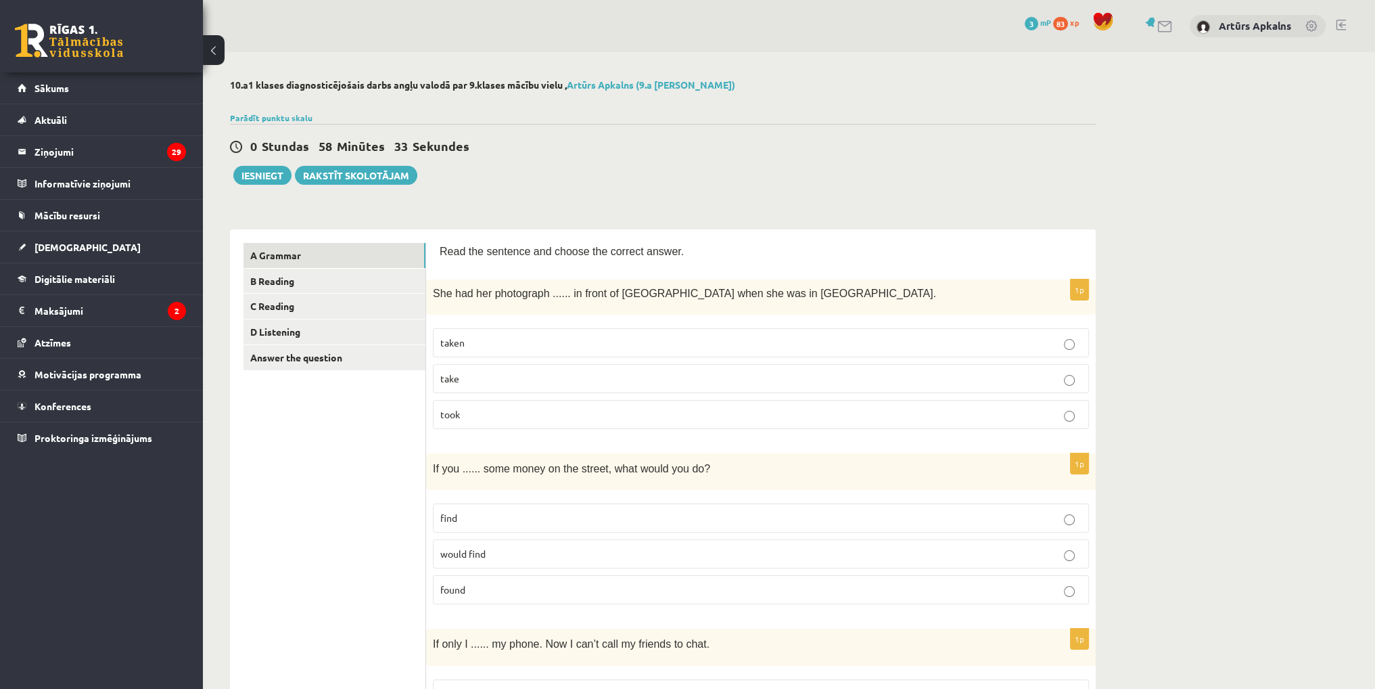
drag, startPoint x: 359, startPoint y: 394, endPoint x: 306, endPoint y: 136, distance: 263.0
click at [273, 170] on button "Iesniegt" at bounding box center [262, 175] width 58 height 19
click at [773, 168] on div "0 Stundas 58 Minūtes 25 Sekundes Ieskaite saglabāta! Iesniegt Rakstīt skolotājam" at bounding box center [663, 154] width 866 height 61
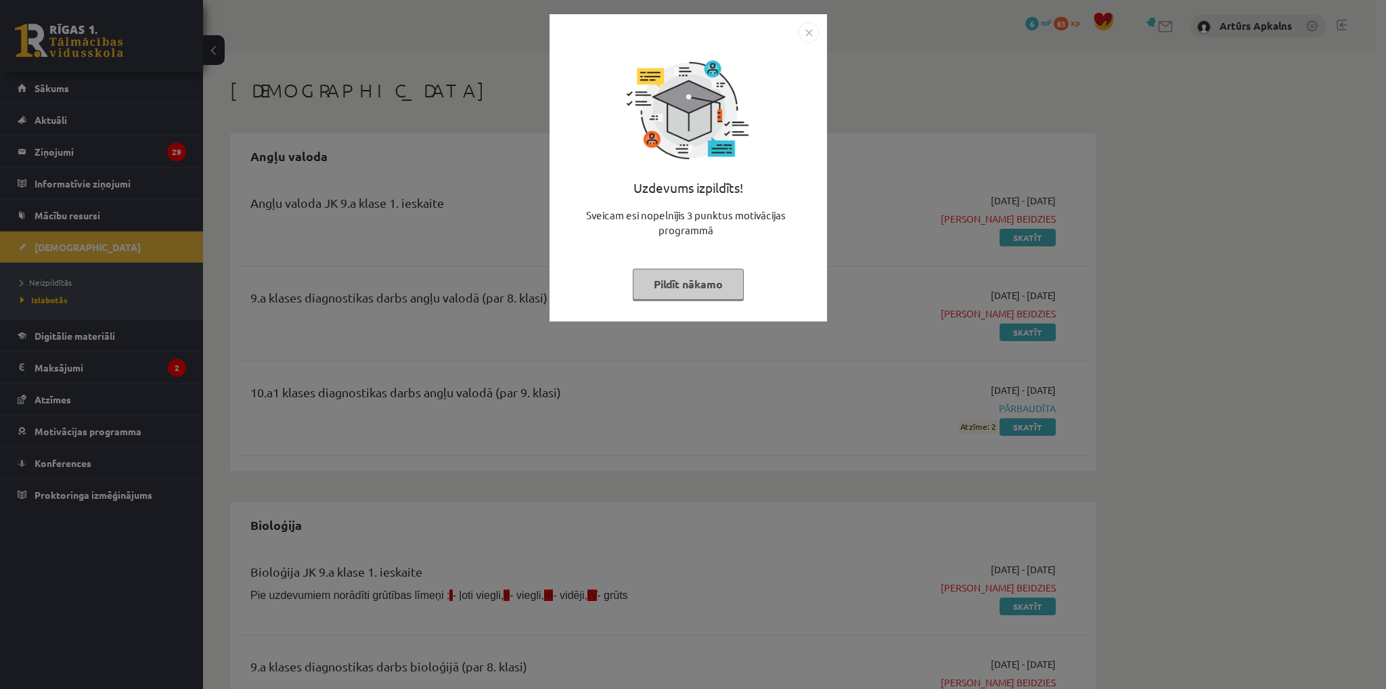
click at [406, 131] on div "Uzdevums izpildīts! Sveicam esi nopelnījis 3 punktus motivācijas programmā Pild…" at bounding box center [693, 344] width 1386 height 689
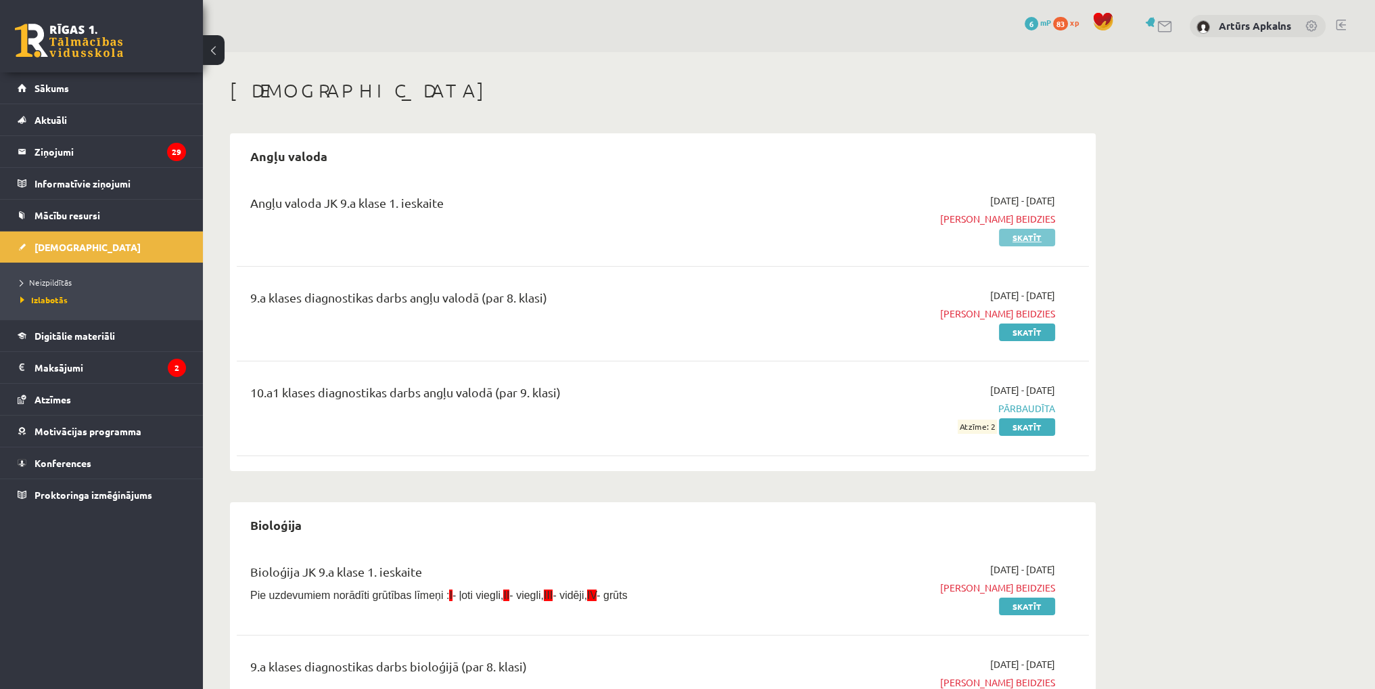
click at [1017, 241] on link "Skatīt" at bounding box center [1027, 238] width 56 height 18
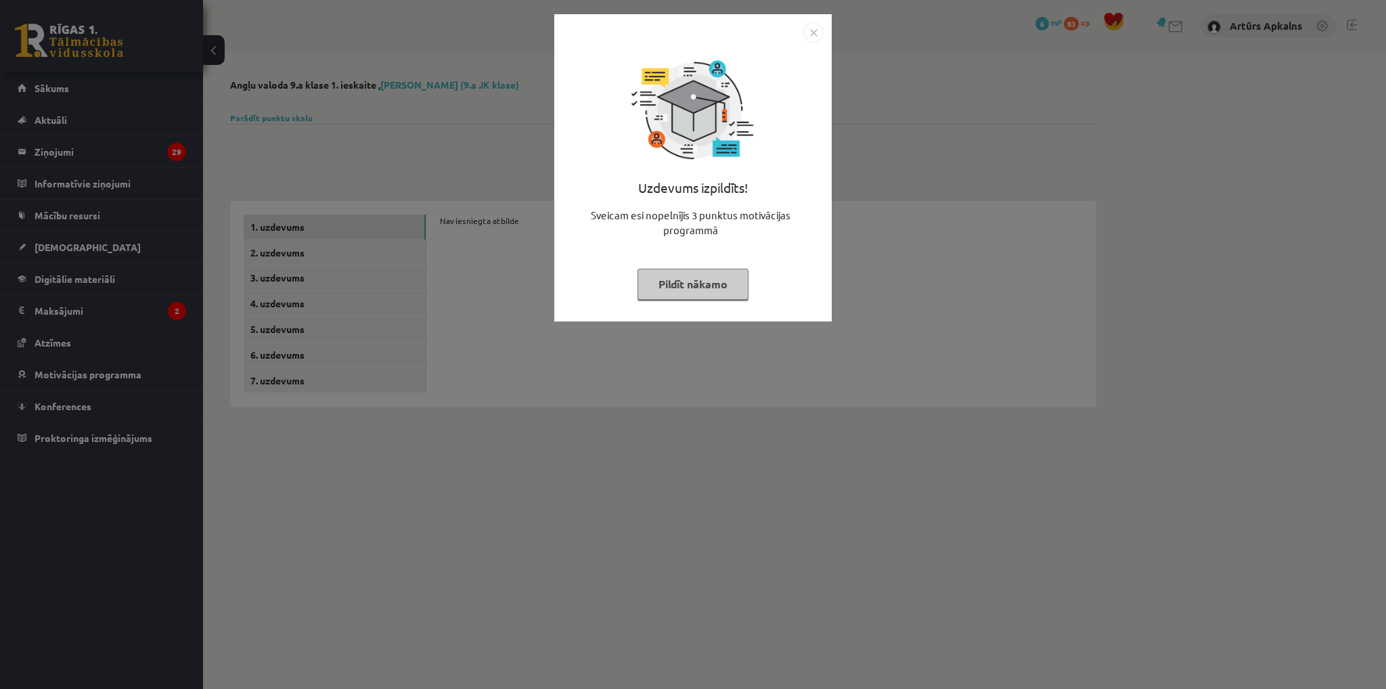
click at [919, 189] on div "Uzdevums izpildīts! Sveicam esi nopelnījis 3 punktus motivācijas programmā Pild…" at bounding box center [693, 344] width 1386 height 689
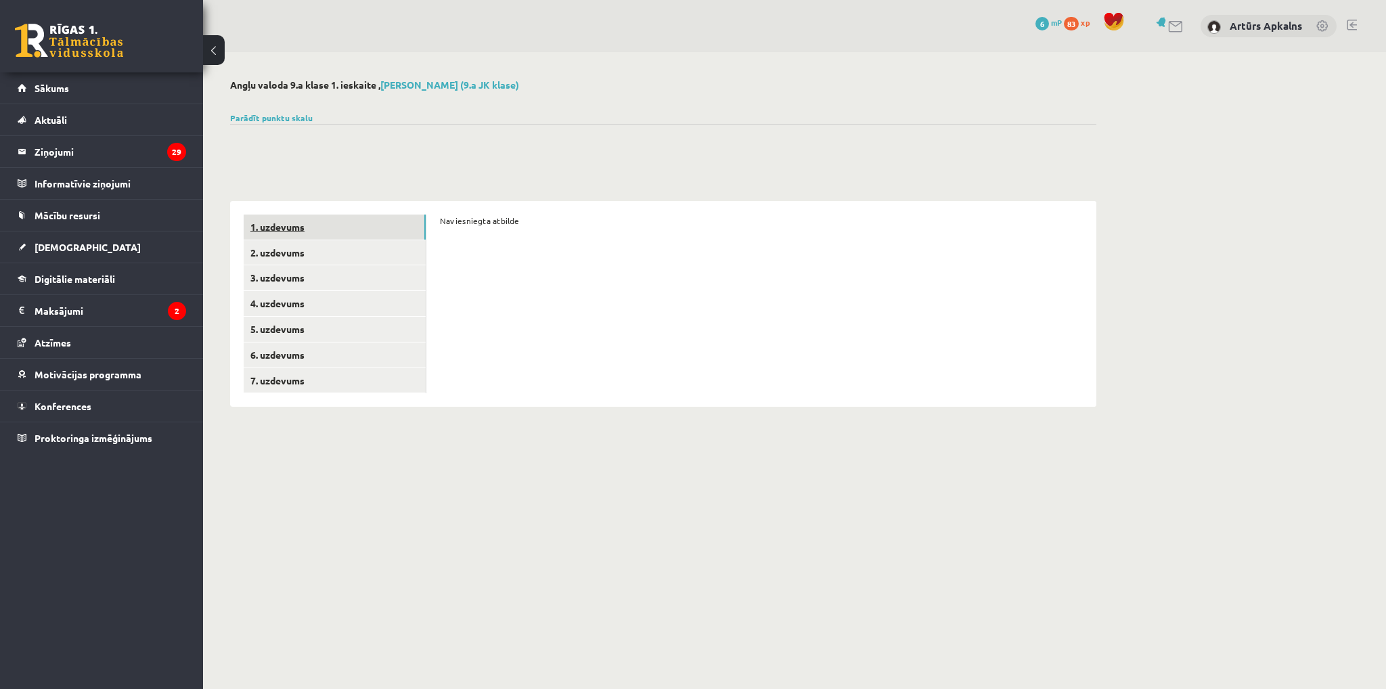
click at [346, 223] on link "1. uzdevums" at bounding box center [335, 226] width 182 height 25
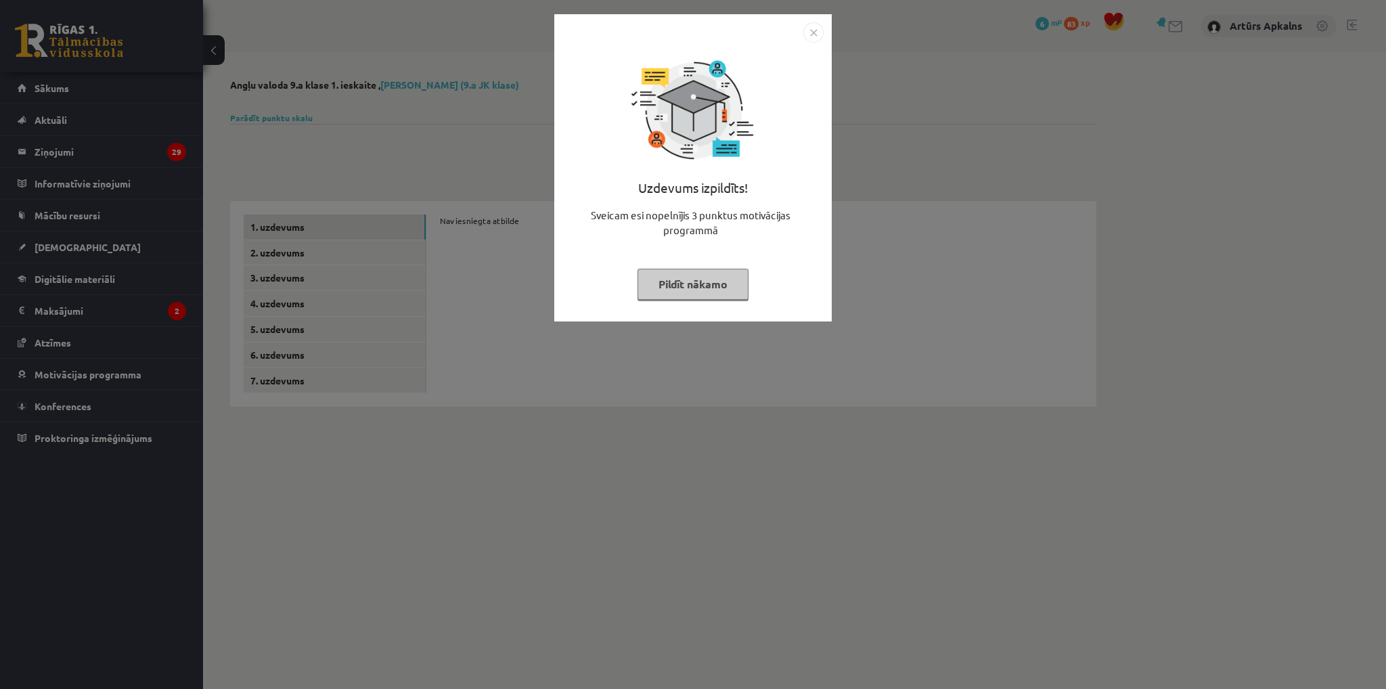
click at [687, 283] on button "Pildīt nākamo" at bounding box center [692, 284] width 111 height 31
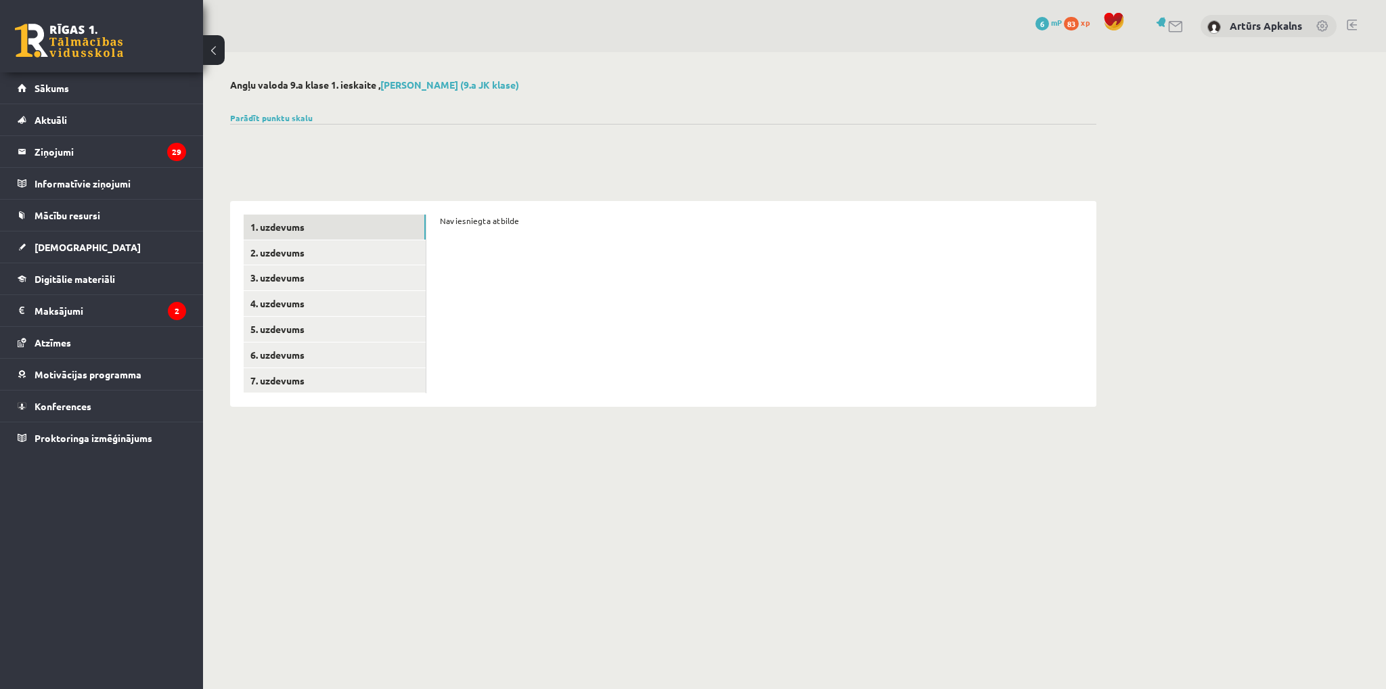
drag, startPoint x: 319, startPoint y: 89, endPoint x: 326, endPoint y: 98, distance: 11.6
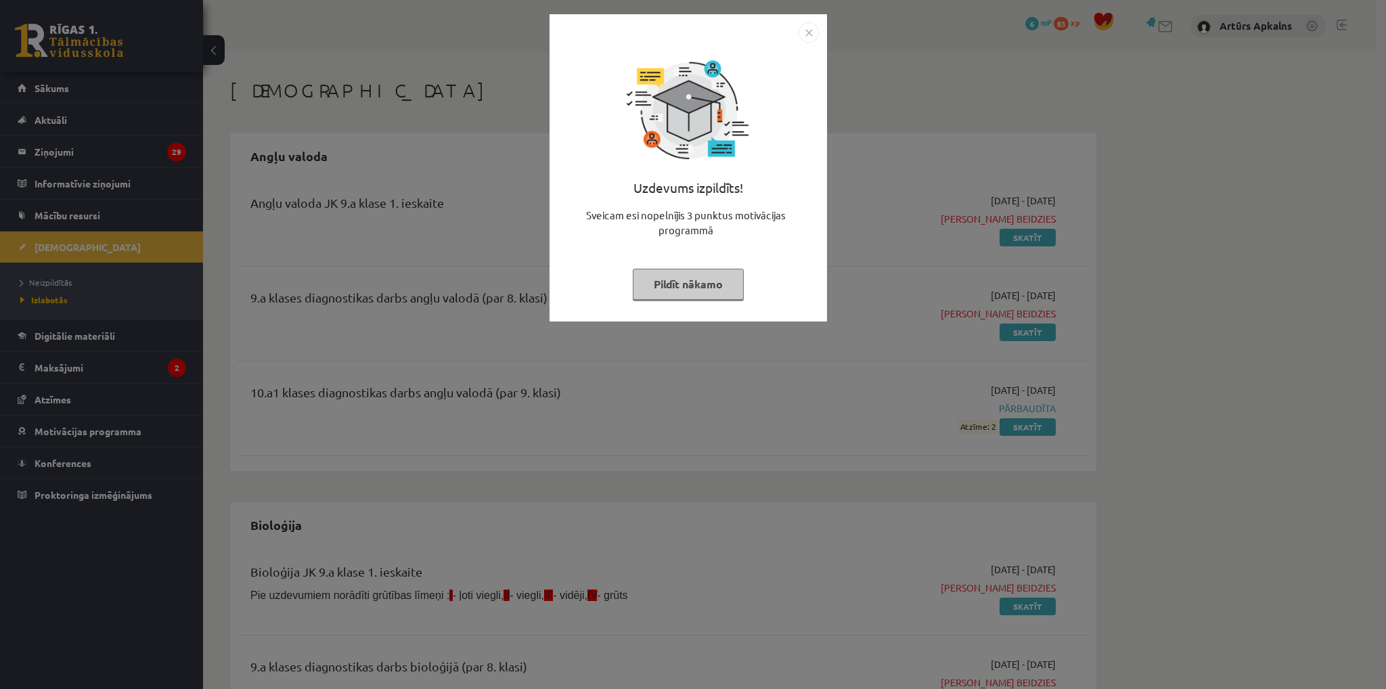
click at [338, 101] on div "Uzdevums izpildīts! Sveicam esi nopelnījis 3 punktus motivācijas programmā Pild…" at bounding box center [693, 344] width 1386 height 689
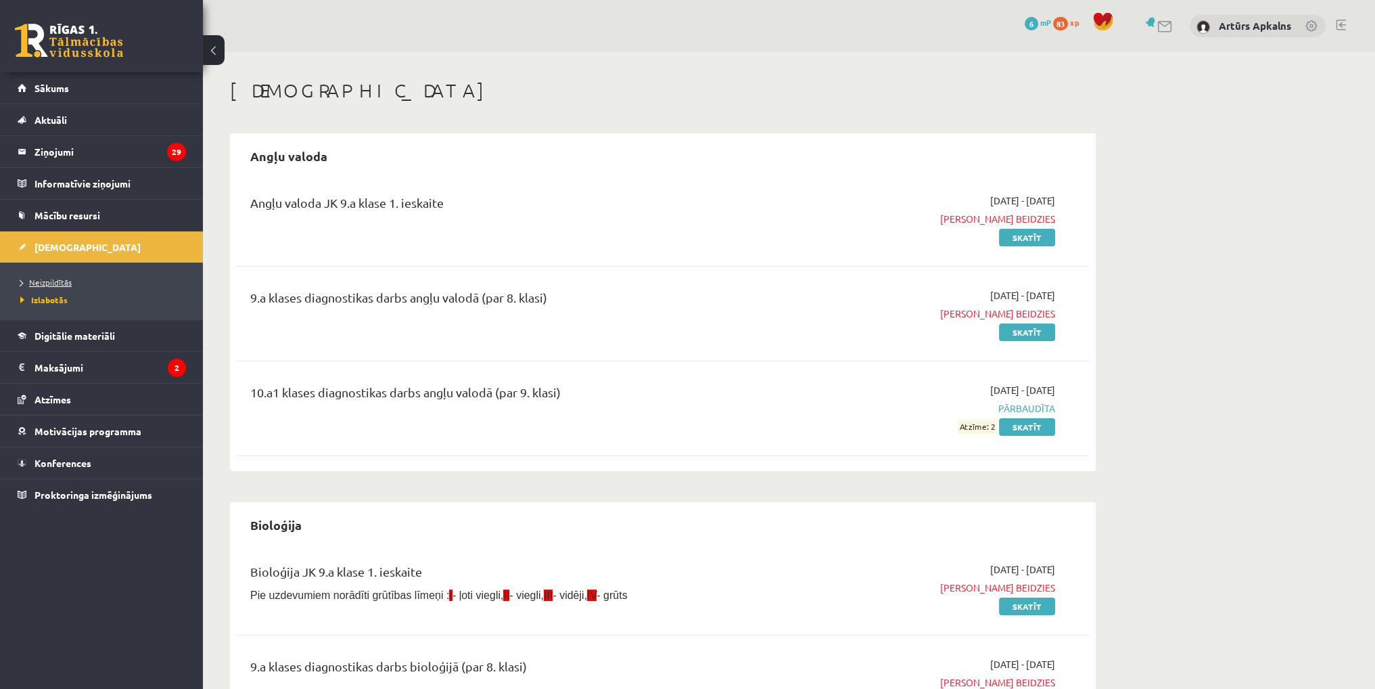
click at [66, 276] on link "Neizpildītās" at bounding box center [104, 282] width 169 height 12
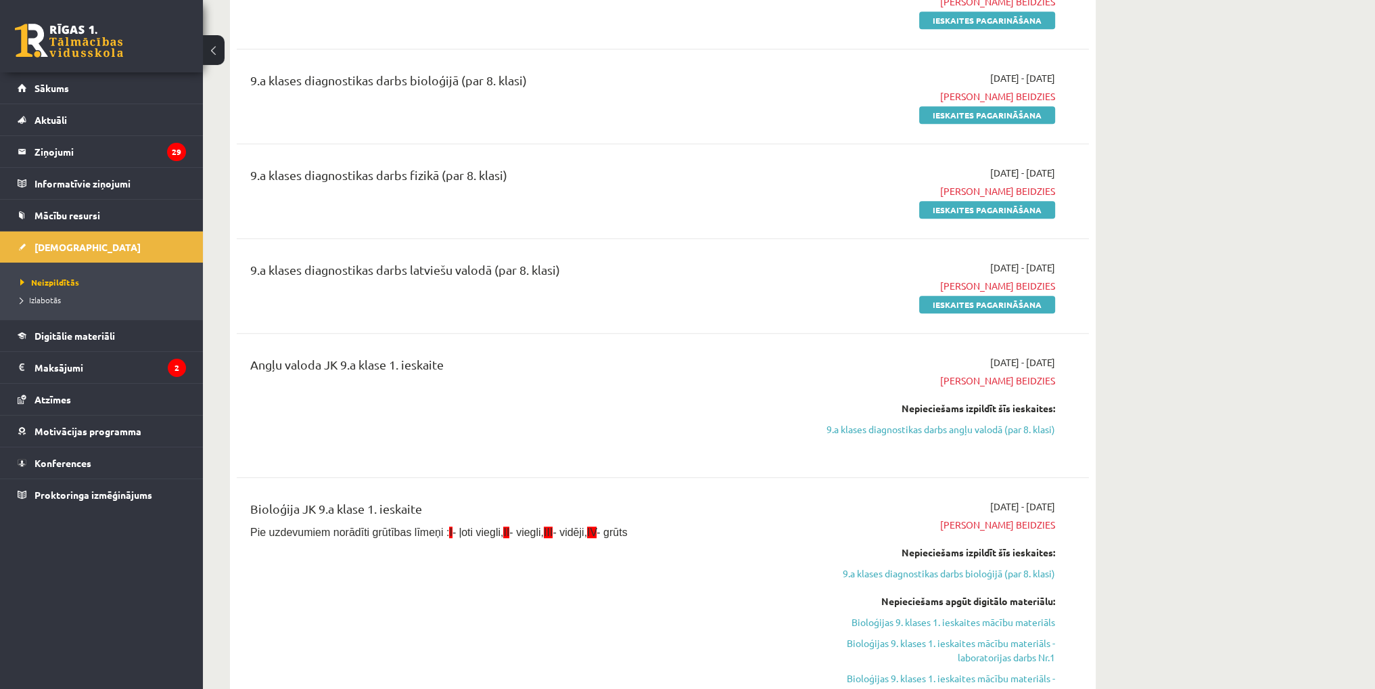
scroll to position [1218, 0]
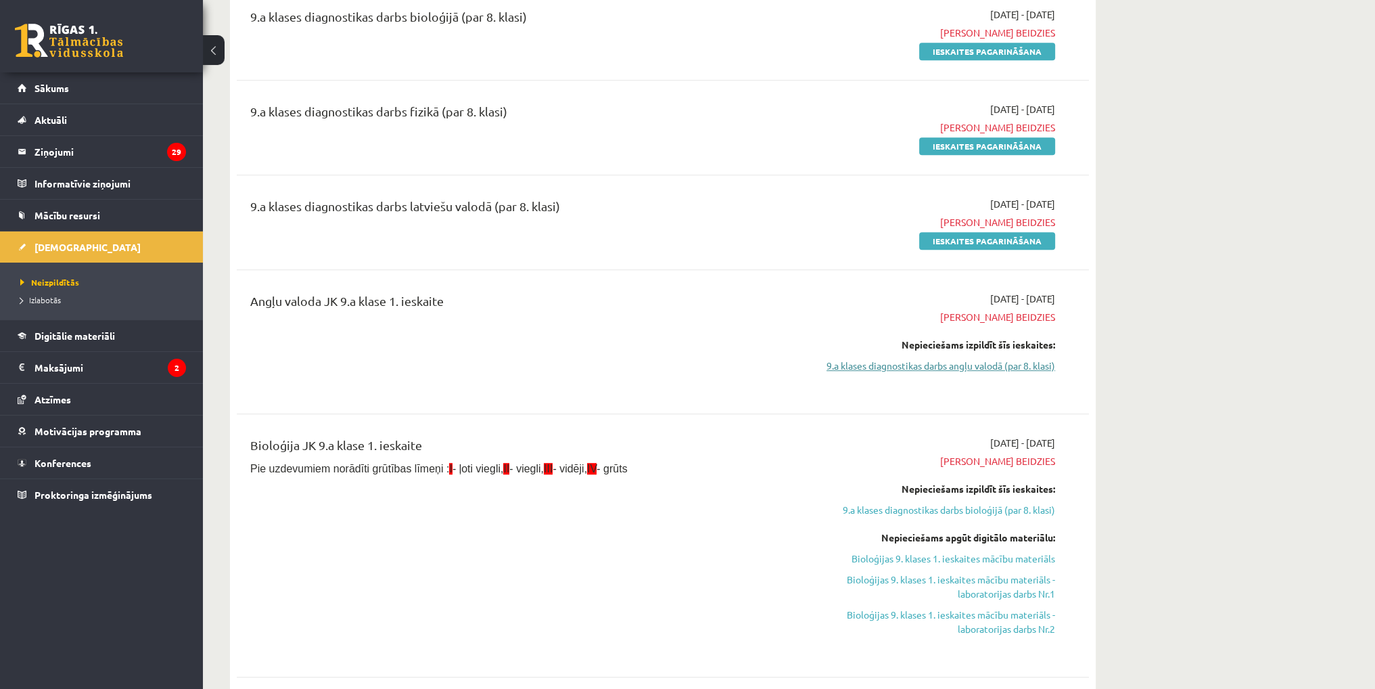
click at [880, 366] on link "9.a klases diagnostikas darbs angļu valodā (par 8. klasi)" at bounding box center [927, 366] width 255 height 14
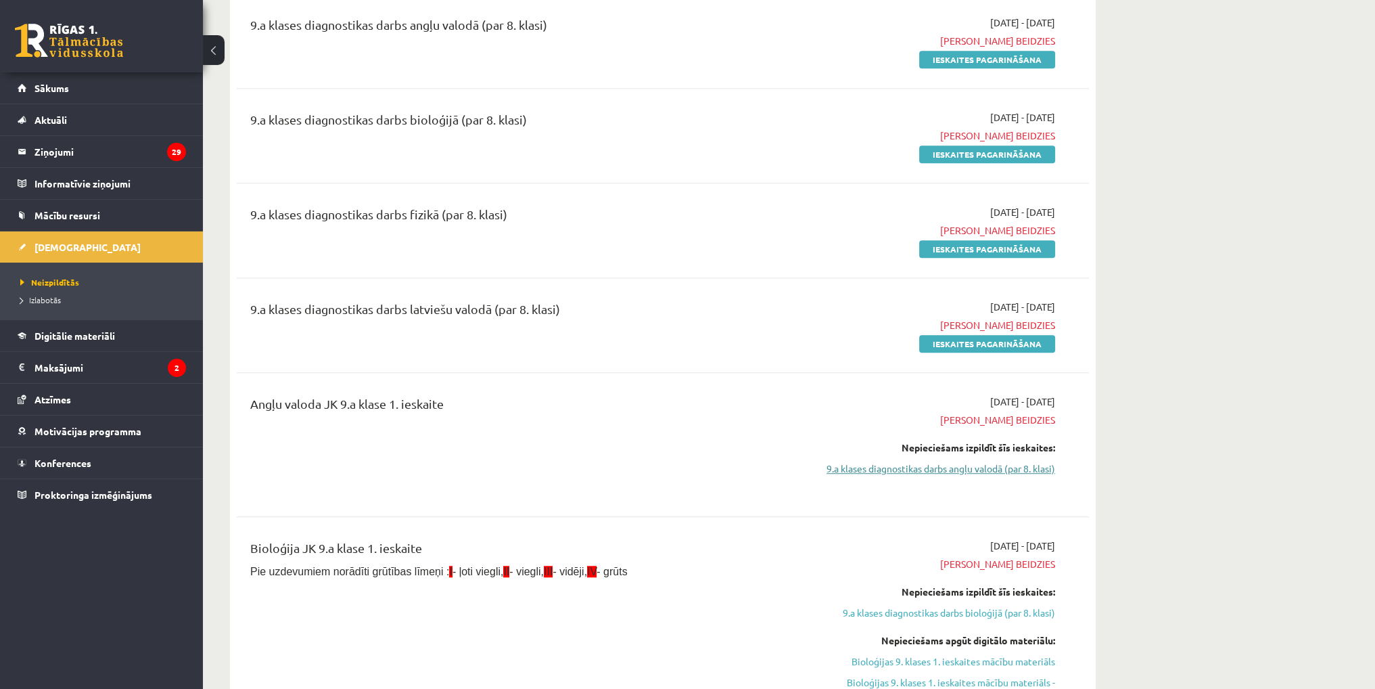
click at [912, 469] on link "9.a klases diagnostikas darbs angļu valodā (par 8. klasi)" at bounding box center [927, 468] width 255 height 14
click at [980, 62] on link "Ieskaites pagarināšana" at bounding box center [987, 60] width 136 height 18
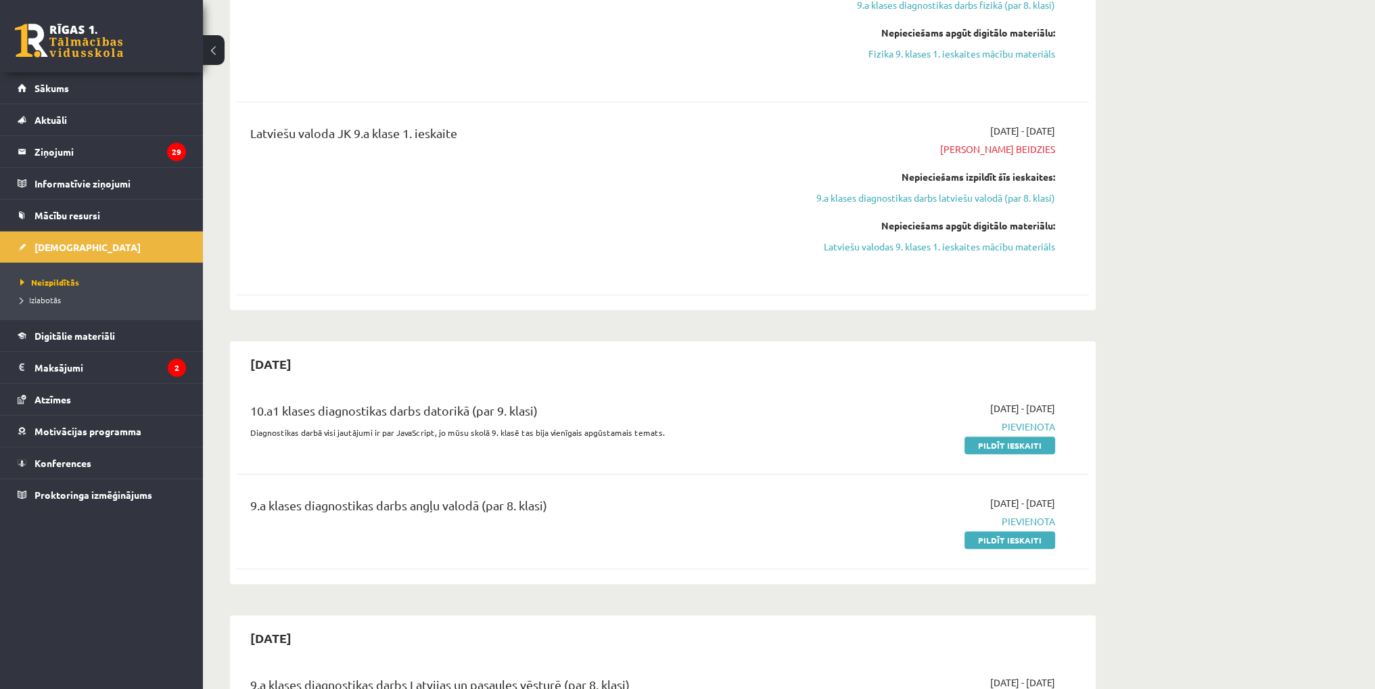
scroll to position [1894, 0]
click at [992, 539] on link "Pildīt ieskaiti" at bounding box center [1010, 537] width 91 height 18
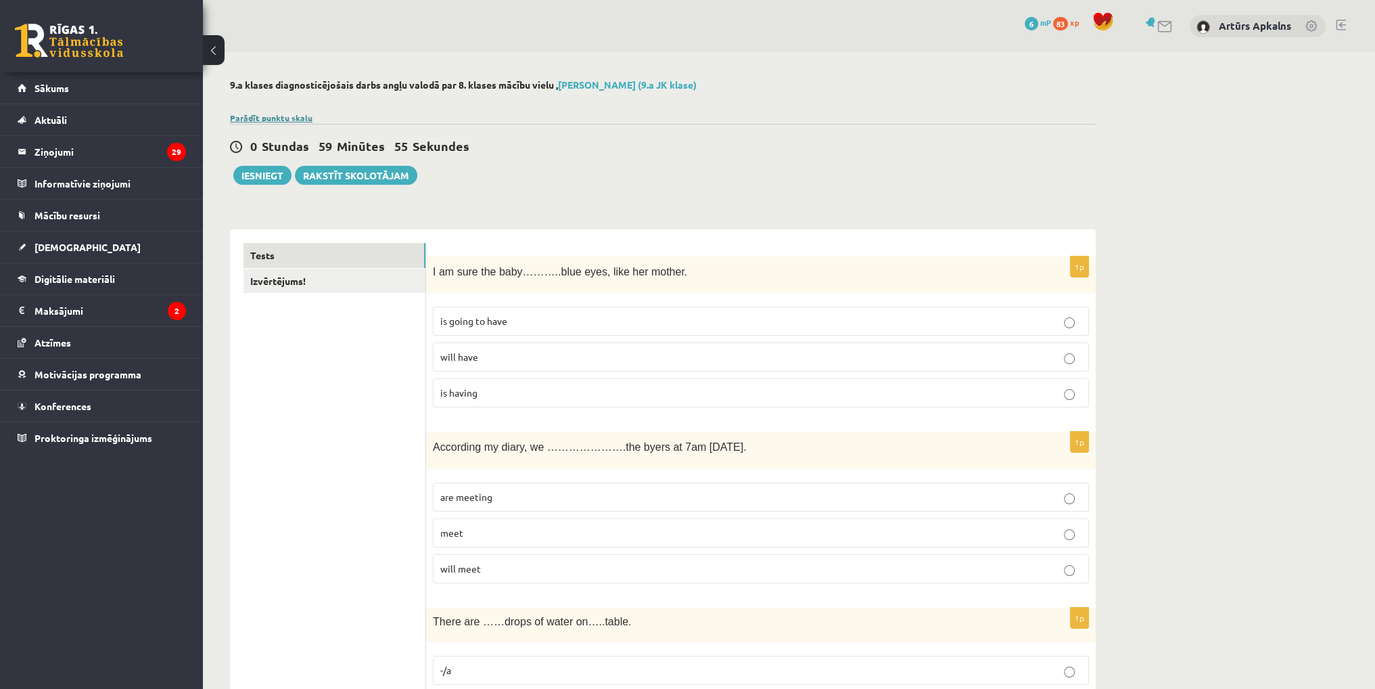
click at [275, 118] on link "Parādīt punktu skalu" at bounding box center [271, 117] width 83 height 11
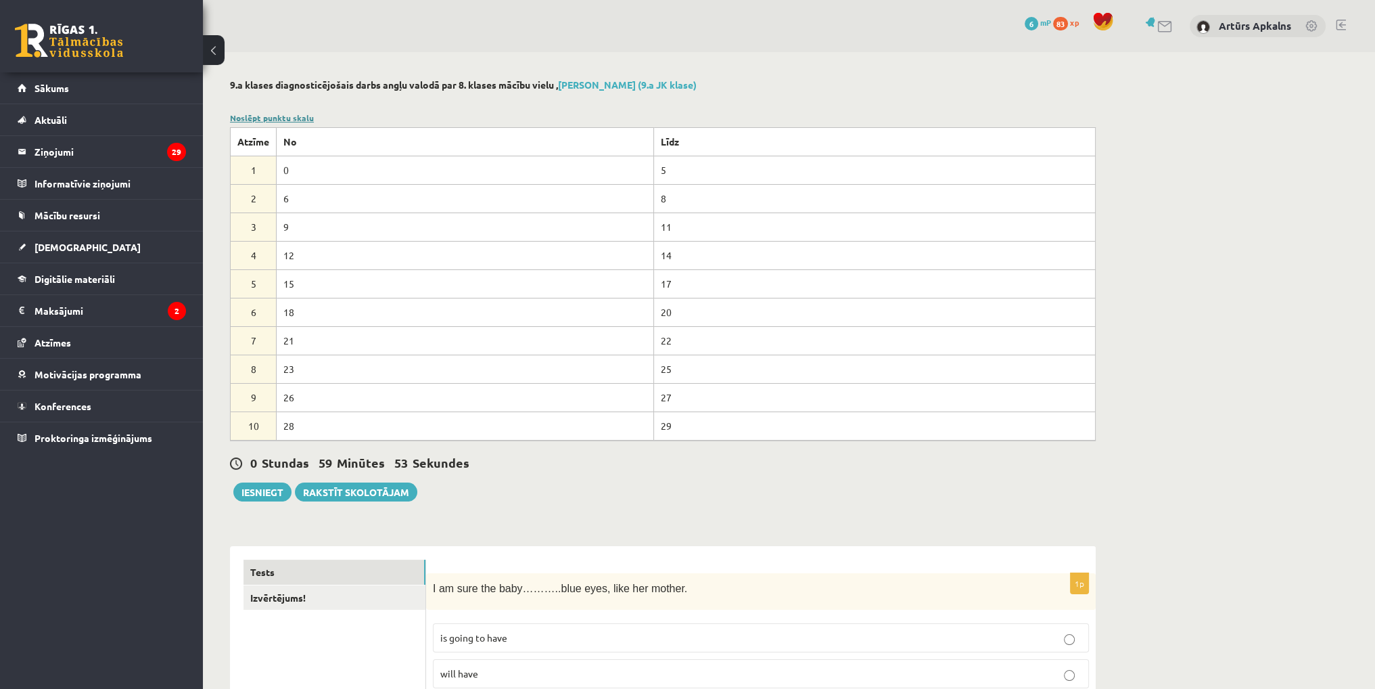
click at [275, 118] on link "Noslēpt punktu skalu" at bounding box center [272, 117] width 84 height 11
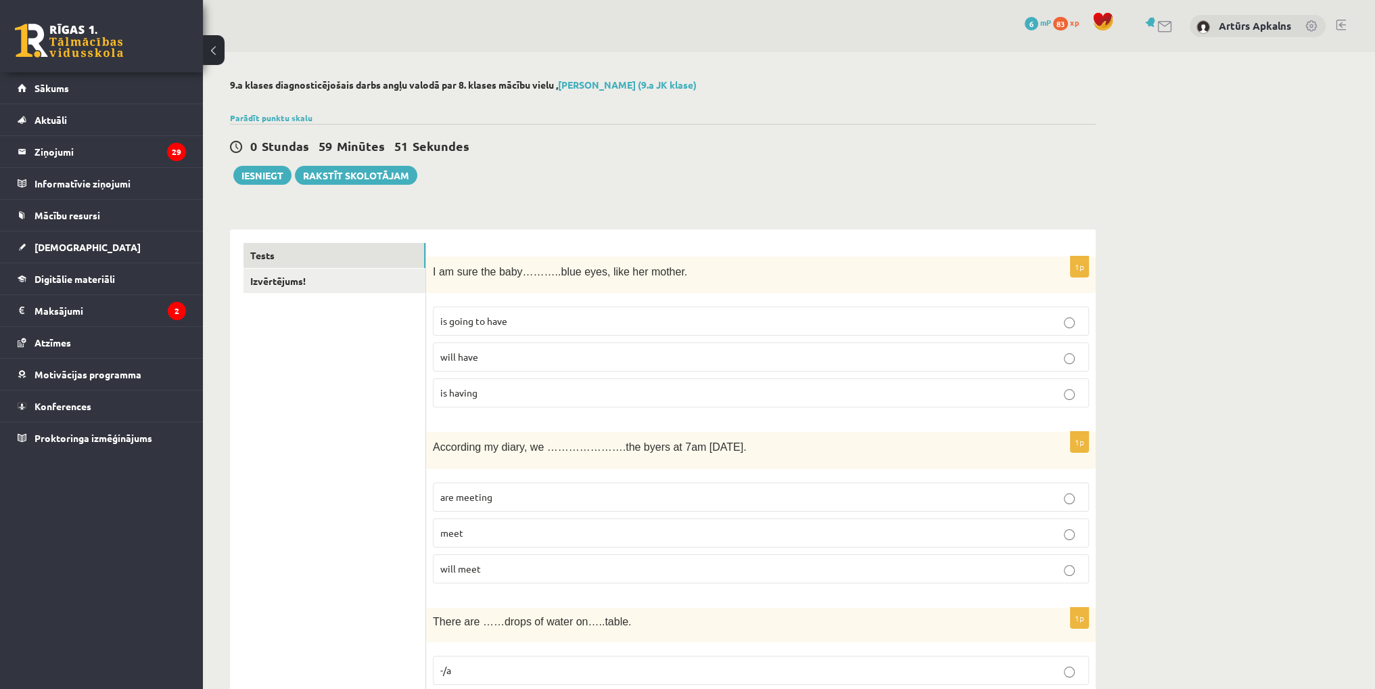
drag, startPoint x: 385, startPoint y: 352, endPoint x: 338, endPoint y: 217, distance: 142.5
click at [311, 277] on link "Izvērtējums!" at bounding box center [335, 281] width 182 height 25
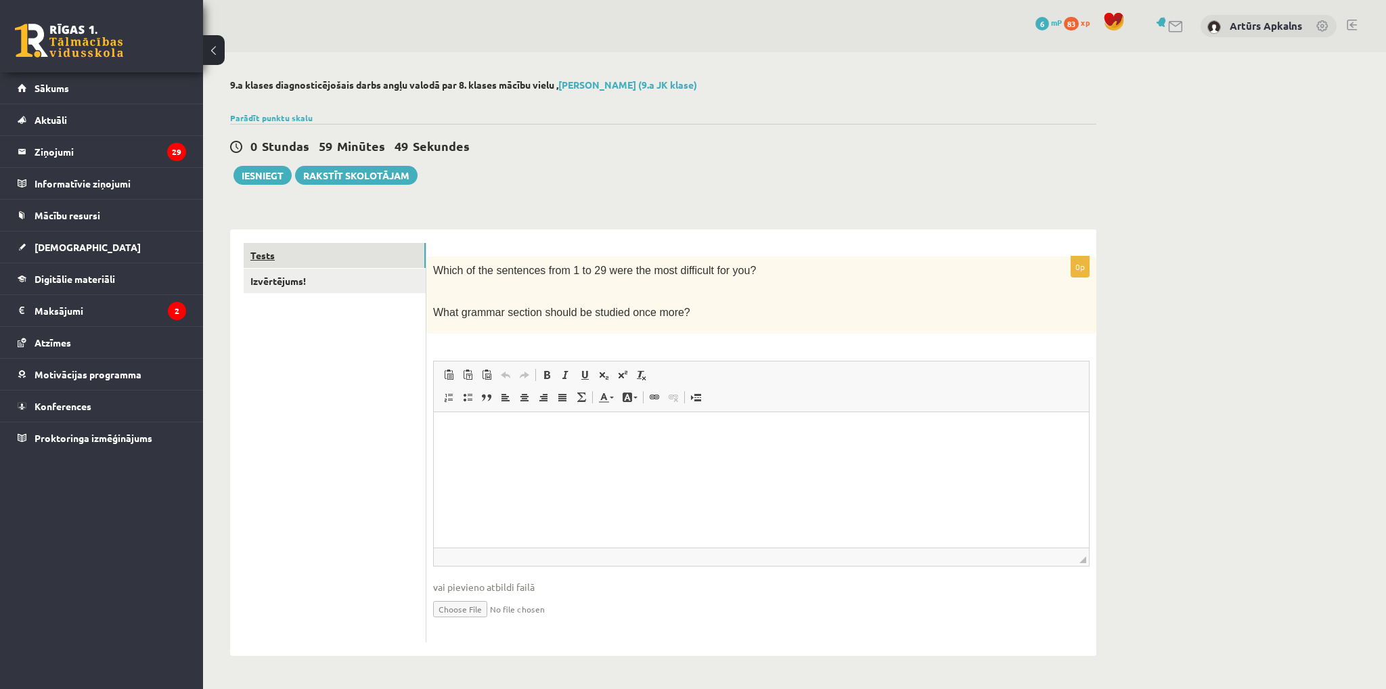
click at [326, 250] on link "Tests" at bounding box center [335, 255] width 182 height 25
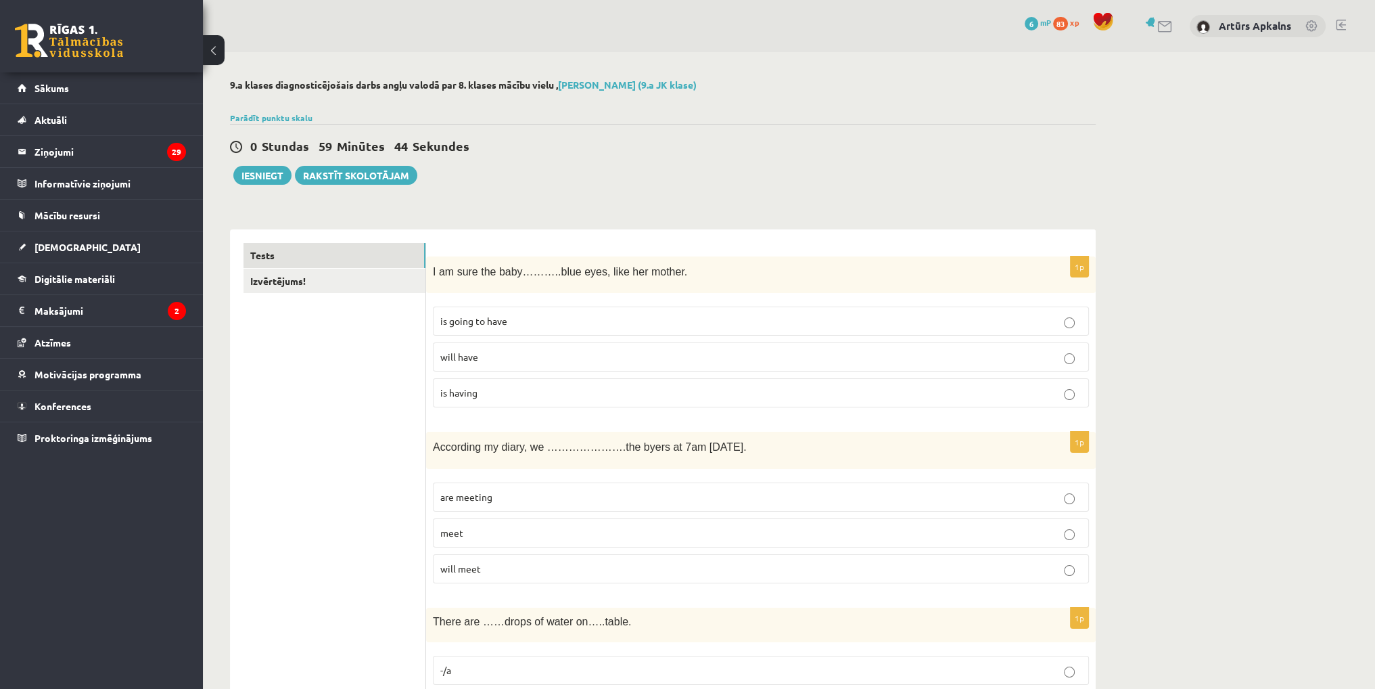
click at [490, 357] on p "will have" at bounding box center [760, 357] width 641 height 14
click at [511, 321] on p "is going to have" at bounding box center [760, 321] width 641 height 14
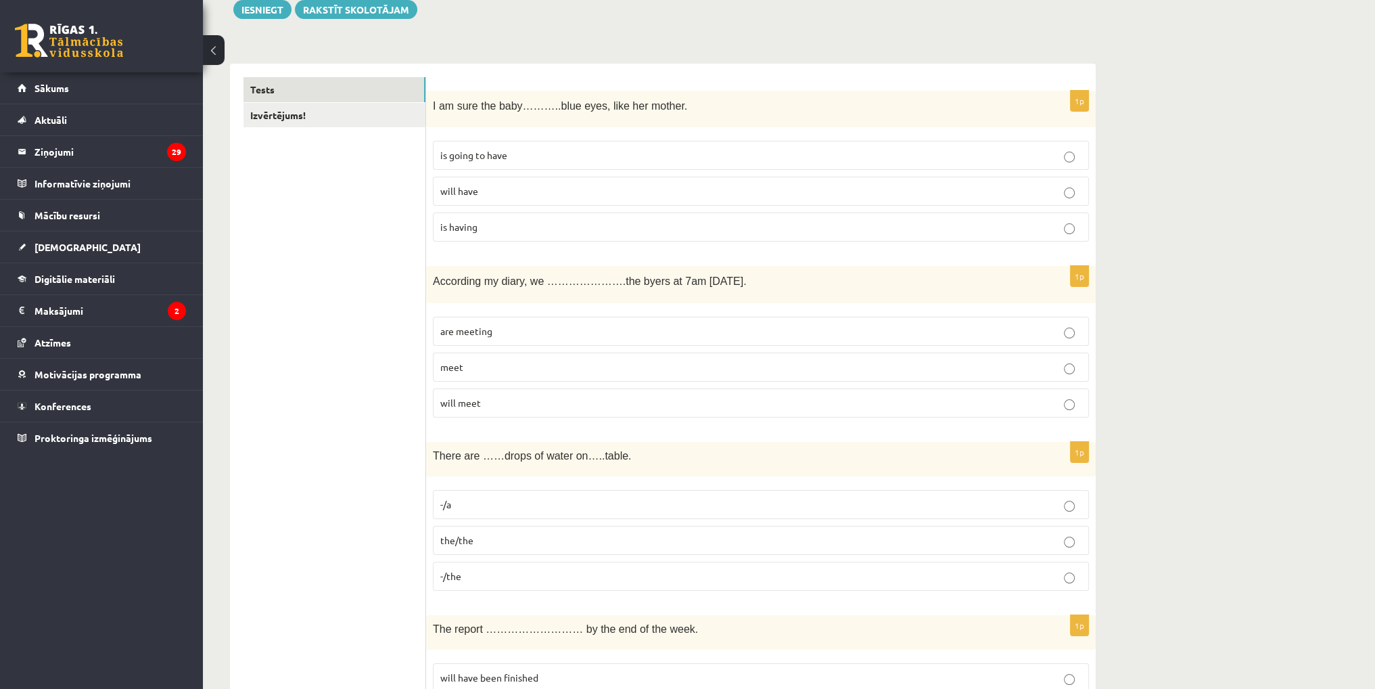
scroll to position [271, 0]
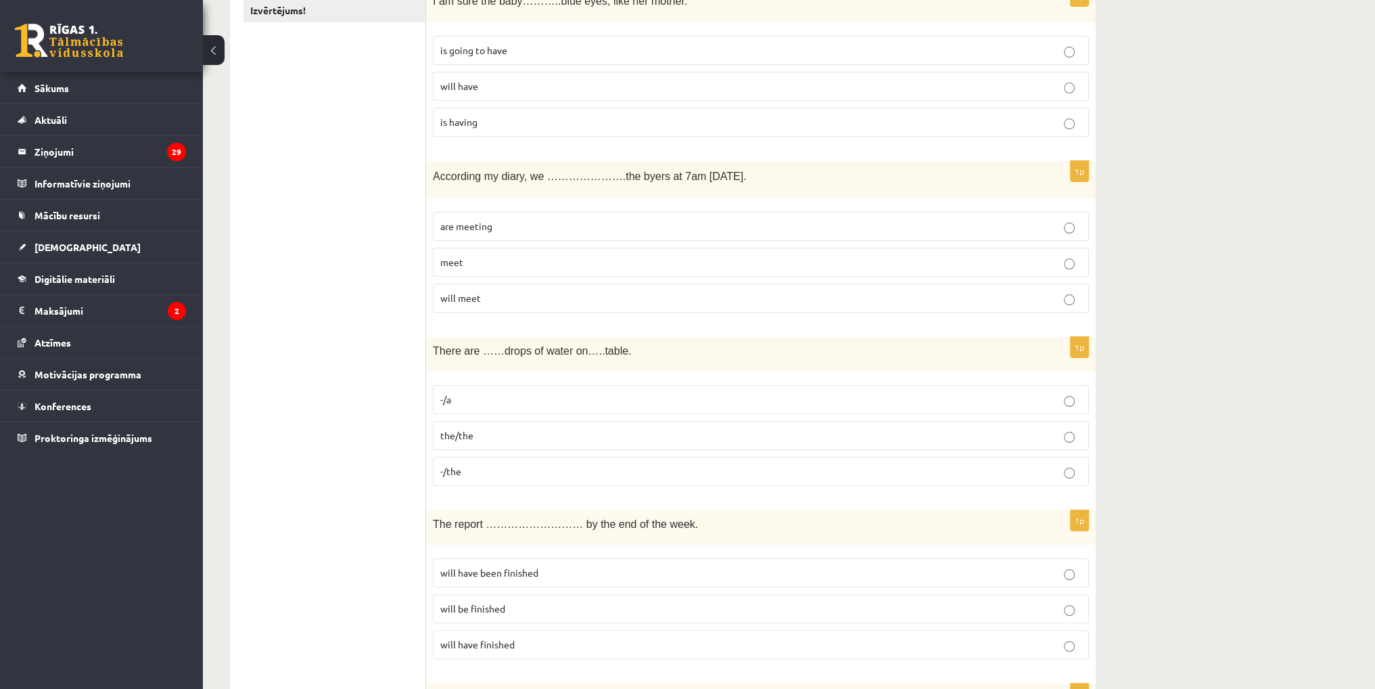
click at [503, 230] on p "are meeting" at bounding box center [760, 226] width 641 height 14
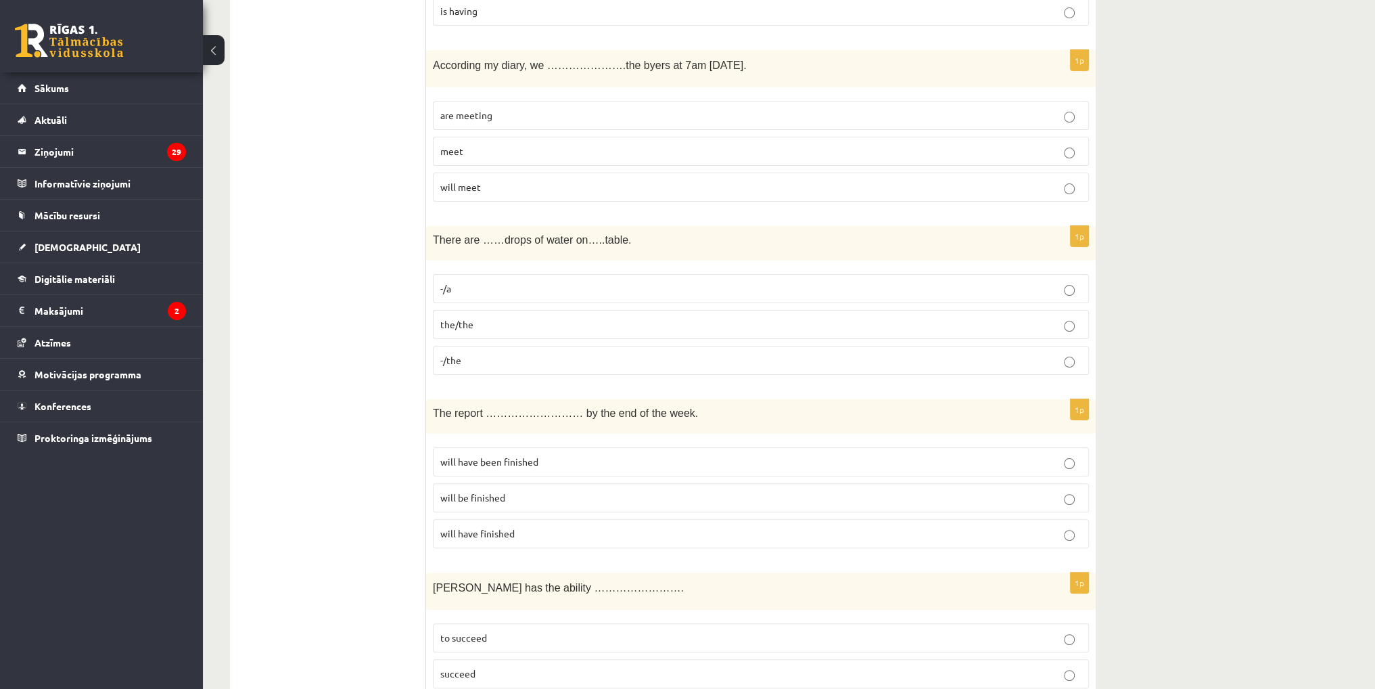
scroll to position [406, 0]
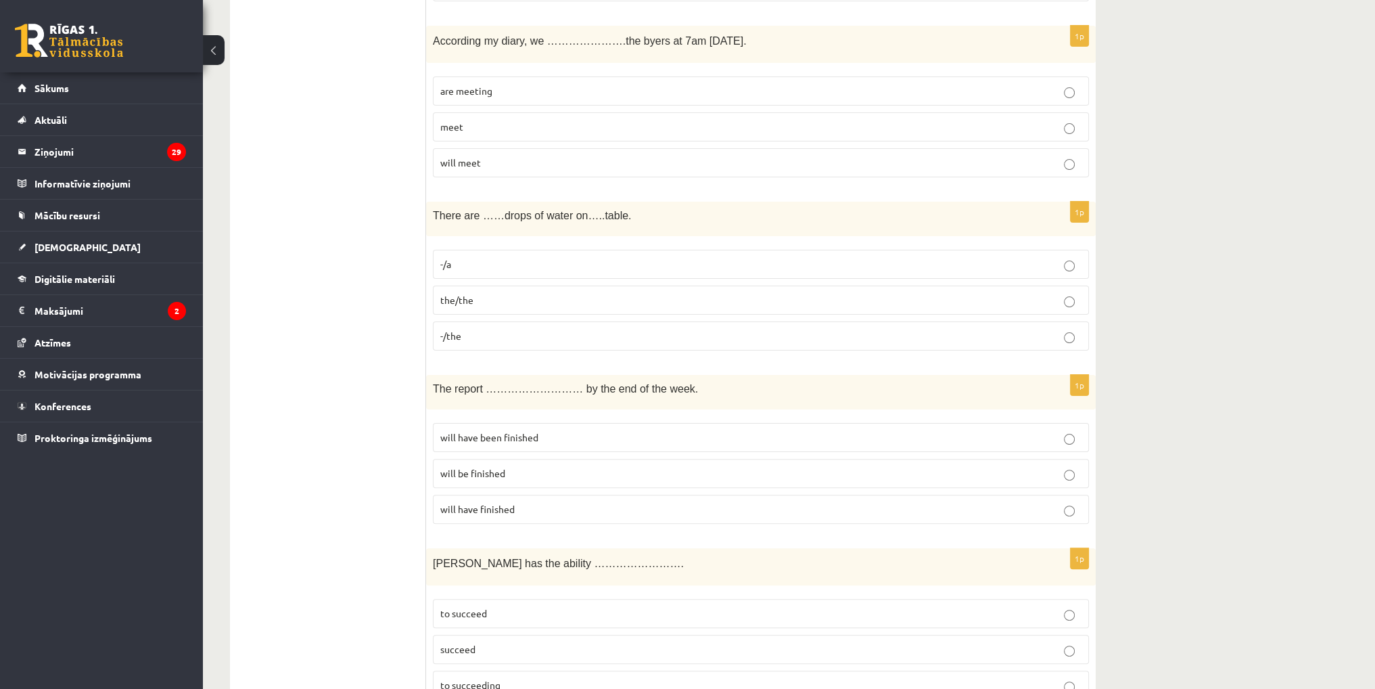
click at [486, 266] on p "-/a" at bounding box center [760, 264] width 641 height 14
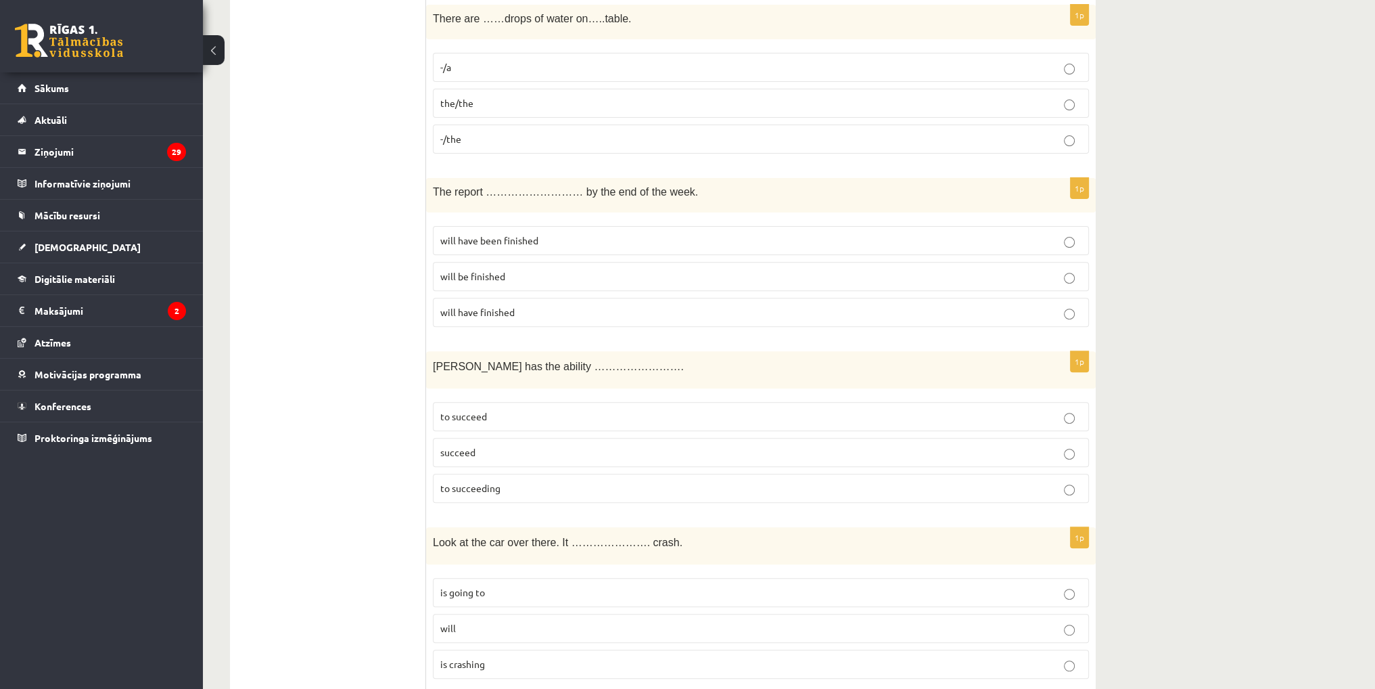
scroll to position [609, 0]
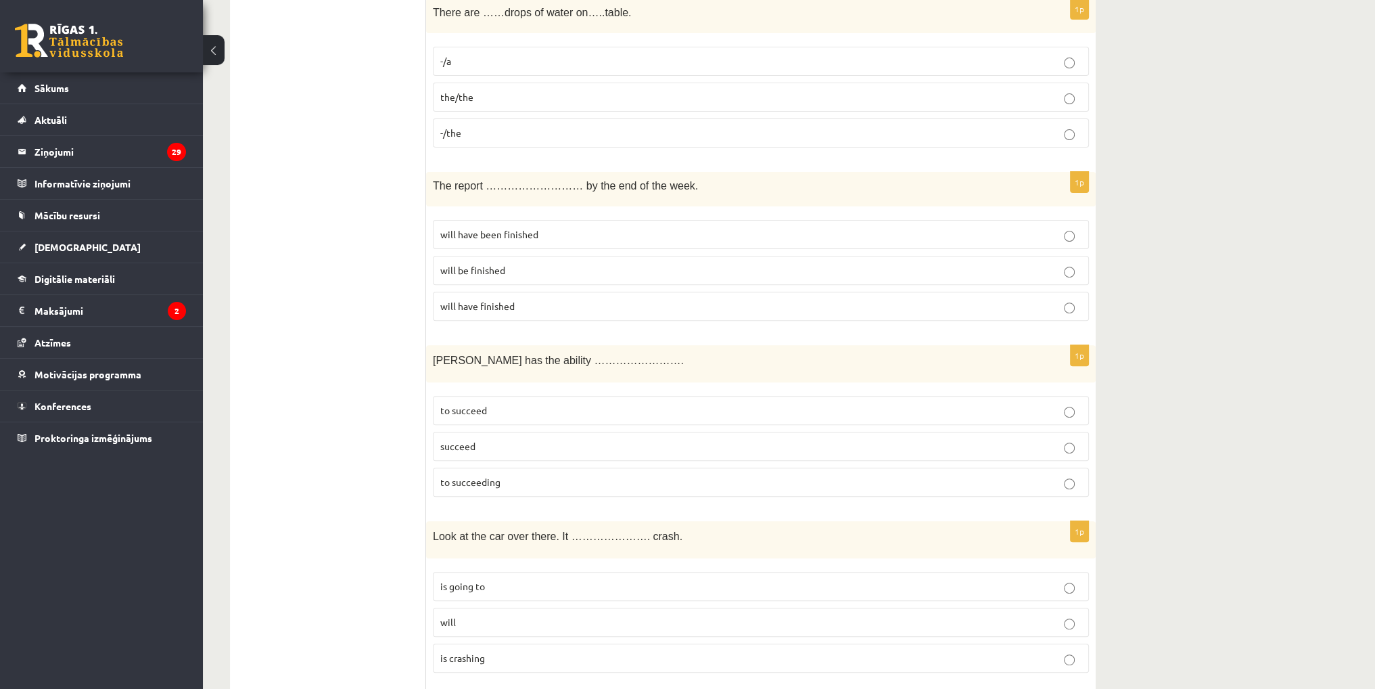
click at [498, 264] on span "will be finished" at bounding box center [472, 270] width 65 height 12
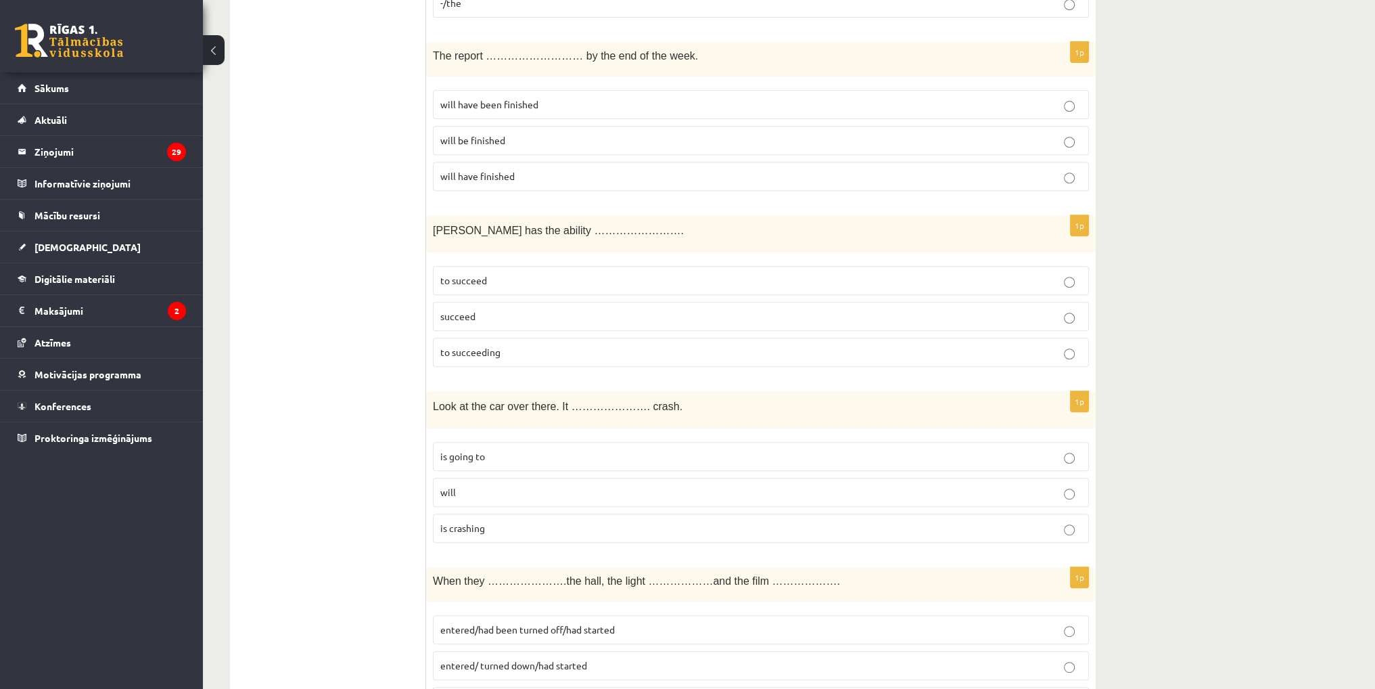
scroll to position [744, 0]
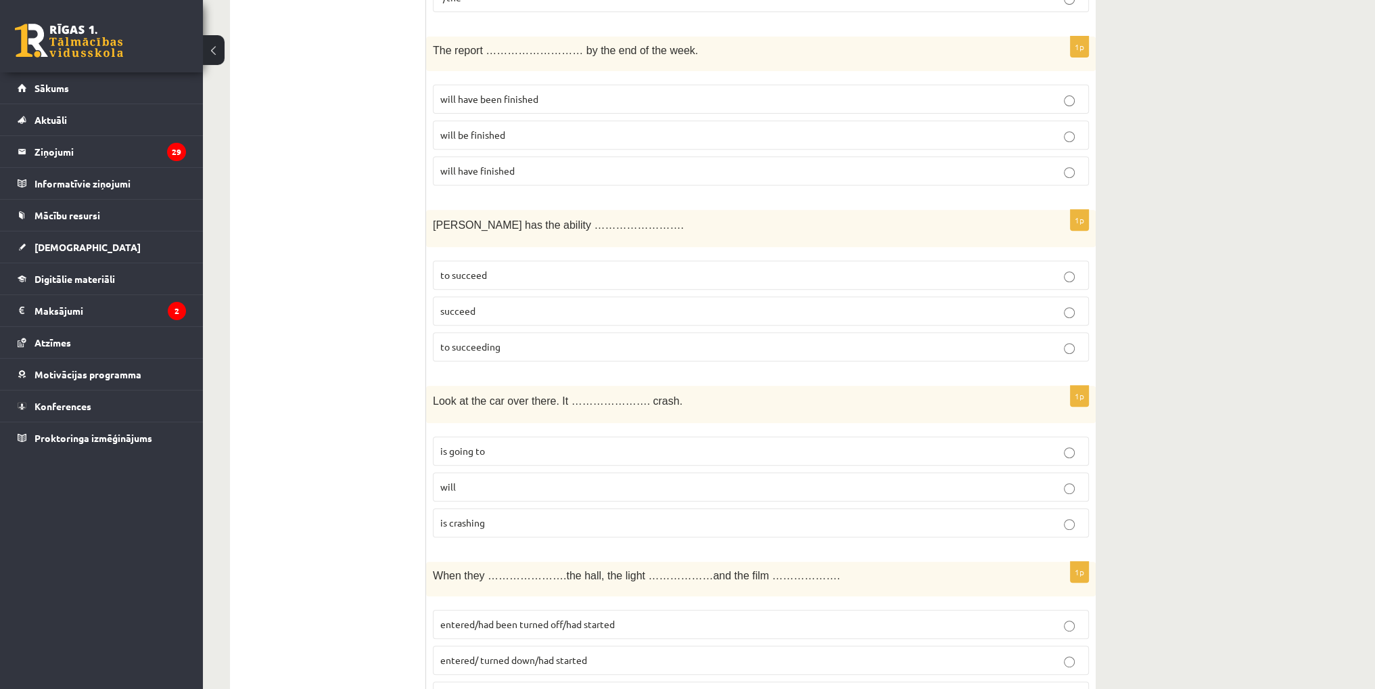
click at [497, 271] on p "to succeed" at bounding box center [760, 275] width 641 height 14
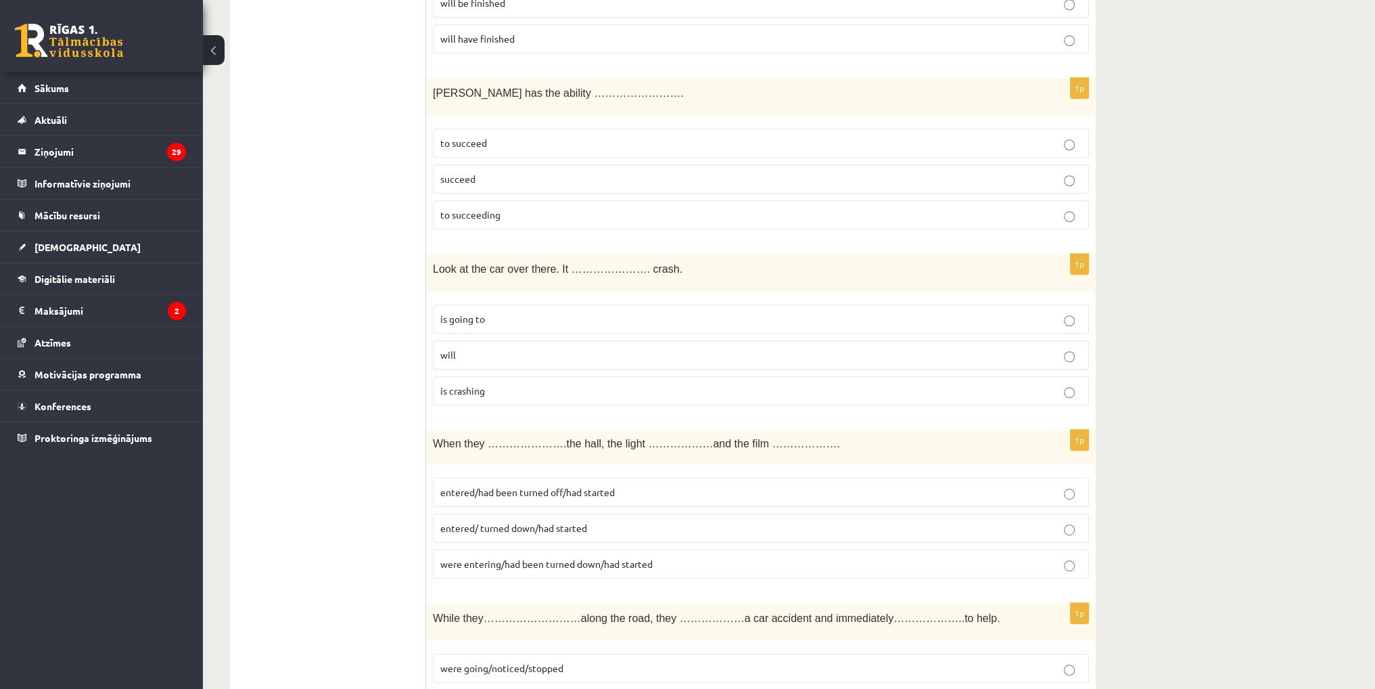
scroll to position [879, 0]
click at [503, 309] on p "is going to" at bounding box center [760, 315] width 641 height 14
click at [490, 346] on p "will" at bounding box center [760, 351] width 641 height 14
click at [501, 312] on p "is going to" at bounding box center [760, 315] width 641 height 14
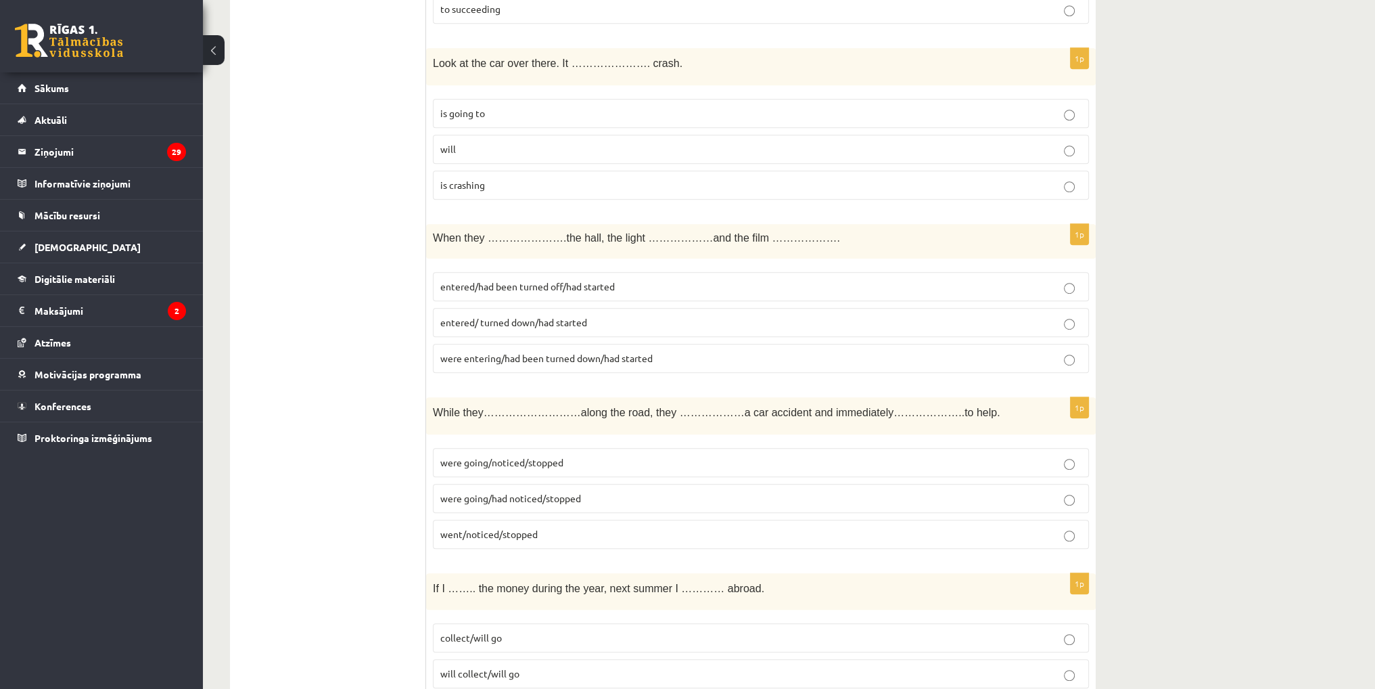
scroll to position [1082, 0]
click at [546, 286] on p "entered/had been turned off/had started" at bounding box center [760, 286] width 641 height 14
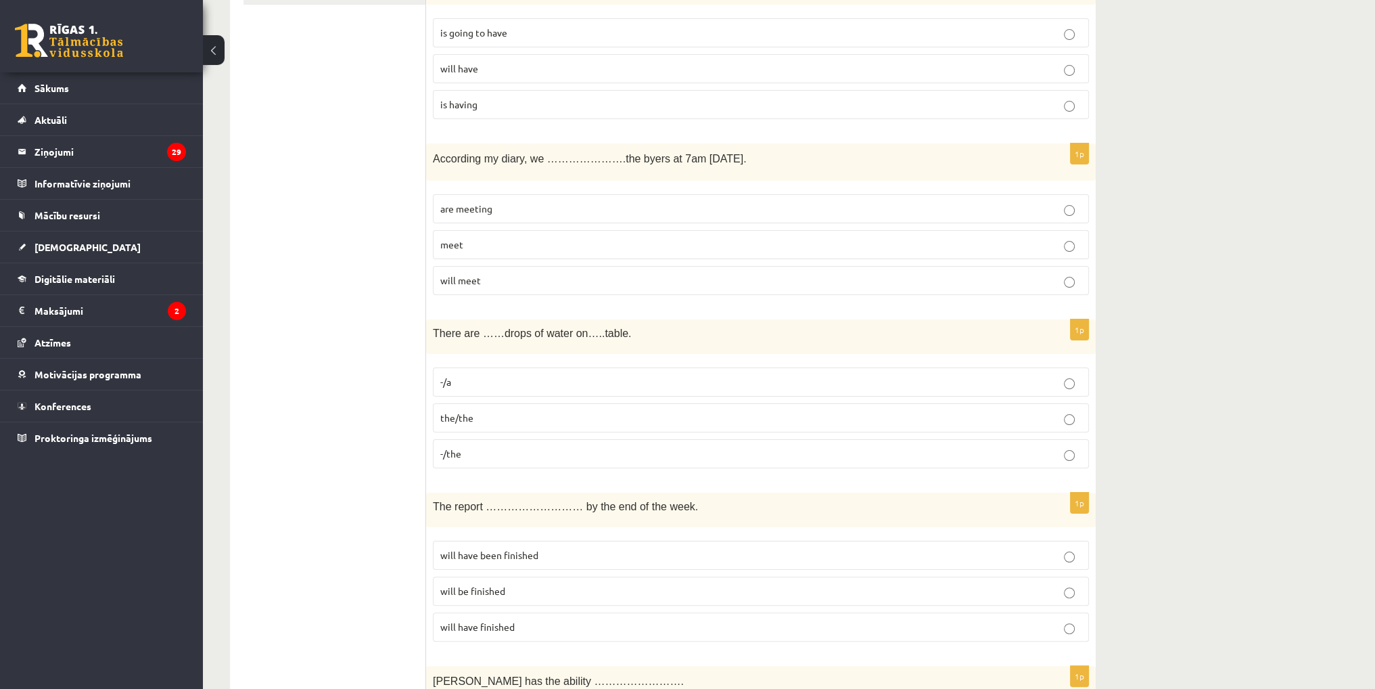
scroll to position [0, 0]
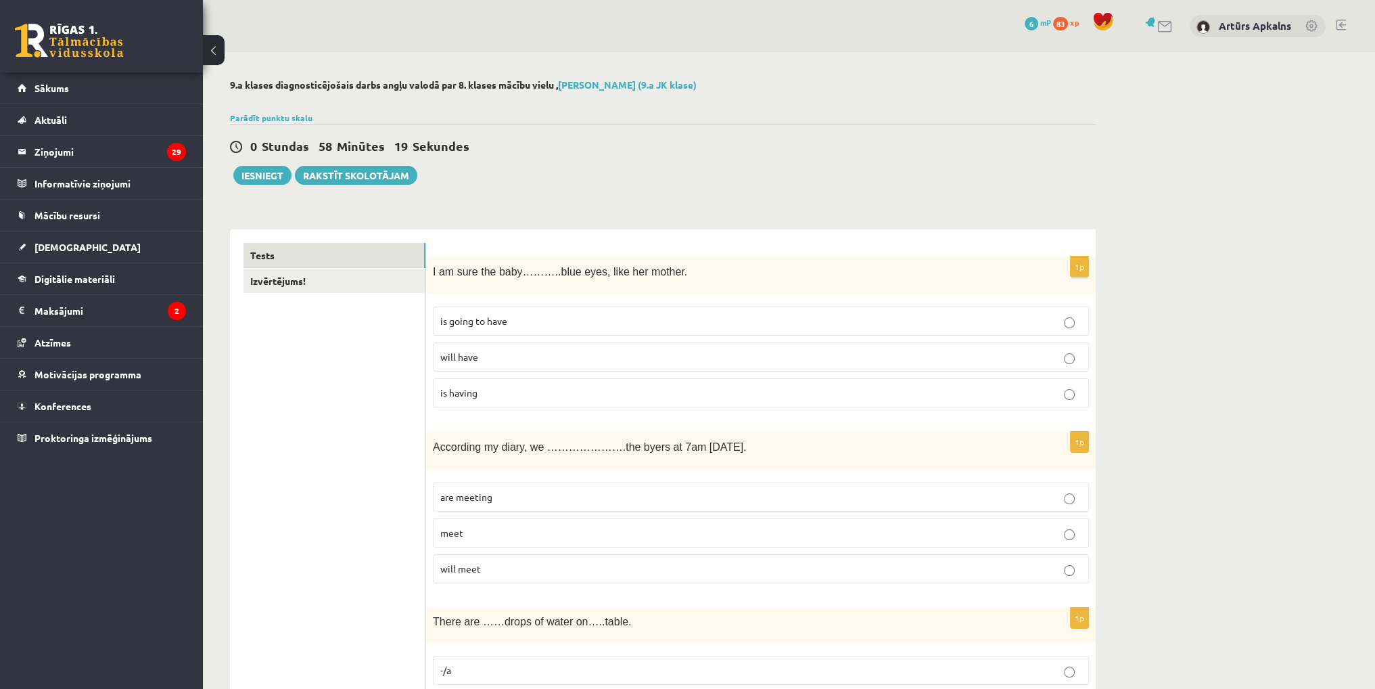
drag, startPoint x: 409, startPoint y: 473, endPoint x: 336, endPoint y: 31, distance: 447.7
click at [272, 177] on button "Iesniegt" at bounding box center [262, 175] width 58 height 19
click at [750, 136] on div "0 Stundas 58 Minūtes 13 Sekundes Ieskaite saglabāta! Iesniegt Rakstīt skolotājam" at bounding box center [663, 154] width 866 height 61
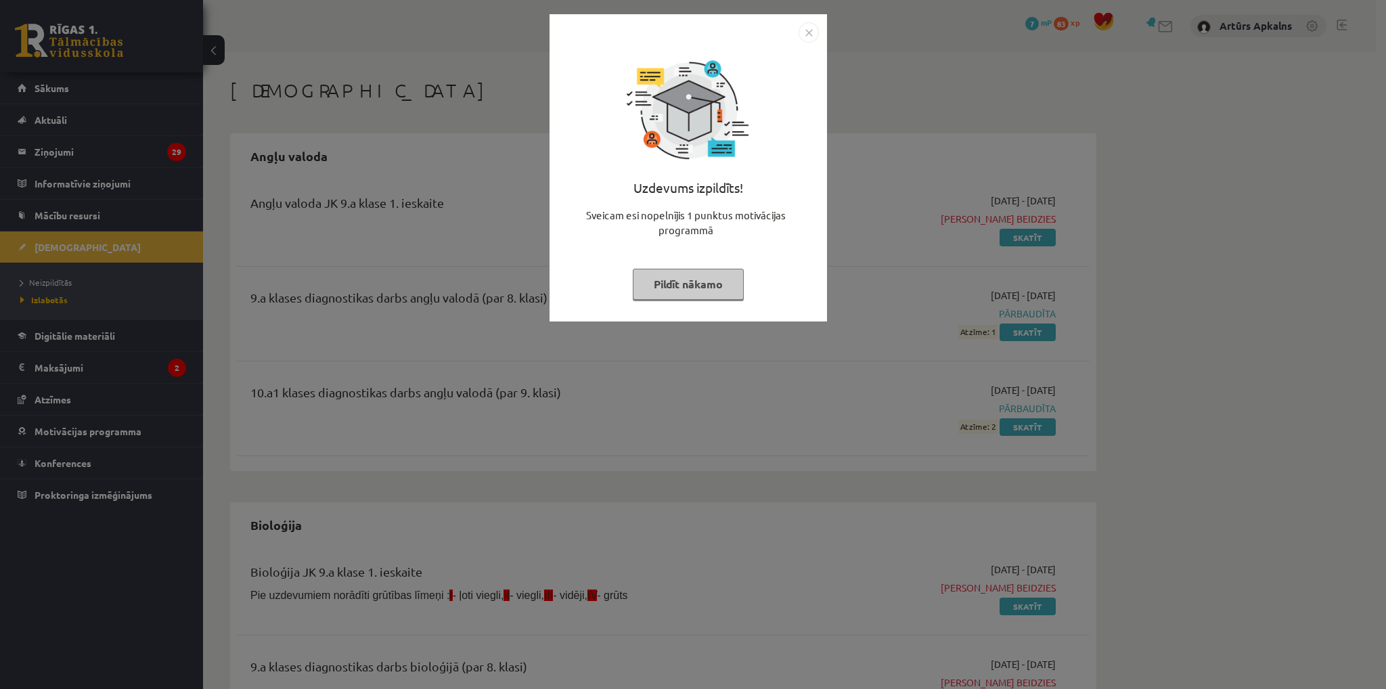
click at [430, 134] on div "Uzdevums izpildīts! Sveicam esi nopelnījis 1 punktus motivācijas programmā Pild…" at bounding box center [693, 344] width 1386 height 689
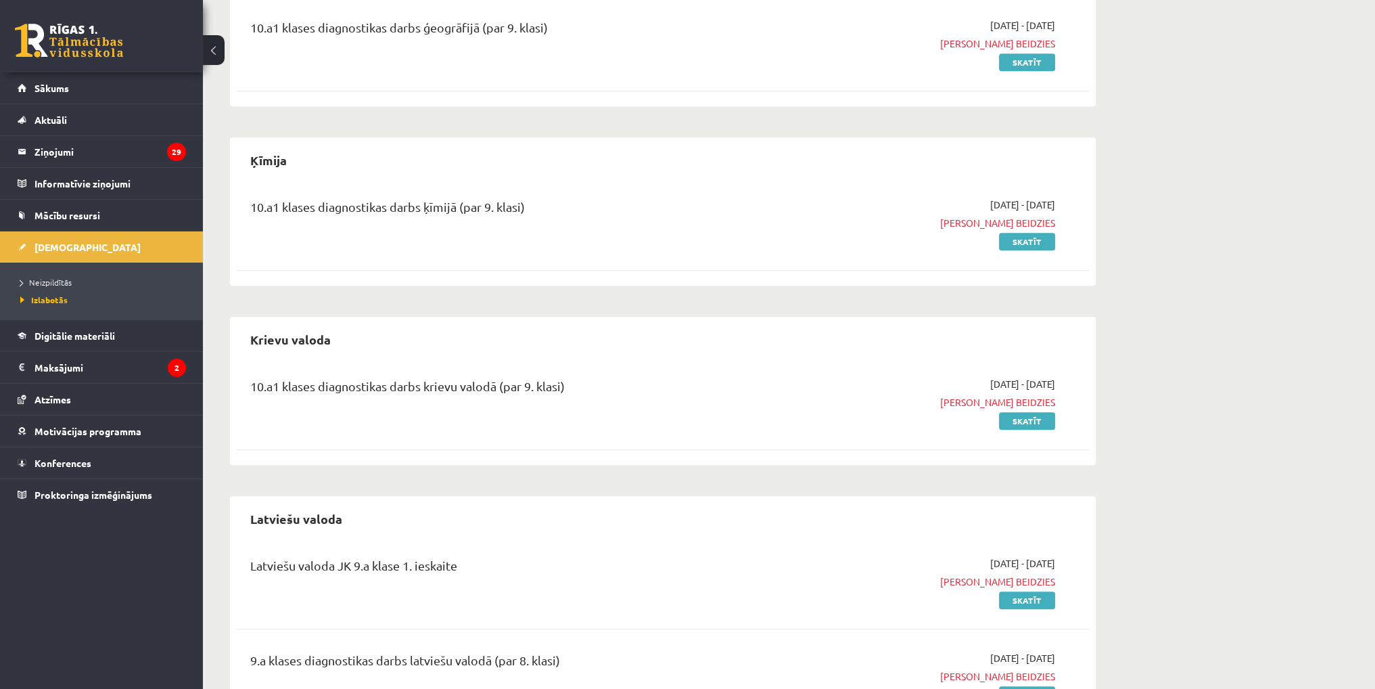
scroll to position [1488, 0]
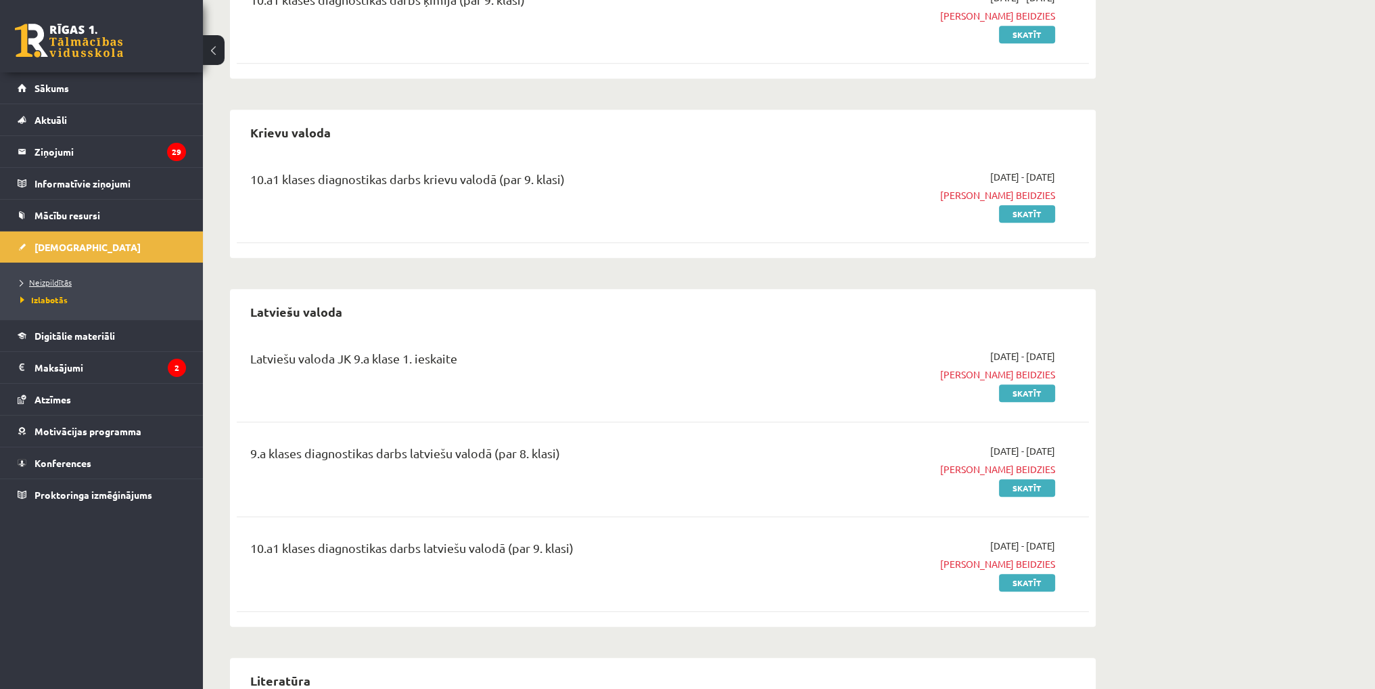
click at [66, 285] on span "Neizpildītās" at bounding box center [45, 282] width 51 height 11
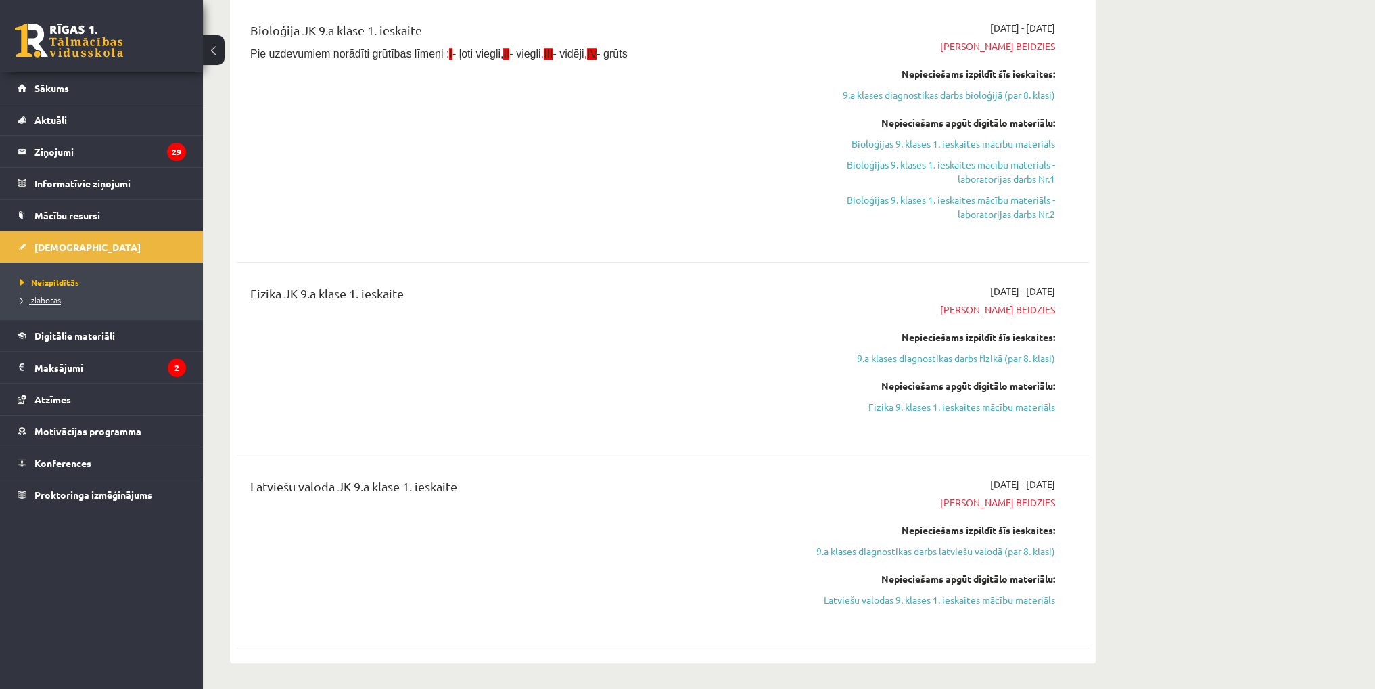
click at [49, 294] on link "Izlabotās" at bounding box center [104, 300] width 169 height 12
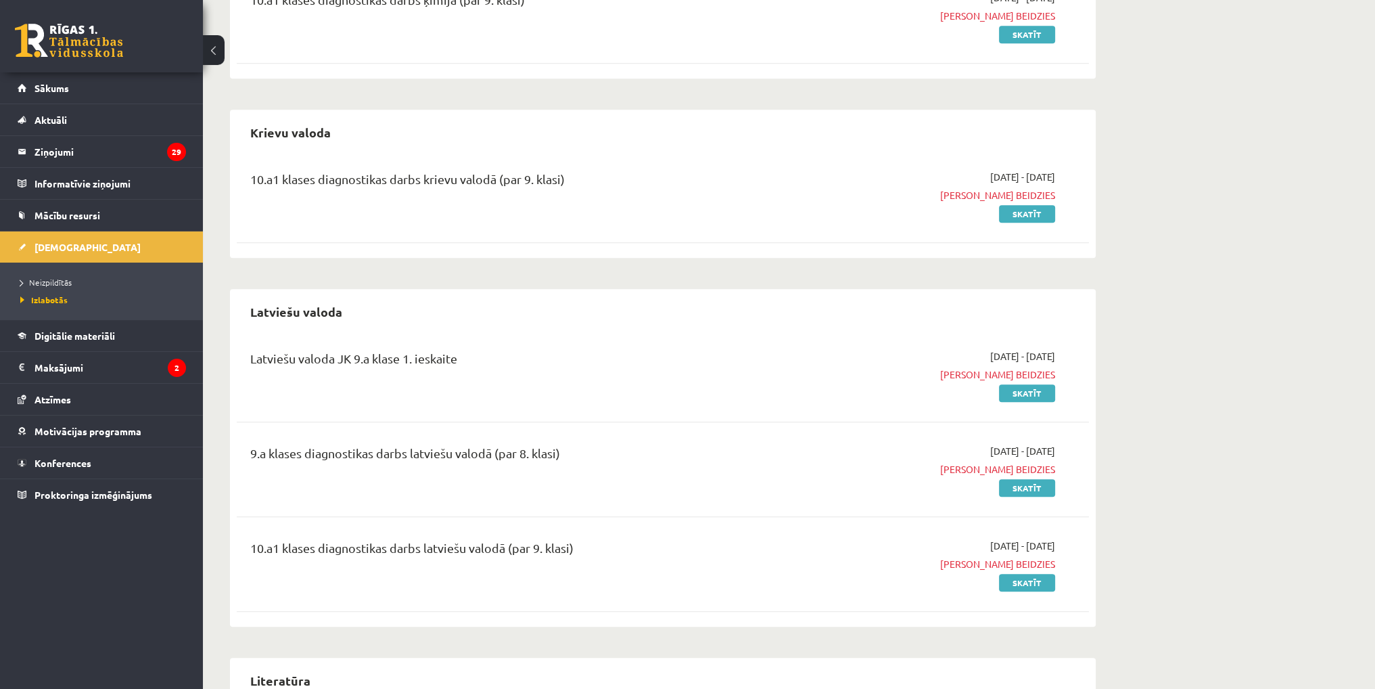
drag, startPoint x: 401, startPoint y: 352, endPoint x: 1059, endPoint y: 362, distance: 659.0
click at [1082, 356] on div "Latviešu valoda JK 9.a [PERSON_NAME] 1. [DEMOGRAPHIC_DATA] [DATE] - [DATE] Term…" at bounding box center [663, 375] width 852 height 78
click at [850, 377] on span "[PERSON_NAME] beidzies" at bounding box center [927, 374] width 255 height 14
click at [1034, 390] on link "Skatīt" at bounding box center [1027, 393] width 56 height 18
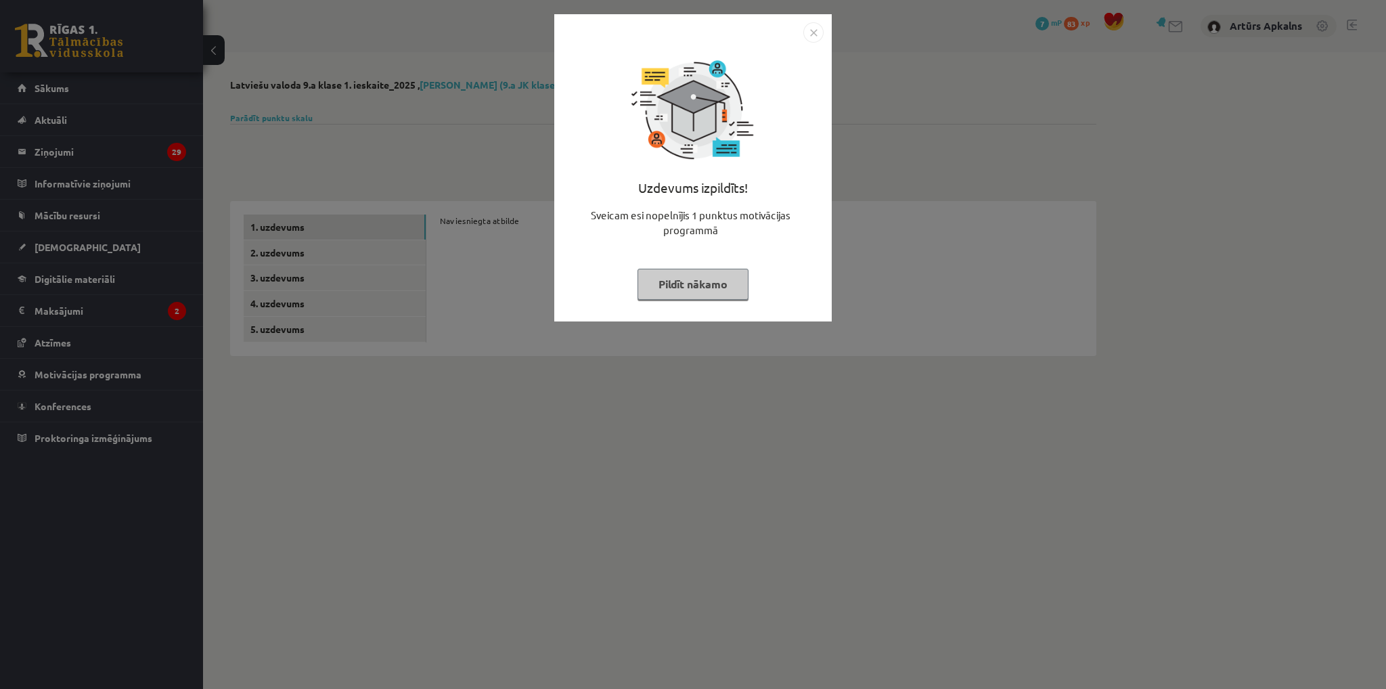
click at [534, 352] on div "Uzdevums izpildīts! Sveicam esi nopelnījis 1 punktus motivācijas programmā Pild…" at bounding box center [693, 344] width 1386 height 689
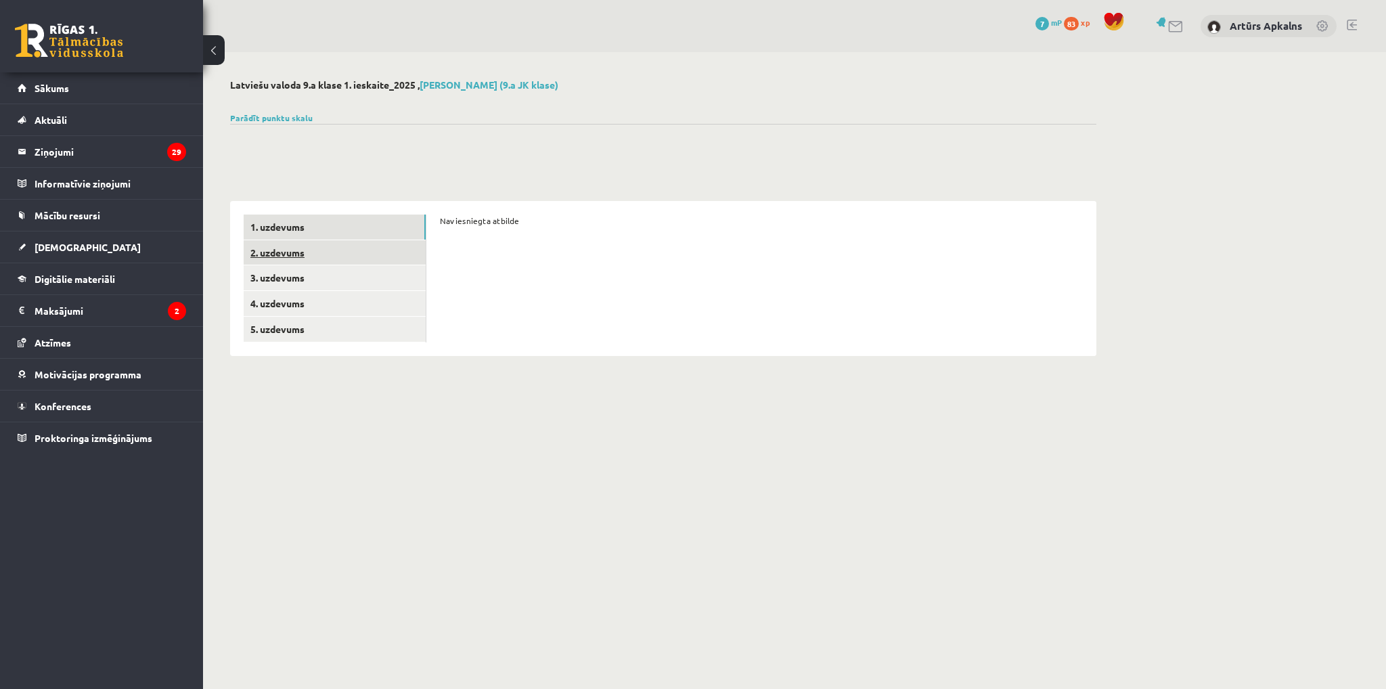
click at [348, 257] on link "2. uzdevums" at bounding box center [335, 252] width 182 height 25
click at [319, 277] on link "3. uzdevums" at bounding box center [335, 277] width 182 height 25
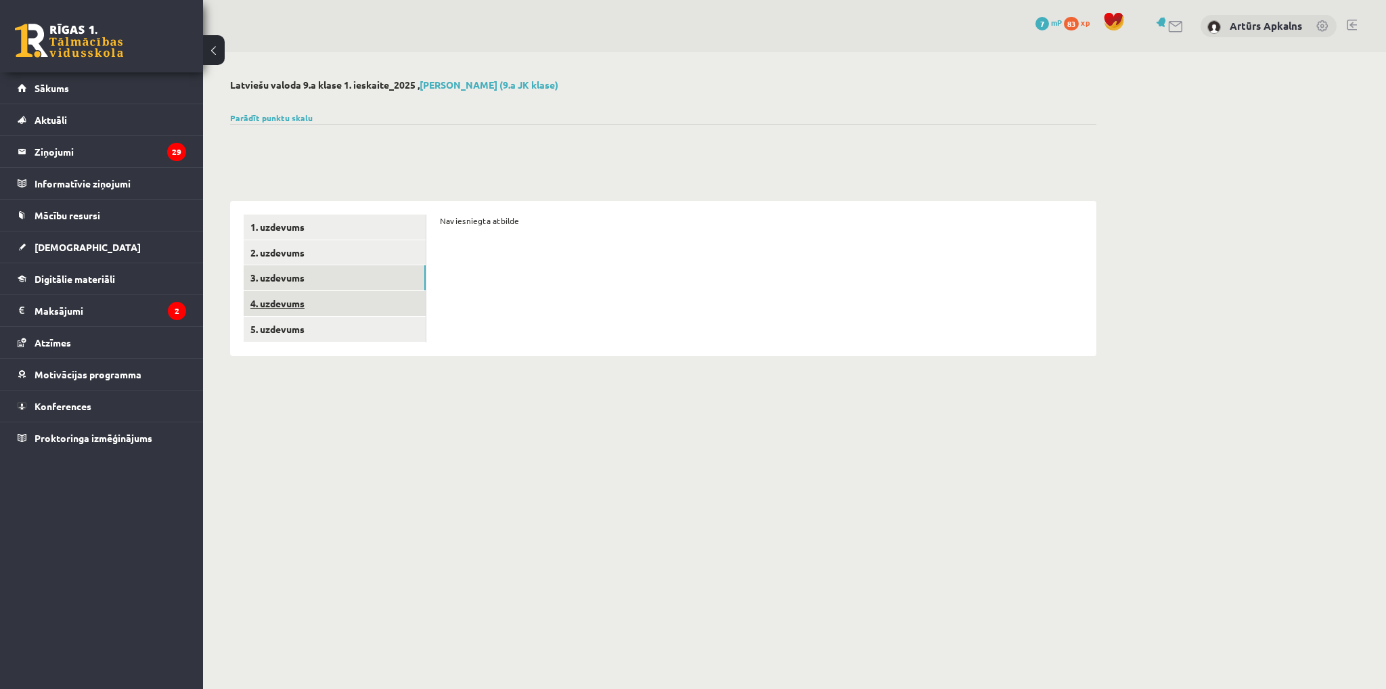
click at [326, 305] on link "4. uzdevums" at bounding box center [335, 303] width 182 height 25
click at [66, 244] on span "[DEMOGRAPHIC_DATA]" at bounding box center [88, 247] width 106 height 12
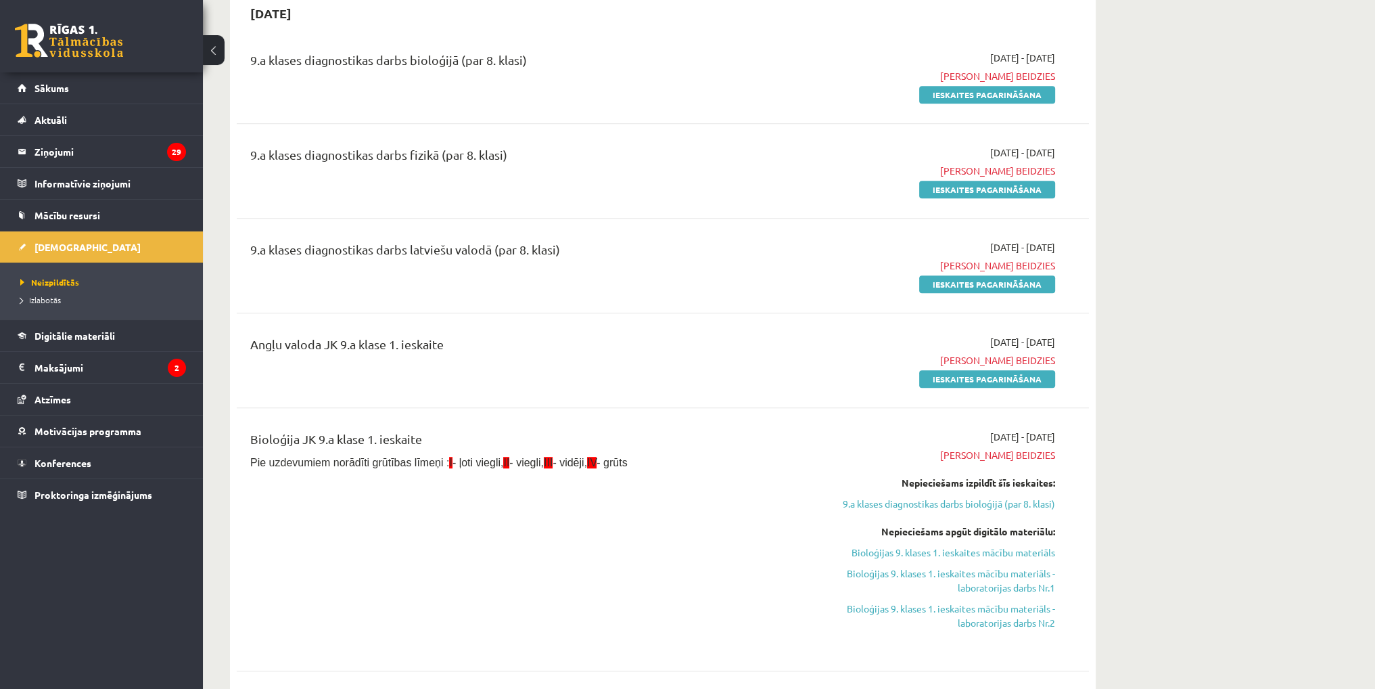
scroll to position [1082, 0]
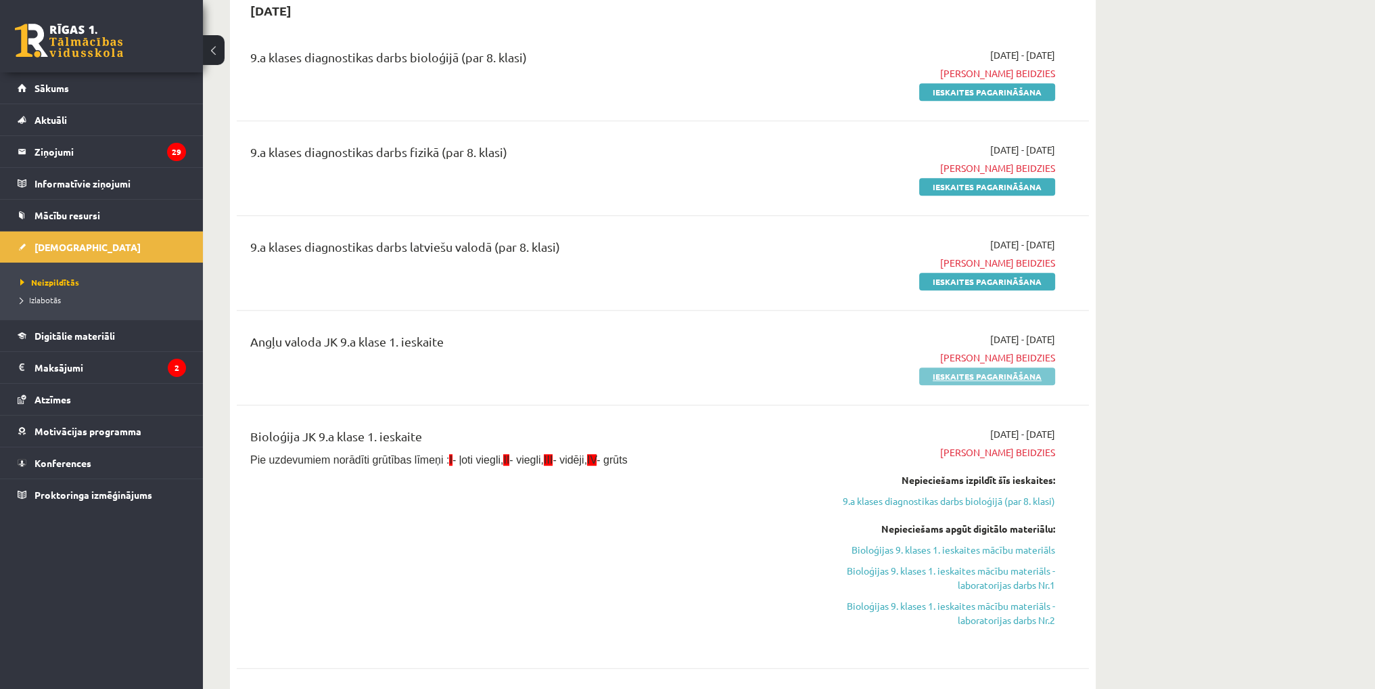
click at [954, 380] on link "Ieskaites pagarināšana" at bounding box center [987, 376] width 136 height 18
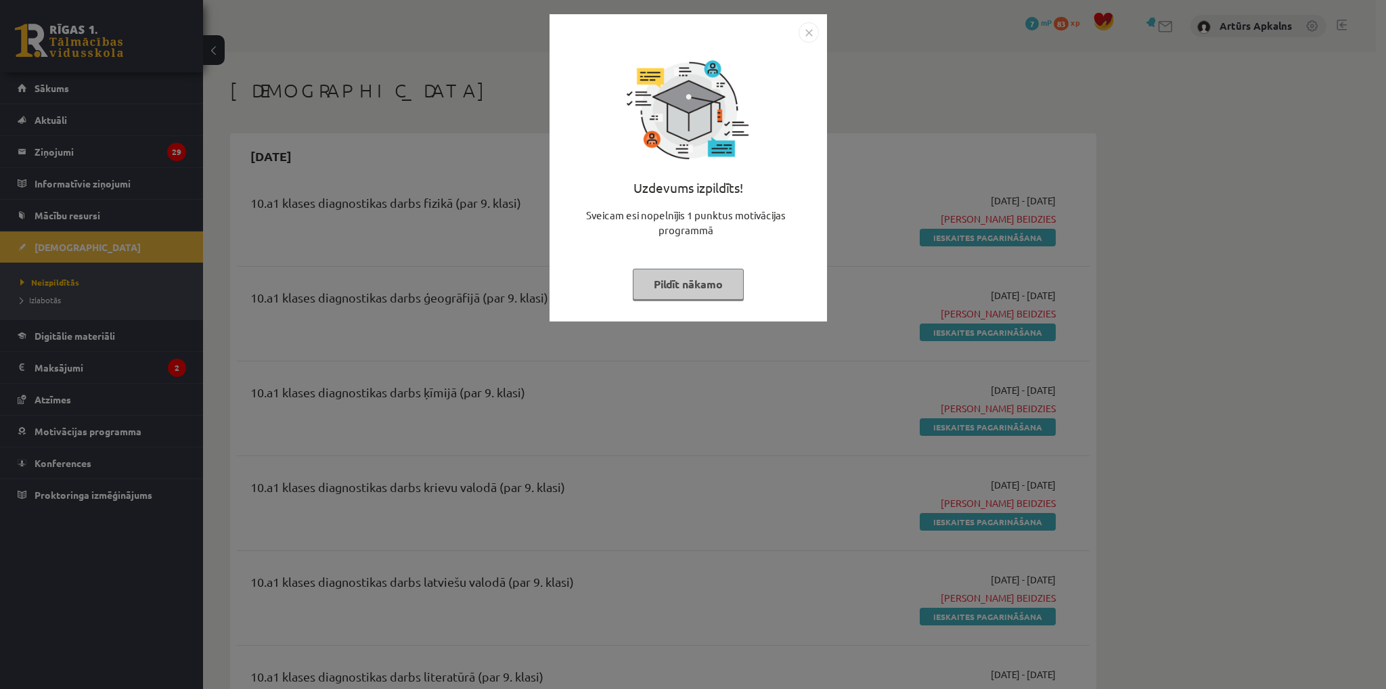
click at [533, 351] on div "Uzdevums izpildīts! Sveicam esi nopelnījis 1 punktus motivācijas programmā Pild…" at bounding box center [693, 344] width 1386 height 689
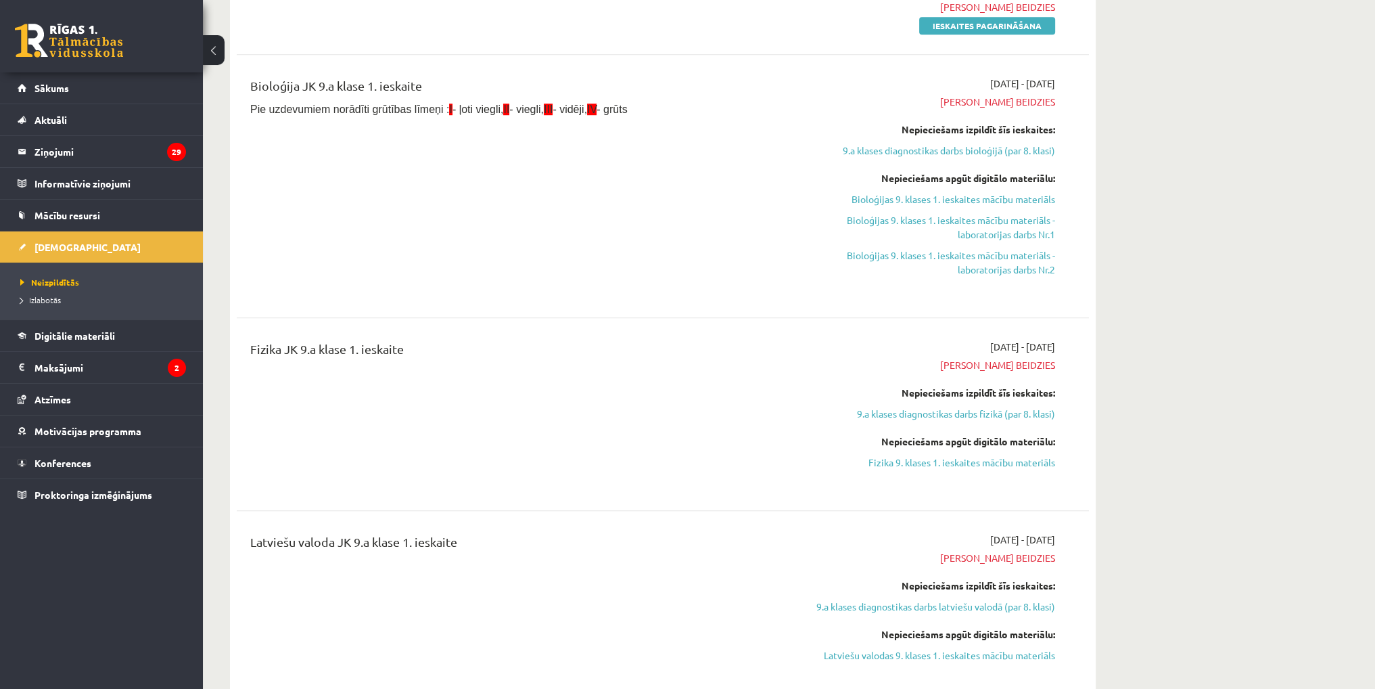
scroll to position [1691, 0]
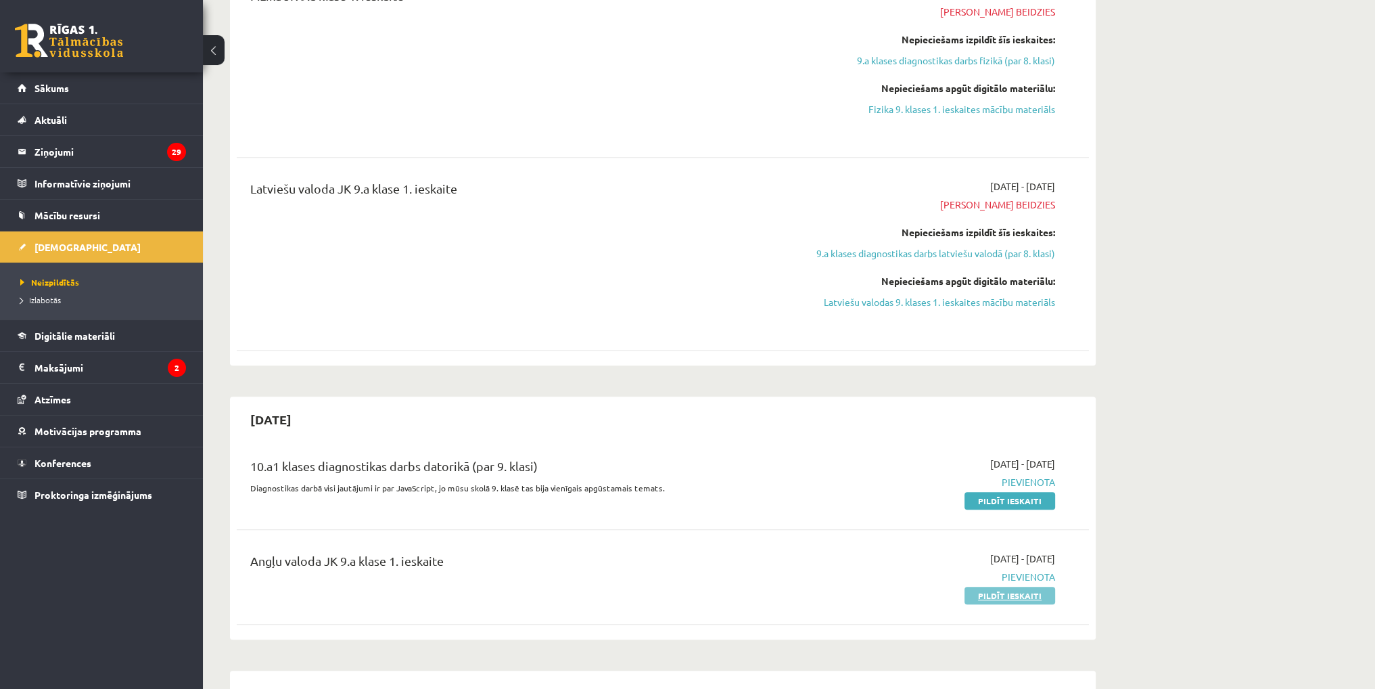
click at [1000, 596] on link "Pildīt ieskaiti" at bounding box center [1010, 596] width 91 height 18
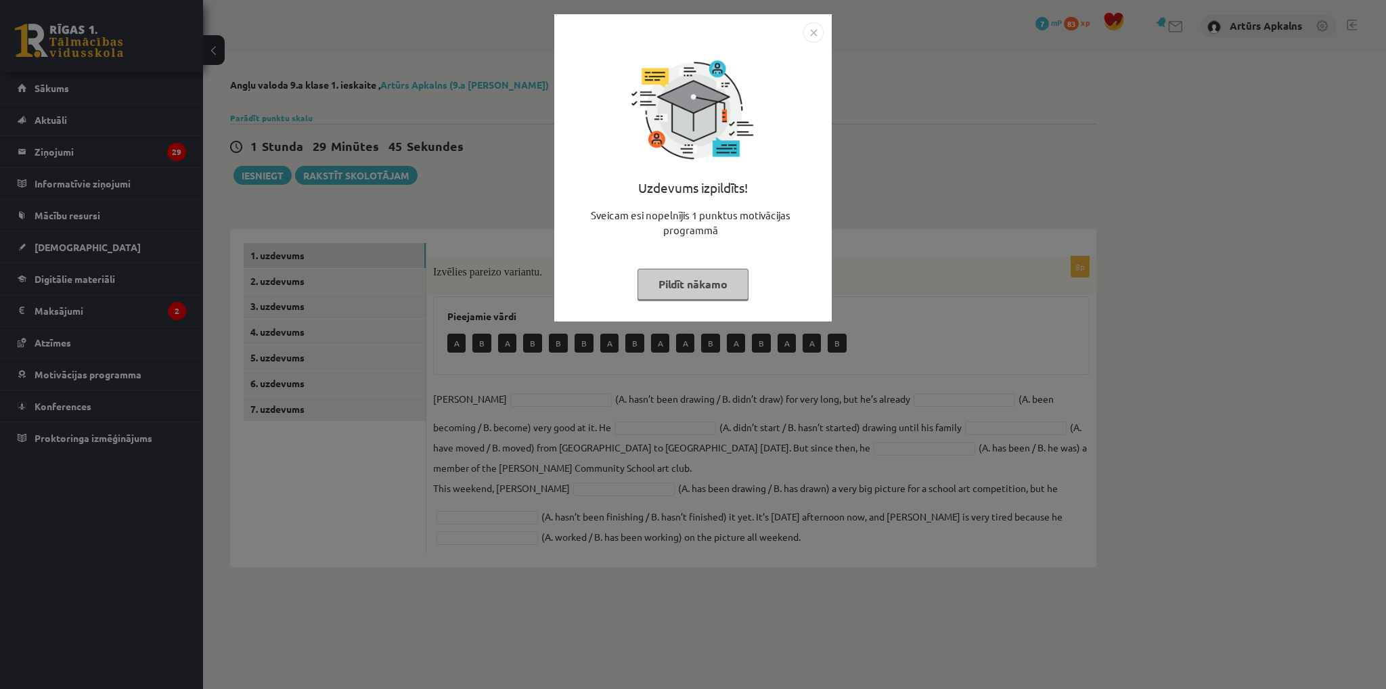
click at [423, 82] on div "Uzdevums izpildīts! Sveicam esi nopelnījis 1 punktus motivācijas programmā Pild…" at bounding box center [693, 344] width 1386 height 689
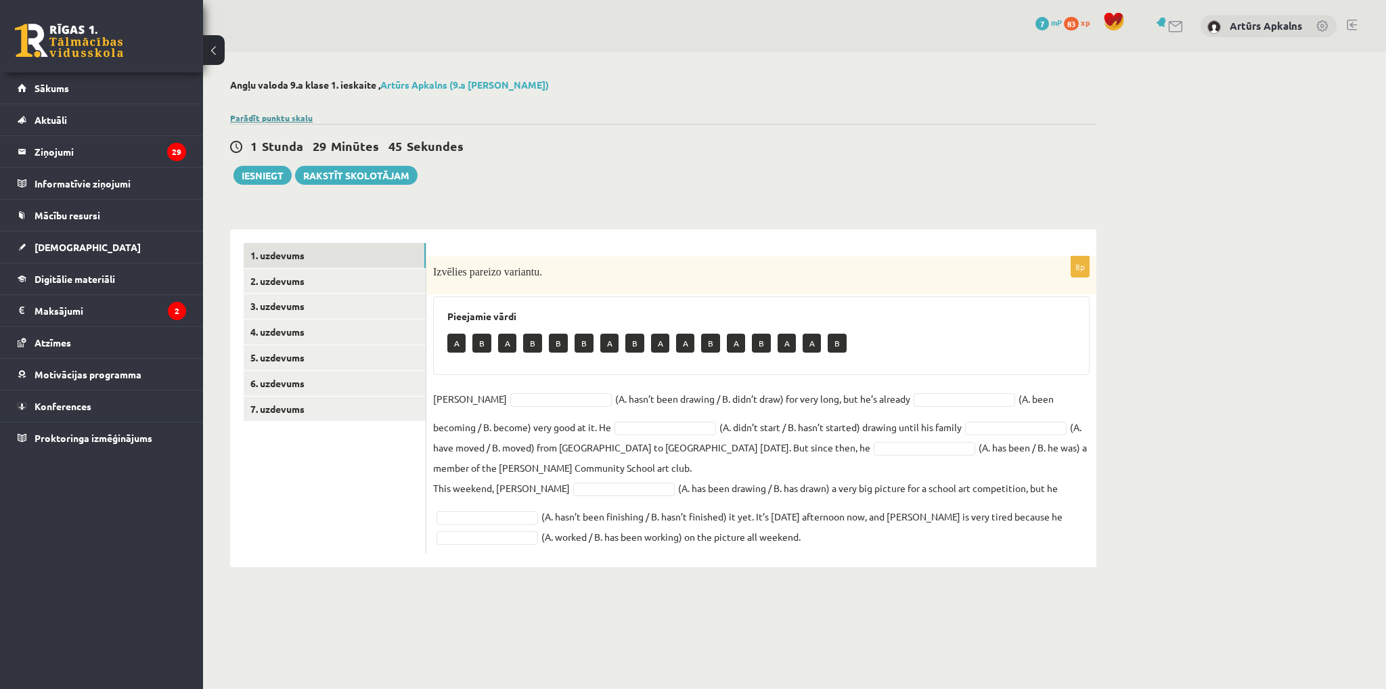
click at [276, 114] on link "Parādīt punktu skalu" at bounding box center [271, 117] width 83 height 11
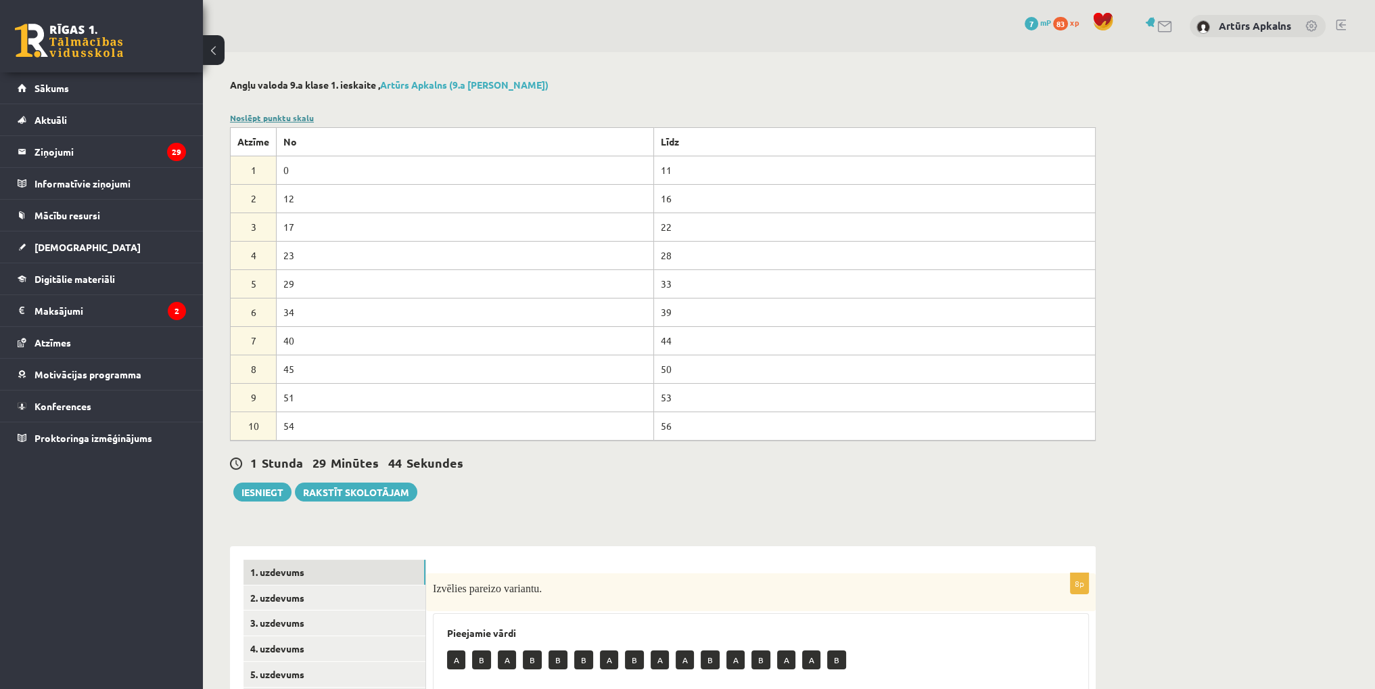
click at [276, 114] on link "Noslēpt punktu skalu" at bounding box center [272, 117] width 84 height 11
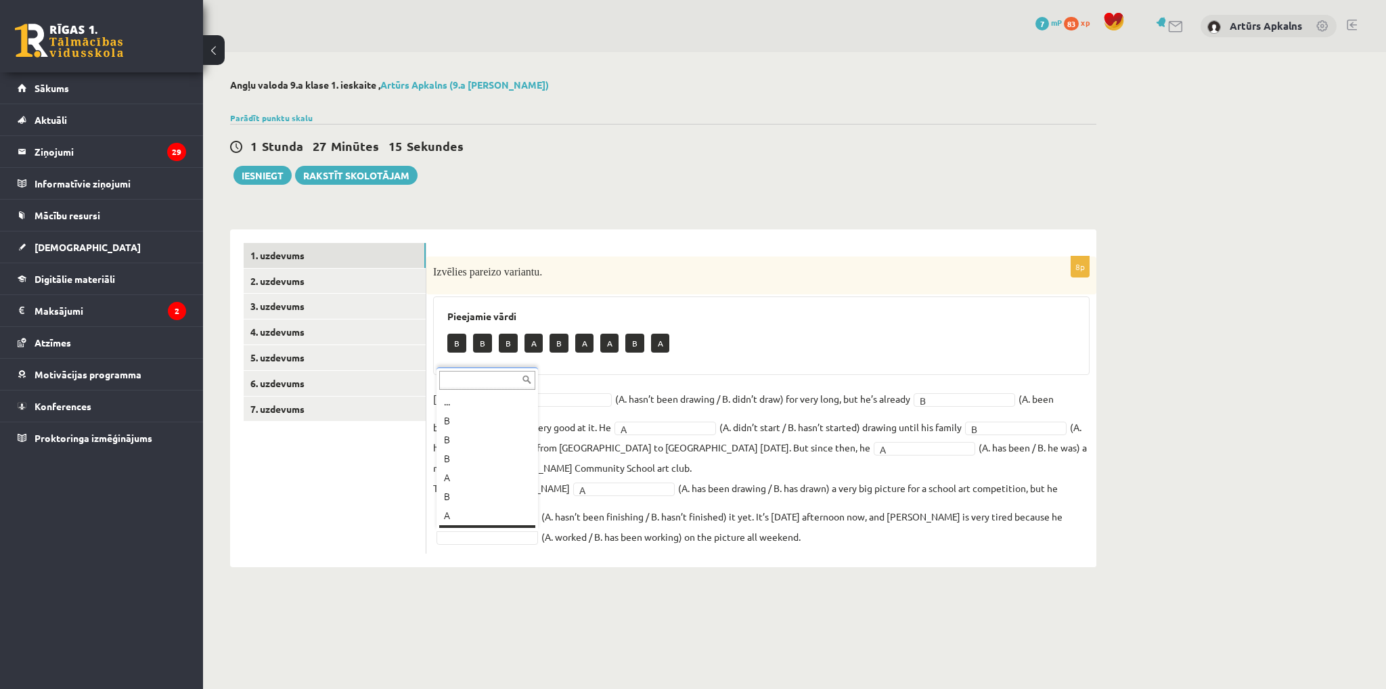
scroll to position [16, 0]
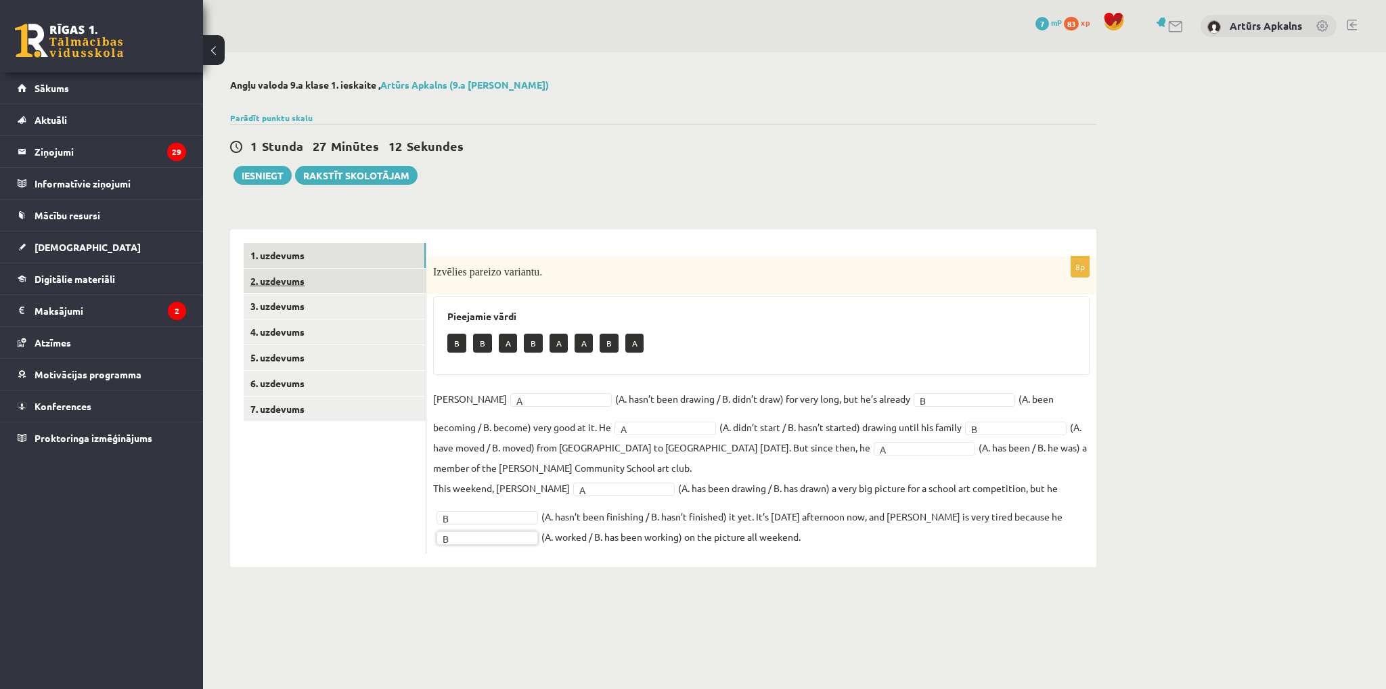
click at [333, 282] on link "2. uzdevums" at bounding box center [335, 281] width 182 height 25
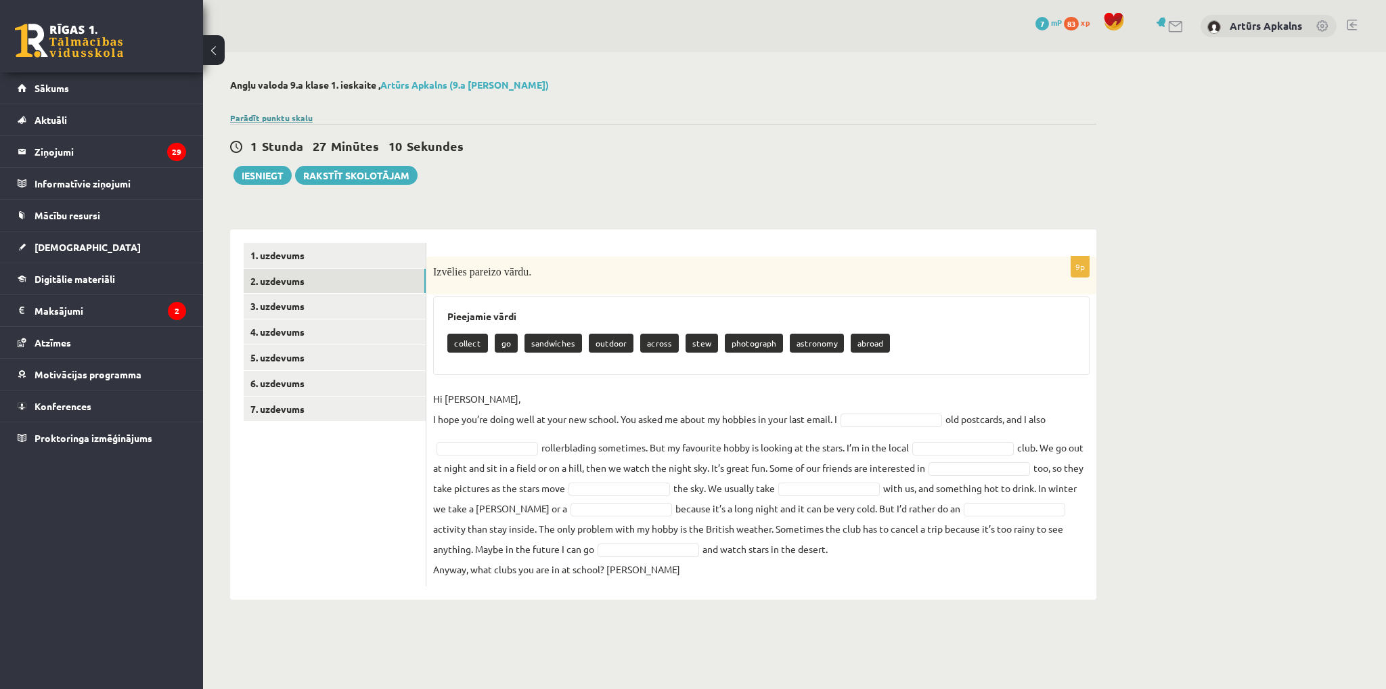
click at [260, 112] on link "Parādīt punktu skalu" at bounding box center [271, 117] width 83 height 11
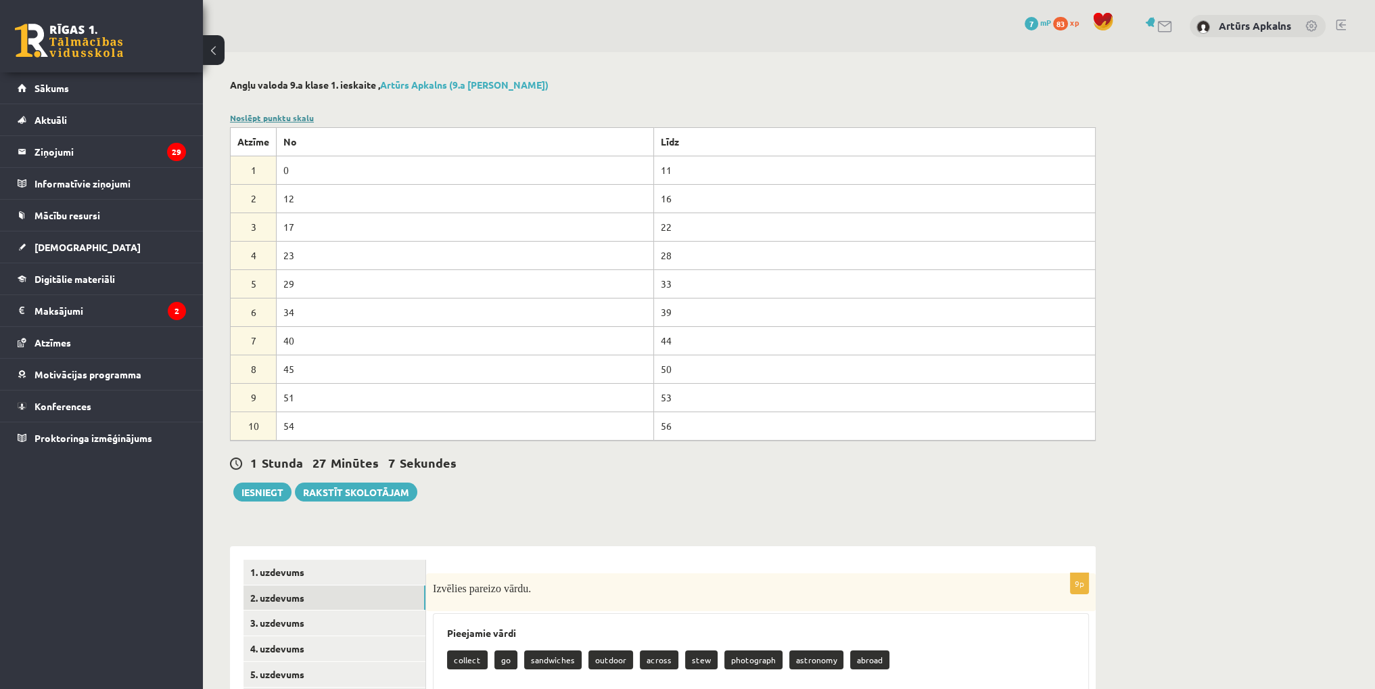
click at [260, 112] on link "Noslēpt punktu skalu" at bounding box center [272, 117] width 84 height 11
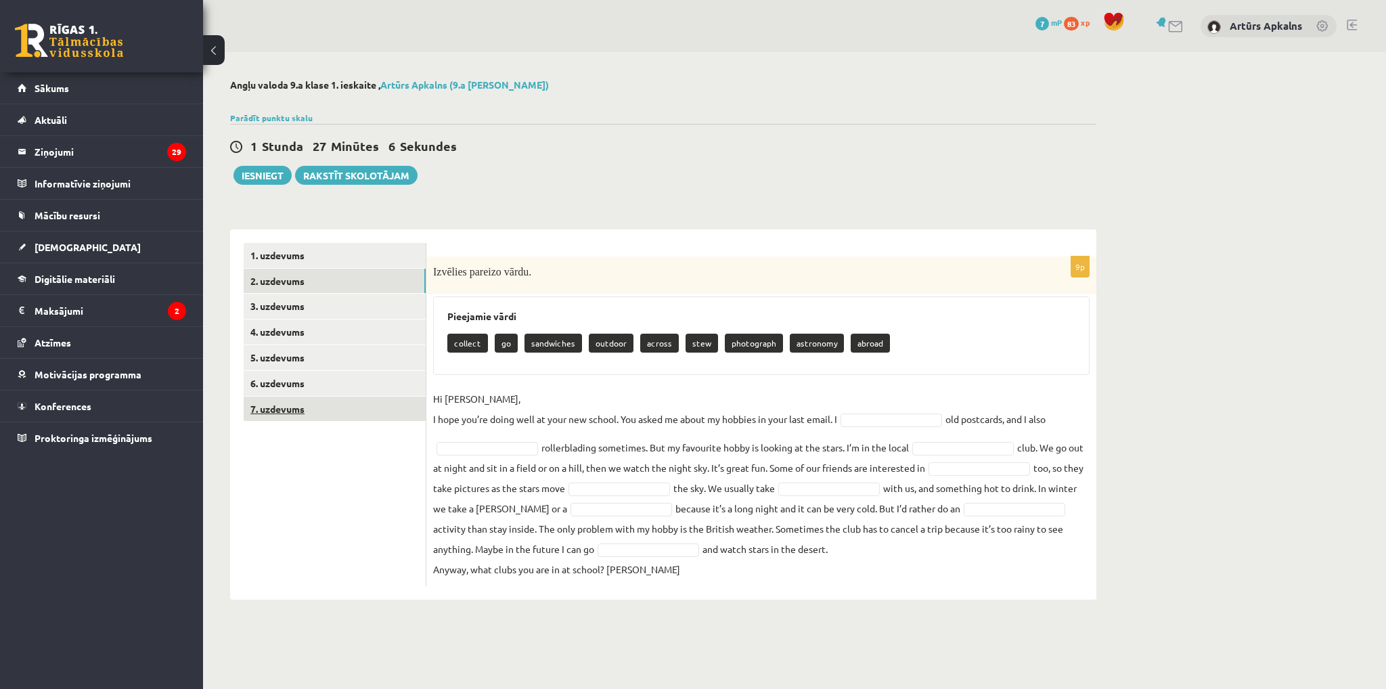
click at [302, 406] on link "7. uzdevums" at bounding box center [335, 408] width 182 height 25
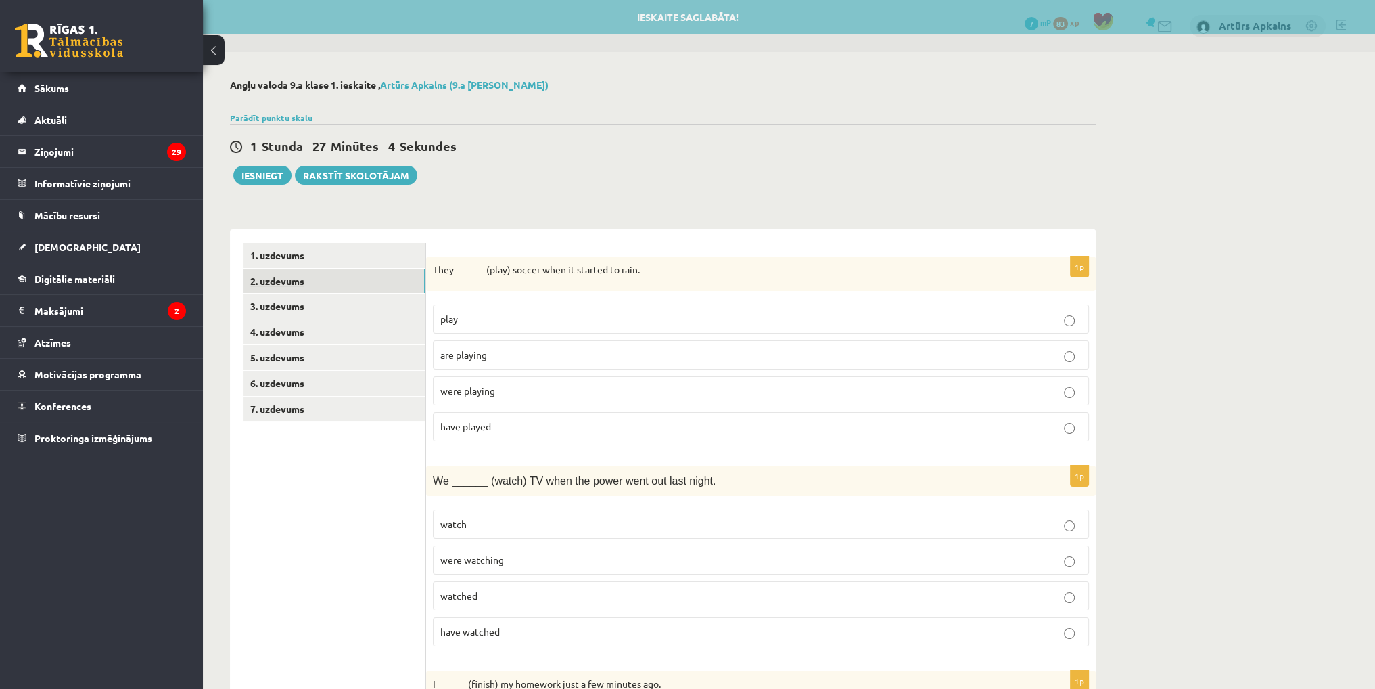
click at [331, 282] on link "2. uzdevums" at bounding box center [335, 281] width 182 height 25
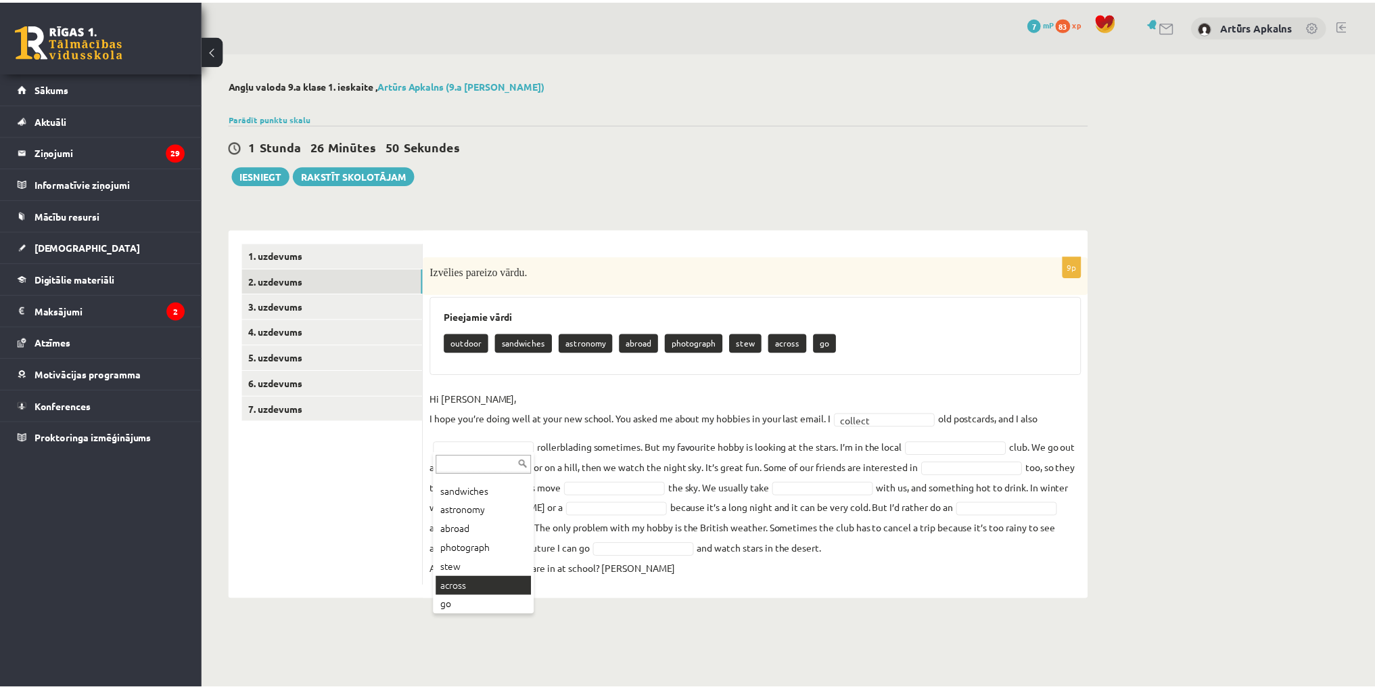
scroll to position [35, 0]
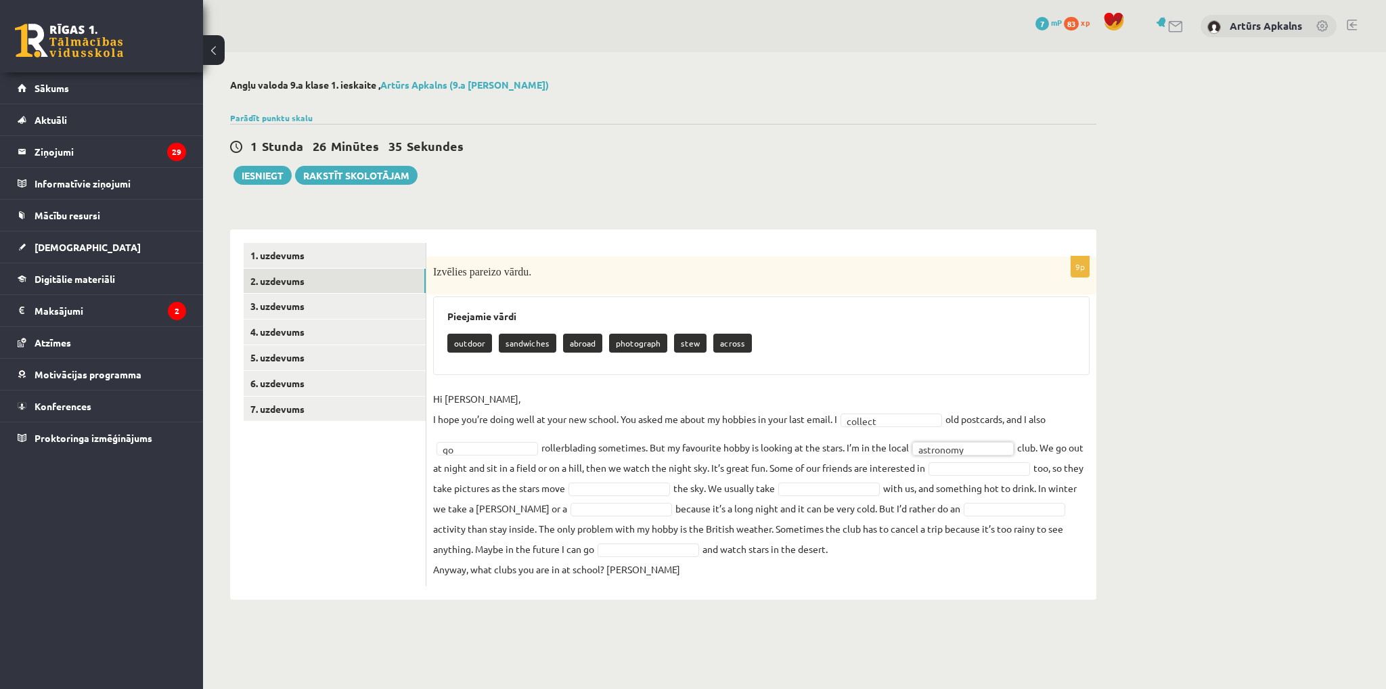
click at [969, 459] on fieldset "Hi Gracie, I hope you’re doing well at your new school. You asked me about my h…" at bounding box center [761, 483] width 656 height 191
drag, startPoint x: 976, startPoint y: 510, endPoint x: 982, endPoint y: 519, distance: 11.1
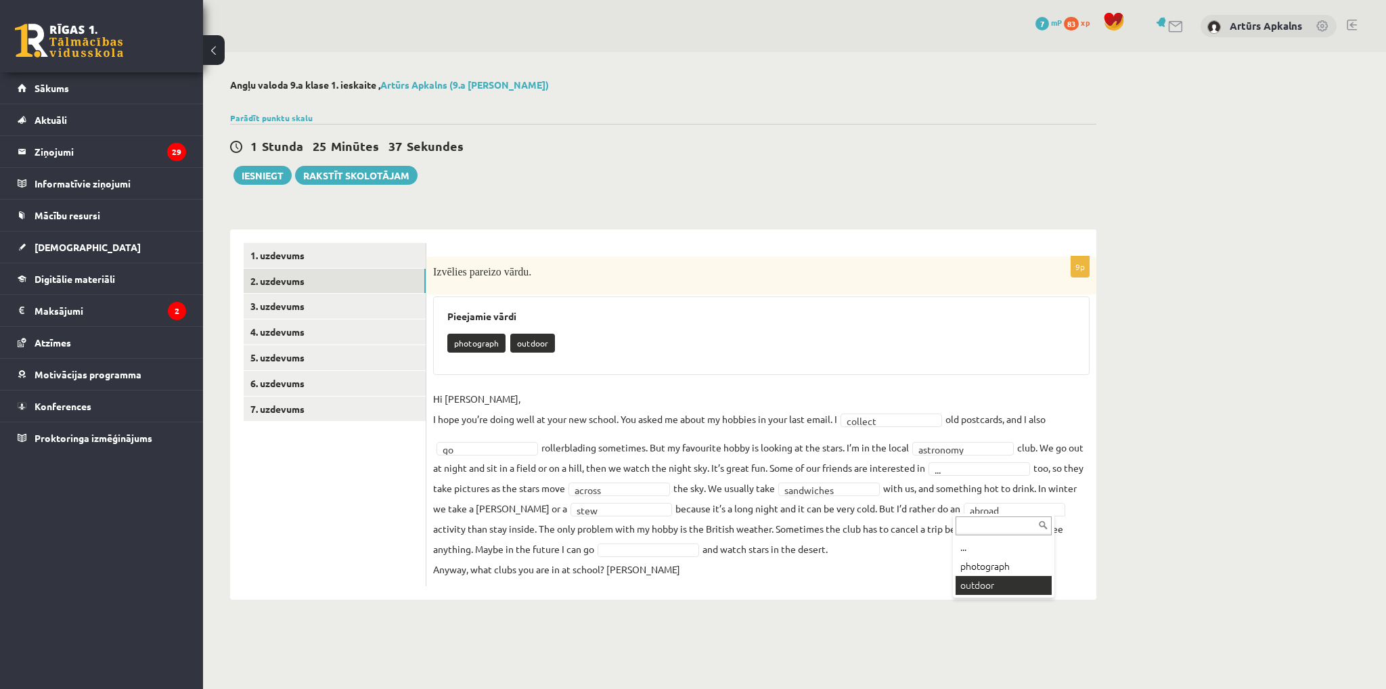
drag, startPoint x: 990, startPoint y: 582, endPoint x: 990, endPoint y: 574, distance: 7.5
drag, startPoint x: 965, startPoint y: 469, endPoint x: 968, endPoint y: 475, distance: 7.0
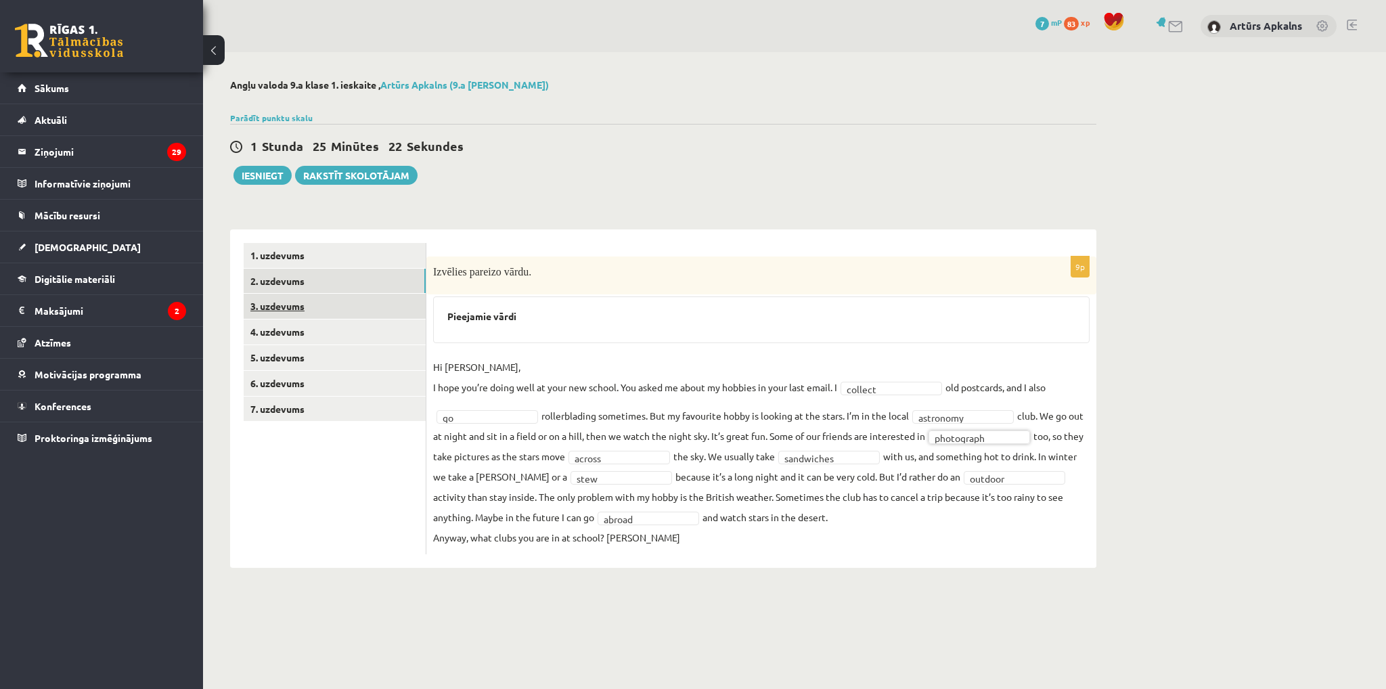
click at [360, 306] on link "3. uzdevums" at bounding box center [335, 306] width 182 height 25
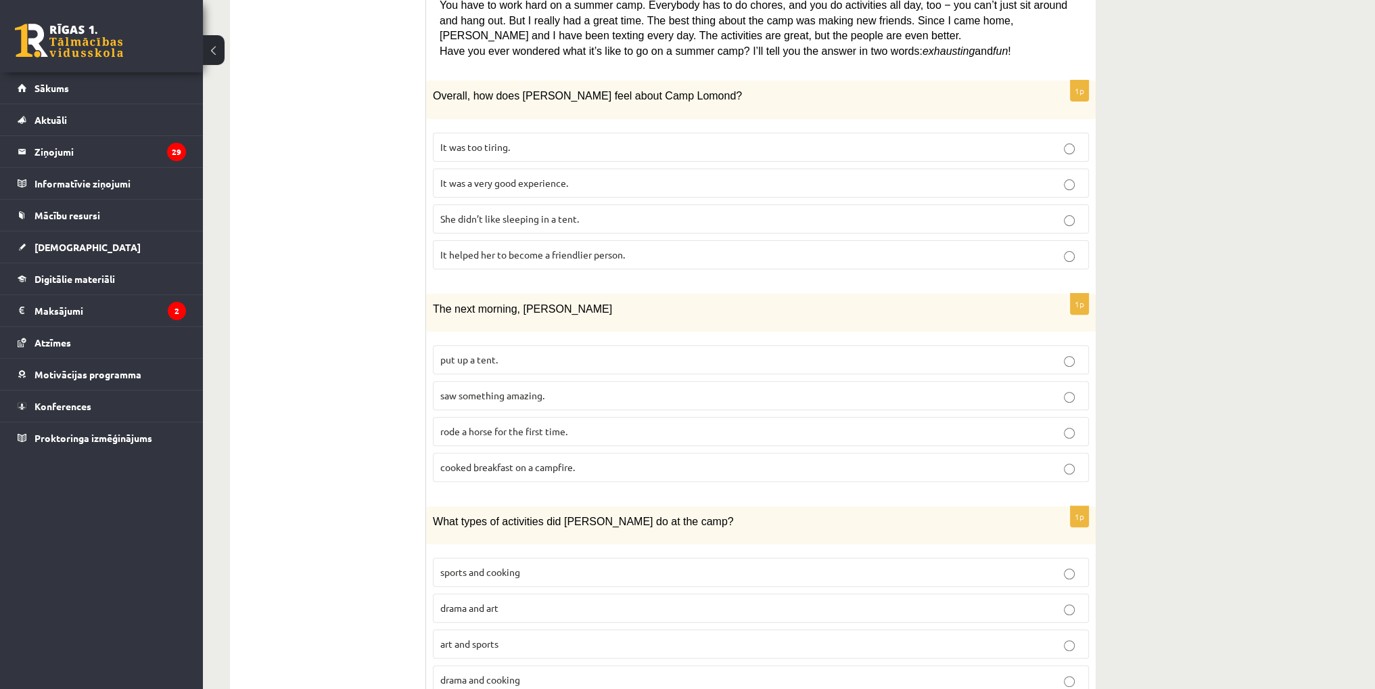
scroll to position [0, 0]
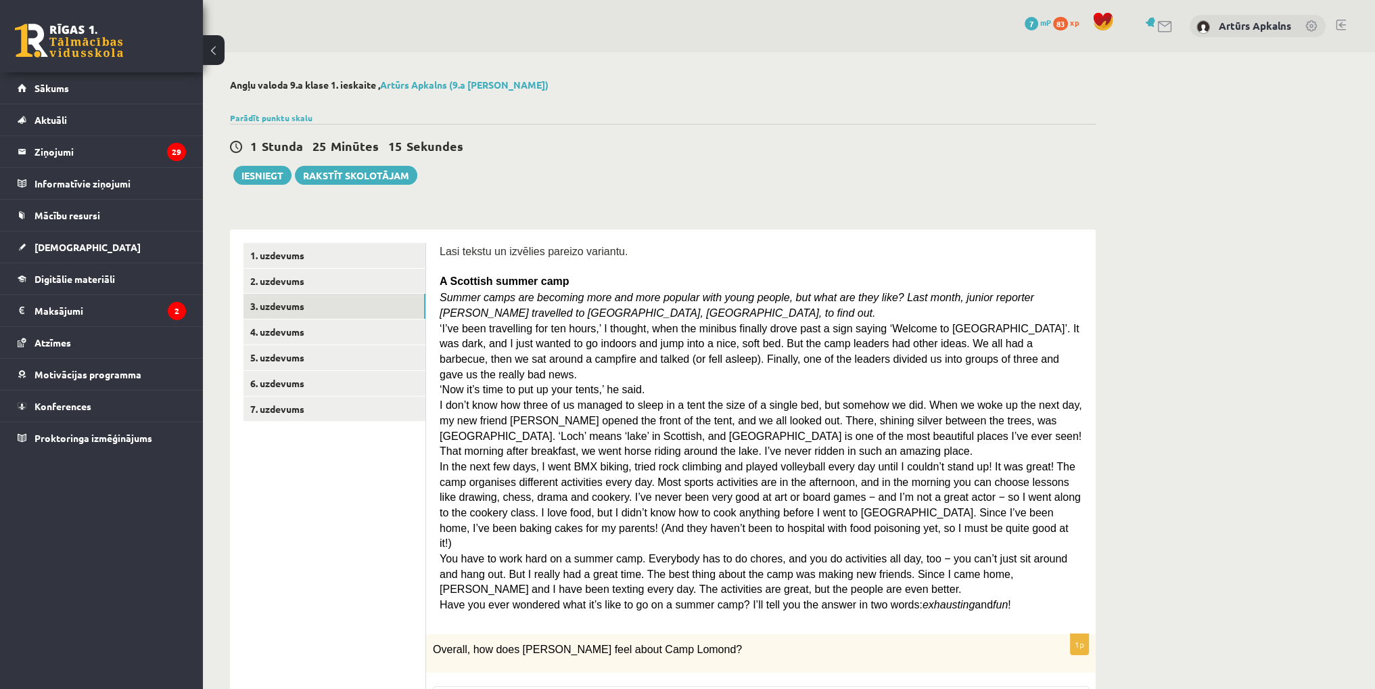
drag, startPoint x: 1196, startPoint y: 423, endPoint x: 1153, endPoint y: 261, distance: 167.2
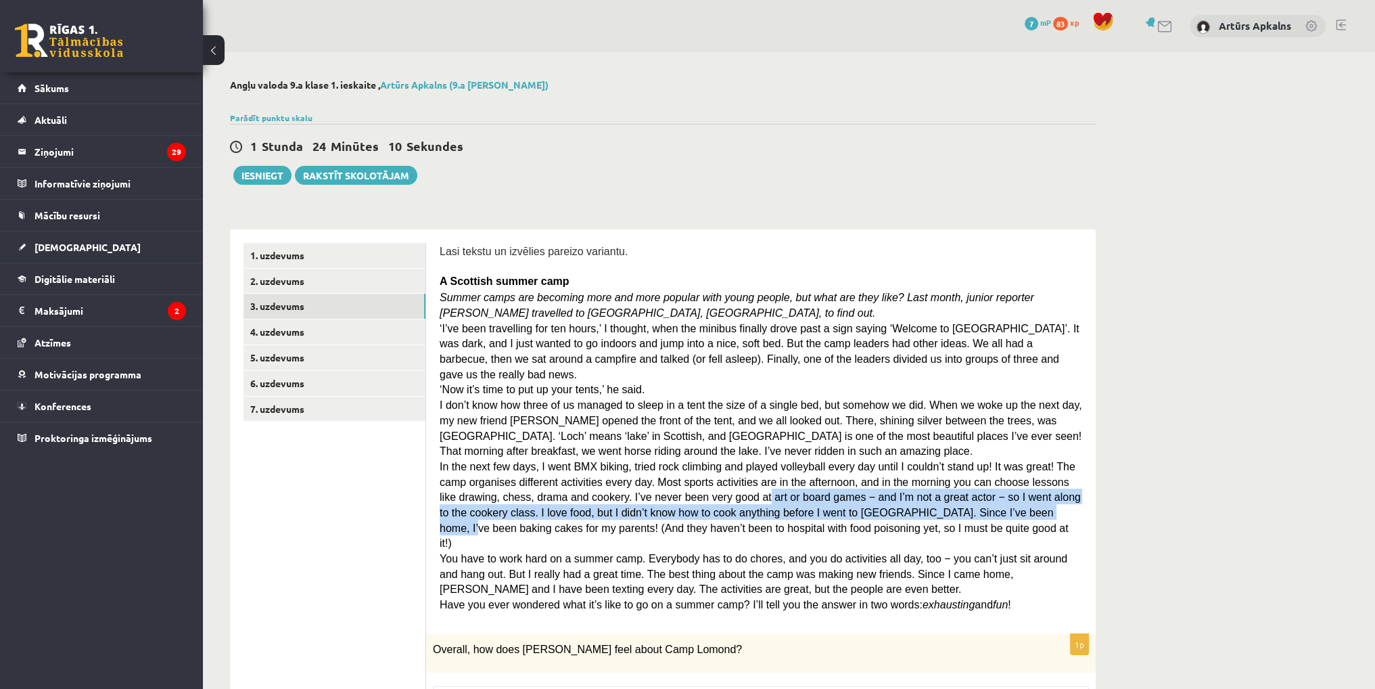
drag, startPoint x: 652, startPoint y: 476, endPoint x: 875, endPoint y: 495, distance: 223.4
click at [875, 495] on span "In the next few days, I went BMX biking, tried rock climbing and played volleyb…" at bounding box center [760, 505] width 641 height 88
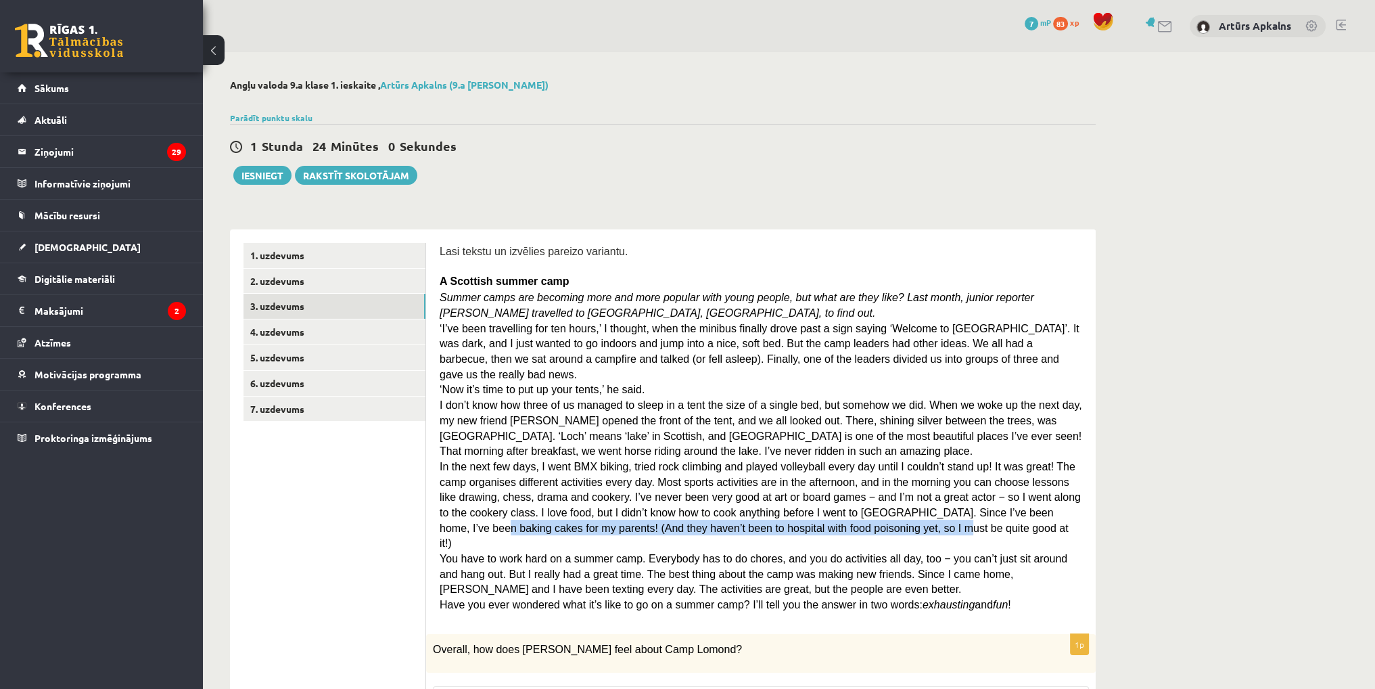
drag, startPoint x: 902, startPoint y: 493, endPoint x: 689, endPoint y: 501, distance: 213.9
click at [689, 503] on span "In the next few days, I went BMX biking, tried rock climbing and played volleyb…" at bounding box center [760, 505] width 641 height 88
click at [689, 501] on span "In the next few days, I went BMX biking, tried rock climbing and played volleyb…" at bounding box center [760, 505] width 641 height 88
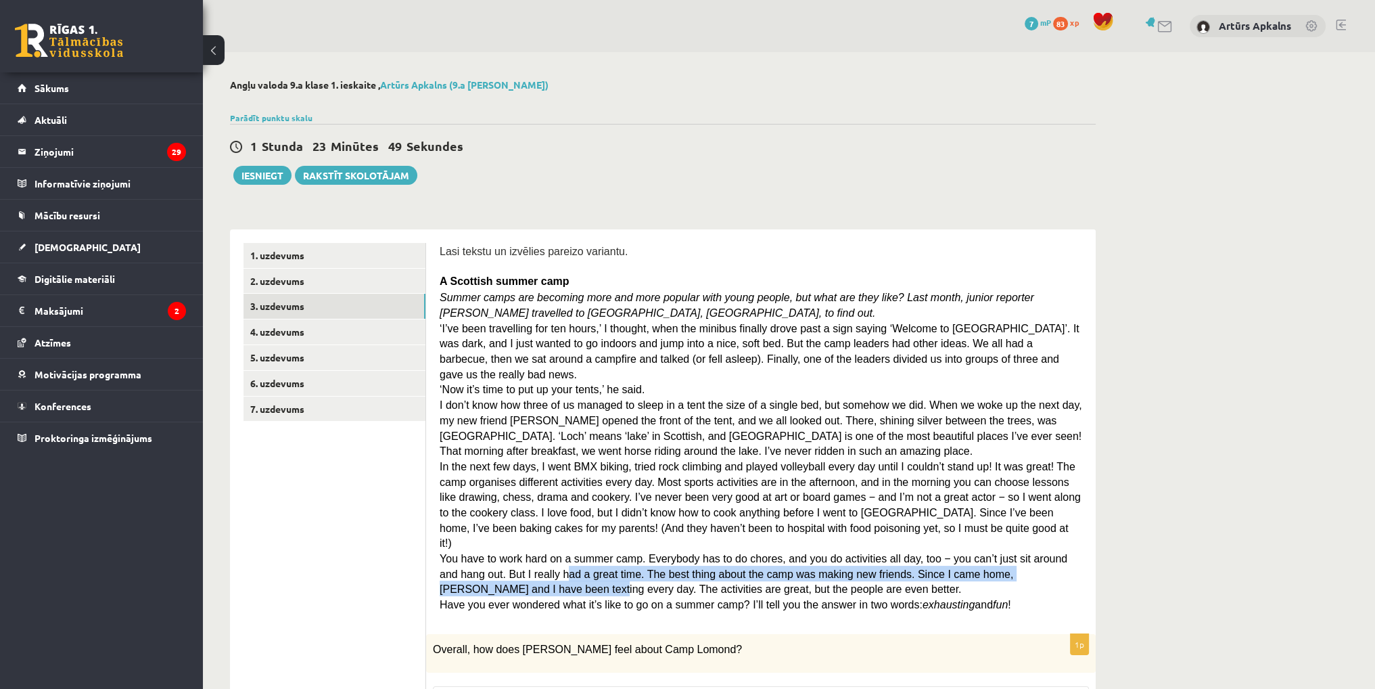
drag, startPoint x: 1047, startPoint y: 532, endPoint x: 495, endPoint y: 538, distance: 552.1
click at [495, 553] on span "You have to work hard on a summer camp. Everybody has to do chores, and you do …" at bounding box center [754, 574] width 628 height 42
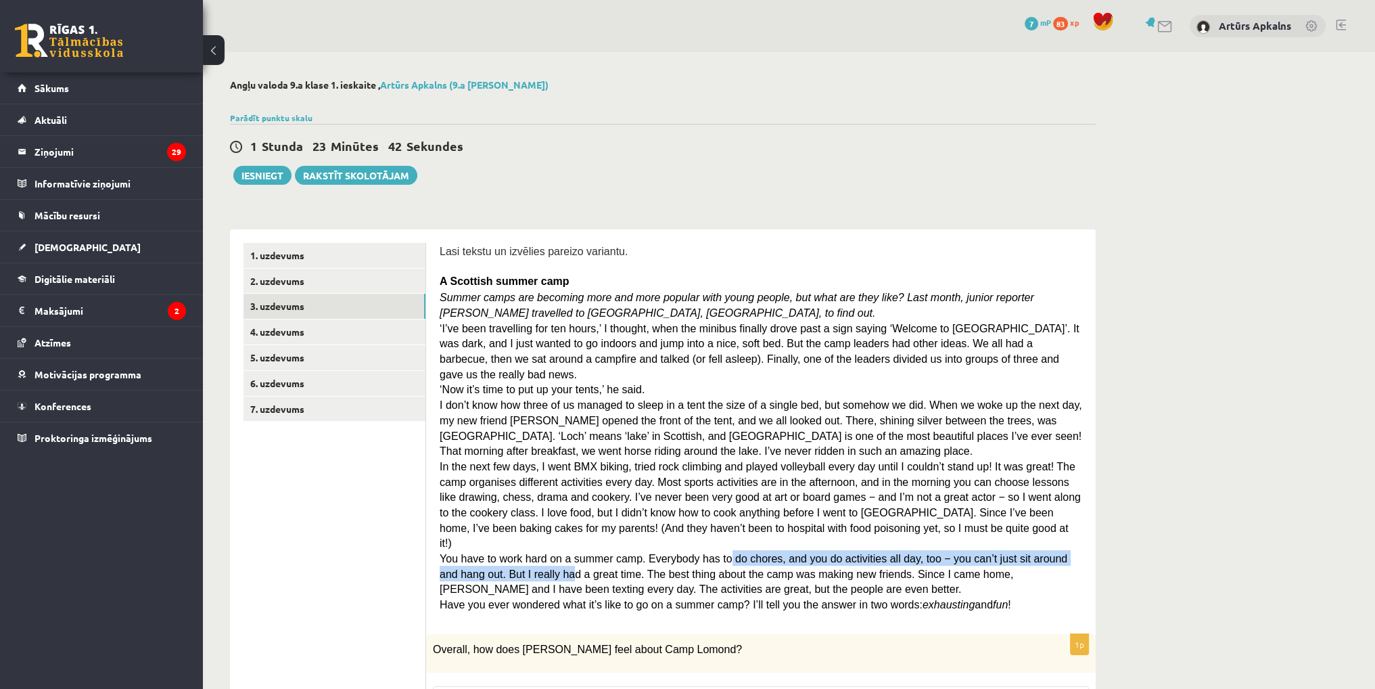
drag, startPoint x: 498, startPoint y: 536, endPoint x: 704, endPoint y: 528, distance: 205.8
click at [704, 550] on p "You have to work hard on a summer camp. Everybody has to do chores, and you do …" at bounding box center [761, 573] width 643 height 46
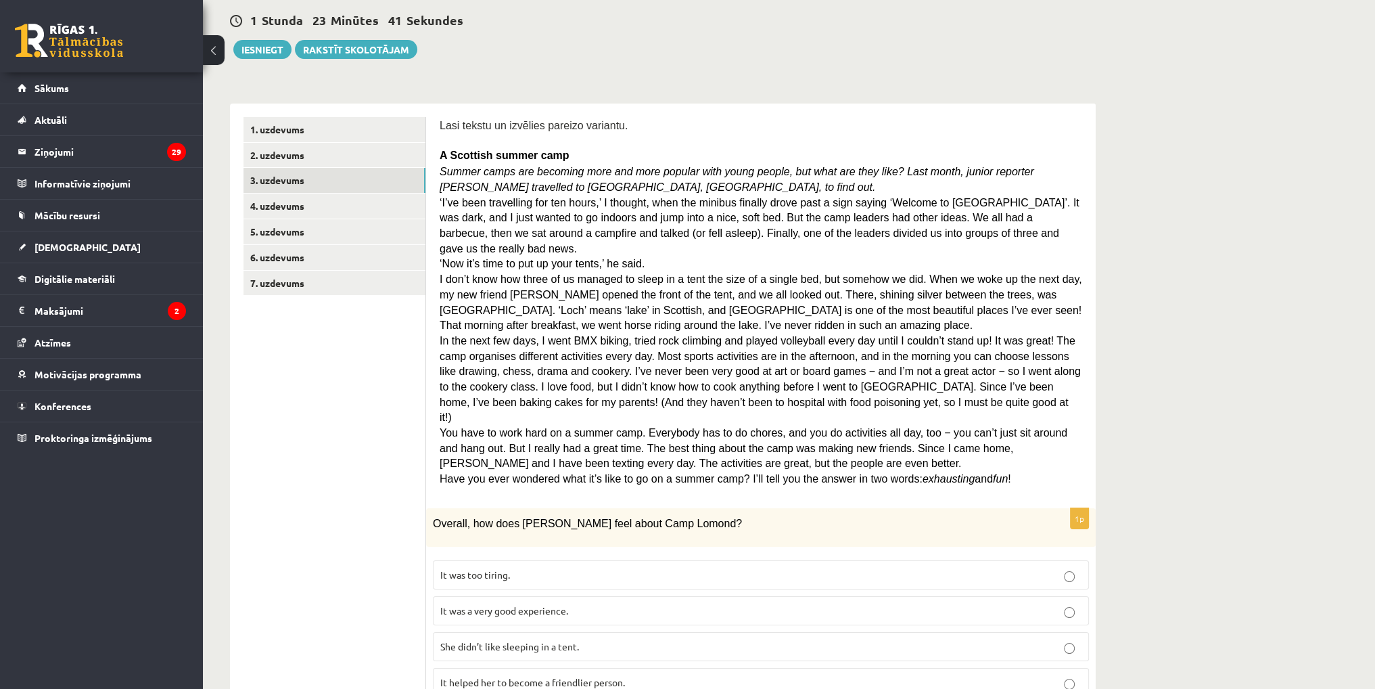
scroll to position [135, 0]
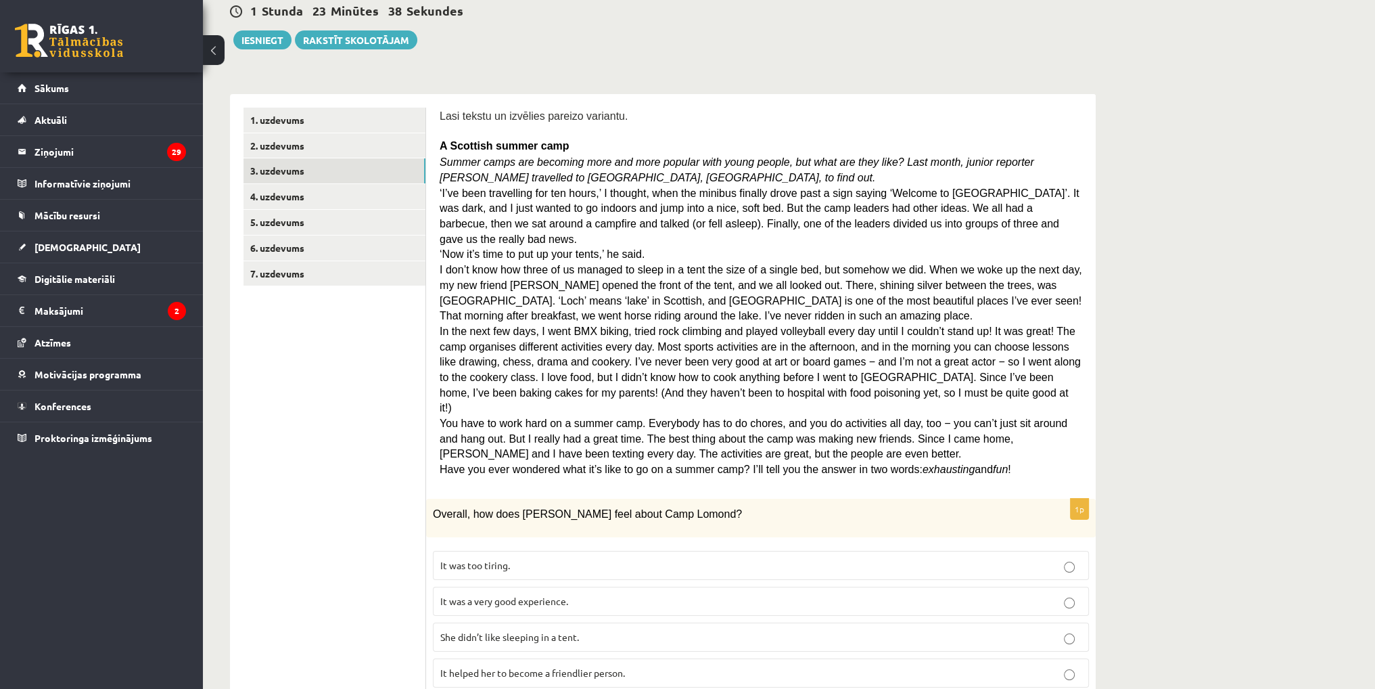
click at [518, 594] on p "It was a very good experience." at bounding box center [760, 601] width 641 height 14
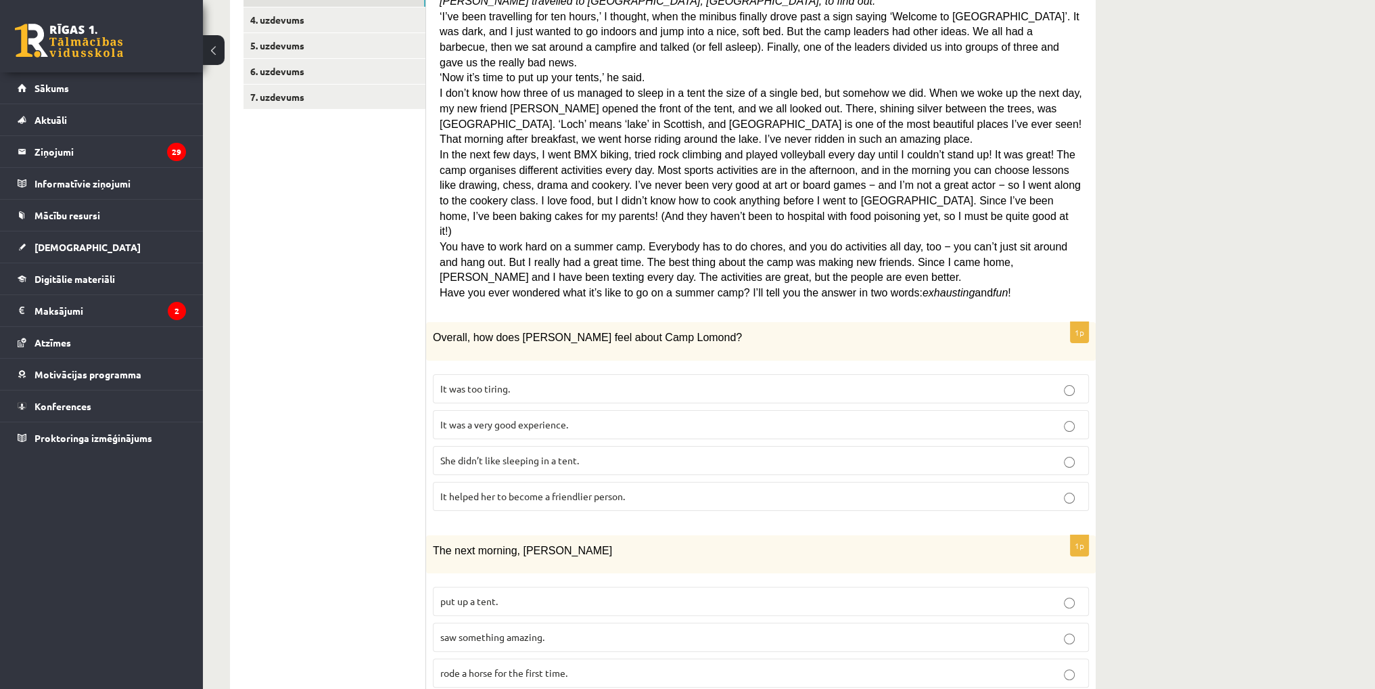
scroll to position [474, 0]
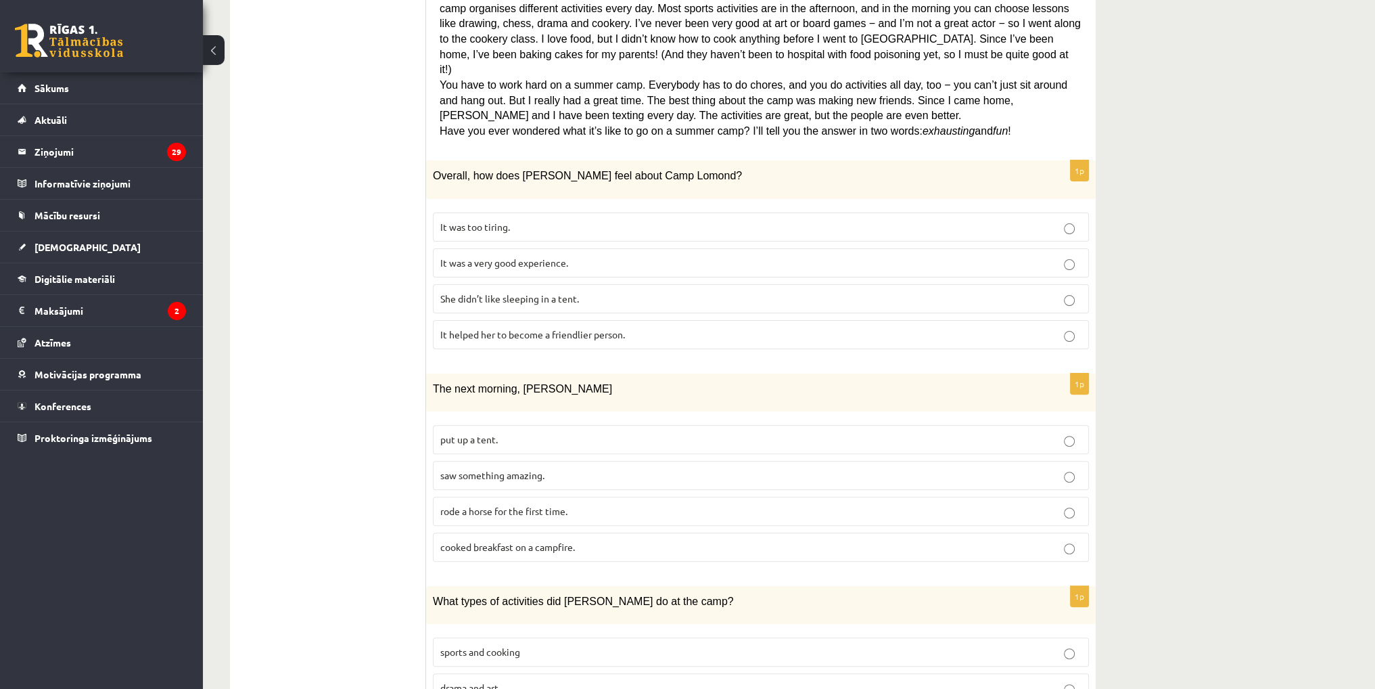
click at [529, 469] on span "saw something amazing." at bounding box center [492, 475] width 104 height 12
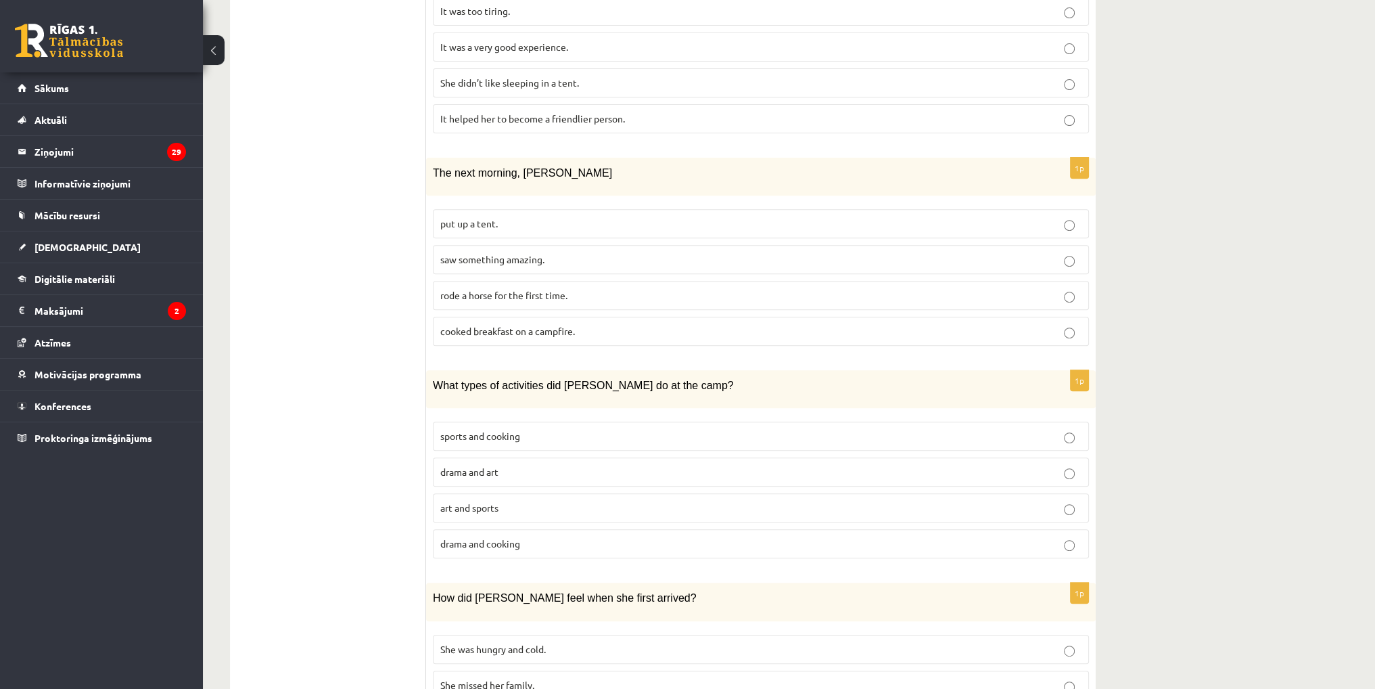
scroll to position [744, 0]
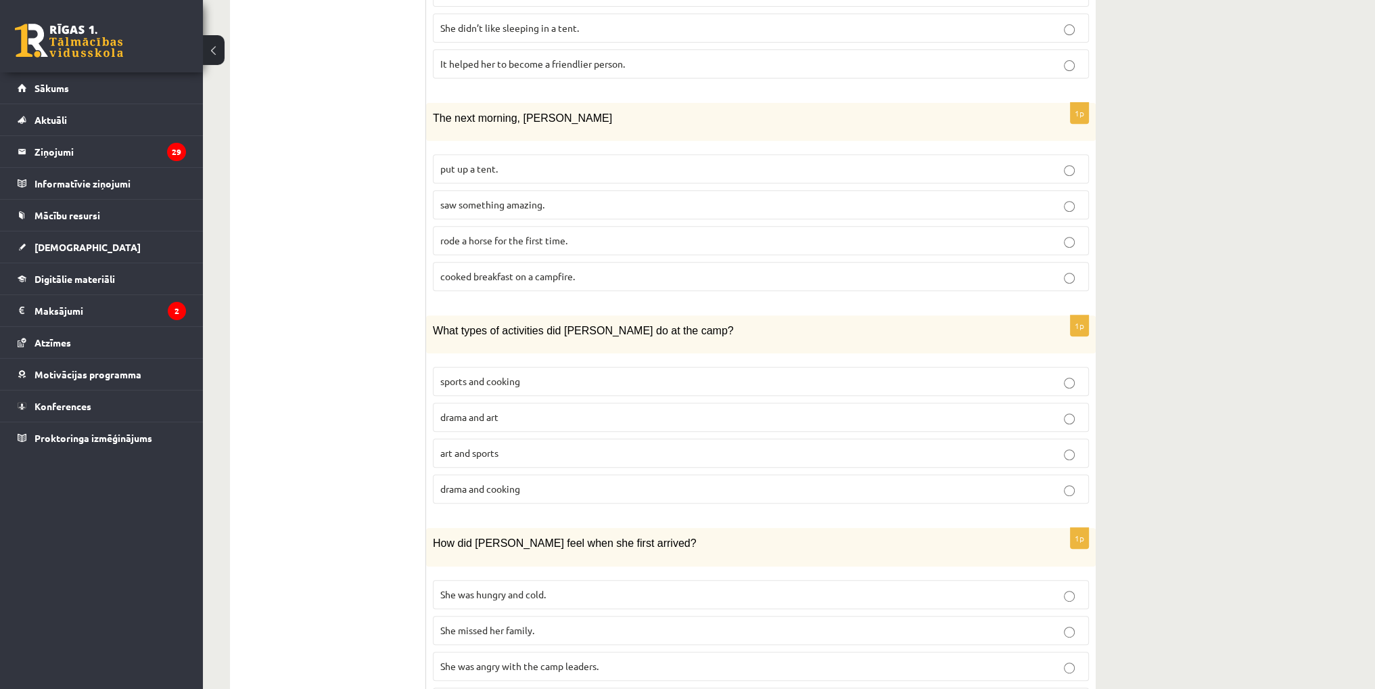
click at [478, 374] on p "sports and cooking" at bounding box center [760, 381] width 641 height 14
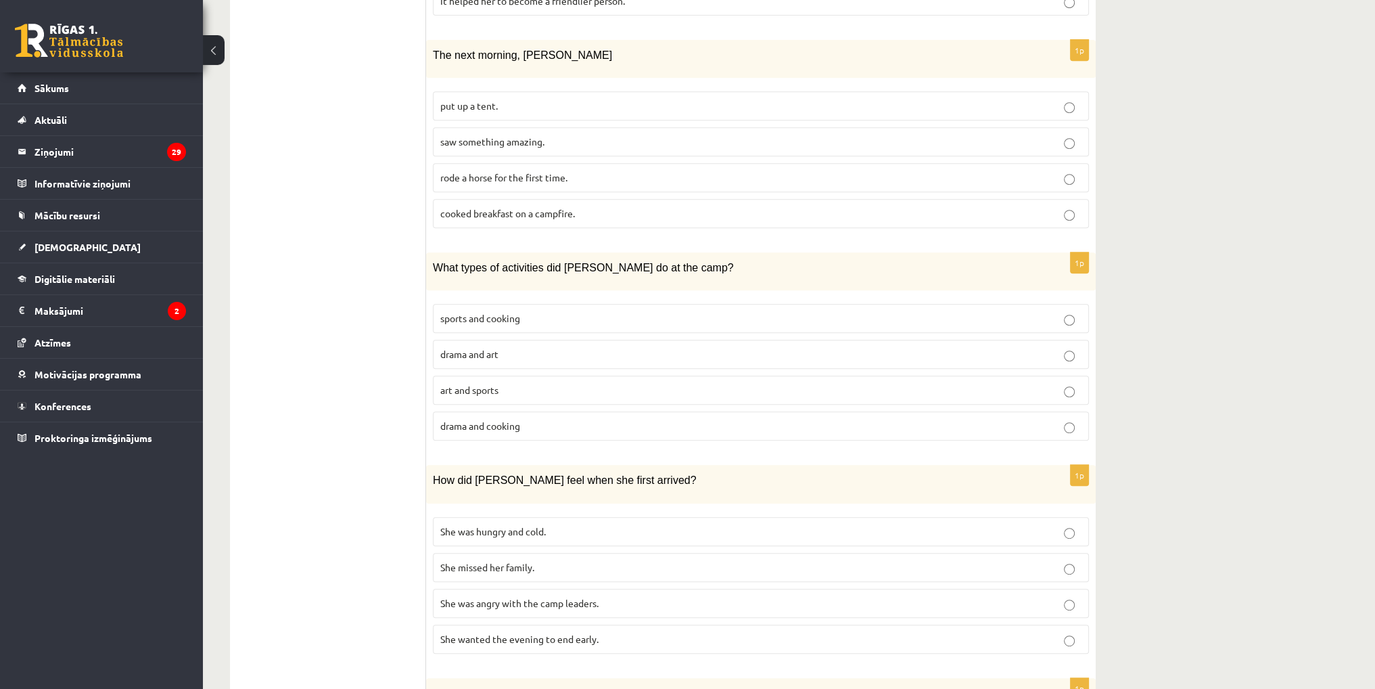
scroll to position [986, 0]
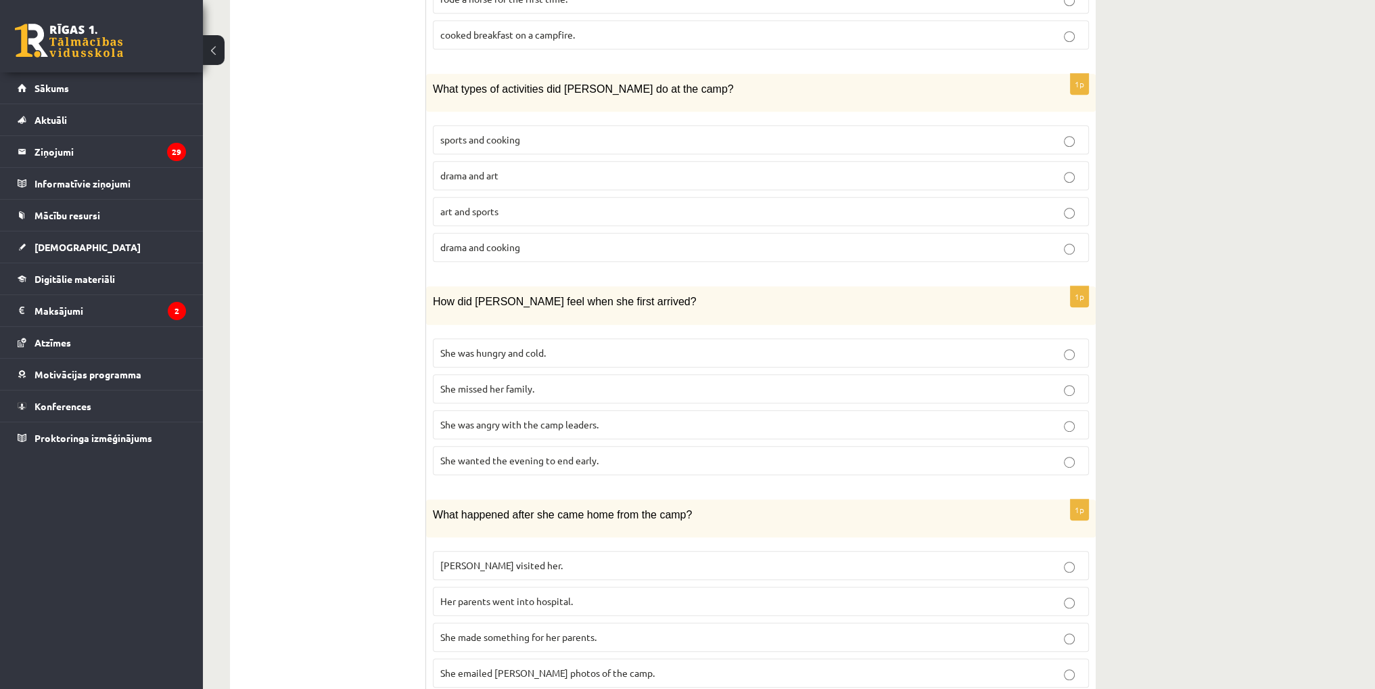
click at [549, 454] on span "She wanted the evening to end early." at bounding box center [519, 460] width 158 height 12
click at [520, 631] on span "She made something for her parents." at bounding box center [518, 637] width 156 height 12
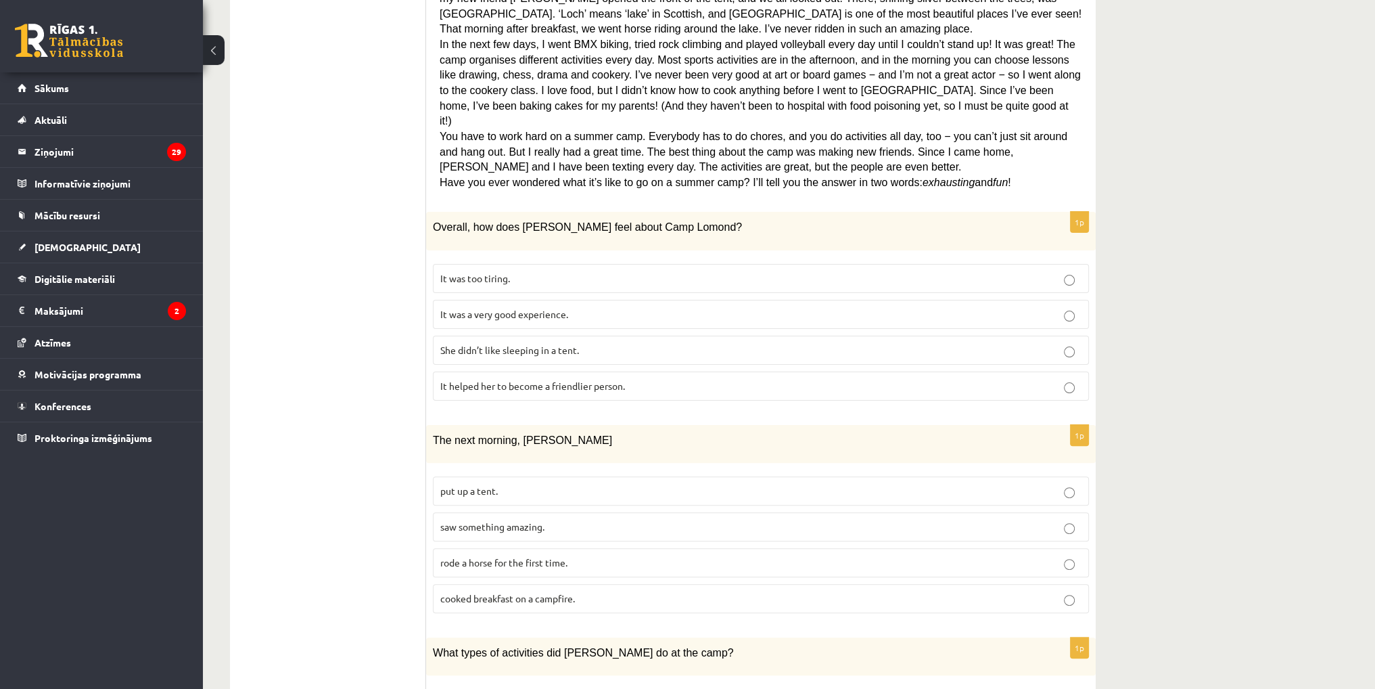
scroll to position [0, 0]
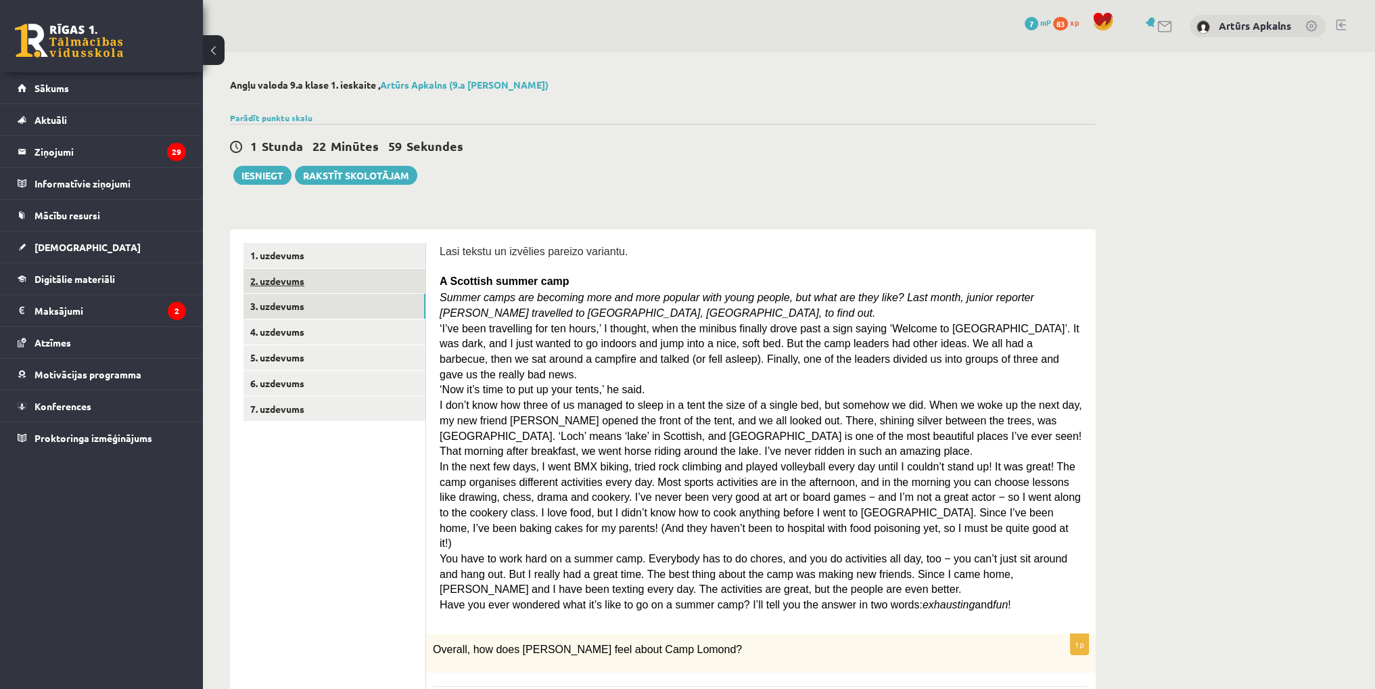
drag, startPoint x: 419, startPoint y: 527, endPoint x: 419, endPoint y: 272, distance: 255.1
click at [352, 328] on link "4. uzdevums" at bounding box center [335, 331] width 182 height 25
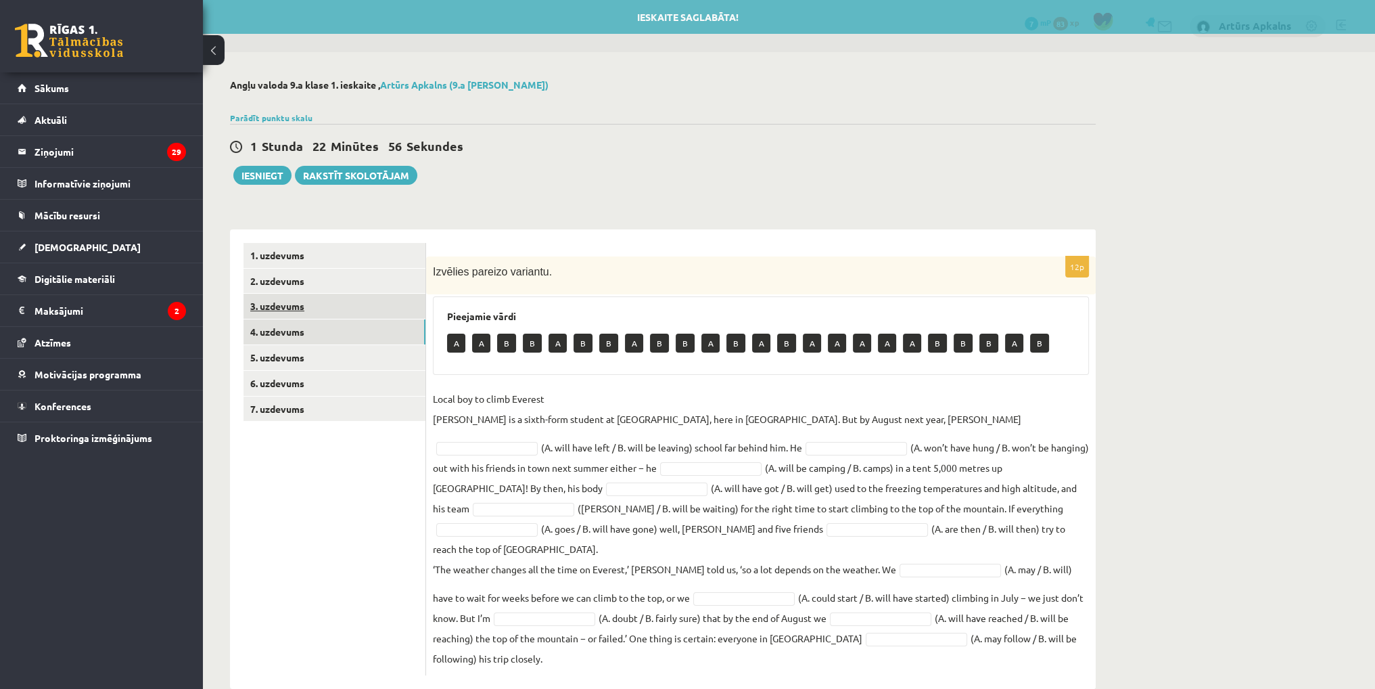
click at [349, 304] on link "3. uzdevums" at bounding box center [335, 306] width 182 height 25
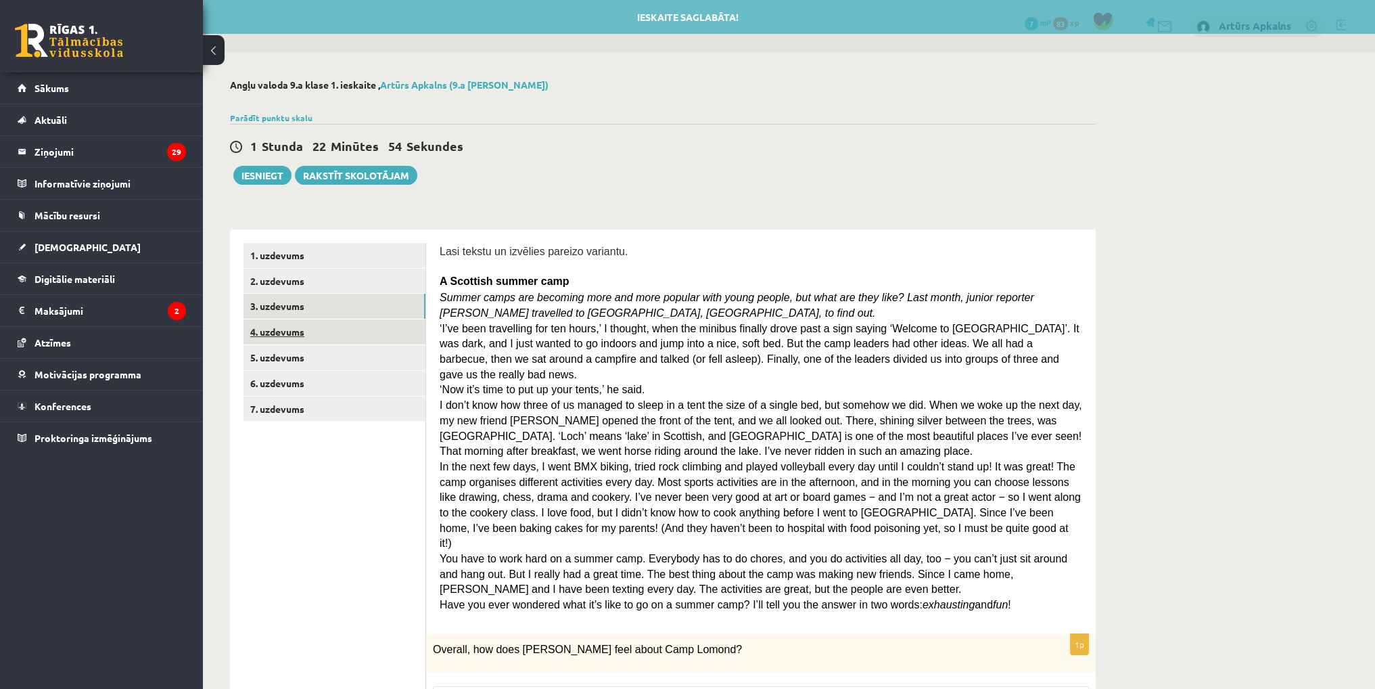
click at [374, 329] on link "4. uzdevums" at bounding box center [335, 331] width 182 height 25
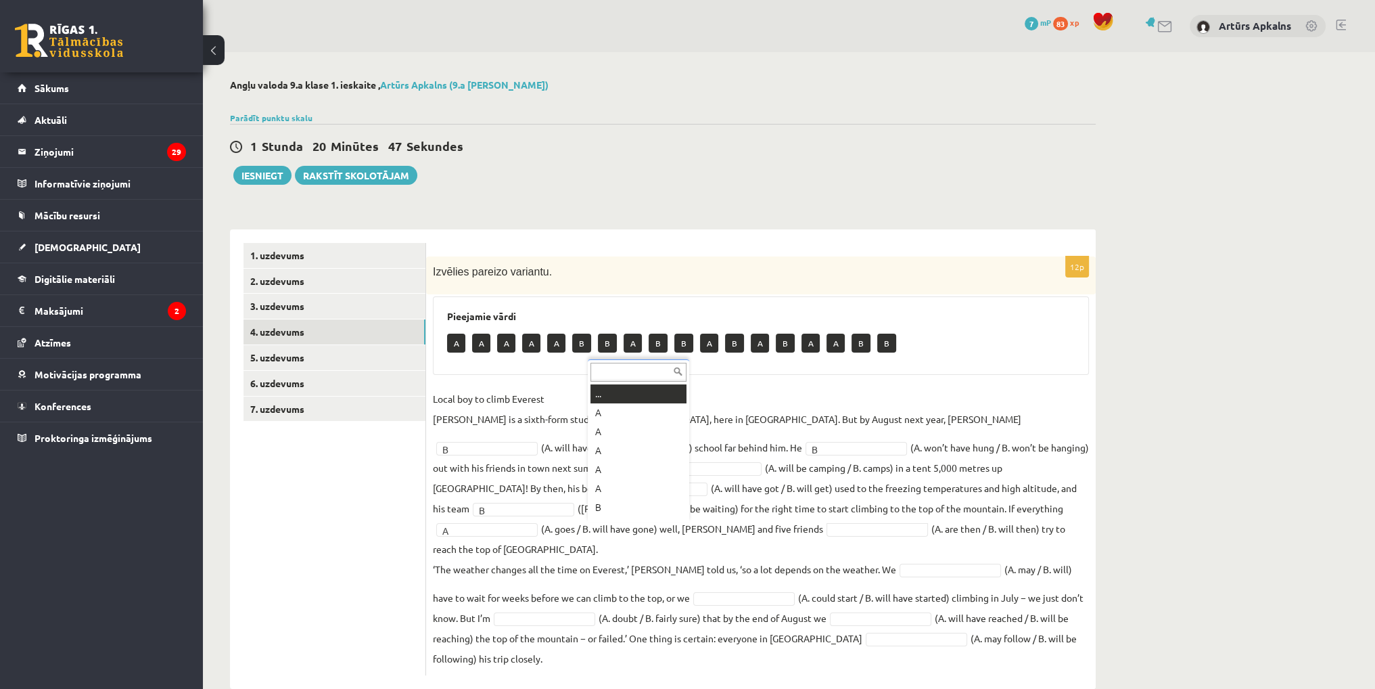
scroll to position [16, 0]
click at [898, 539] on fieldset "Local boy to climb Everest Nathan Short is a sixth-form student at Pittville Co…" at bounding box center [761, 528] width 656 height 280
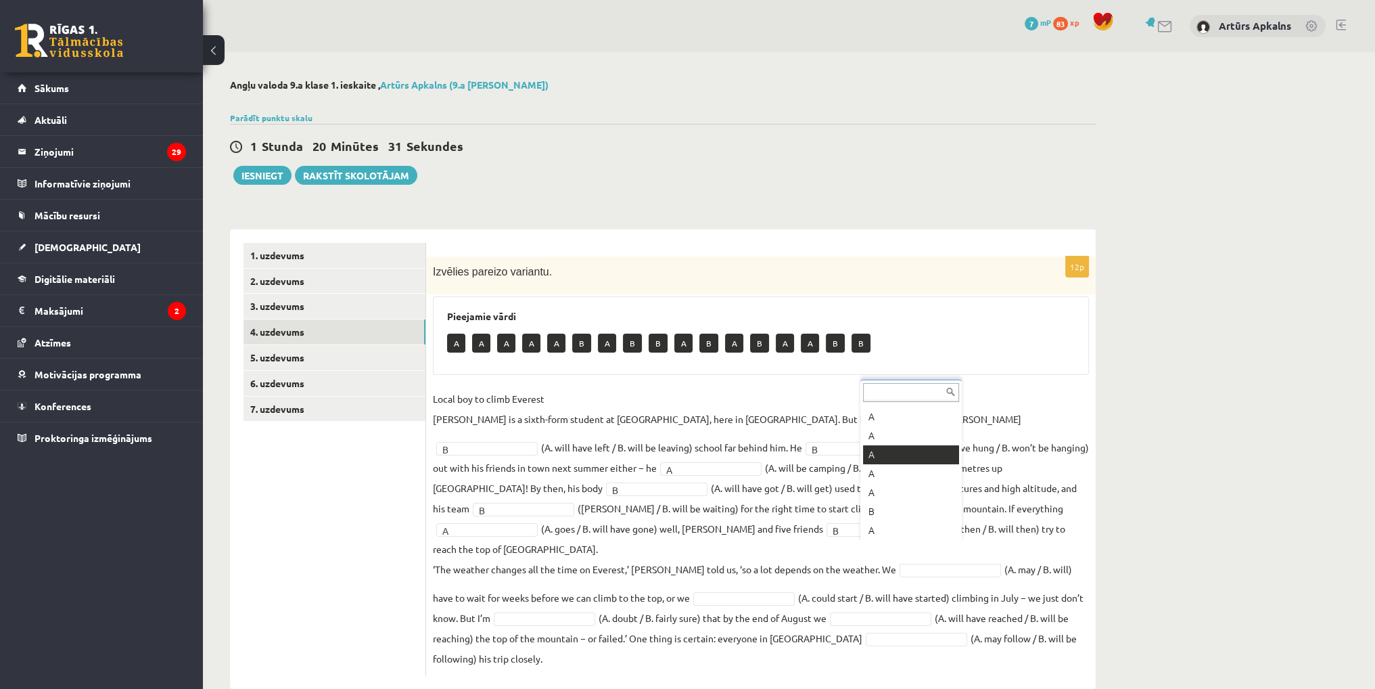
drag, startPoint x: 904, startPoint y: 445, endPoint x: 865, endPoint y: 476, distance: 50.1
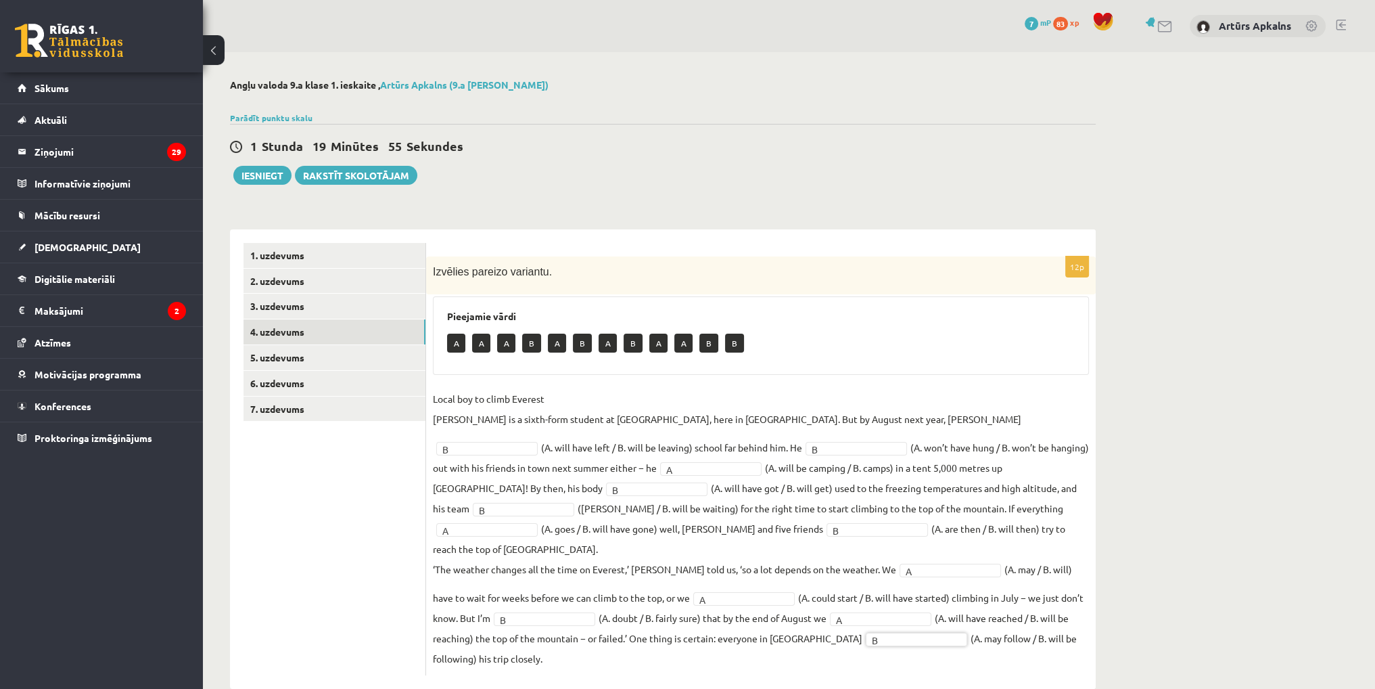
scroll to position [5, 0]
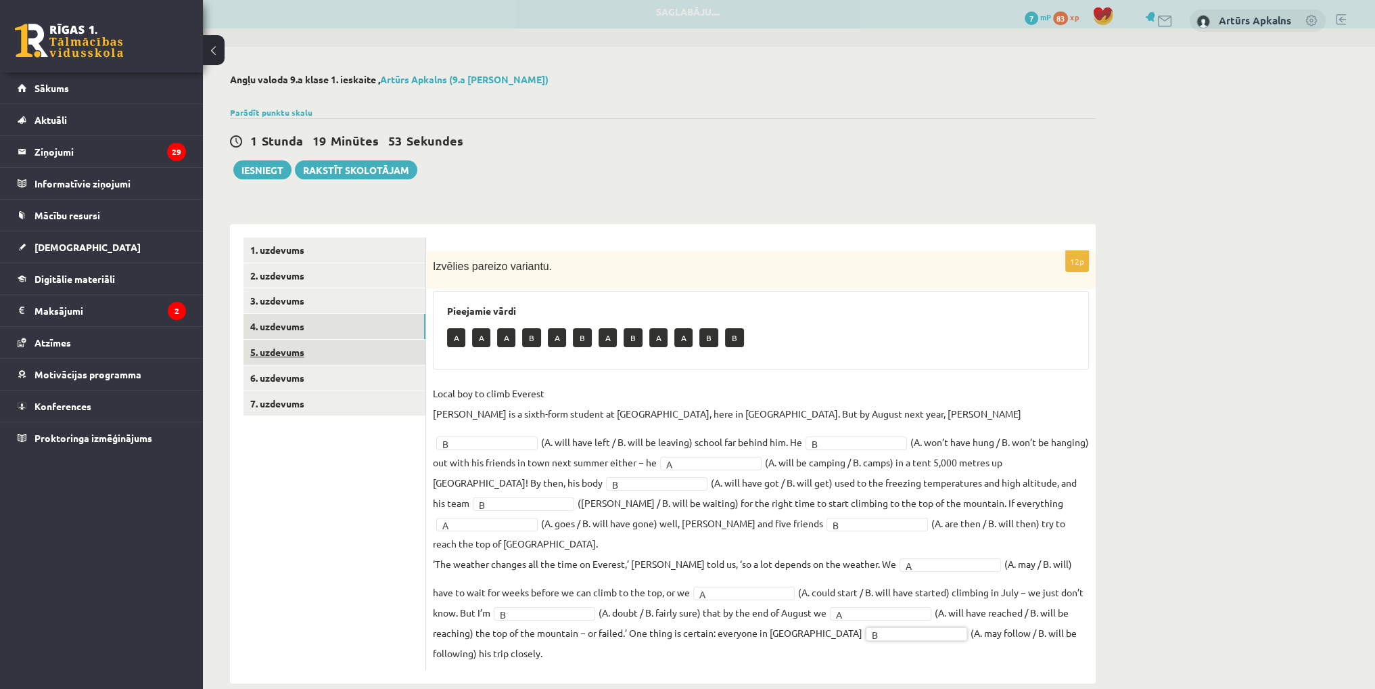
click at [296, 350] on link "5. uzdevums" at bounding box center [335, 352] width 182 height 25
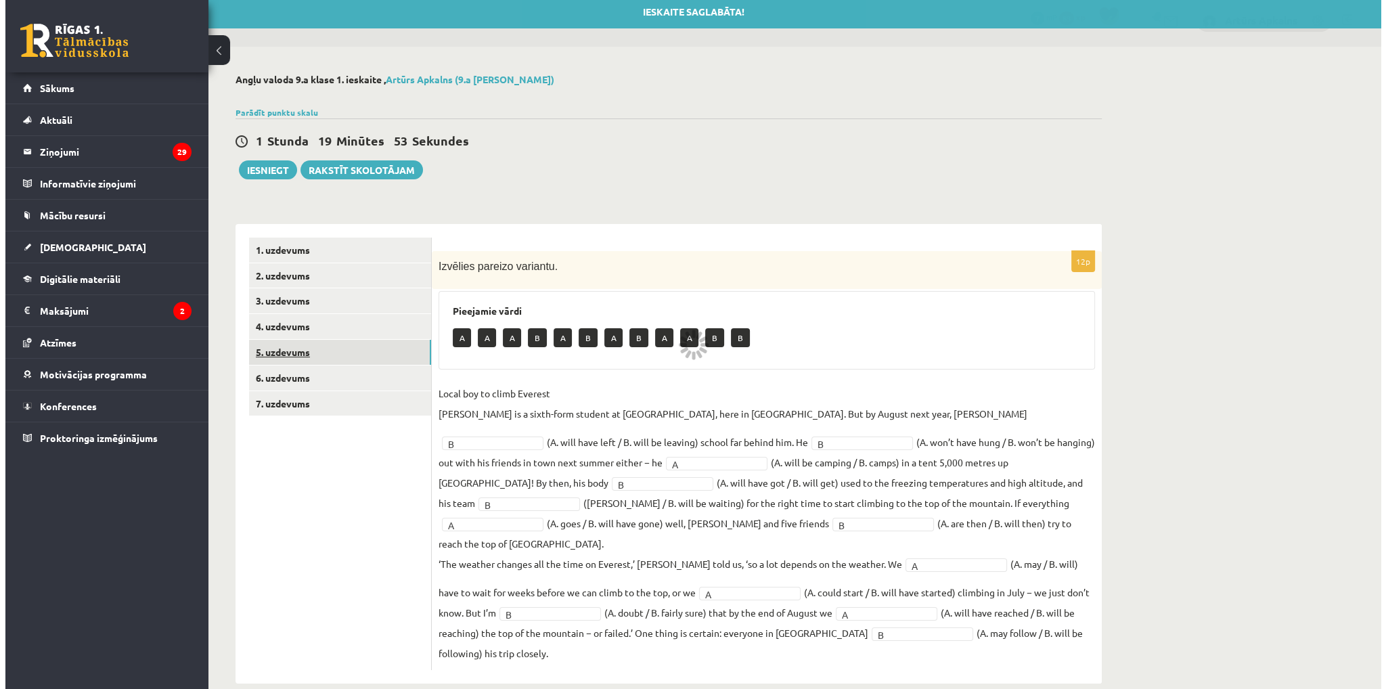
scroll to position [0, 0]
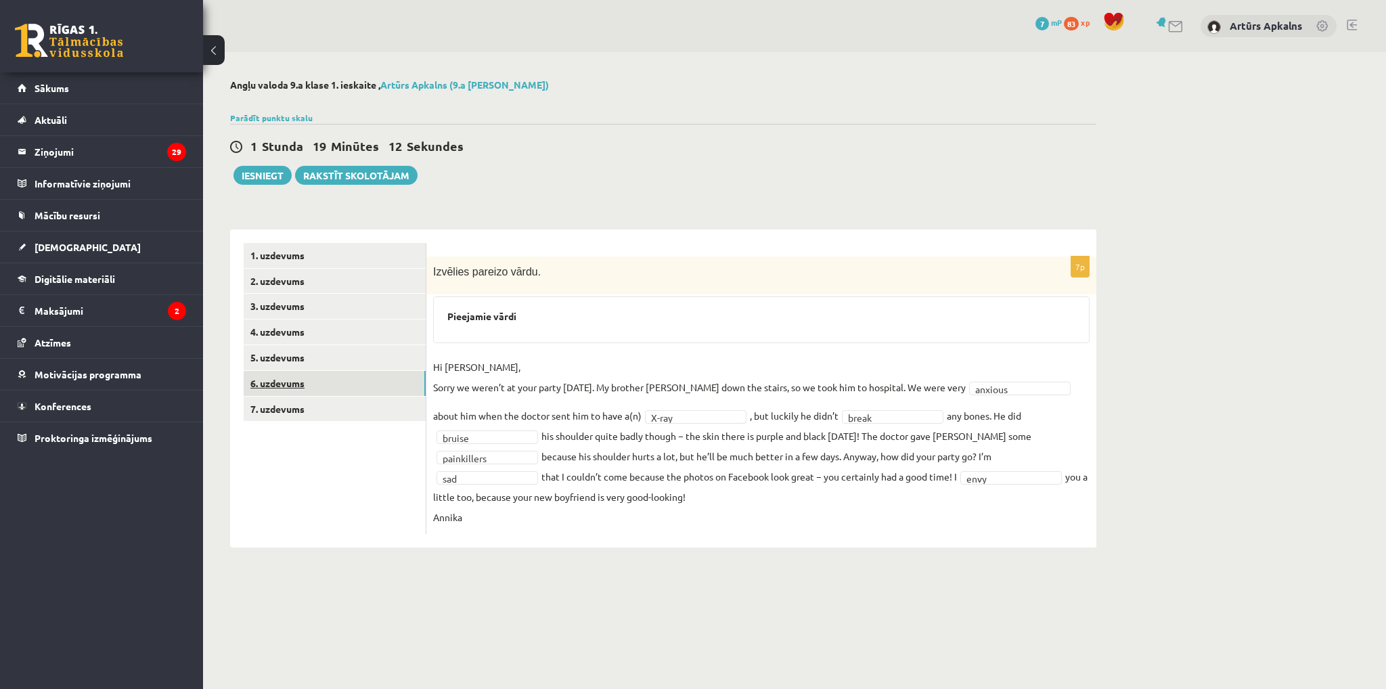
click at [325, 381] on link "6. uzdevums" at bounding box center [335, 383] width 182 height 25
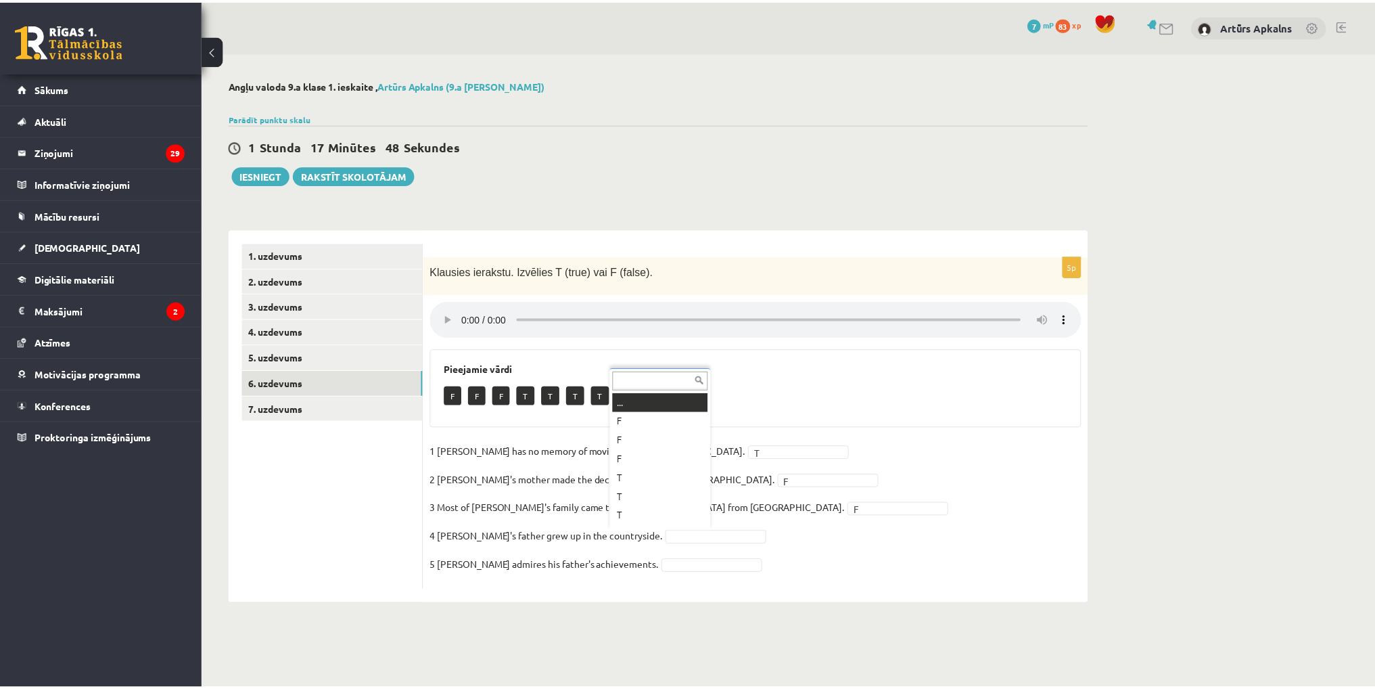
scroll to position [16, 0]
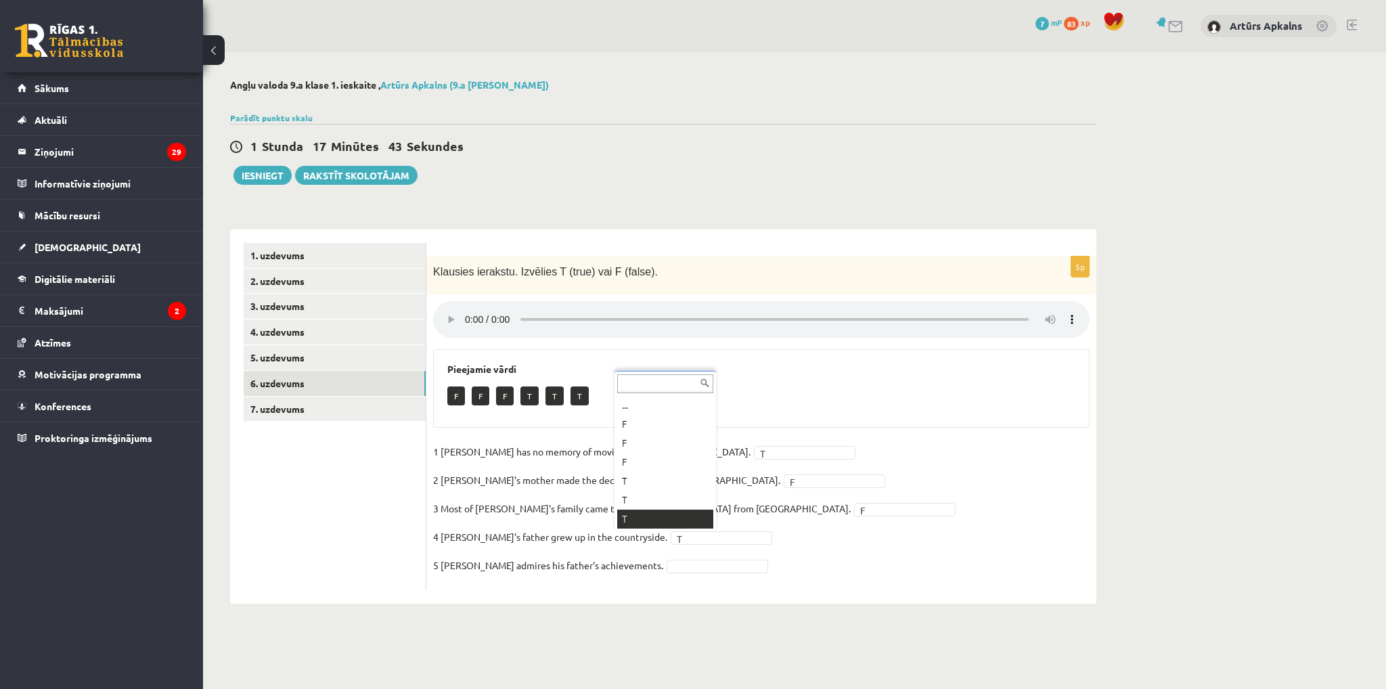
drag, startPoint x: 815, startPoint y: 582, endPoint x: 804, endPoint y: 570, distance: 15.8
click at [350, 412] on link "7. uzdevums" at bounding box center [335, 408] width 182 height 25
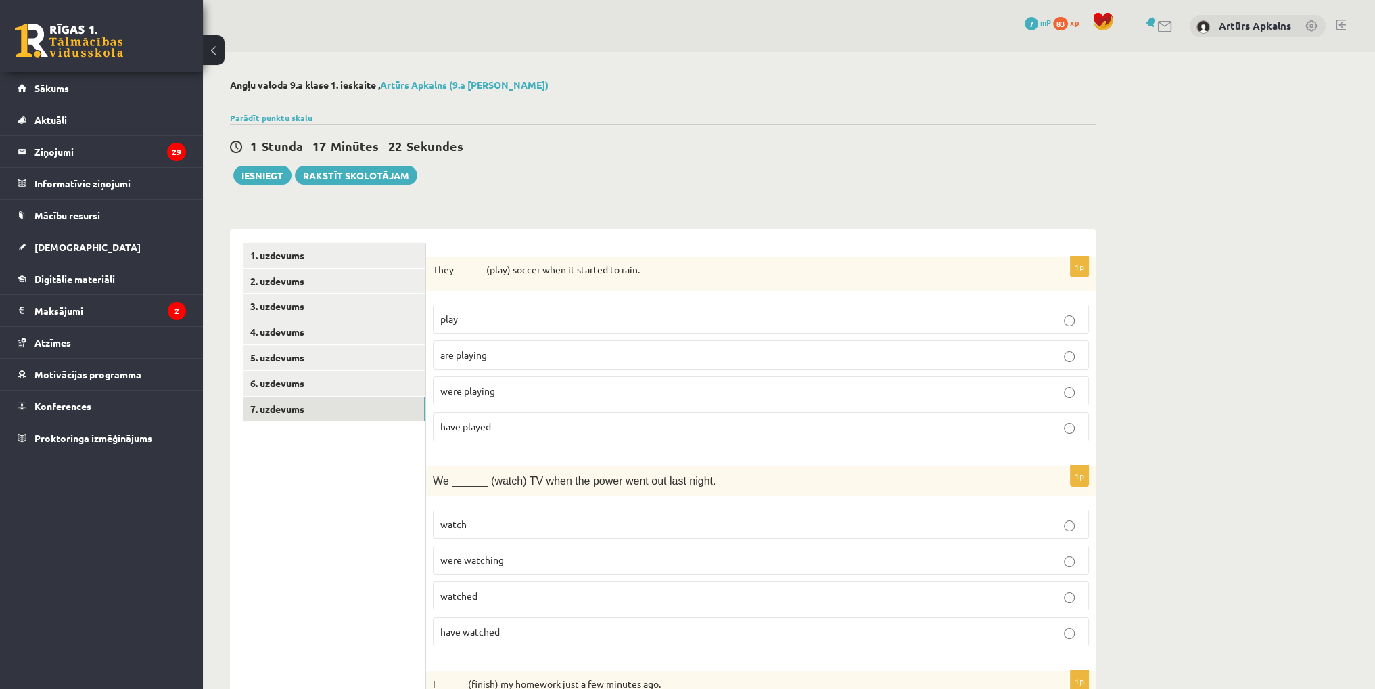
click at [491, 358] on p "are playing" at bounding box center [760, 355] width 641 height 14
click at [461, 390] on span "were playing" at bounding box center [467, 390] width 55 height 12
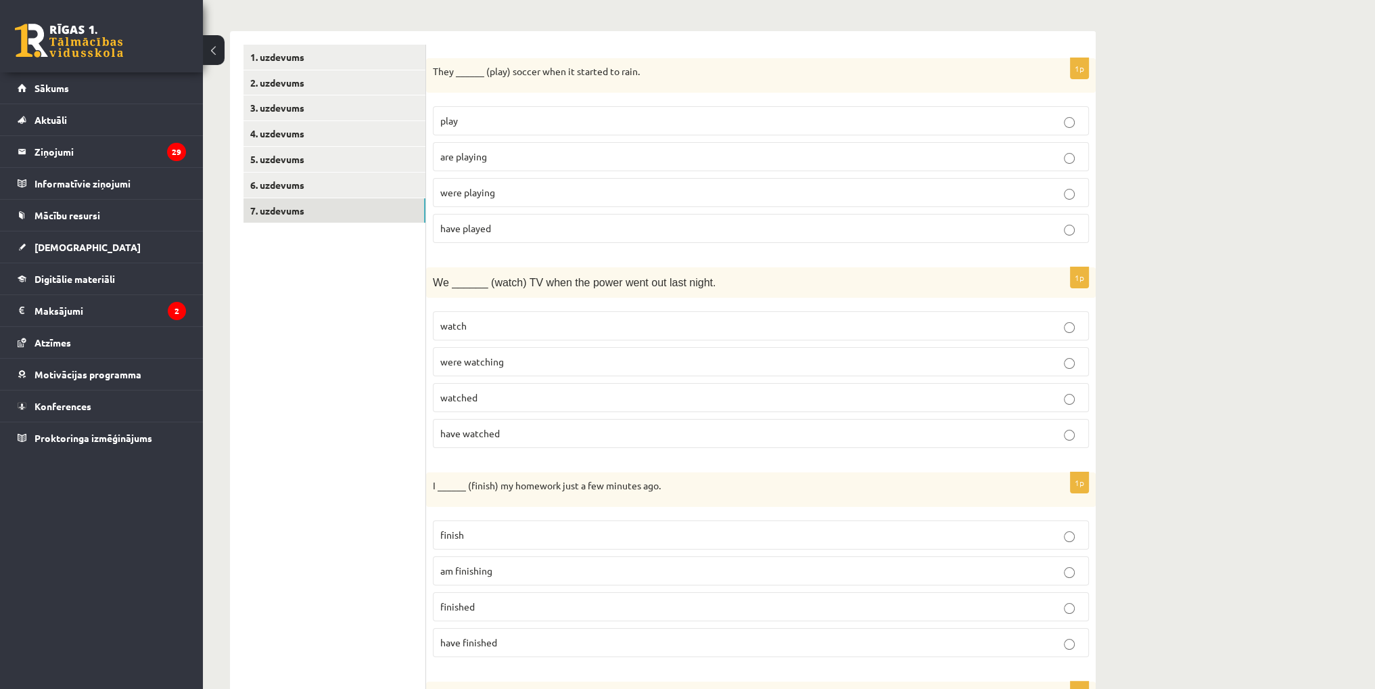
scroll to position [203, 0]
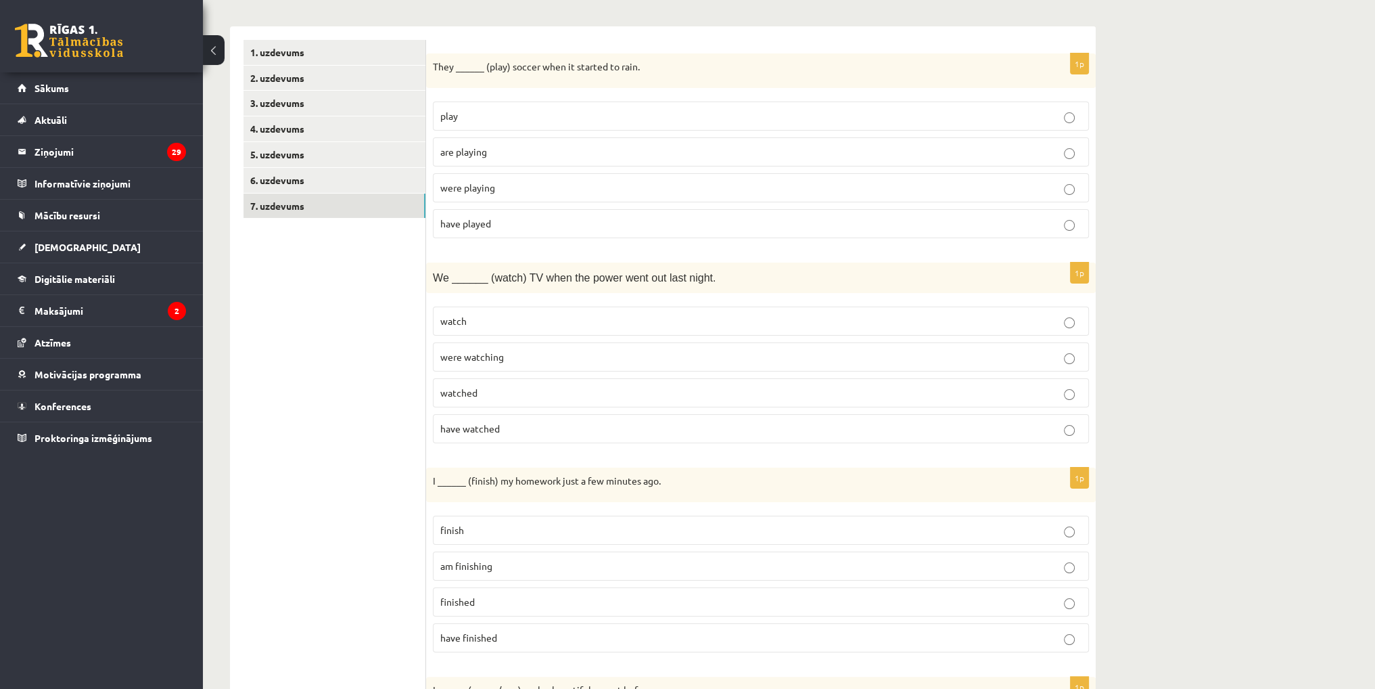
click at [503, 357] on p "were watching" at bounding box center [760, 357] width 641 height 14
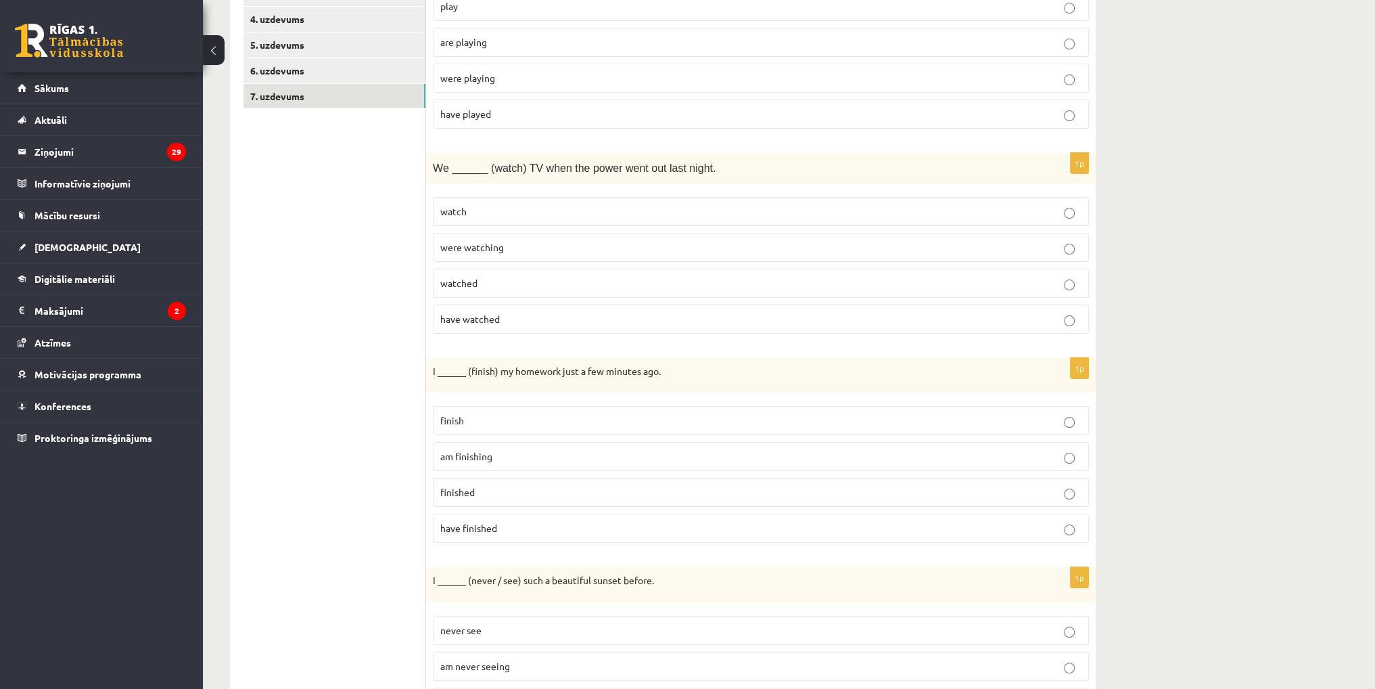
scroll to position [338, 0]
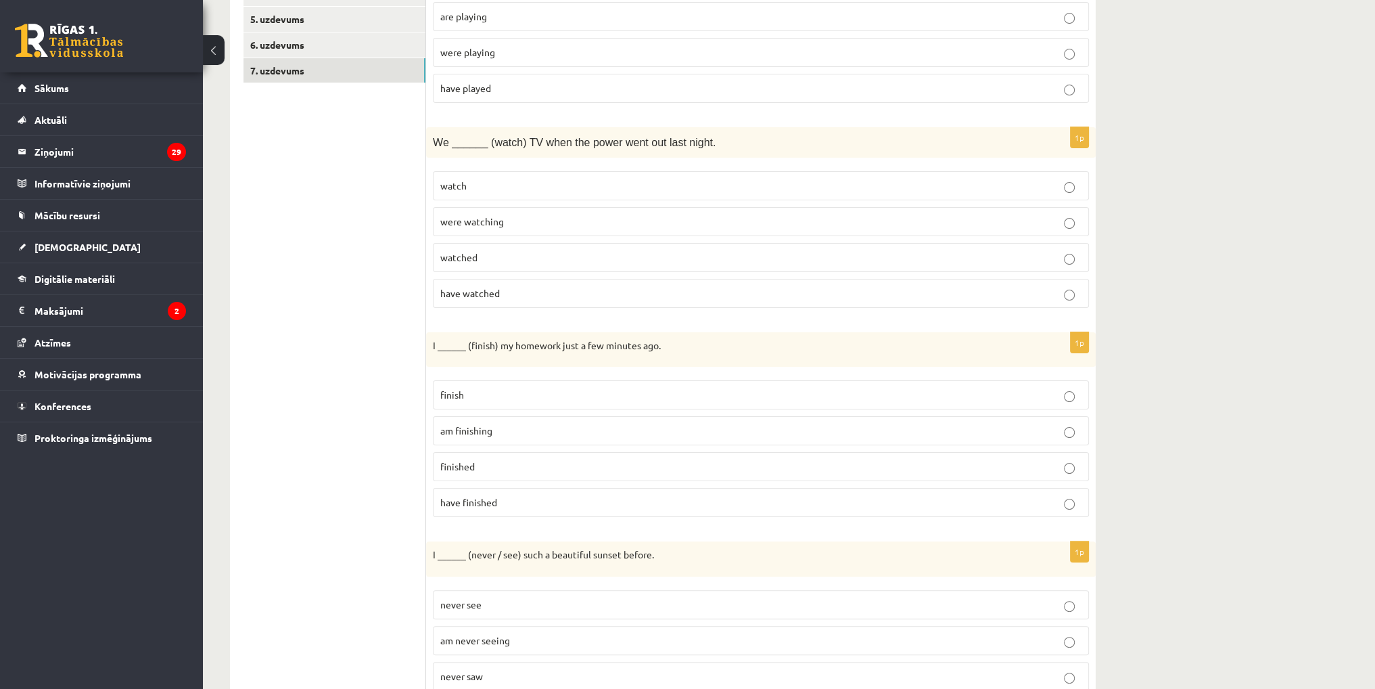
click at [483, 461] on p "finished" at bounding box center [760, 466] width 641 height 14
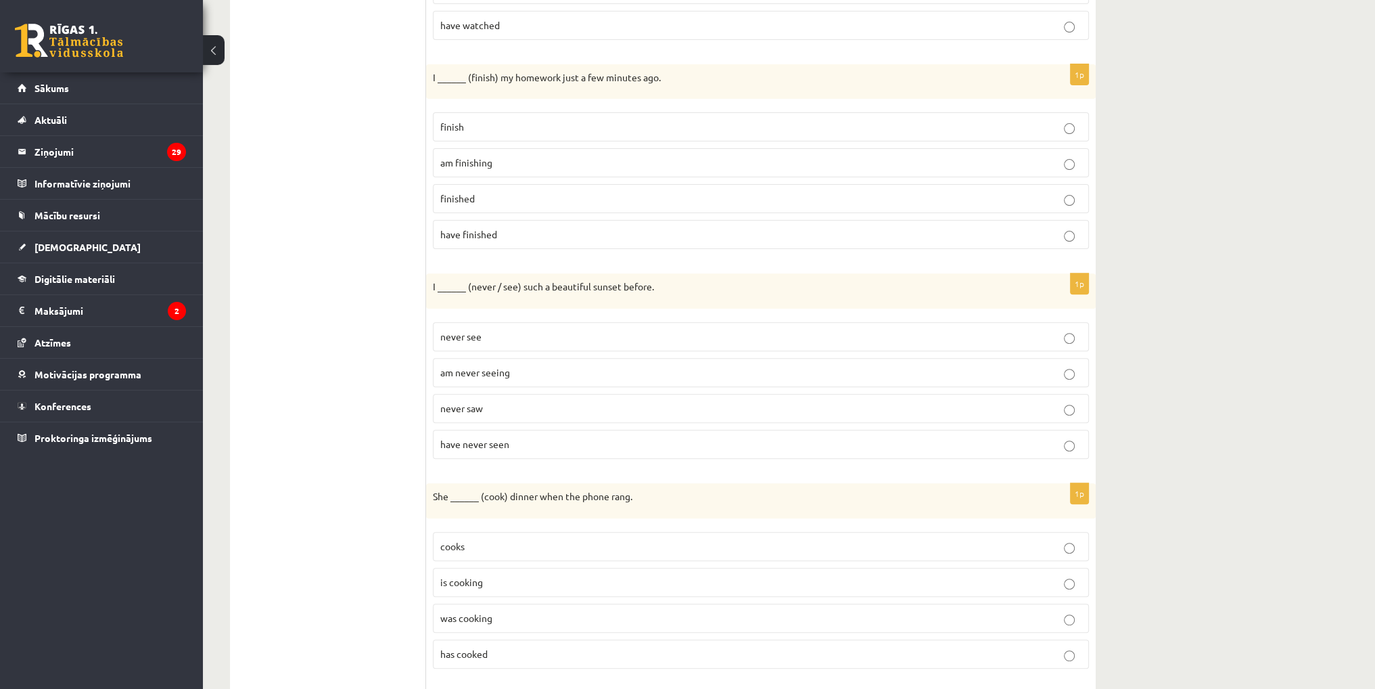
scroll to position [609, 0]
click at [487, 435] on span "have never seen" at bounding box center [474, 441] width 69 height 12
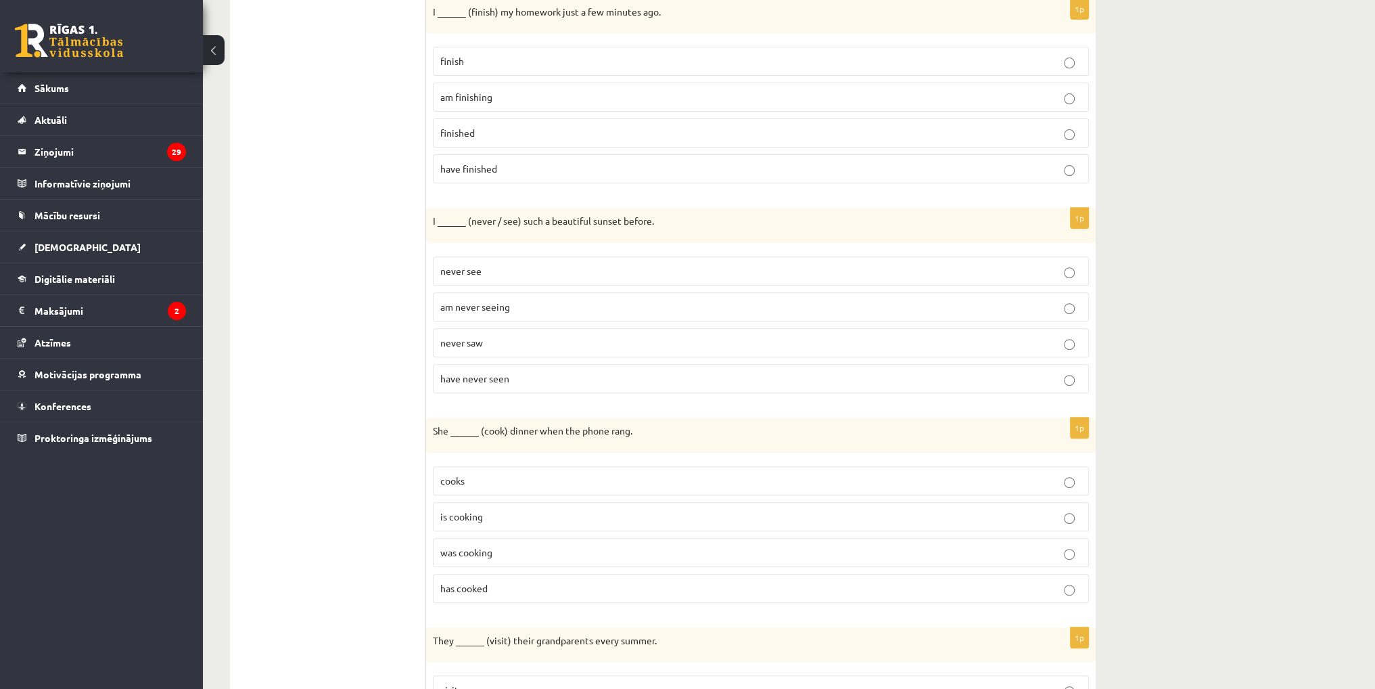
scroll to position [677, 0]
click at [459, 541] on p "was cooking" at bounding box center [760, 548] width 641 height 14
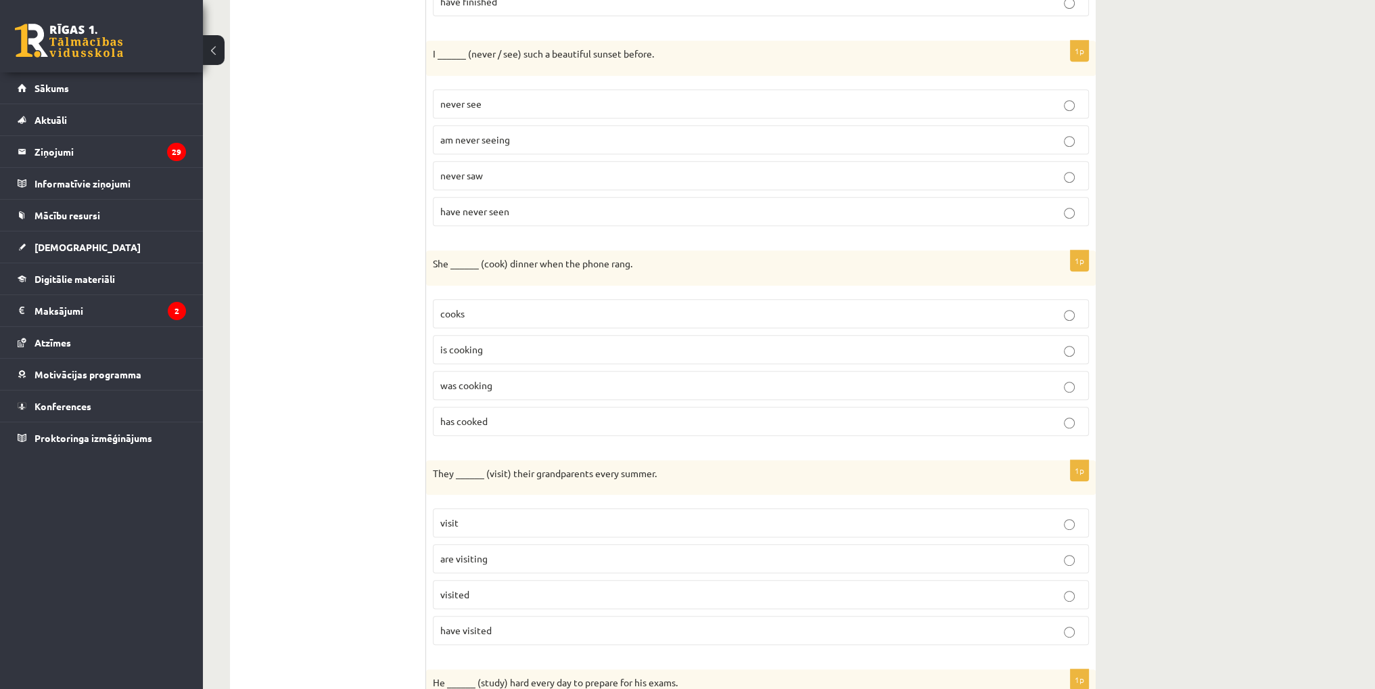
scroll to position [879, 0]
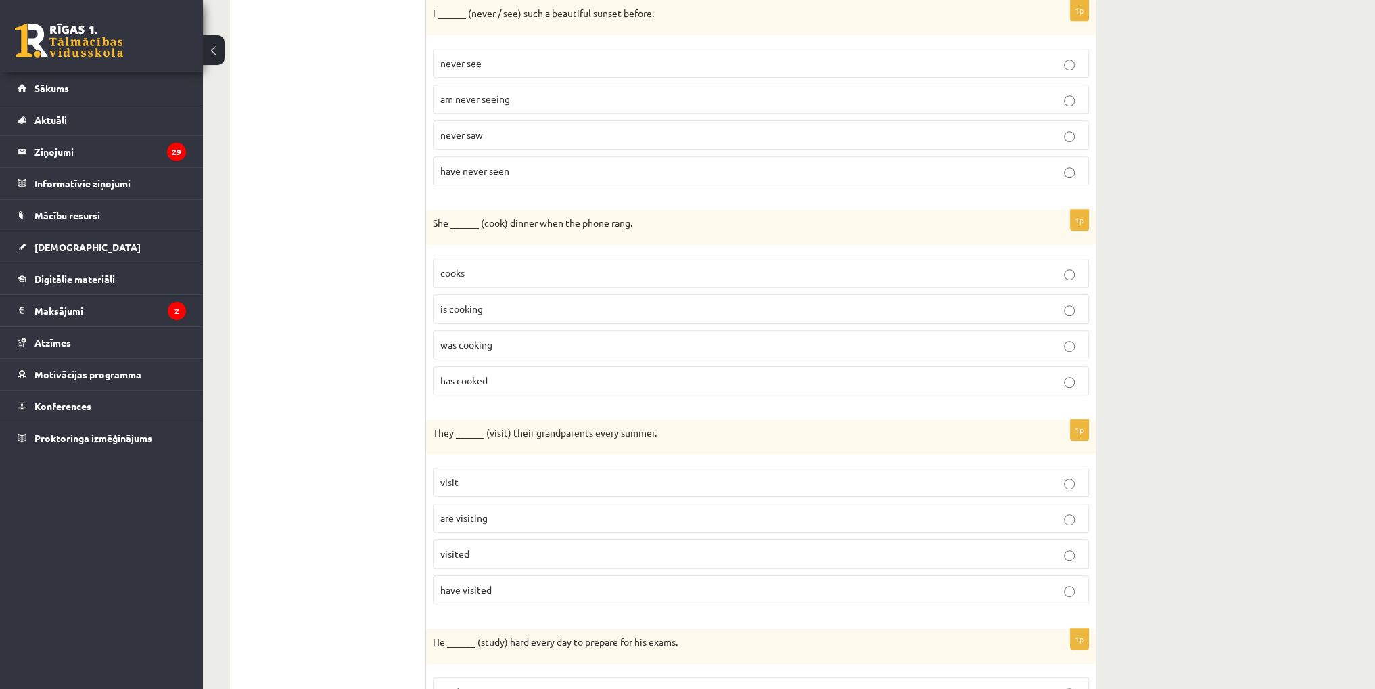
click at [495, 511] on p "are visiting" at bounding box center [760, 518] width 641 height 14
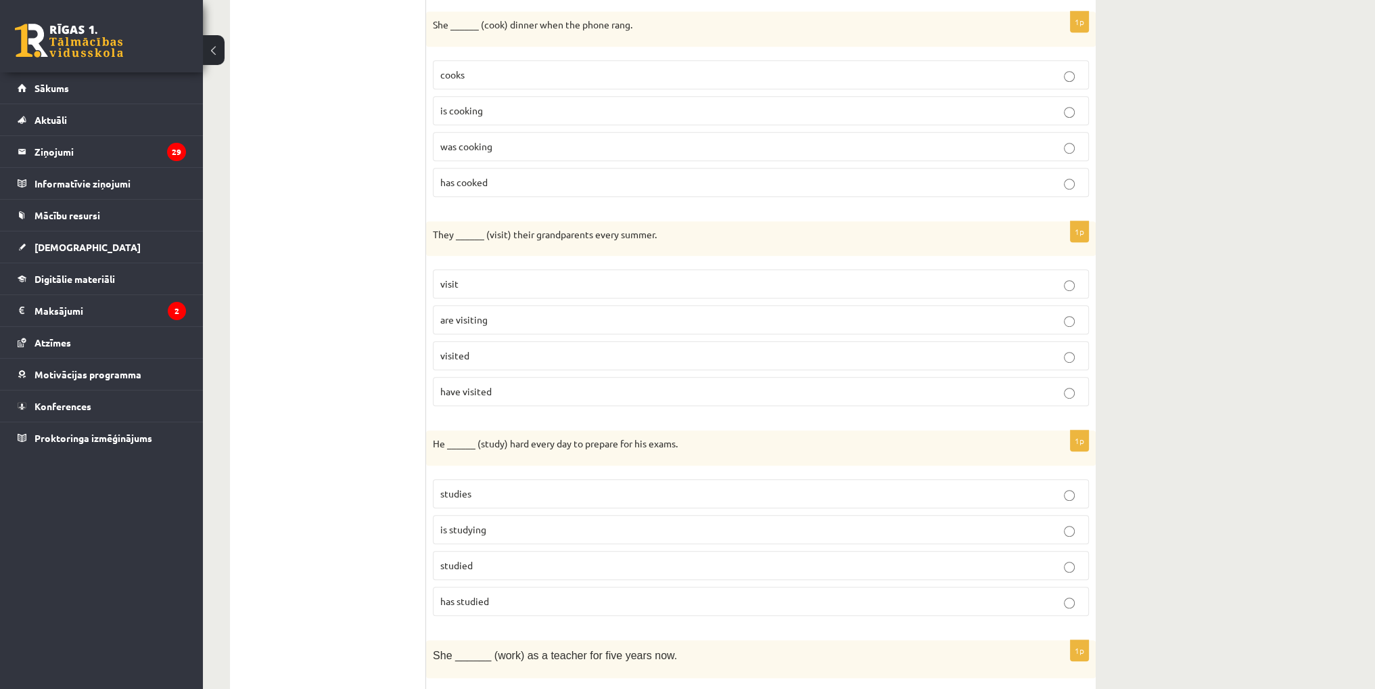
scroll to position [1082, 0]
click at [482, 522] on p "is studying" at bounding box center [760, 525] width 641 height 14
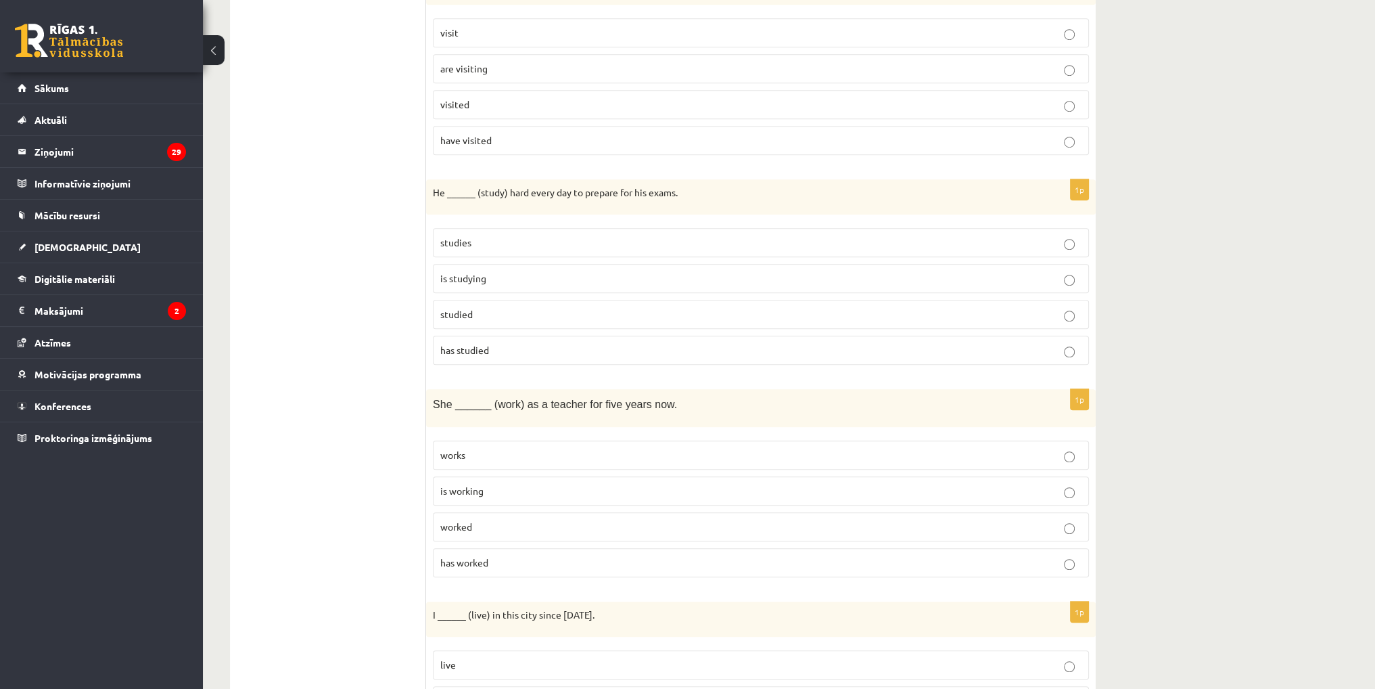
scroll to position [1353, 0]
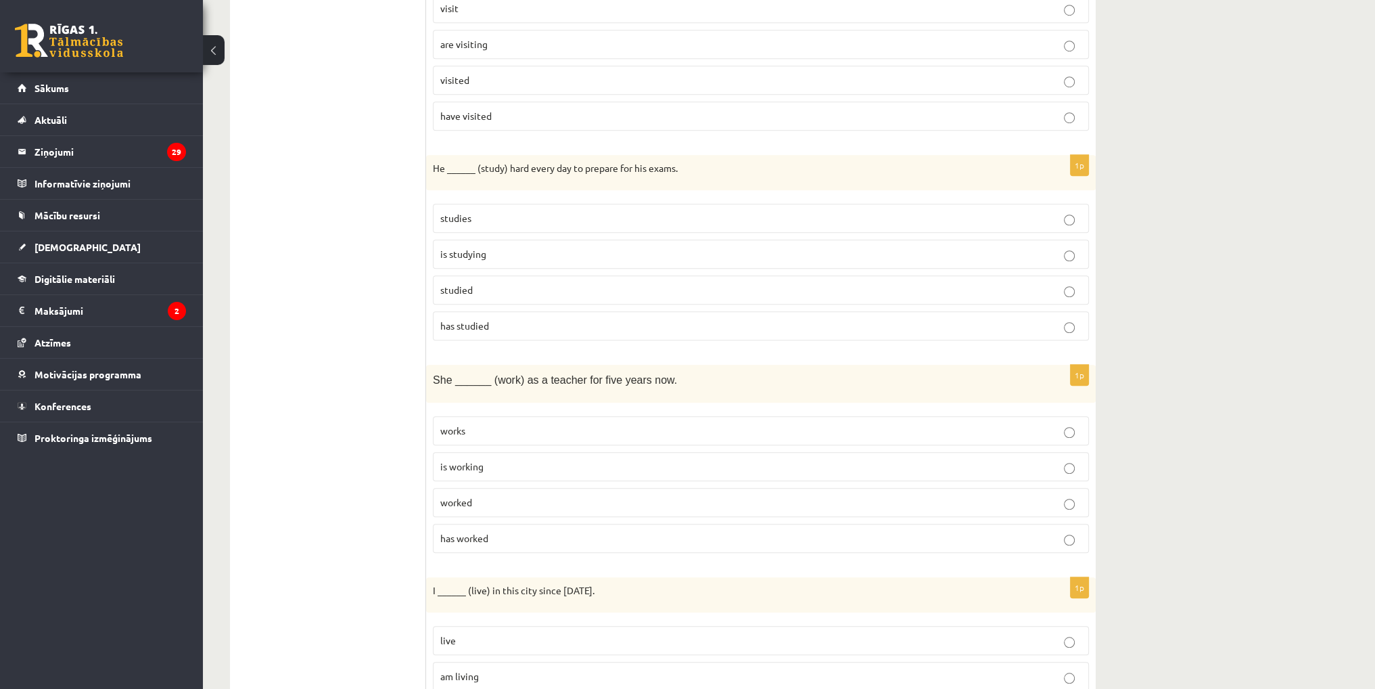
click at [490, 459] on p "is working" at bounding box center [760, 466] width 641 height 14
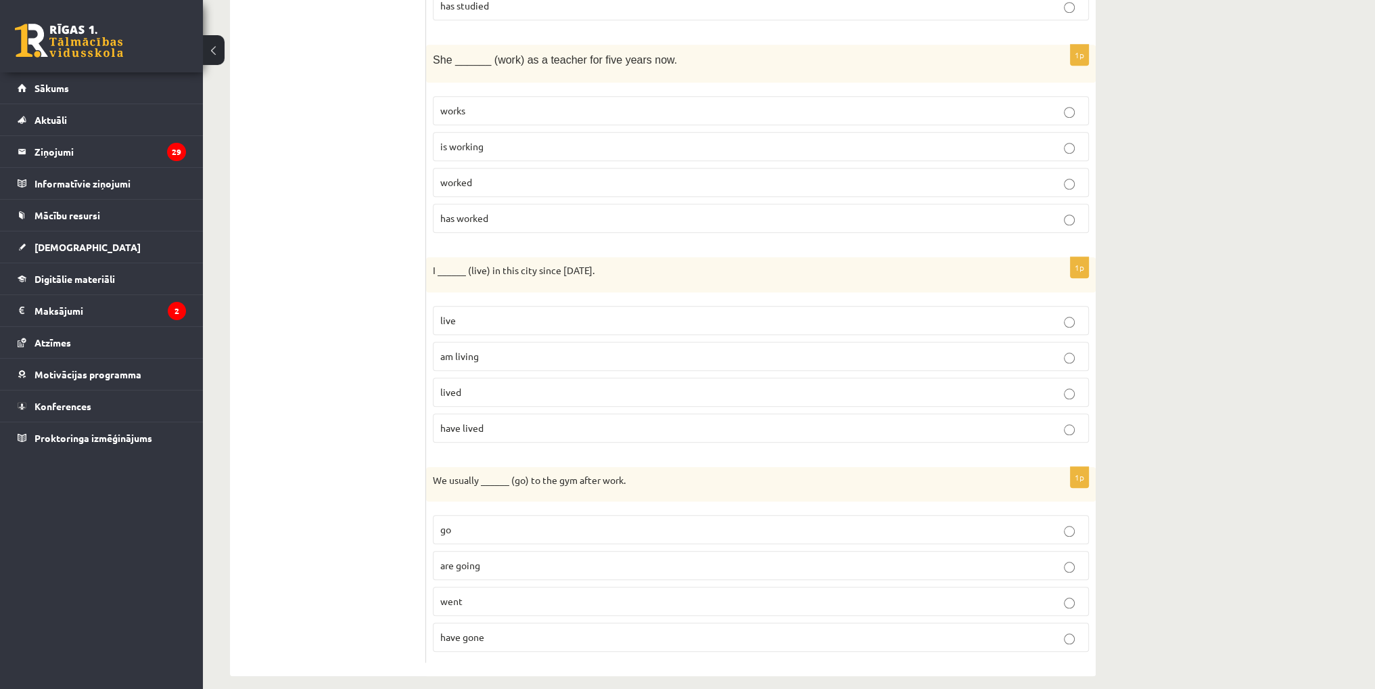
scroll to position [1674, 0]
click at [490, 419] on p "have lived" at bounding box center [760, 426] width 641 height 14
click at [501, 522] on p "go" at bounding box center [760, 528] width 641 height 14
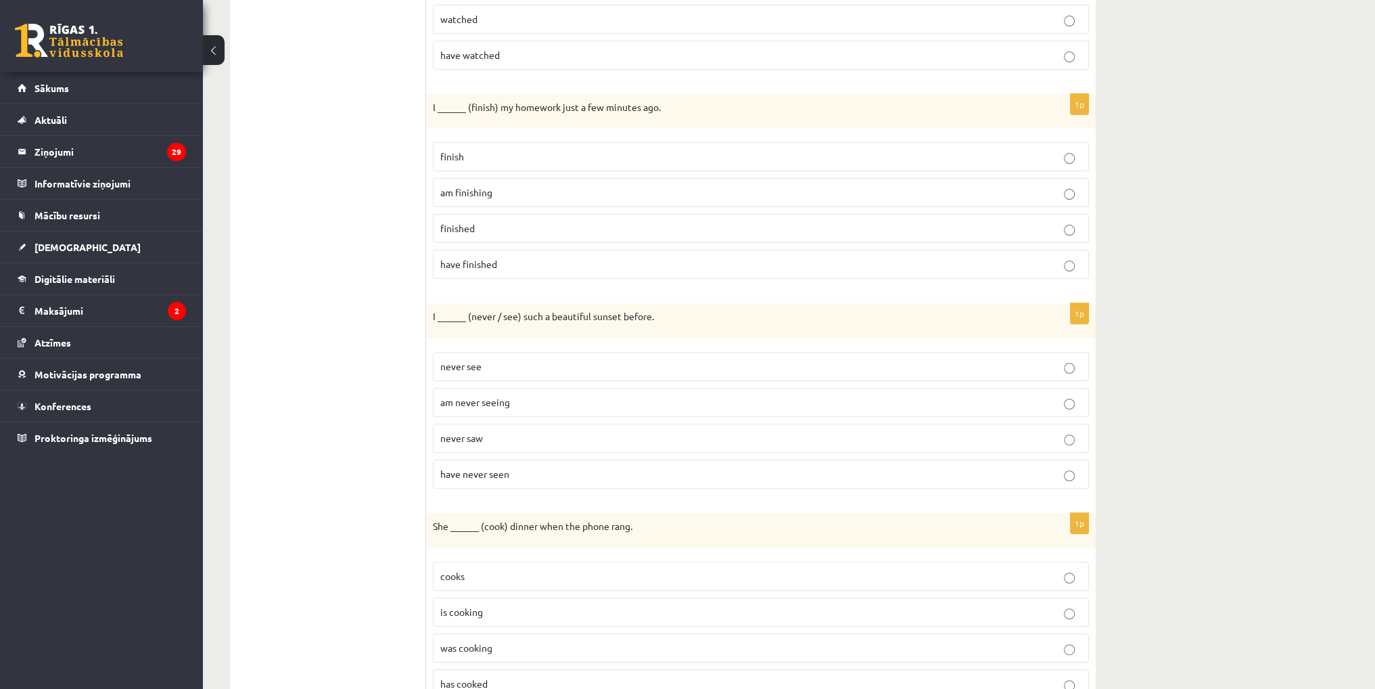
scroll to position [0, 0]
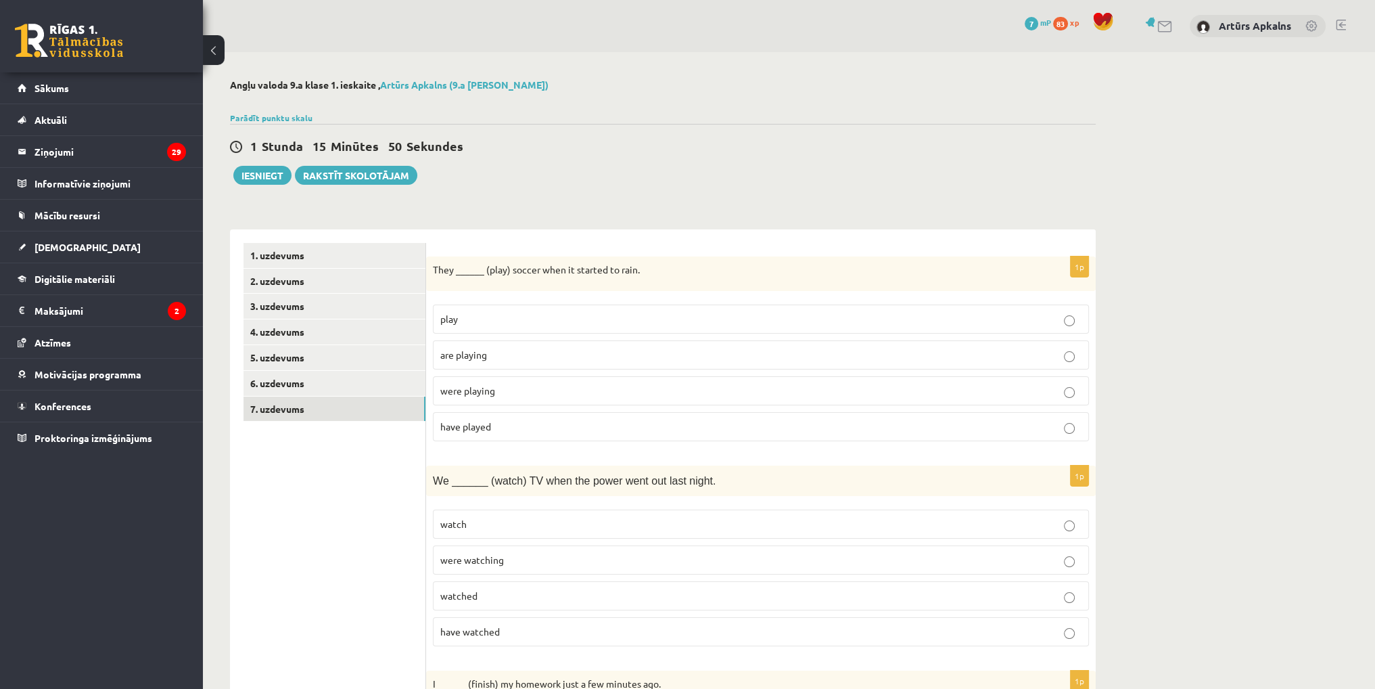
drag, startPoint x: 317, startPoint y: 396, endPoint x: 318, endPoint y: 112, distance: 284.1
click at [265, 179] on button "Iesniegt" at bounding box center [262, 175] width 58 height 19
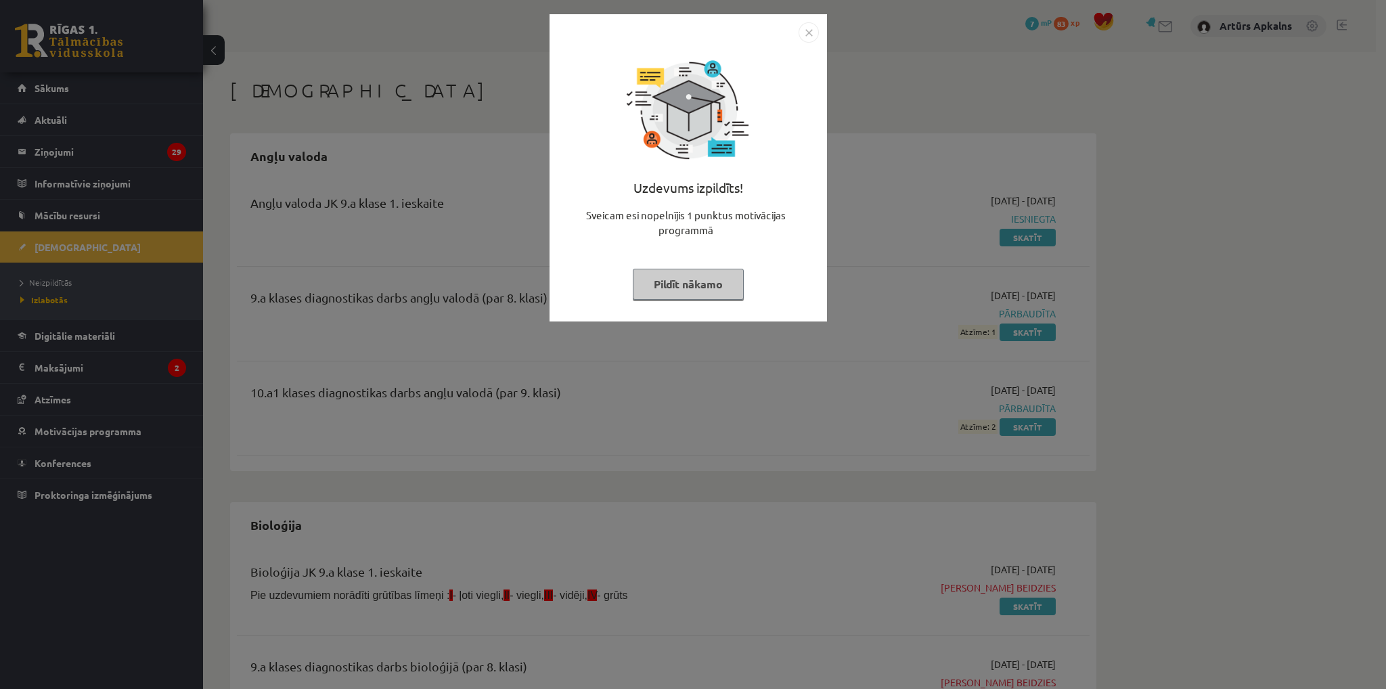
click at [837, 81] on div "Uzdevums izpildīts! Sveicam esi nopelnījis 1 punktus motivācijas programmā Pild…" at bounding box center [693, 344] width 1386 height 689
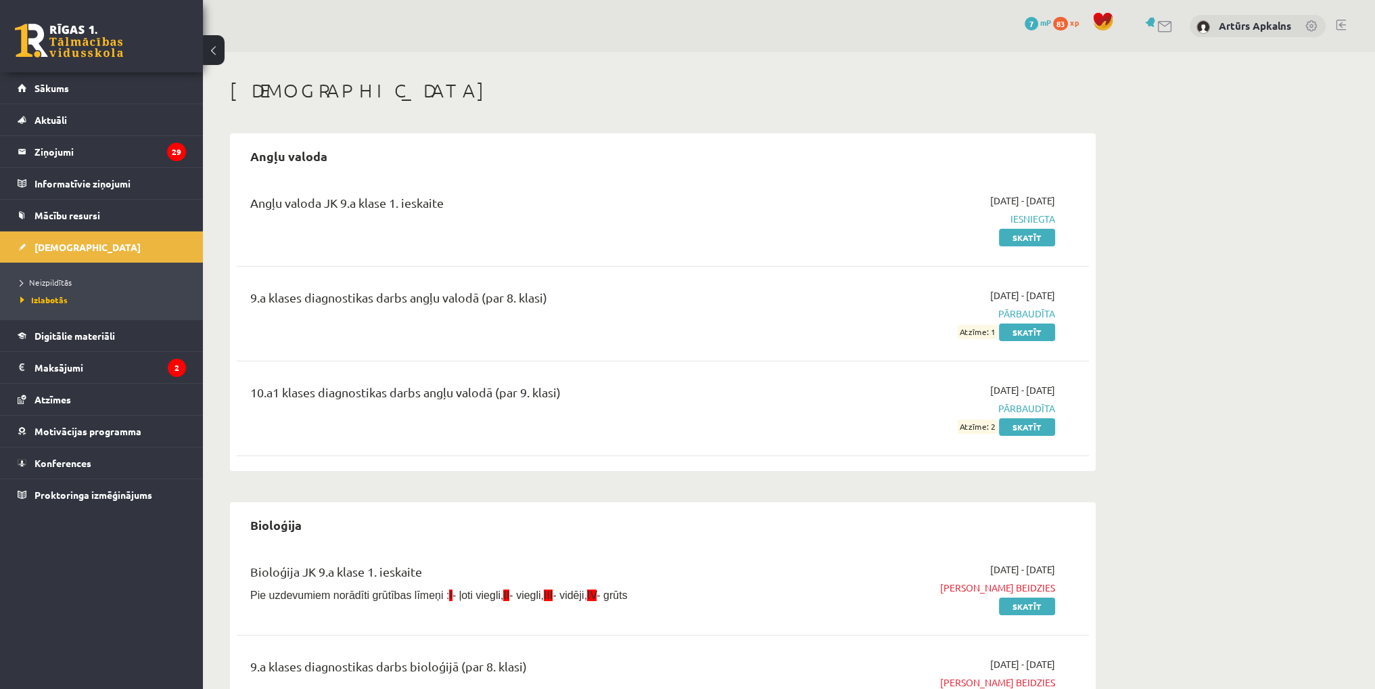
click at [453, 105] on div "[DEMOGRAPHIC_DATA]" at bounding box center [663, 92] width 866 height 27
click at [53, 280] on span "Neizpildītās" at bounding box center [45, 282] width 51 height 11
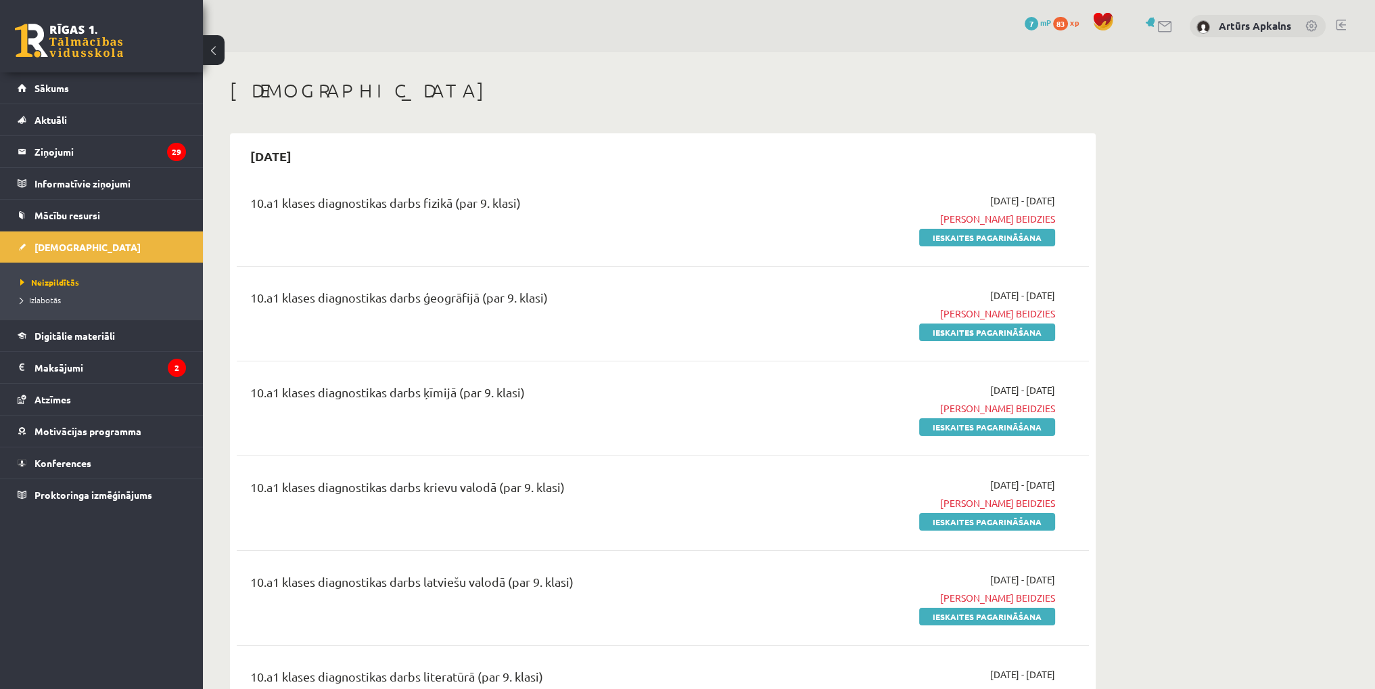
click at [503, 170] on div "[DATE]" at bounding box center [663, 156] width 852 height 32
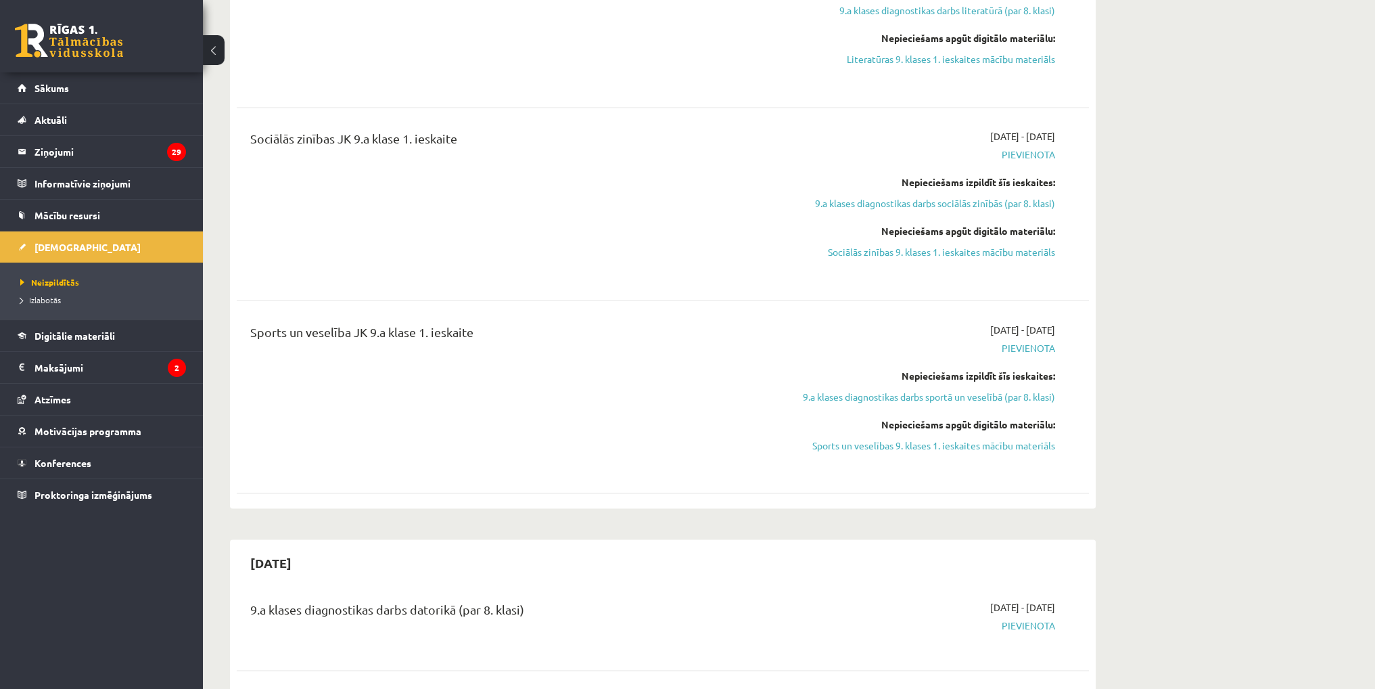
scroll to position [3112, 0]
